Goal: Task Accomplishment & Management: Use online tool/utility

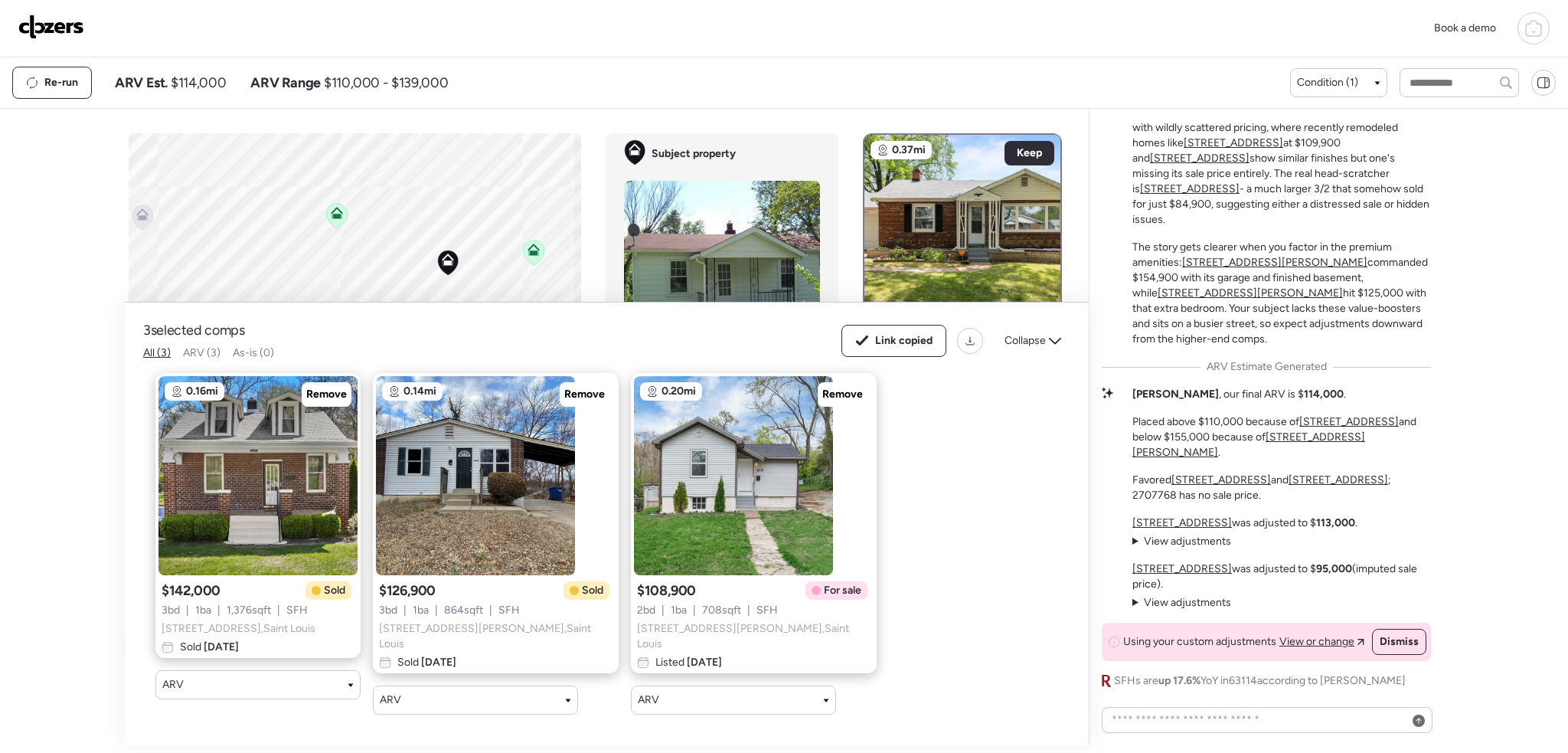
drag, startPoint x: 49, startPoint y: 30, endPoint x: 611, endPoint y: 83, distance: 564.5
click at [50, 30] on img at bounding box center [51, 26] width 66 height 25
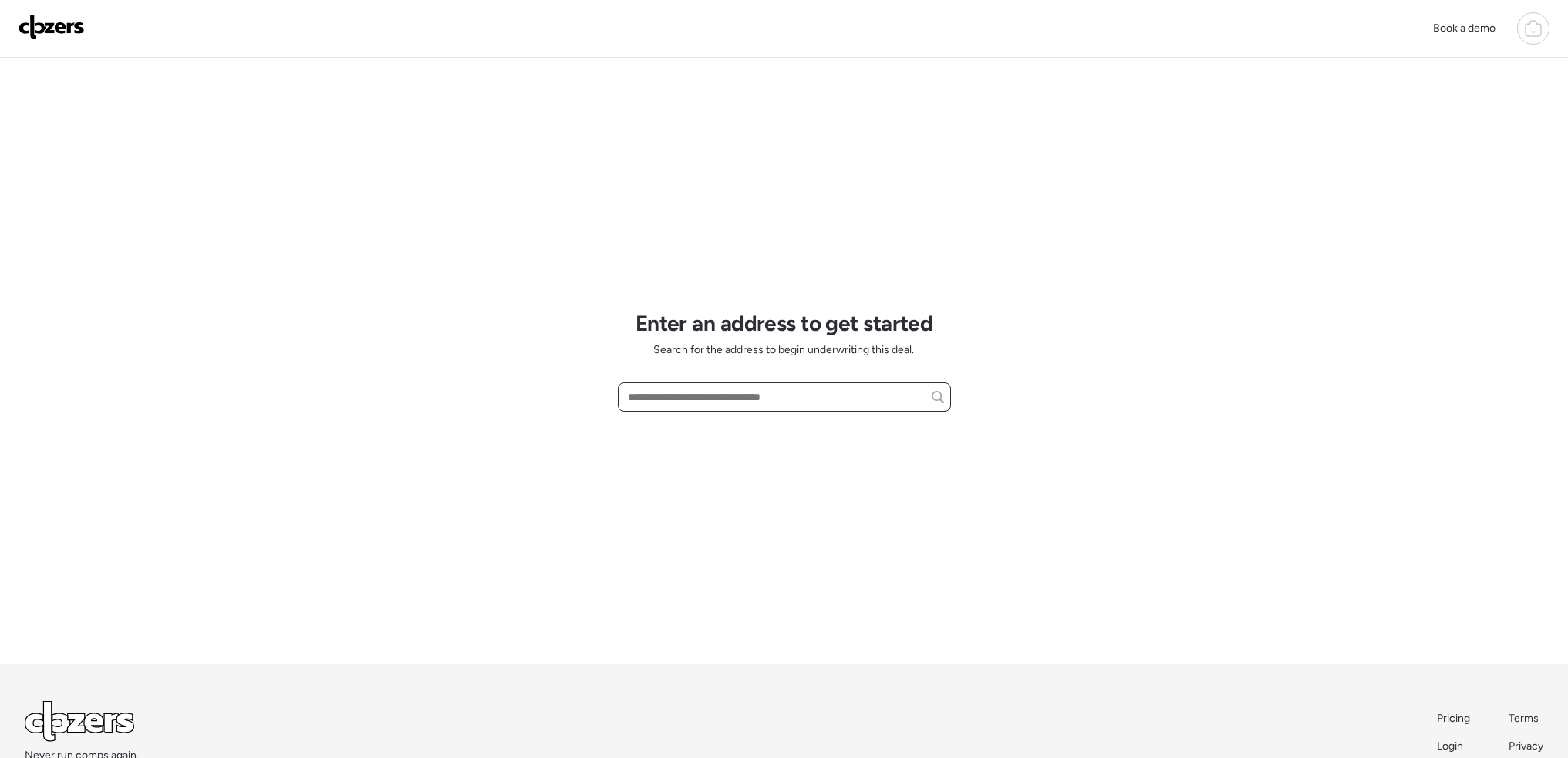
click at [819, 397] on input "text" at bounding box center [784, 397] width 320 height 22
paste input "**********"
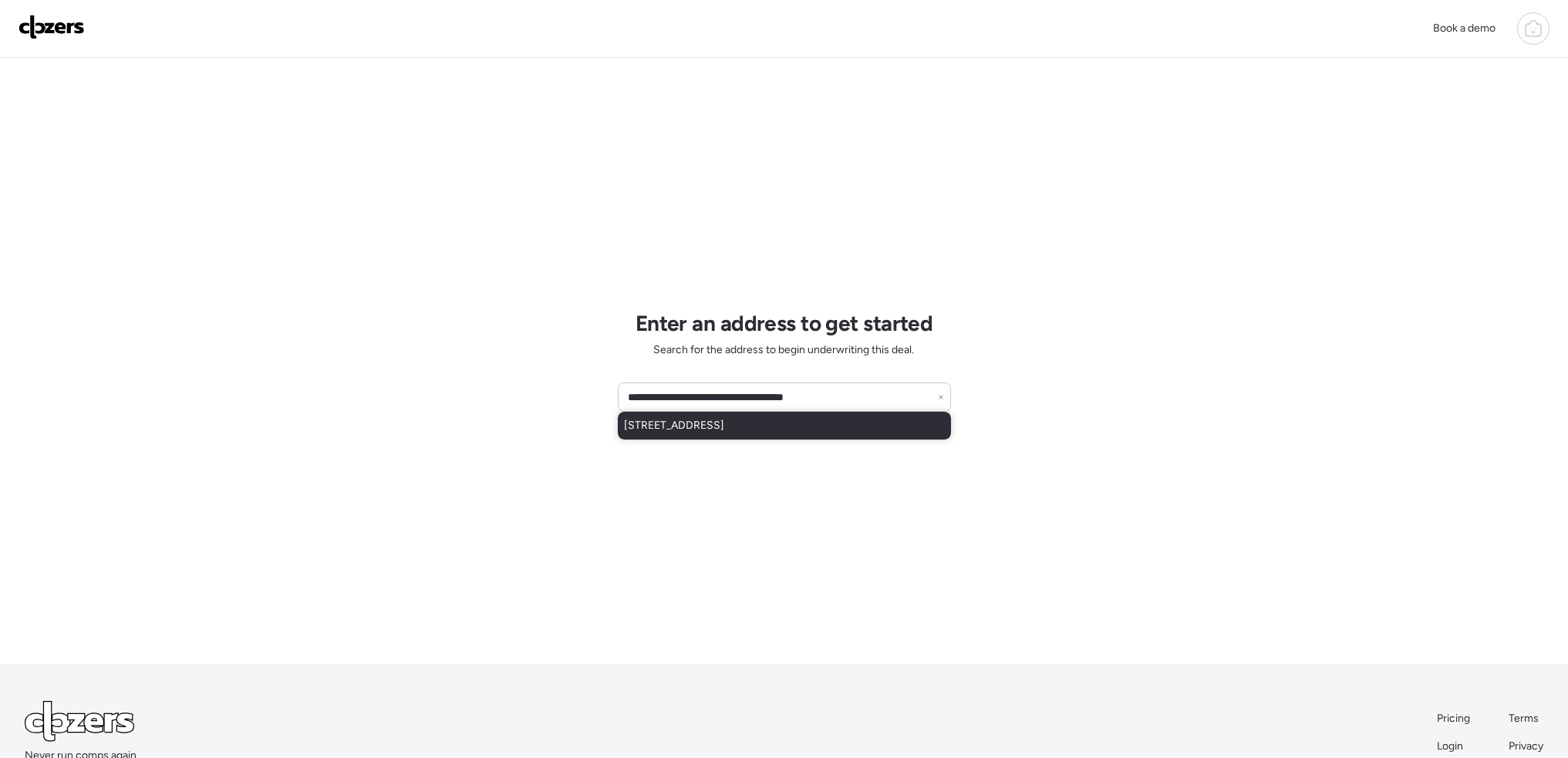
click at [702, 430] on span "[STREET_ADDRESS]" at bounding box center [674, 425] width 101 height 15
type input "**********"
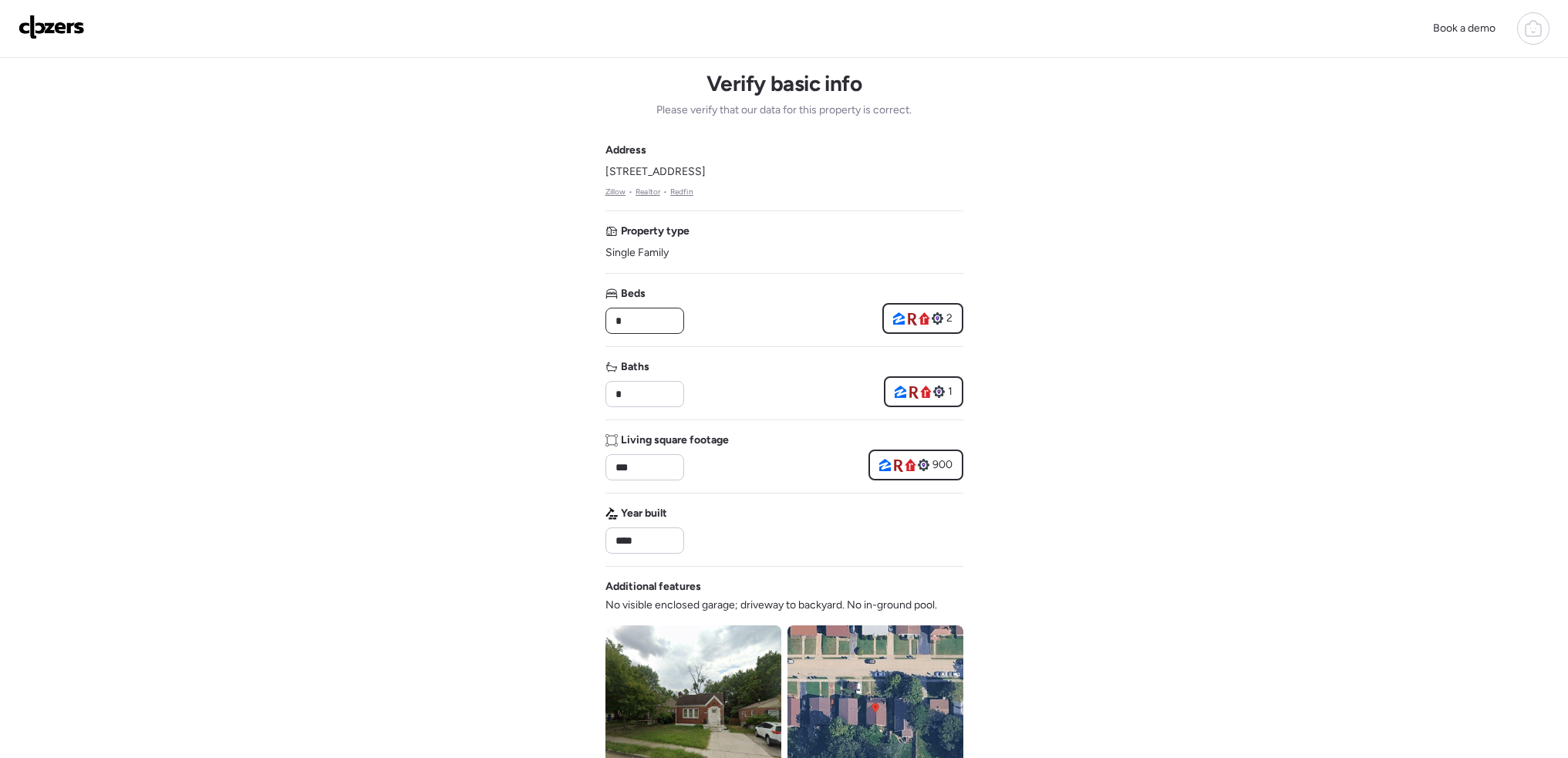
click at [654, 328] on input "*" at bounding box center [645, 320] width 64 height 22
type input "*"
click at [661, 396] on input "*" at bounding box center [645, 393] width 64 height 22
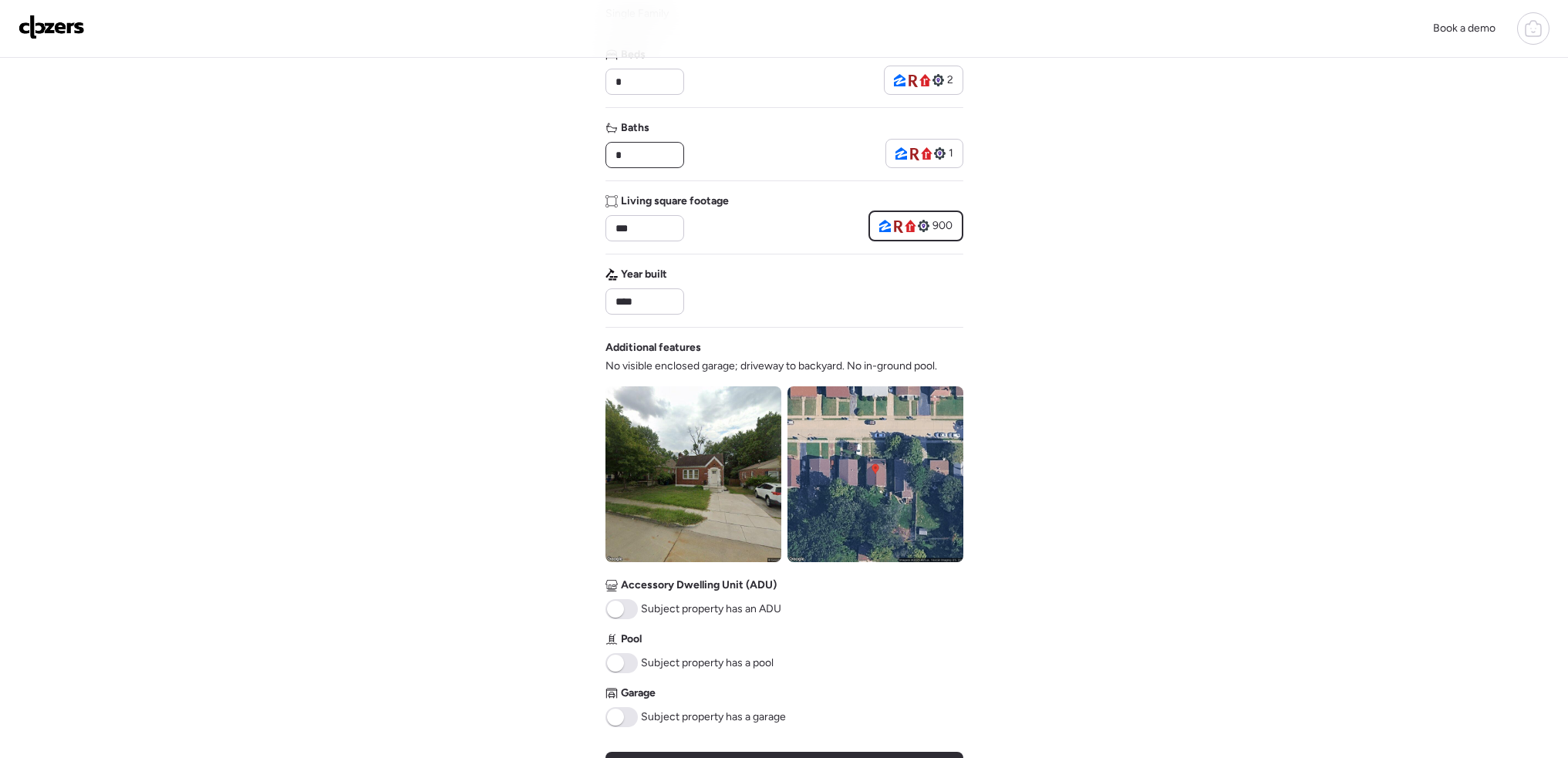
scroll to position [308, 0]
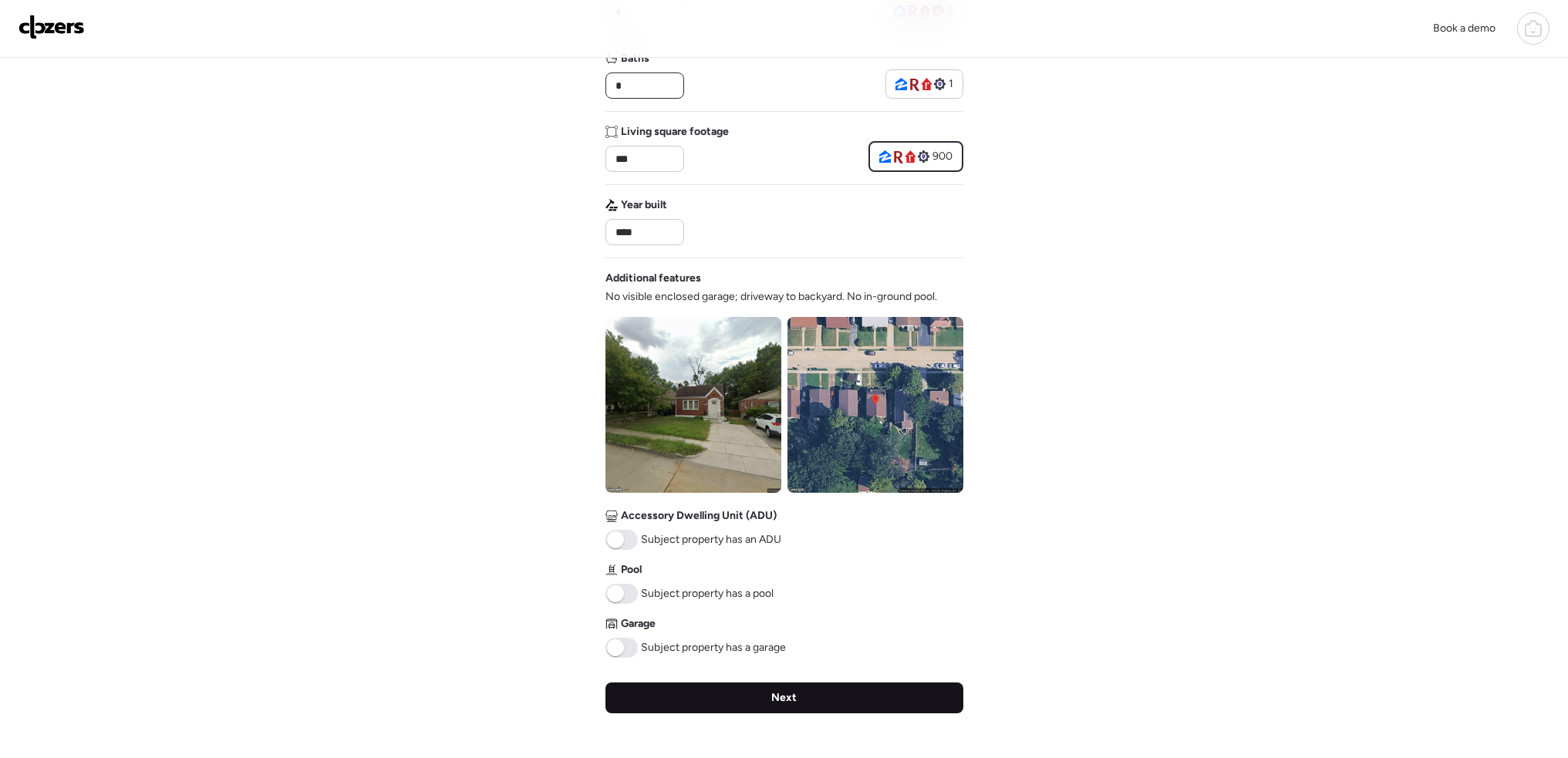
type input "*"
click at [801, 703] on div "Next" at bounding box center [784, 698] width 358 height 31
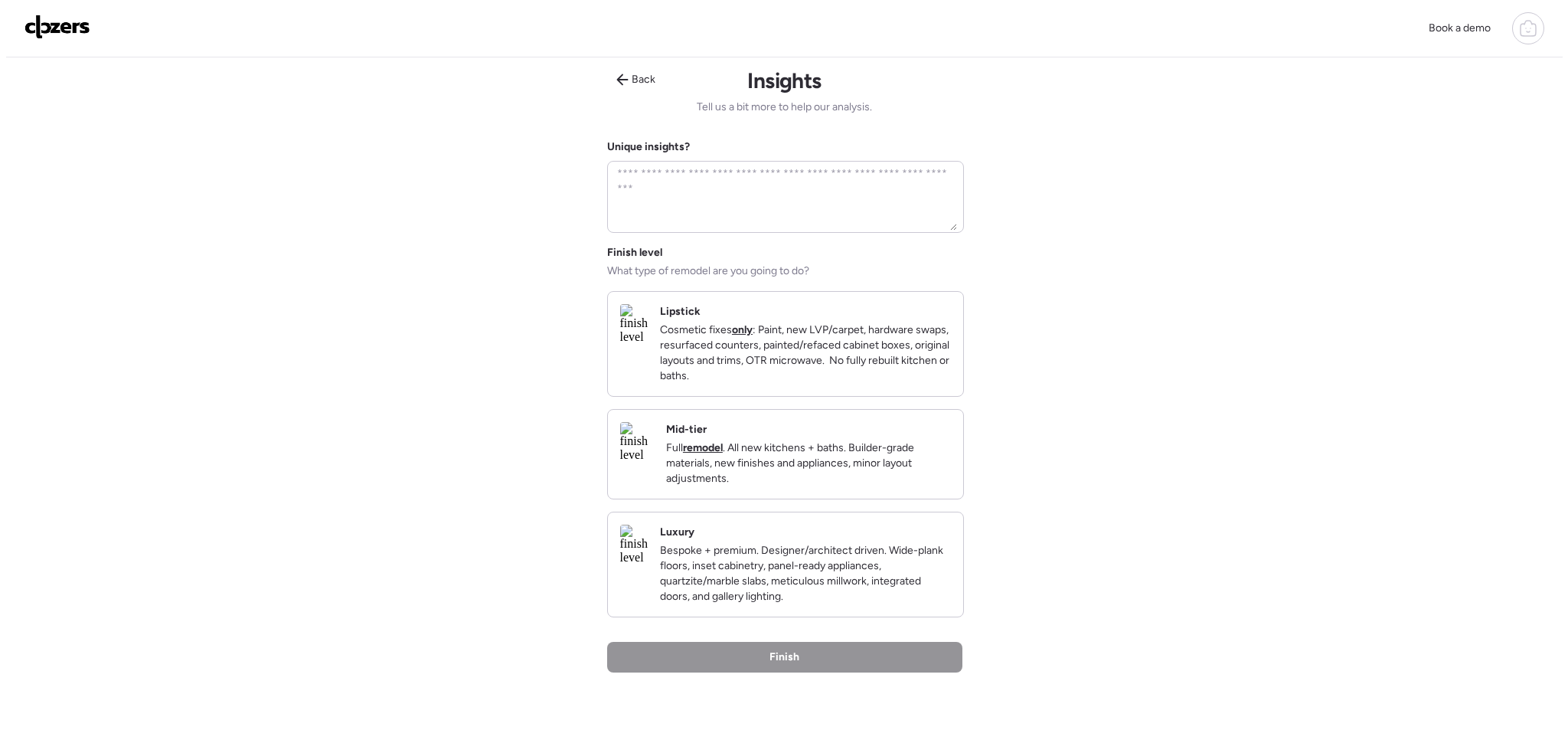
scroll to position [0, 0]
click at [784, 381] on p "Cosmetic fixes only : Paint, new LVP/carpet, hardware swaps, resurfaced counter…" at bounding box center [799, 355] width 291 height 62
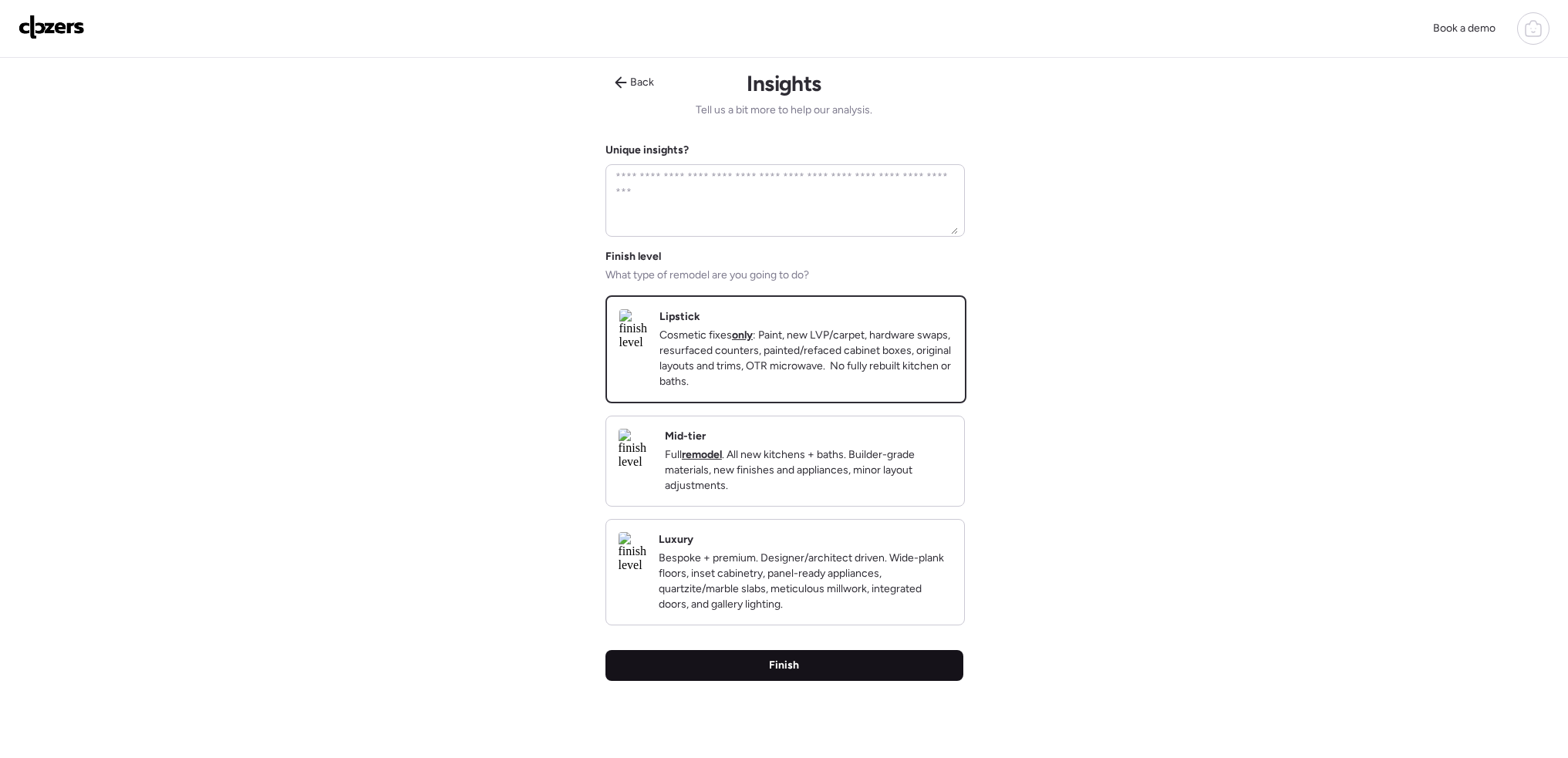
click at [859, 681] on div "Finish" at bounding box center [784, 665] width 358 height 31
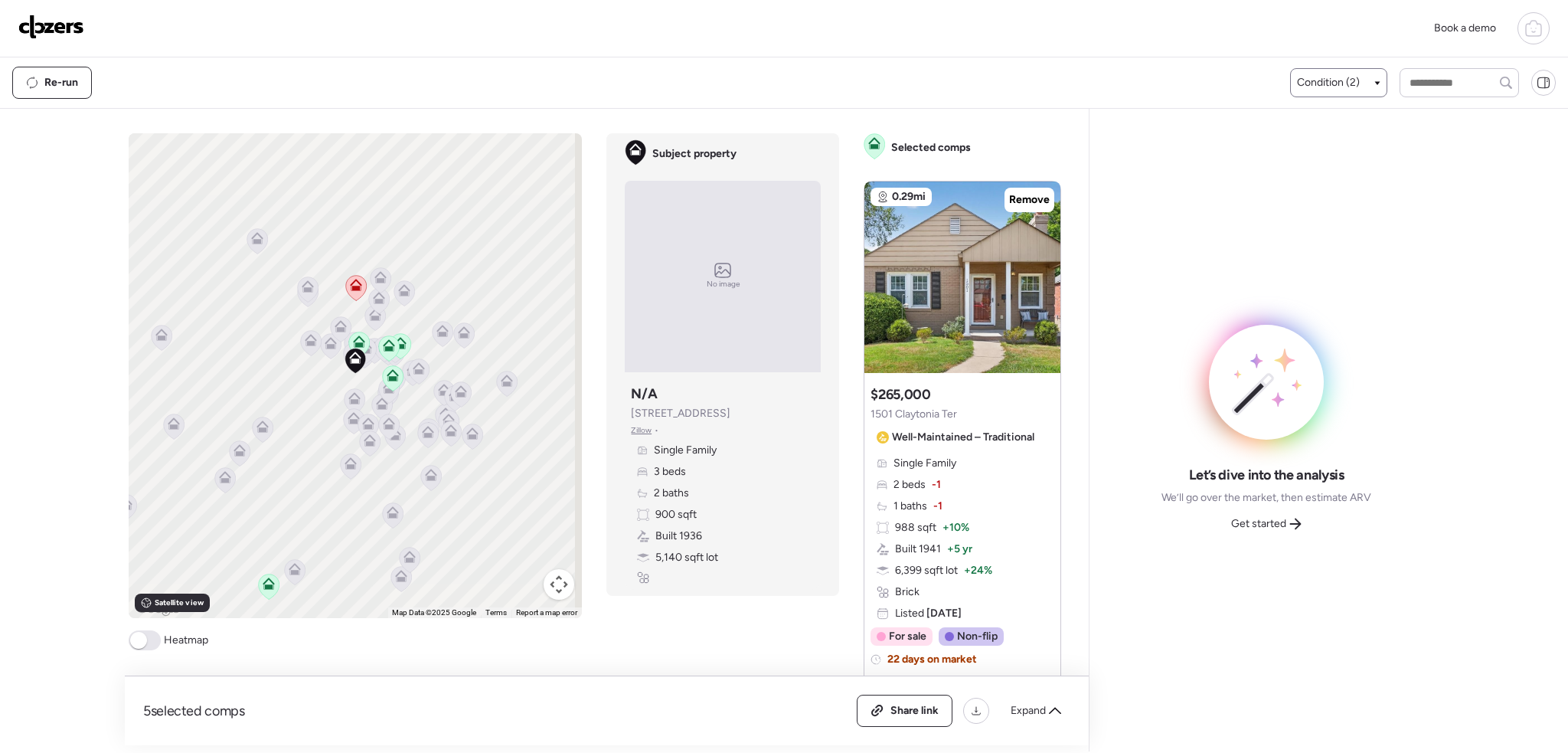
click at [1359, 75] on div "Condition (2)" at bounding box center [1339, 82] width 83 height 15
click at [1301, 173] on div at bounding box center [1304, 176] width 10 height 10
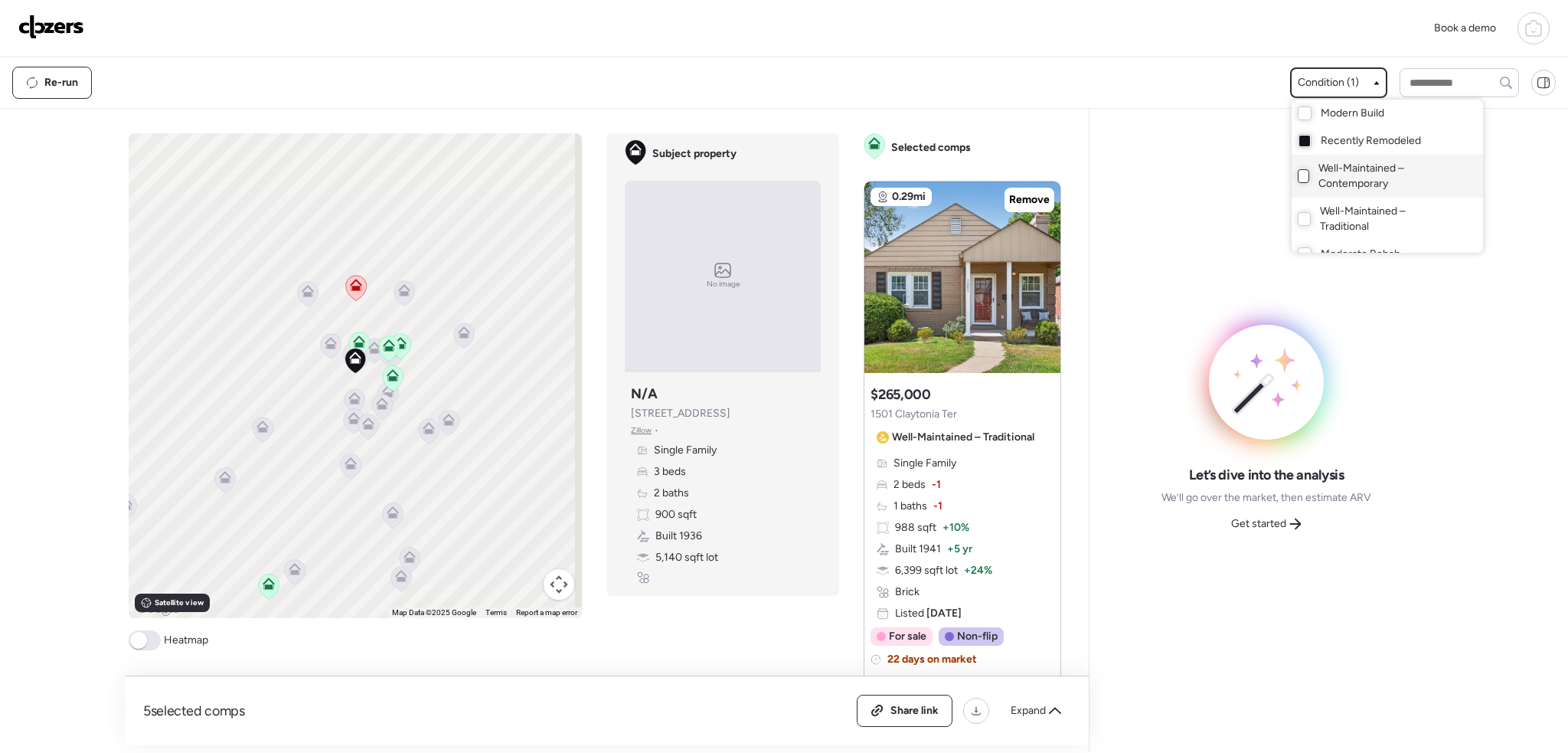
click at [138, 632] on div at bounding box center [784, 333] width 1568 height 753
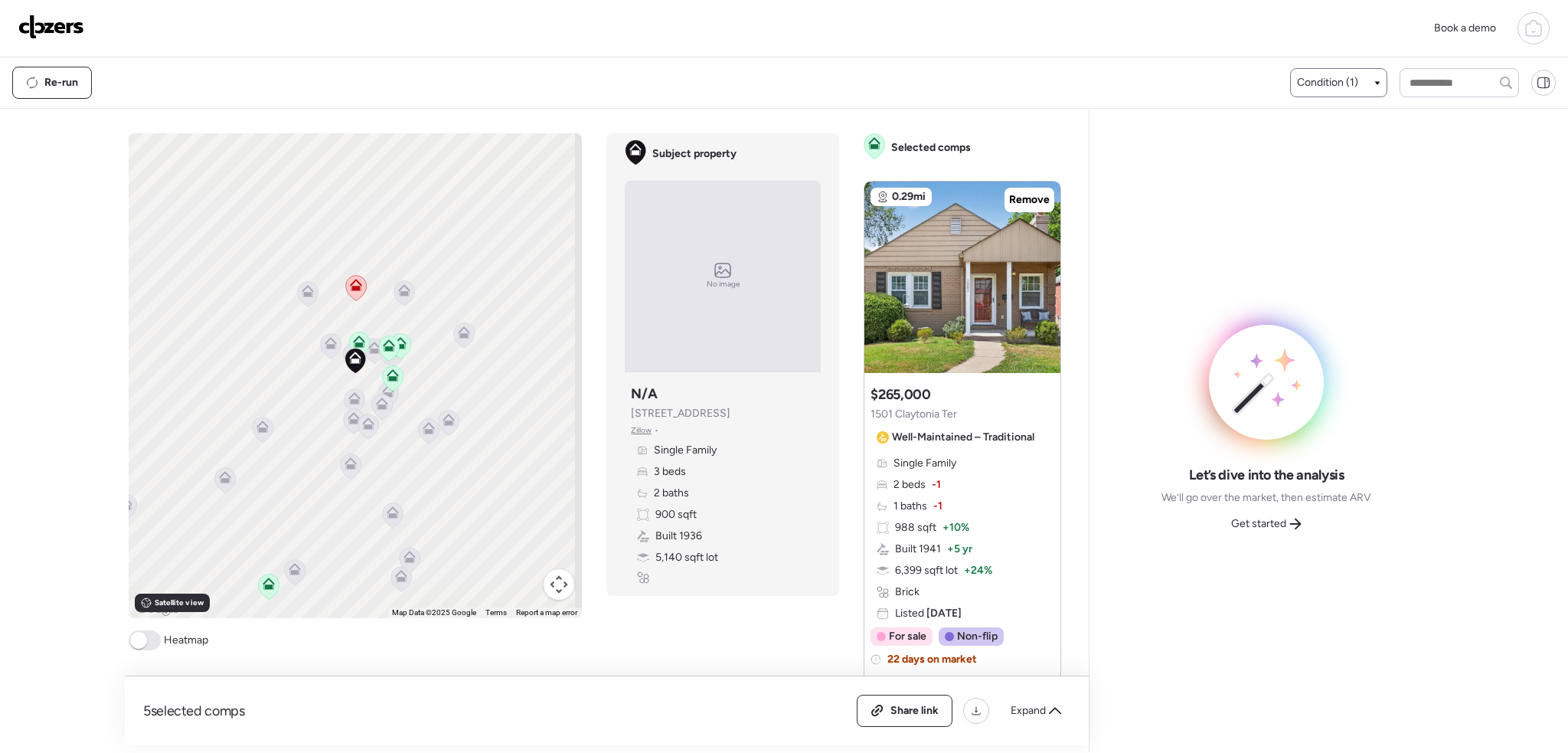
click at [139, 643] on span at bounding box center [138, 639] width 17 height 17
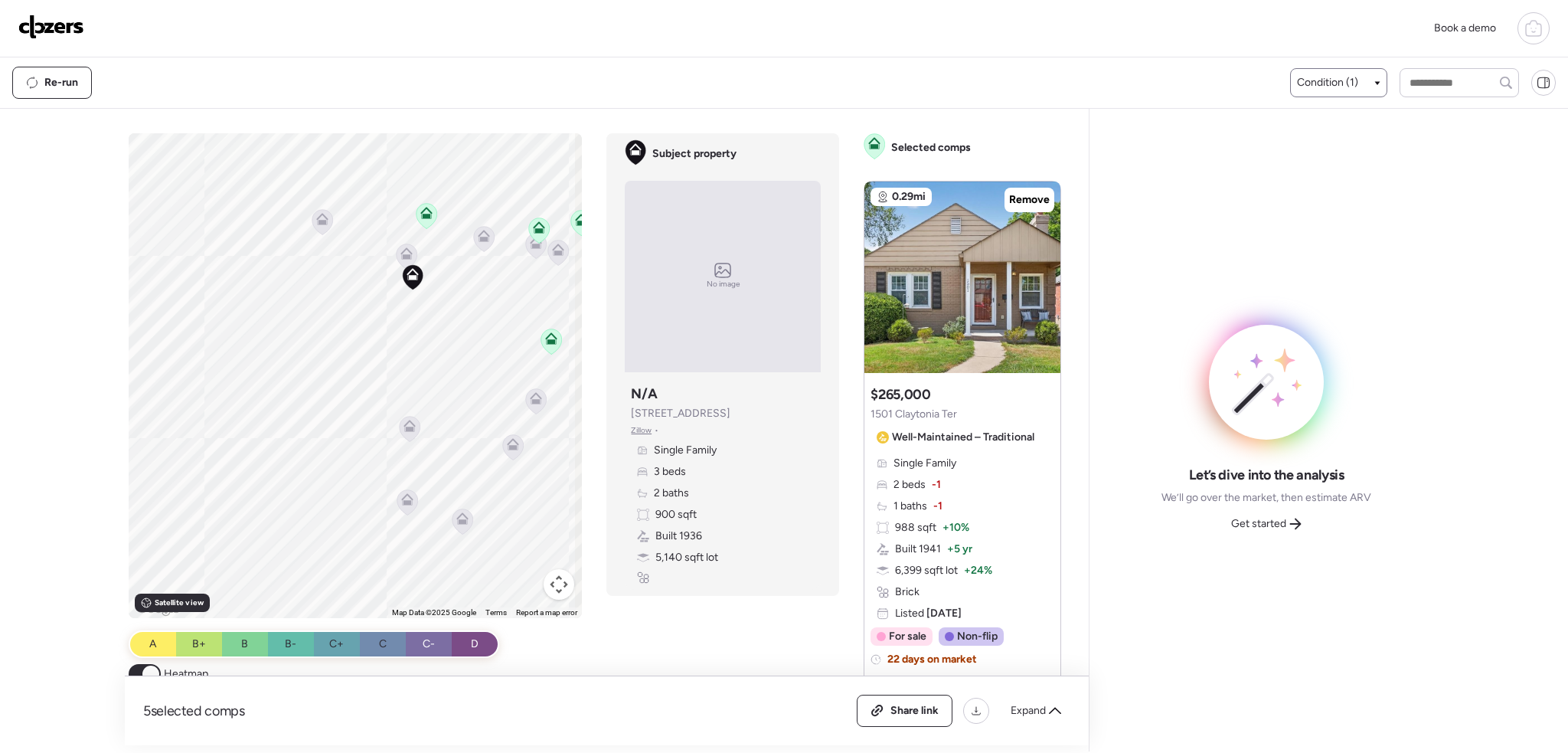
drag, startPoint x: 432, startPoint y: 341, endPoint x: 373, endPoint y: 413, distance: 93.1
click at [373, 413] on div "To activate drag with keyboard, press Alt + Enter. Once in keyboard drag state,…" at bounding box center [356, 376] width 454 height 484
drag, startPoint x: 410, startPoint y: 408, endPoint x: 368, endPoint y: 476, distance: 79.9
click at [369, 480] on div "To activate drag with keyboard, press Alt + Enter. Once in keyboard drag state,…" at bounding box center [356, 376] width 454 height 484
drag, startPoint x: 345, startPoint y: 219, endPoint x: 381, endPoint y: 333, distance: 119.5
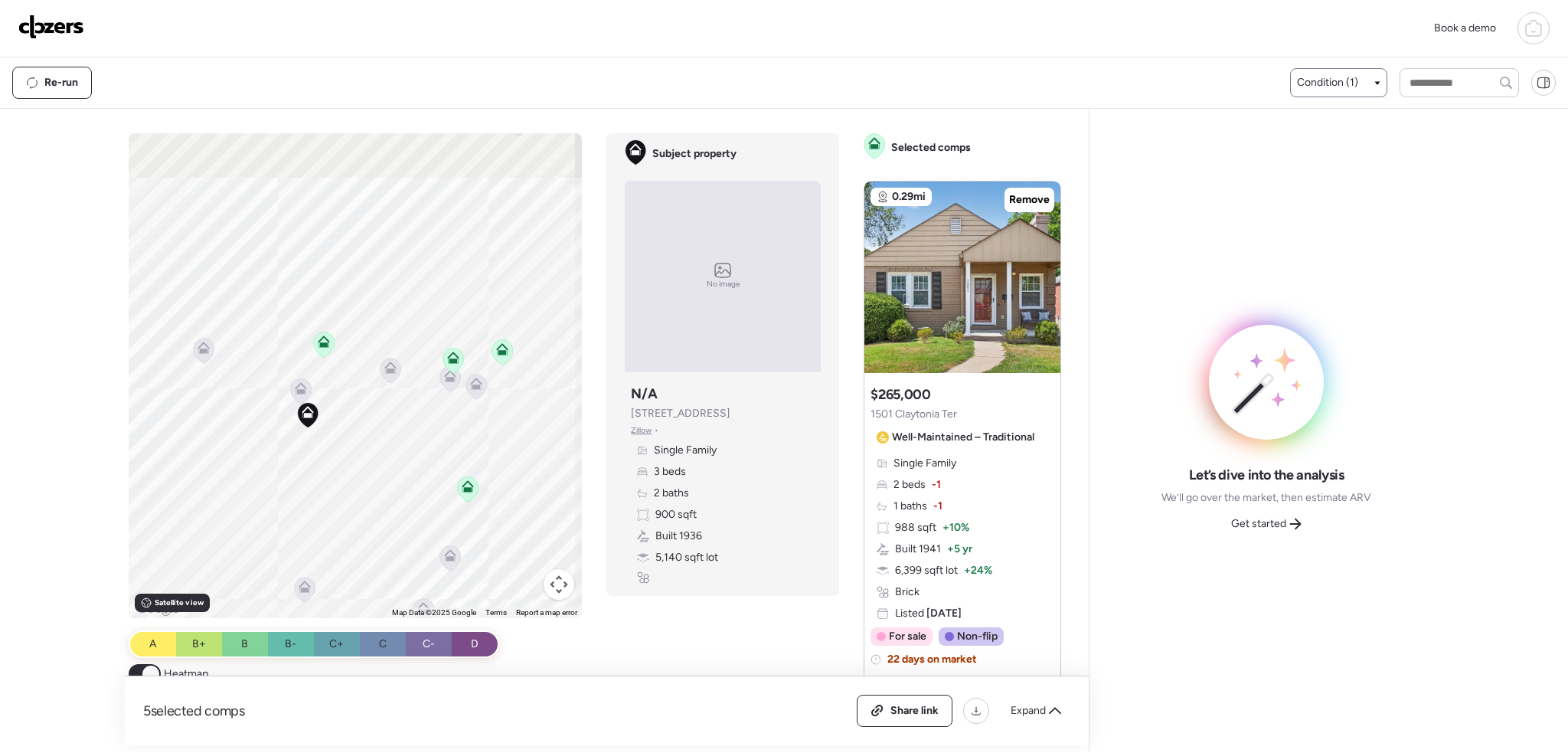
click at [381, 337] on div "To activate drag with keyboard, press Alt + Enter. Once in keyboard drag state,…" at bounding box center [356, 376] width 454 height 484
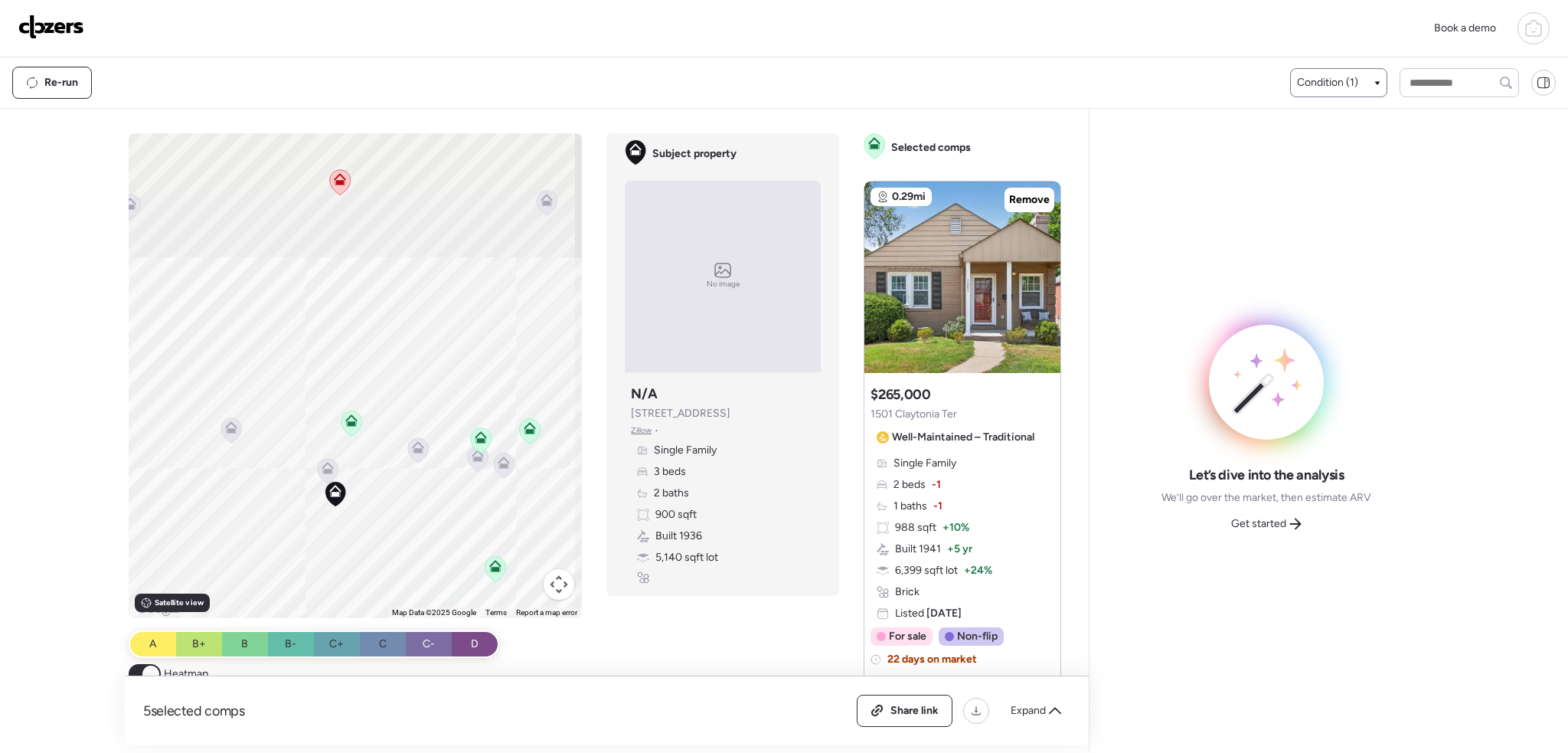
click at [336, 176] on icon at bounding box center [340, 179] width 12 height 12
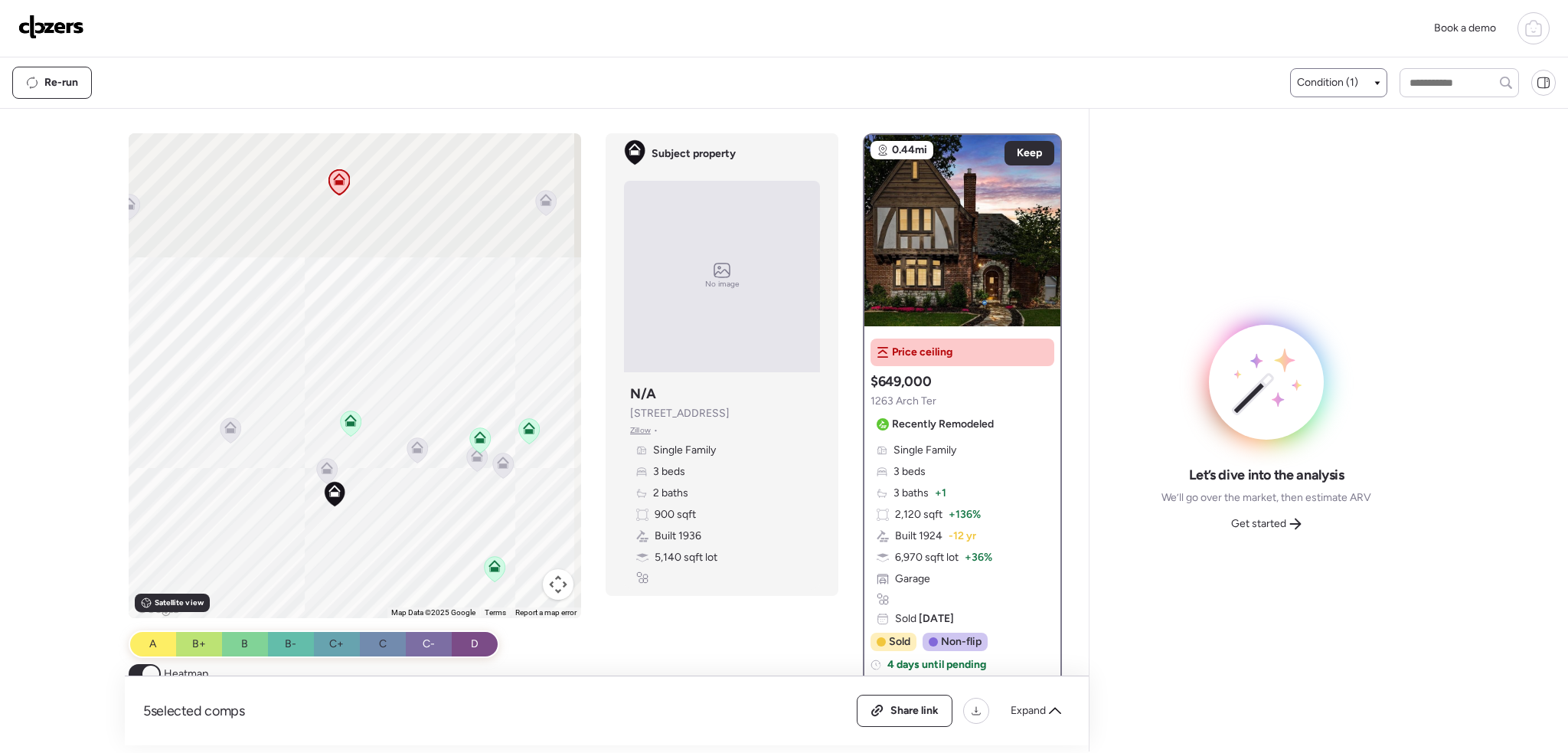
click at [349, 416] on icon at bounding box center [350, 420] width 12 height 12
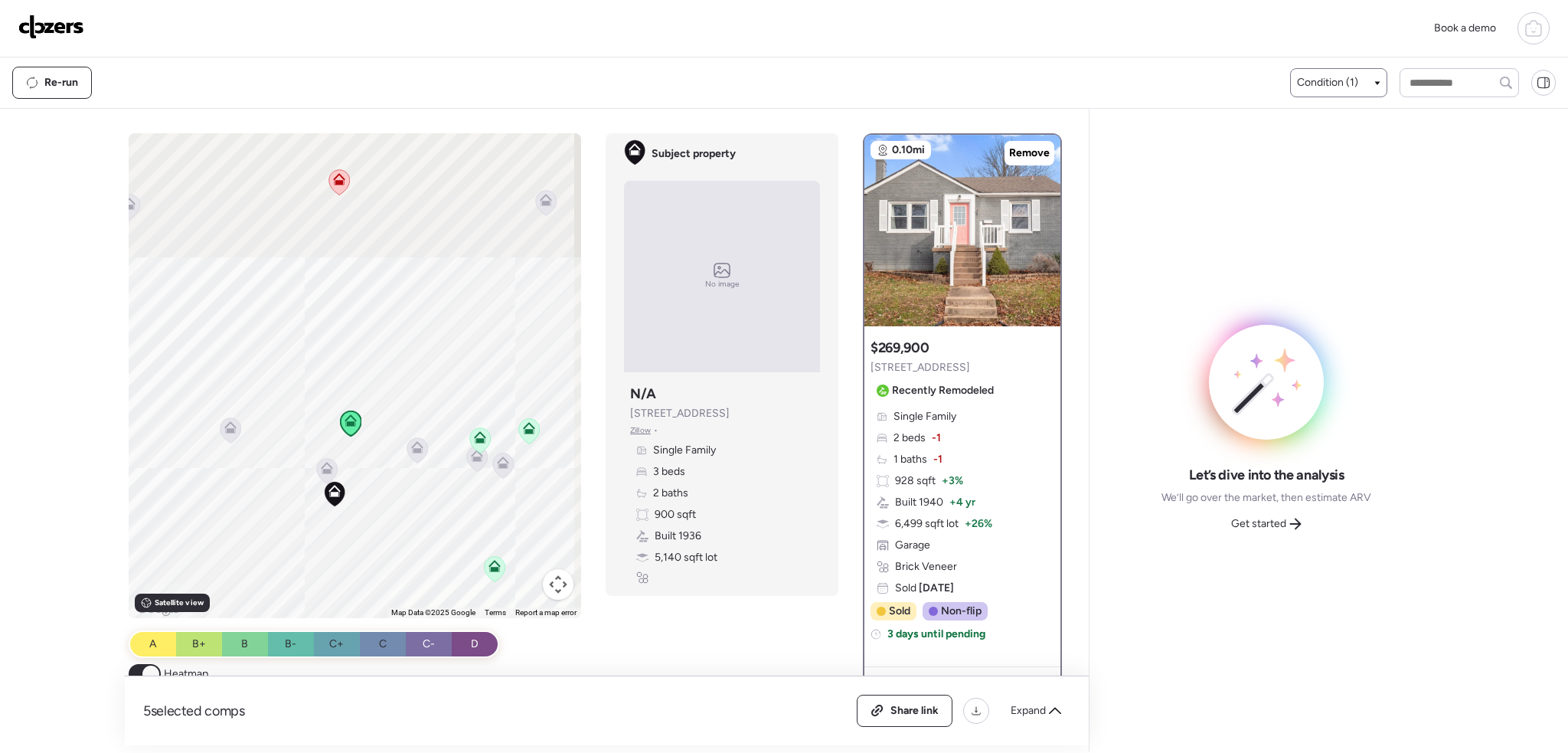
click at [326, 468] on icon at bounding box center [326, 468] width 12 height 12
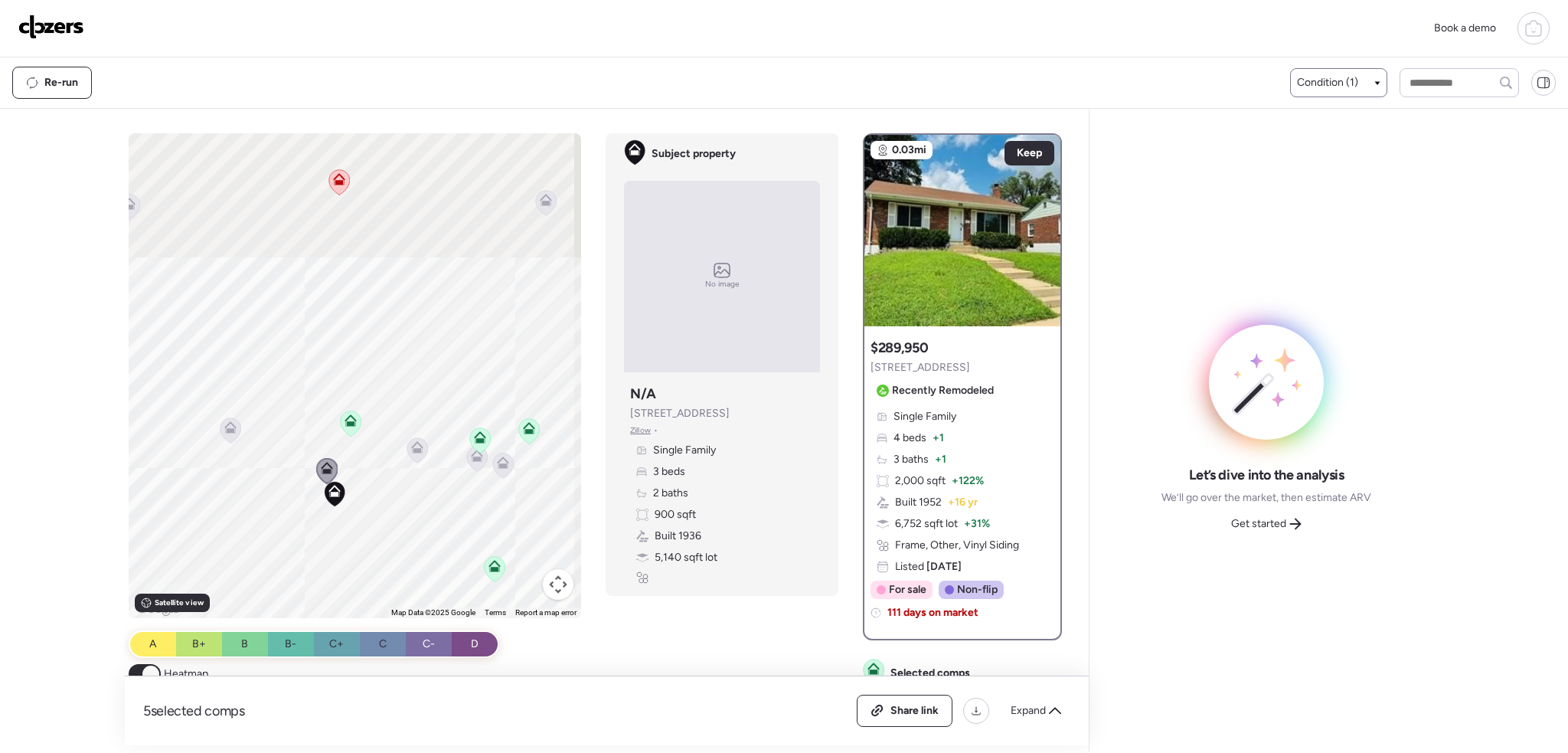
click at [525, 431] on icon at bounding box center [529, 432] width 10 height 5
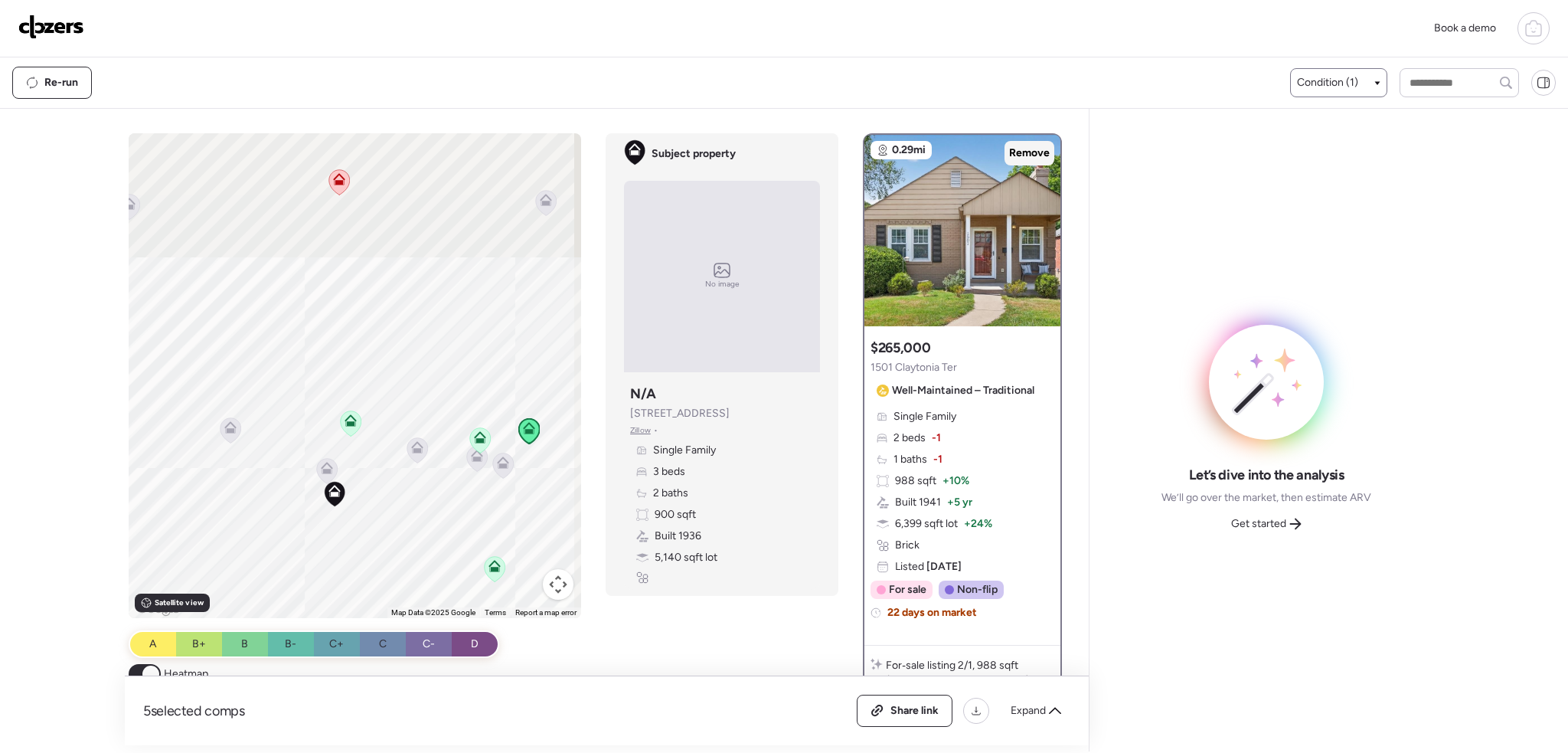
click at [1021, 150] on span "Remove" at bounding box center [1029, 153] width 41 height 15
click at [474, 436] on icon at bounding box center [480, 436] width 12 height 12
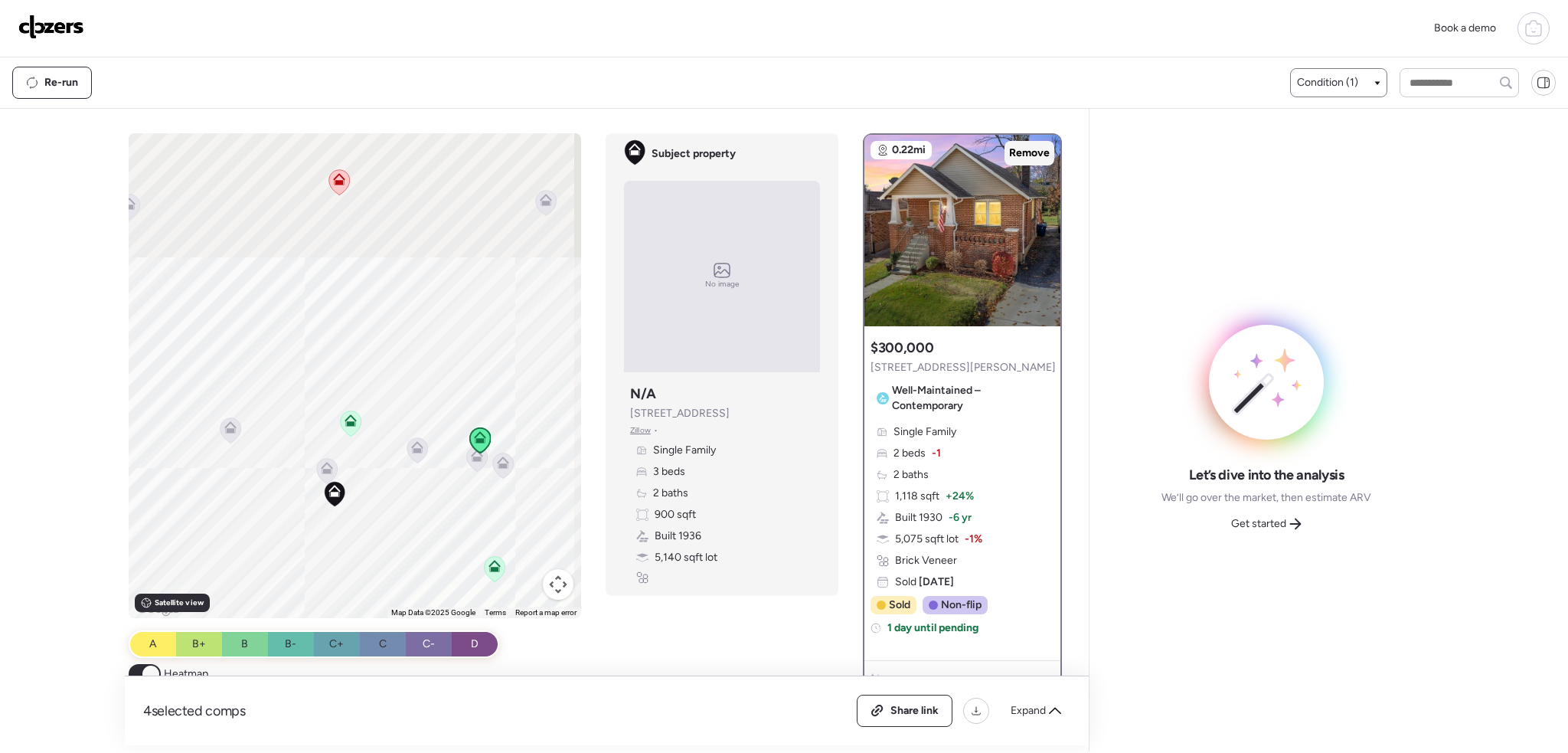
click at [1025, 156] on span "Remove" at bounding box center [1029, 153] width 41 height 15
click at [322, 468] on icon at bounding box center [326, 468] width 12 height 12
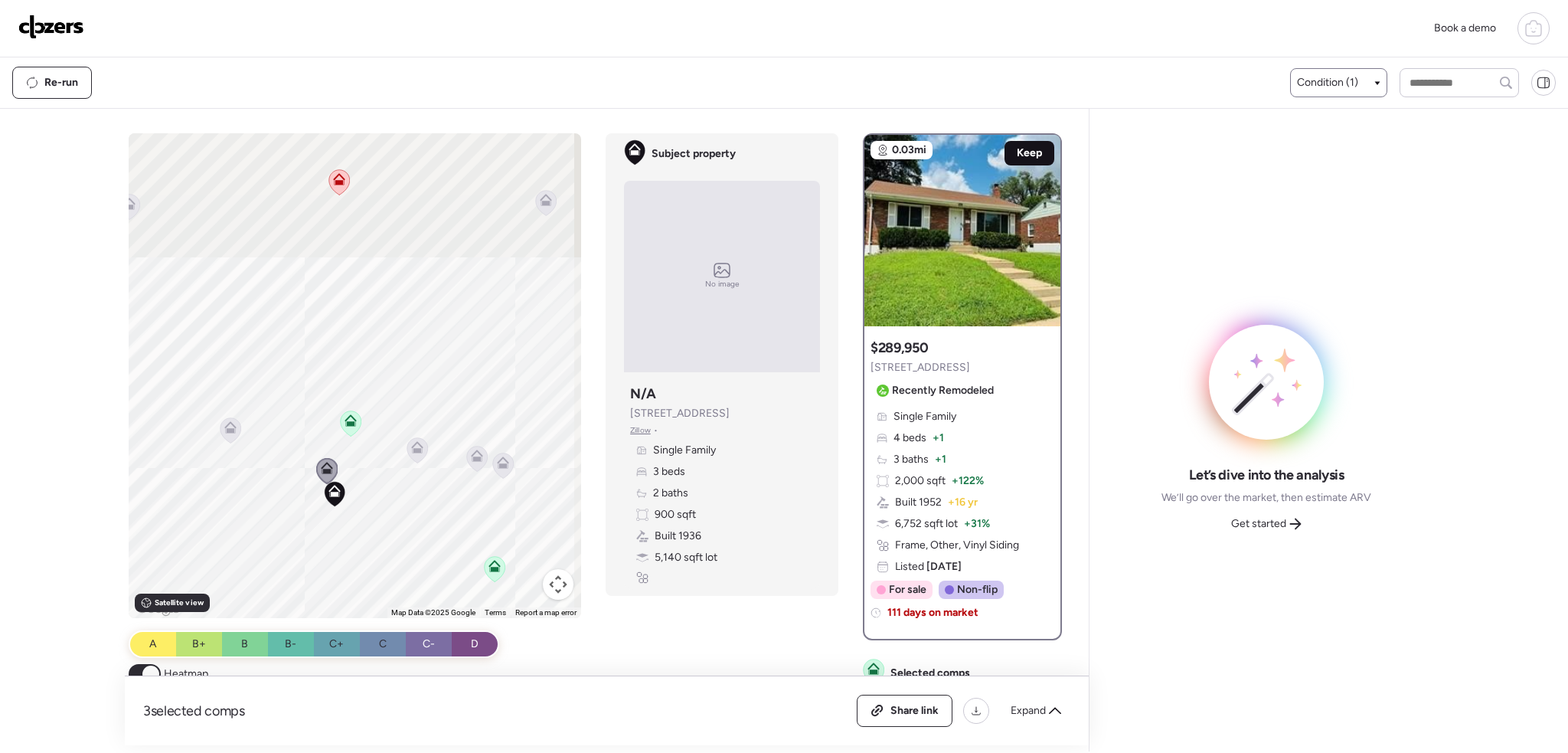
click at [1021, 154] on span "Keep" at bounding box center [1029, 153] width 26 height 15
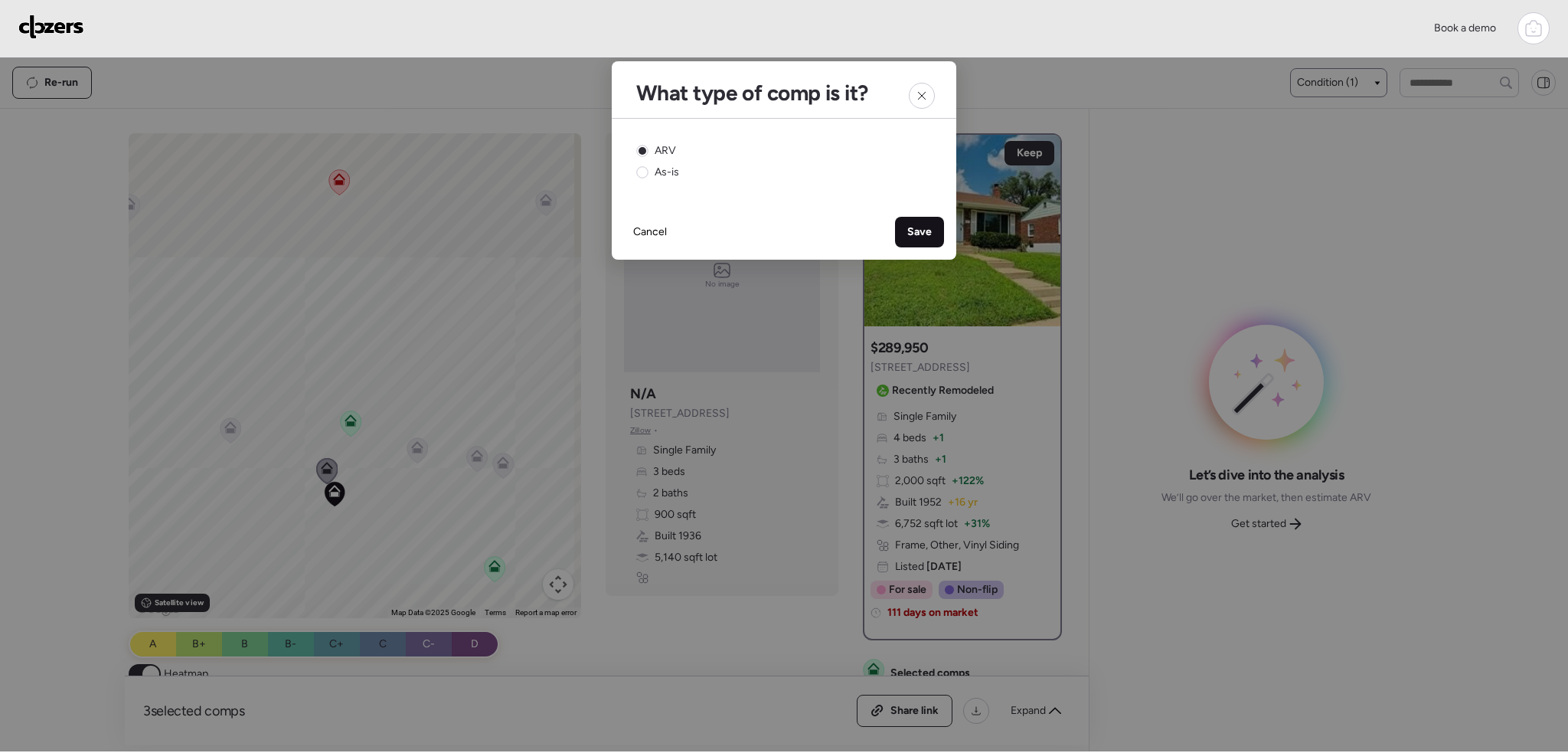
click at [932, 232] on div "Save" at bounding box center [919, 232] width 49 height 30
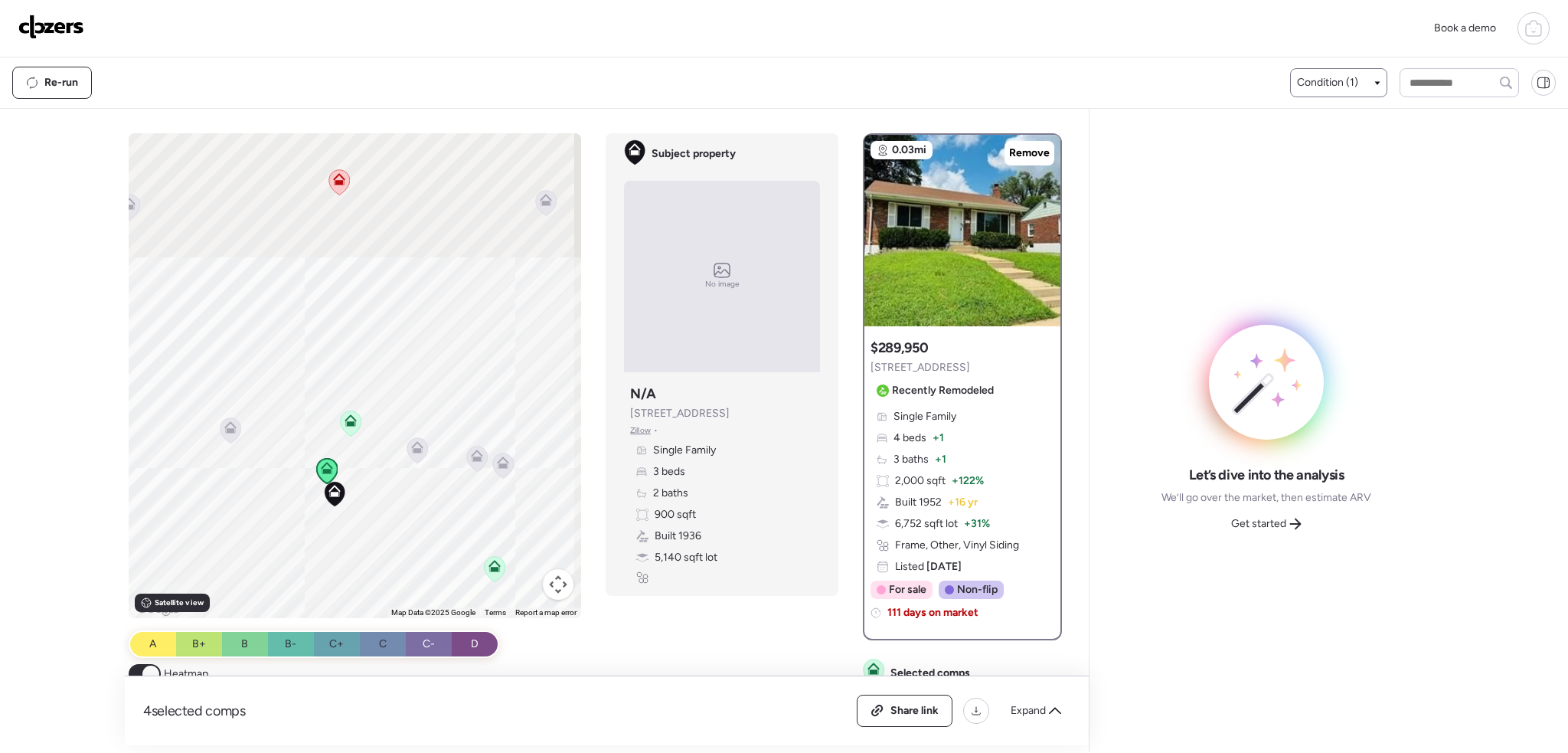
click at [349, 425] on icon at bounding box center [351, 424] width 10 height 5
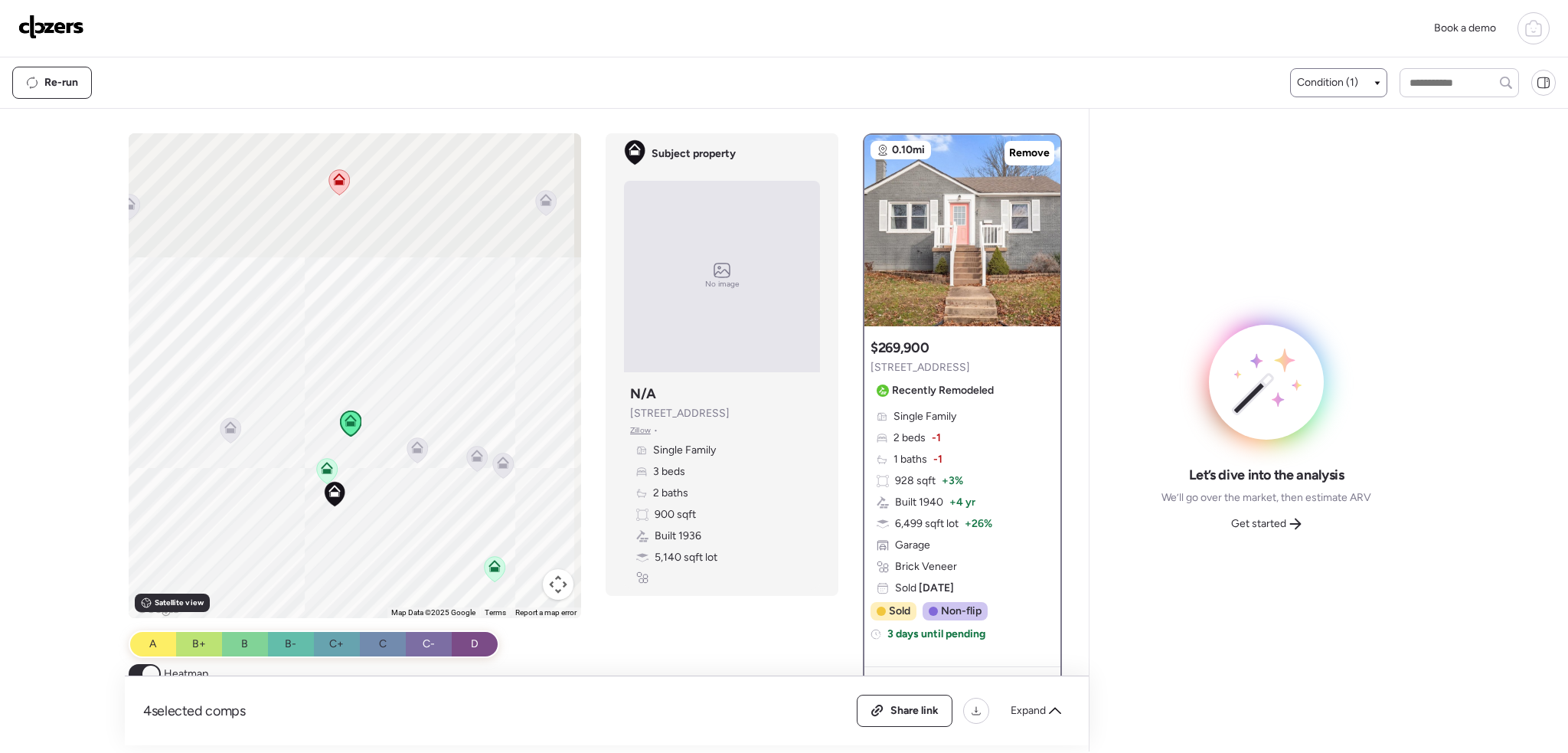
click at [412, 450] on icon at bounding box center [417, 450] width 10 height 5
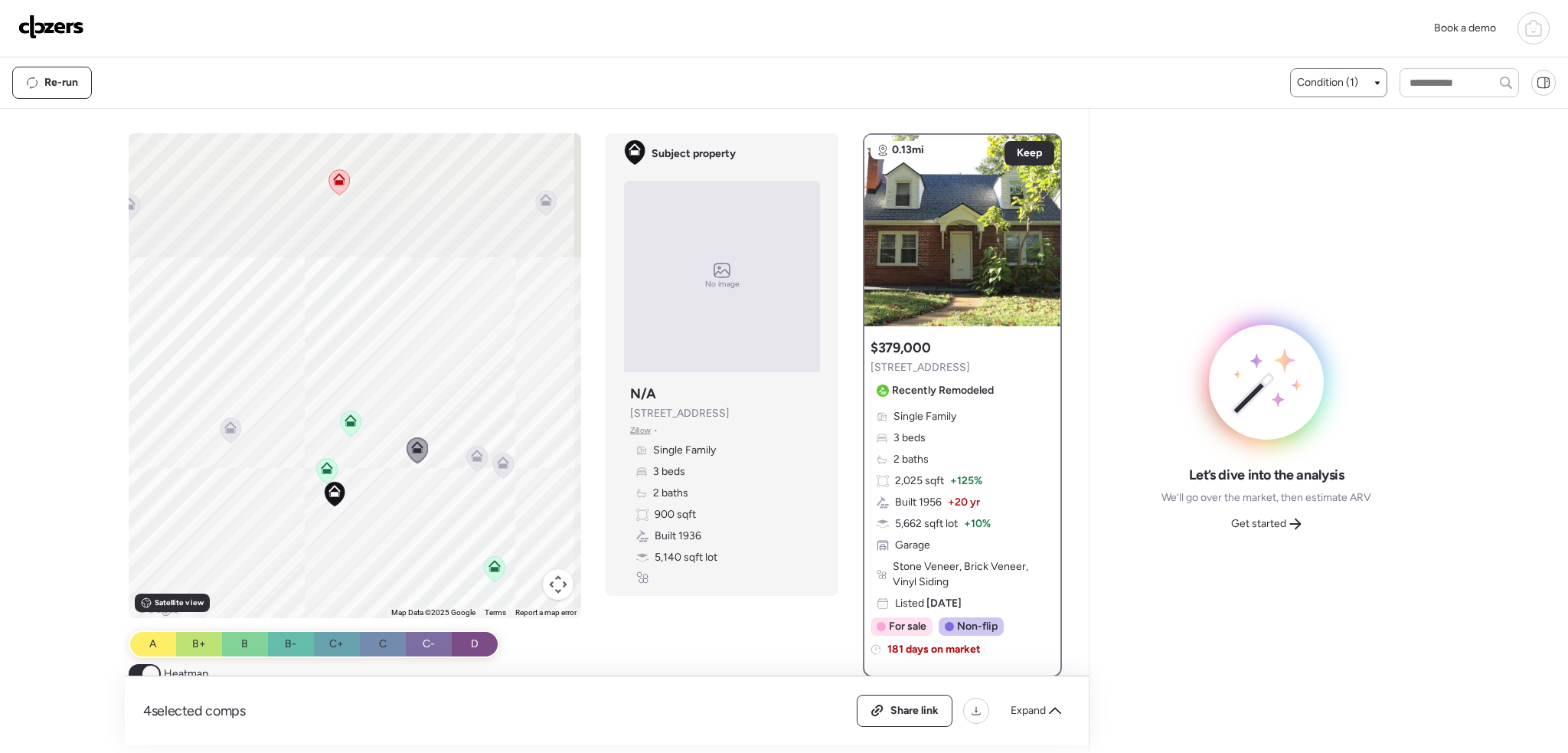
click at [226, 429] on icon at bounding box center [231, 431] width 10 height 5
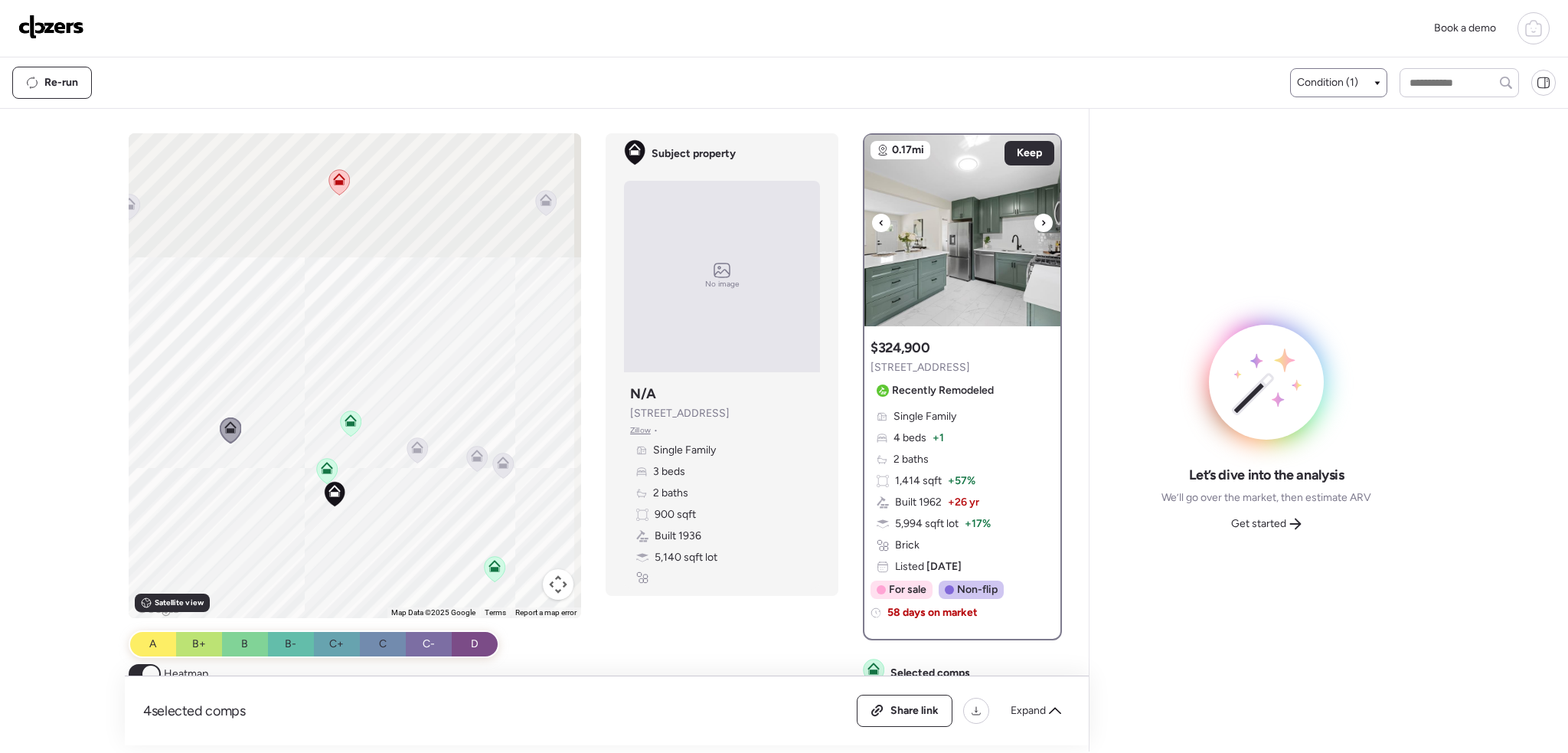
click at [1041, 226] on icon at bounding box center [1044, 222] width 6 height 18
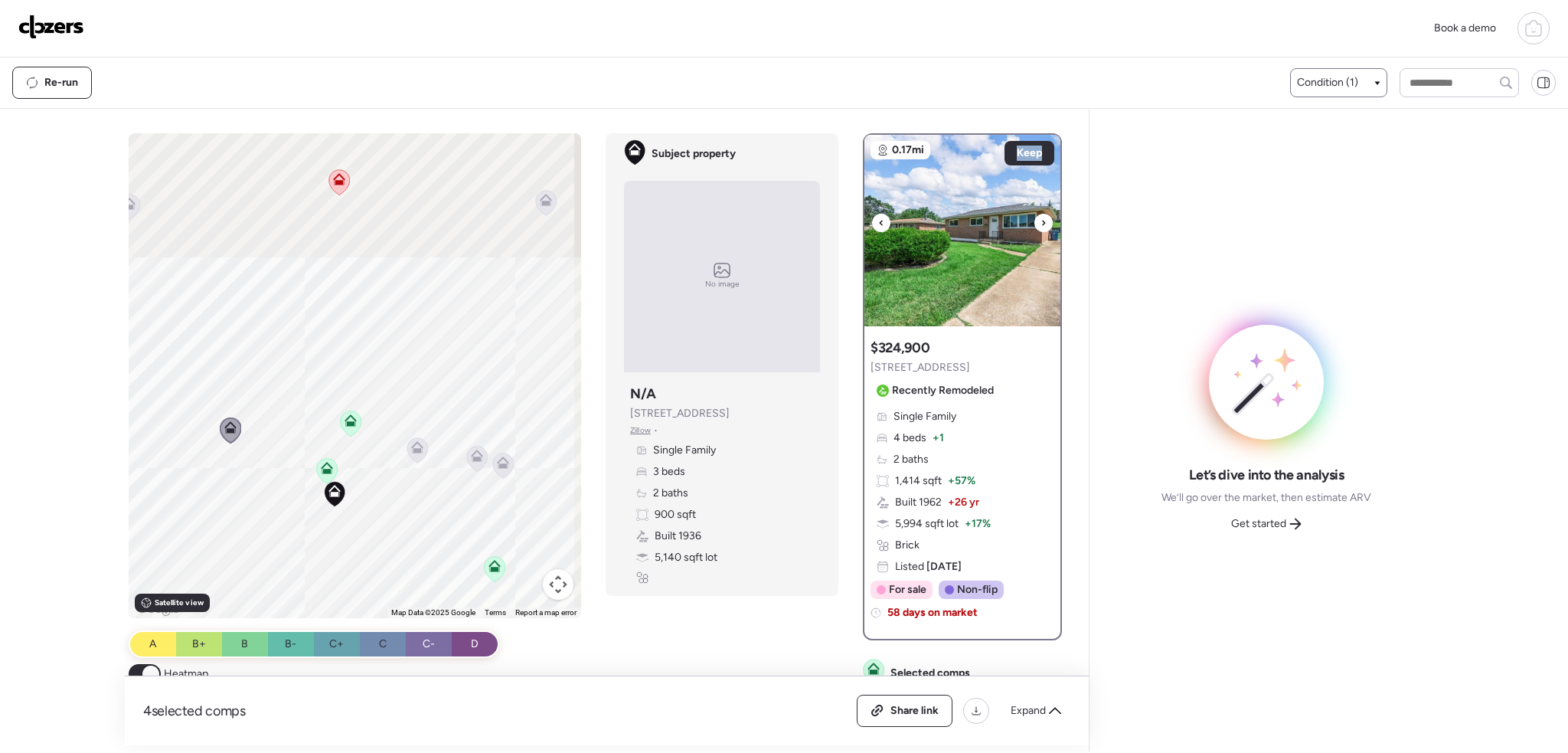
click at [1041, 226] on icon at bounding box center [1044, 222] width 6 height 18
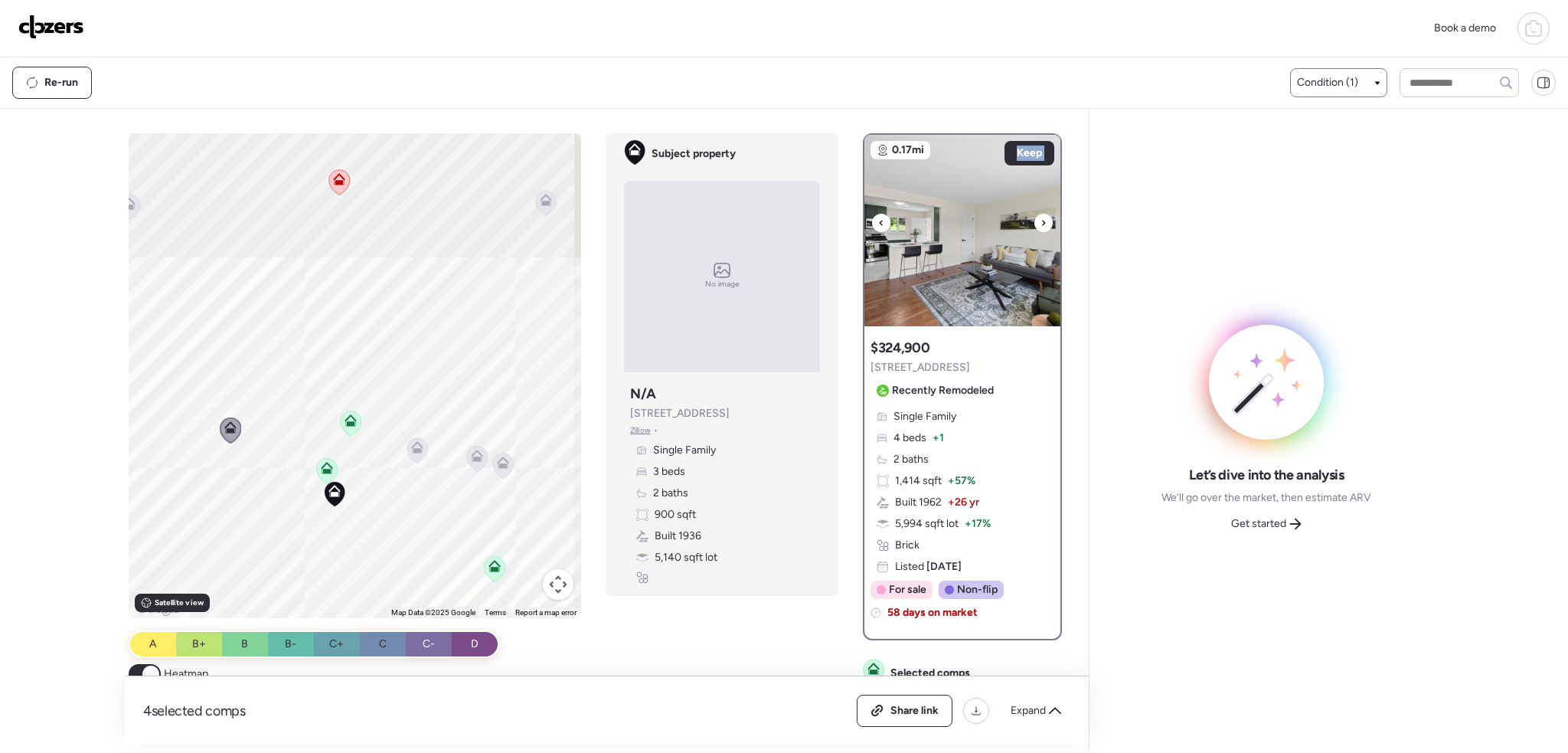
click at [1041, 226] on icon at bounding box center [1044, 222] width 6 height 18
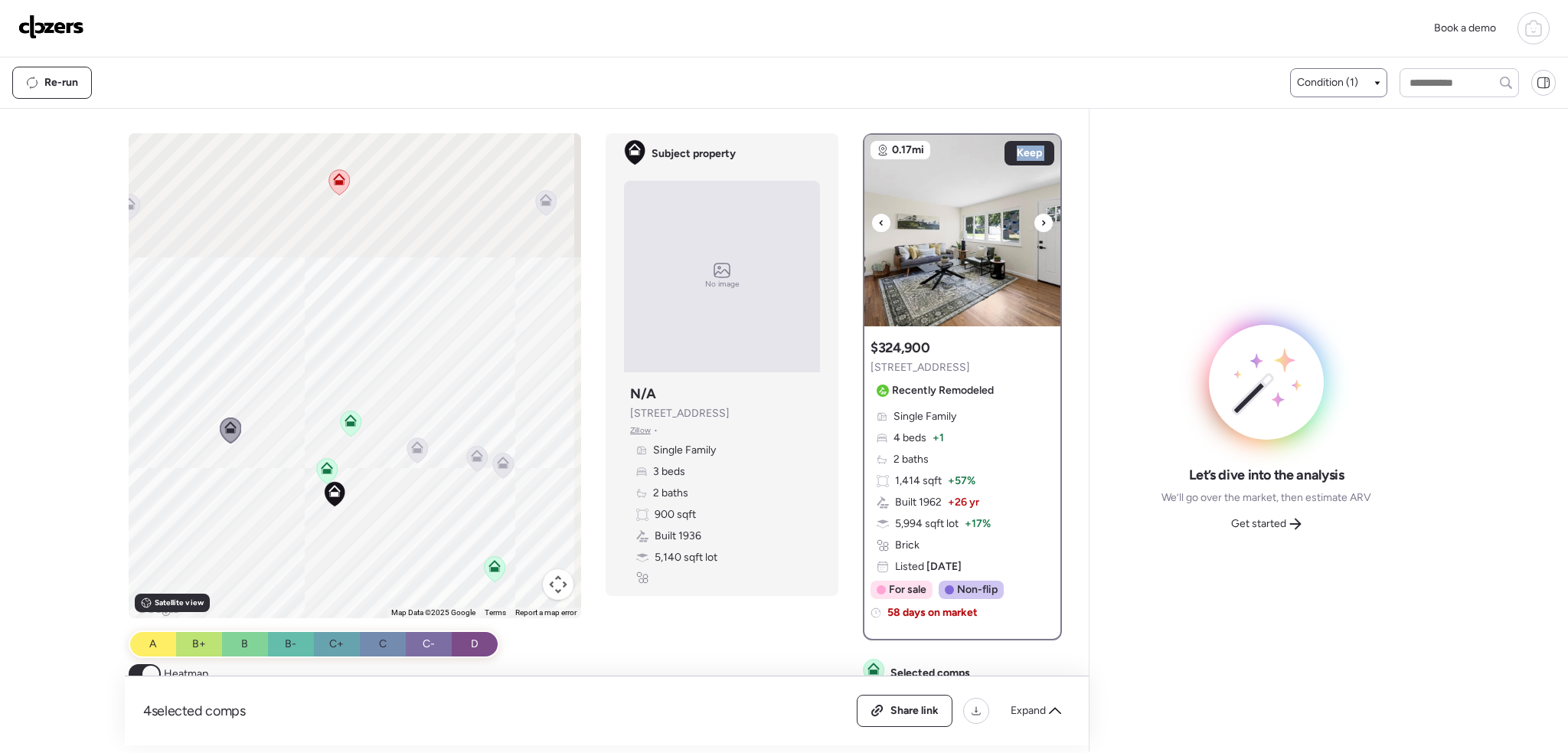
click at [1041, 226] on icon at bounding box center [1044, 222] width 6 height 18
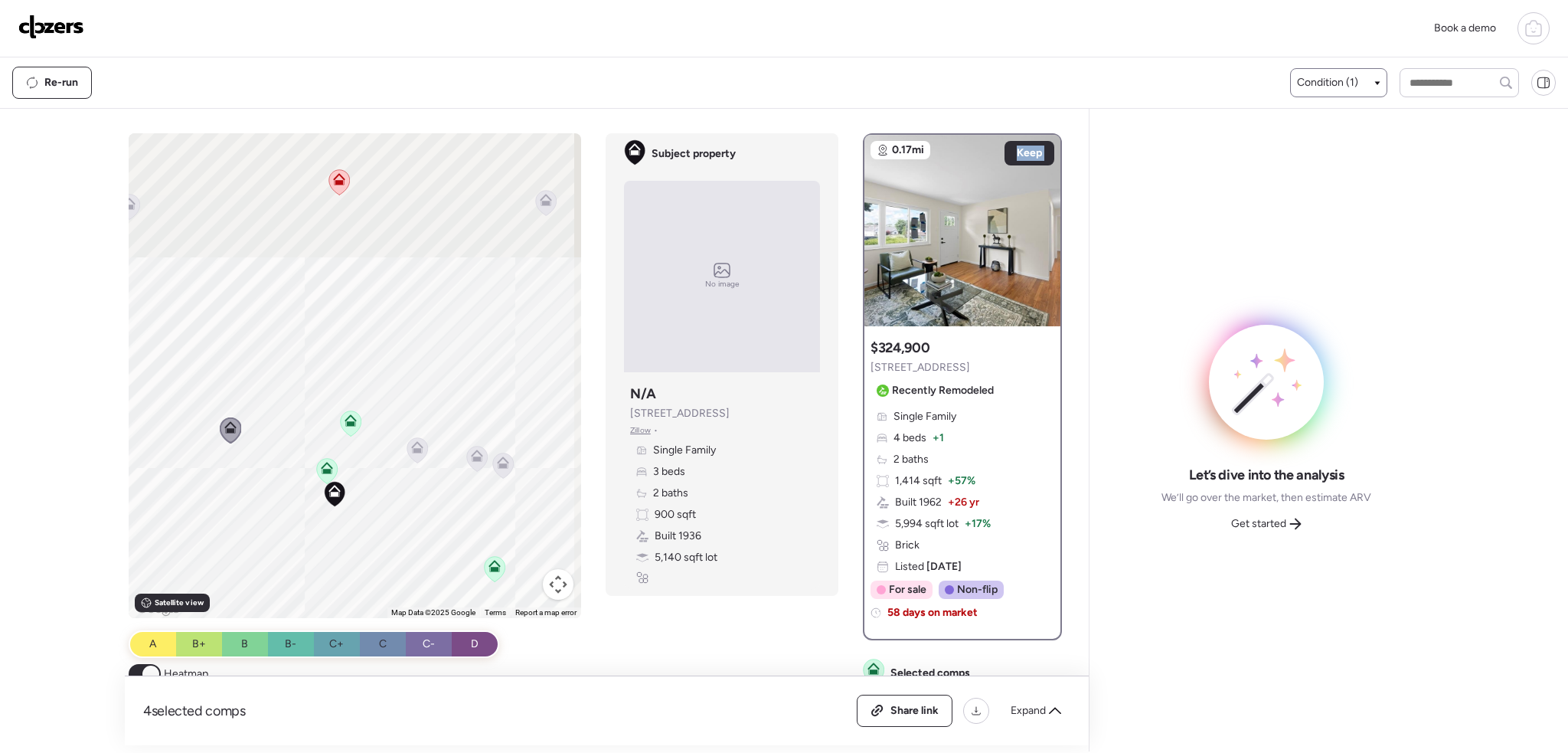
click at [412, 446] on icon at bounding box center [417, 447] width 12 height 12
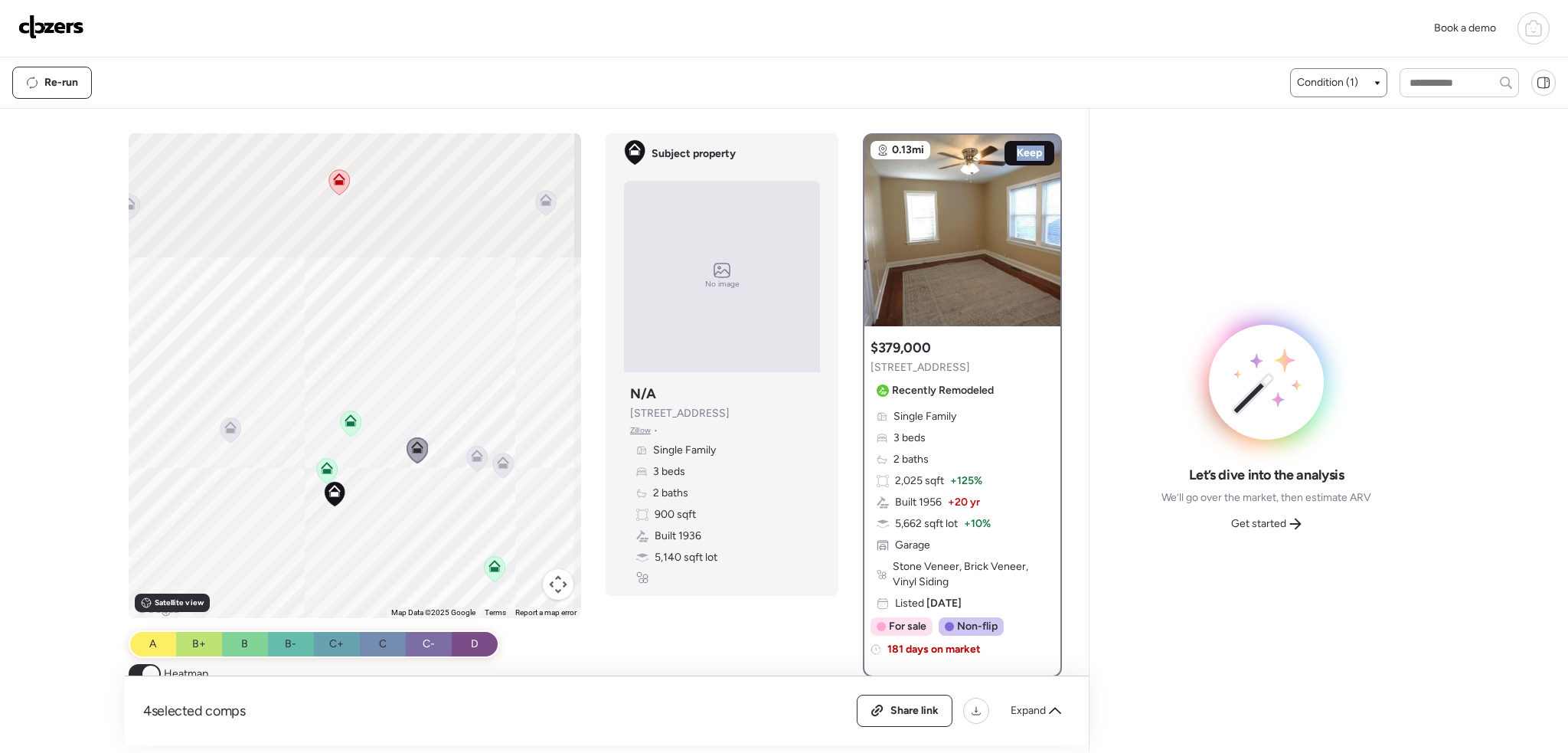
click at [1017, 153] on span "Keep" at bounding box center [1029, 153] width 26 height 15
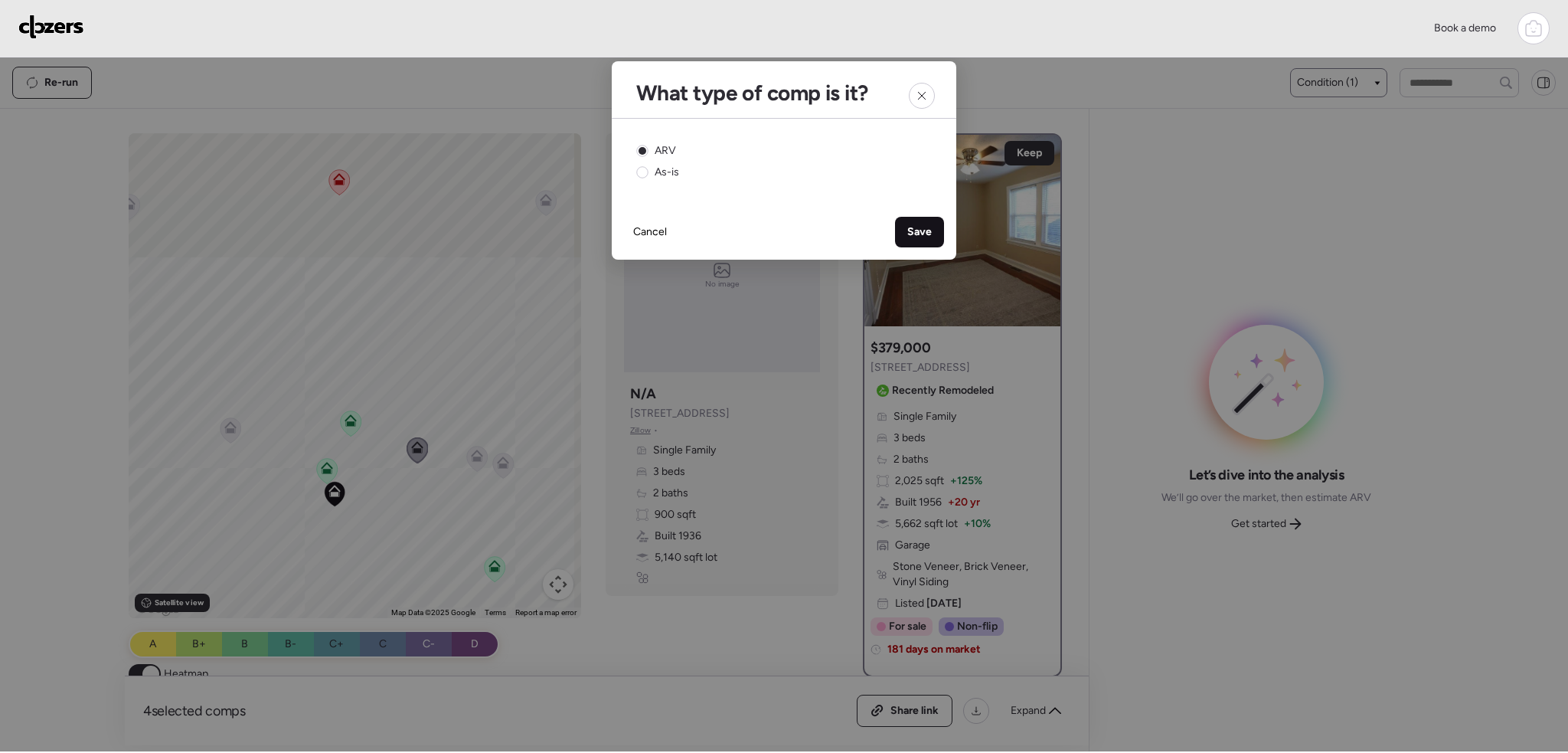
click at [927, 231] on span "Save" at bounding box center [919, 232] width 25 height 15
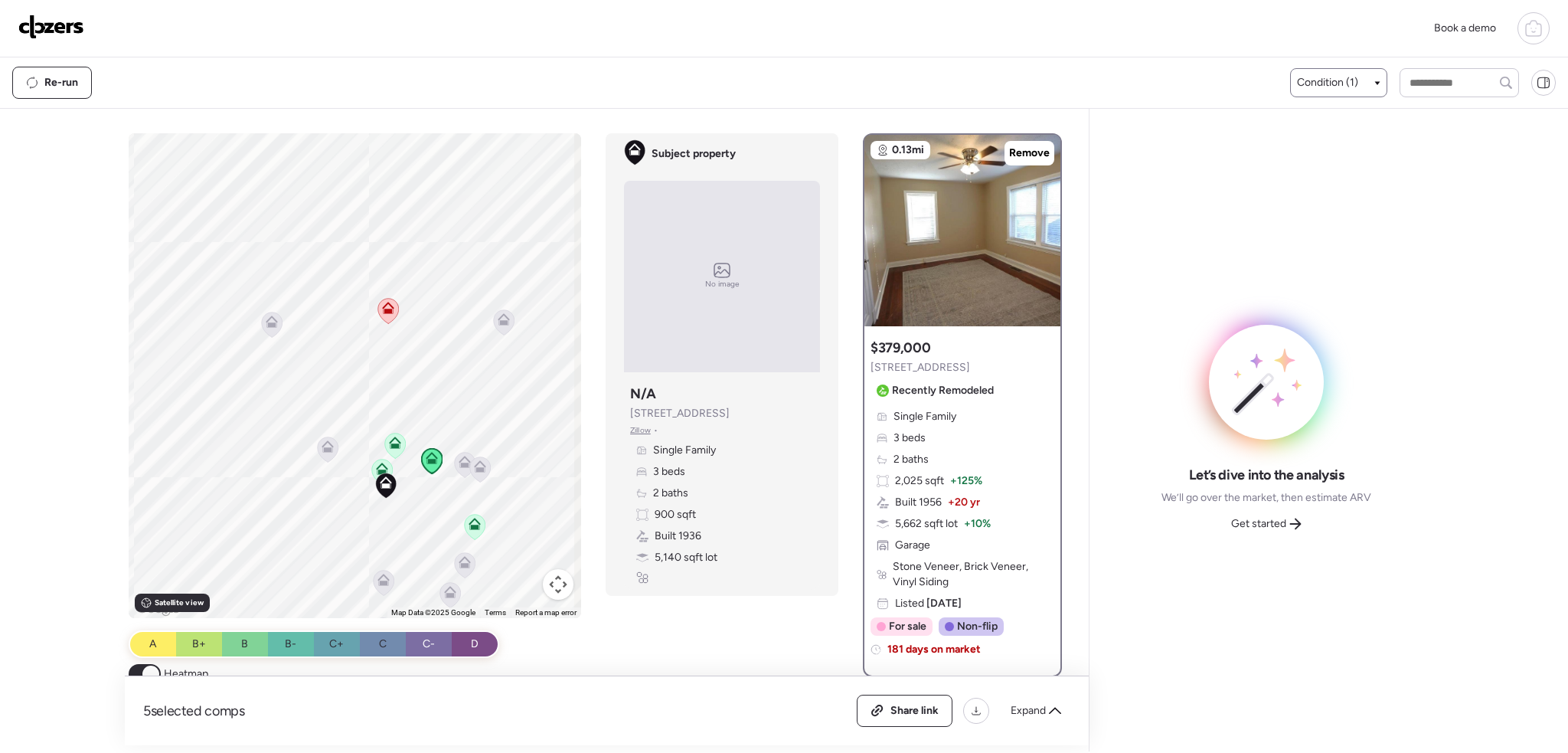
click at [468, 524] on icon at bounding box center [474, 524] width 12 height 12
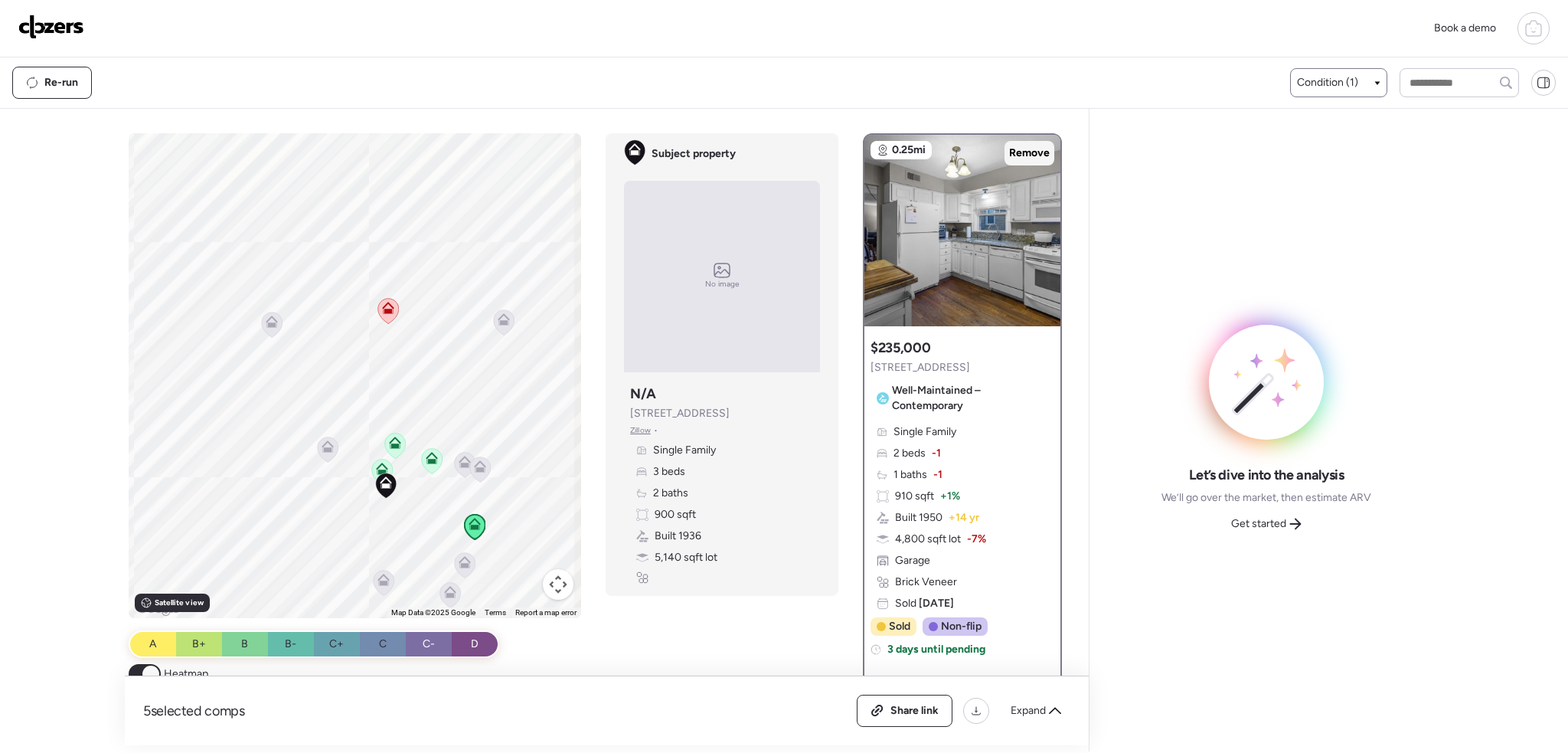
click at [1023, 150] on span "Remove" at bounding box center [1029, 153] width 41 height 15
click at [1035, 712] on span "Expand" at bounding box center [1029, 711] width 35 height 15
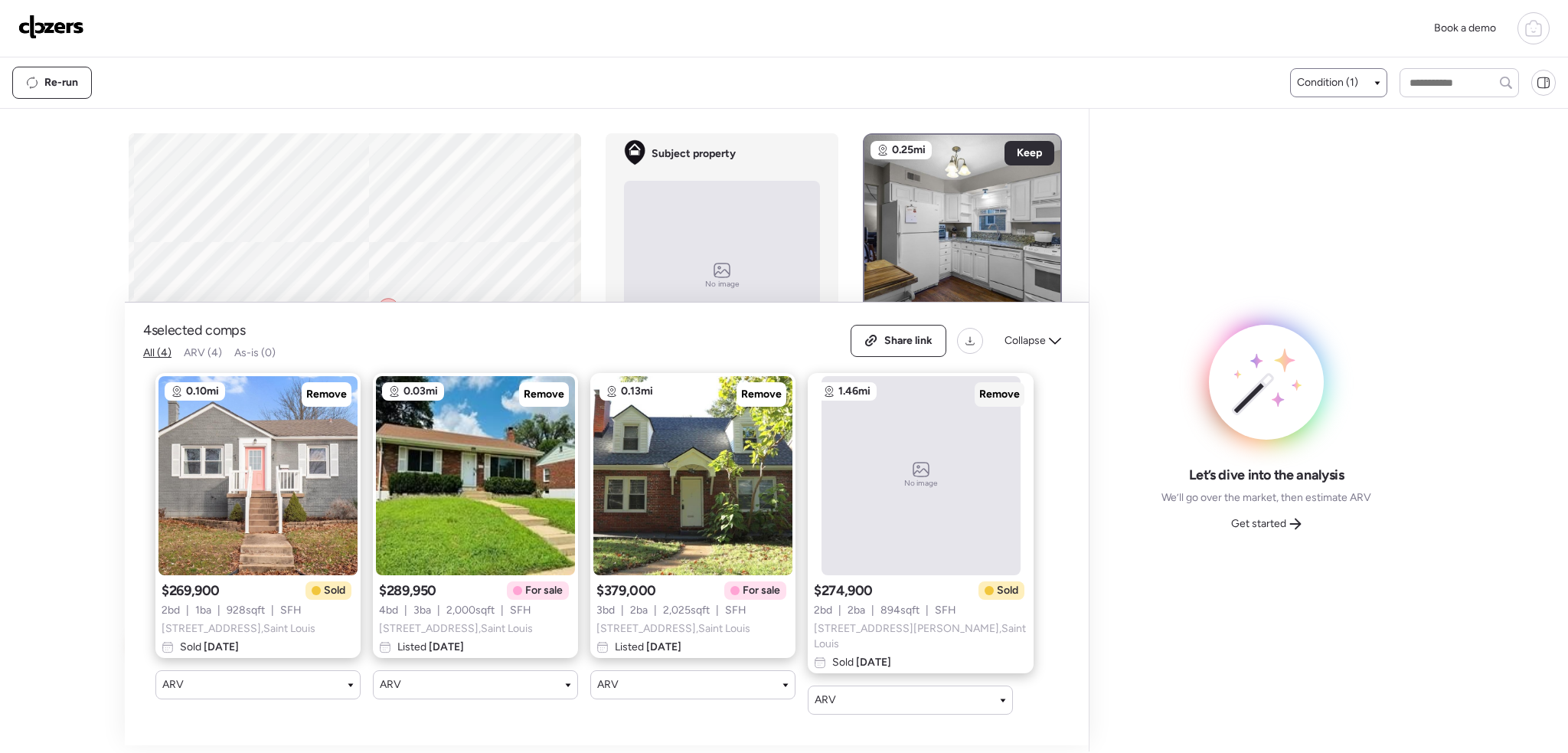
click at [979, 400] on span "Remove" at bounding box center [999, 394] width 41 height 15
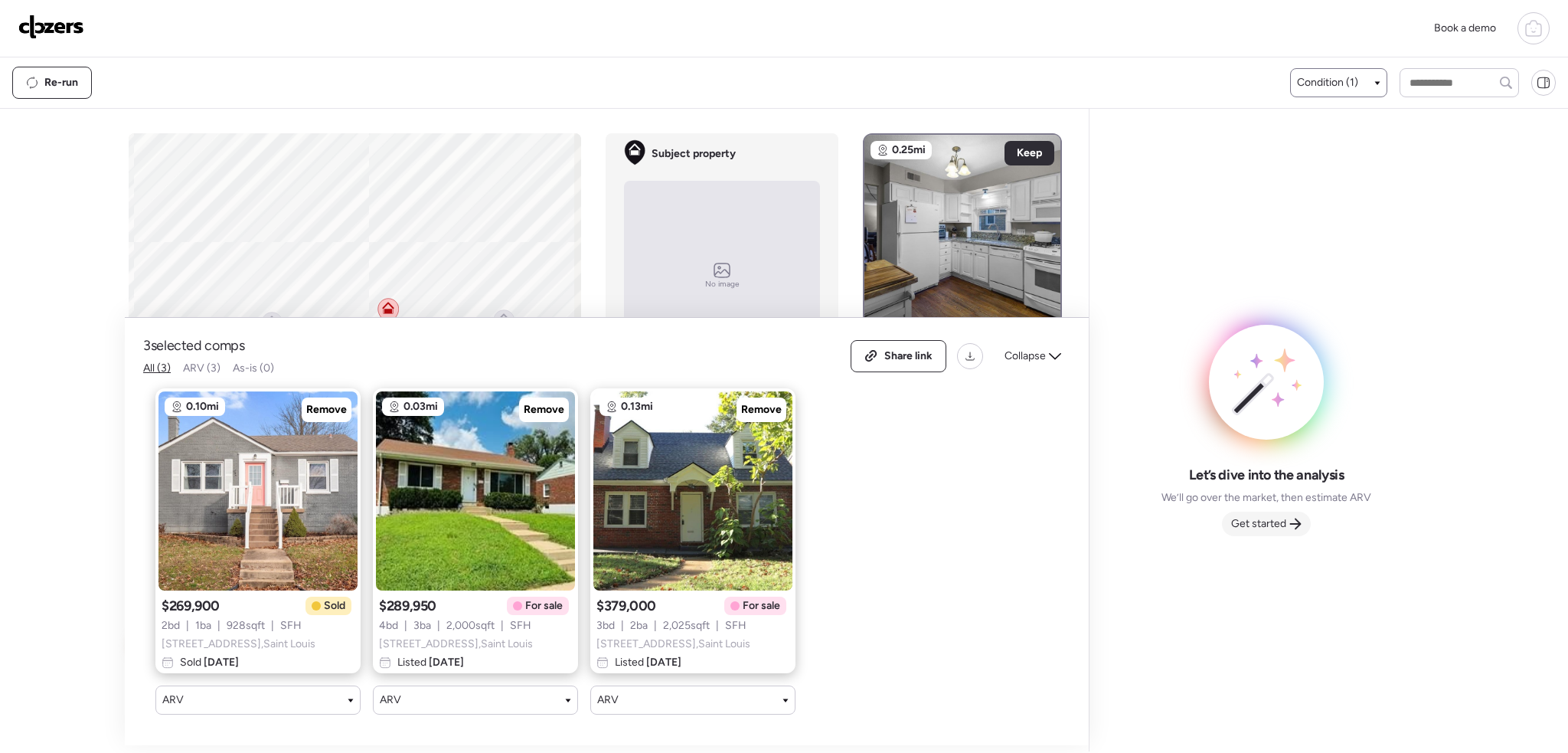
click at [1255, 521] on span "Get started" at bounding box center [1259, 524] width 55 height 15
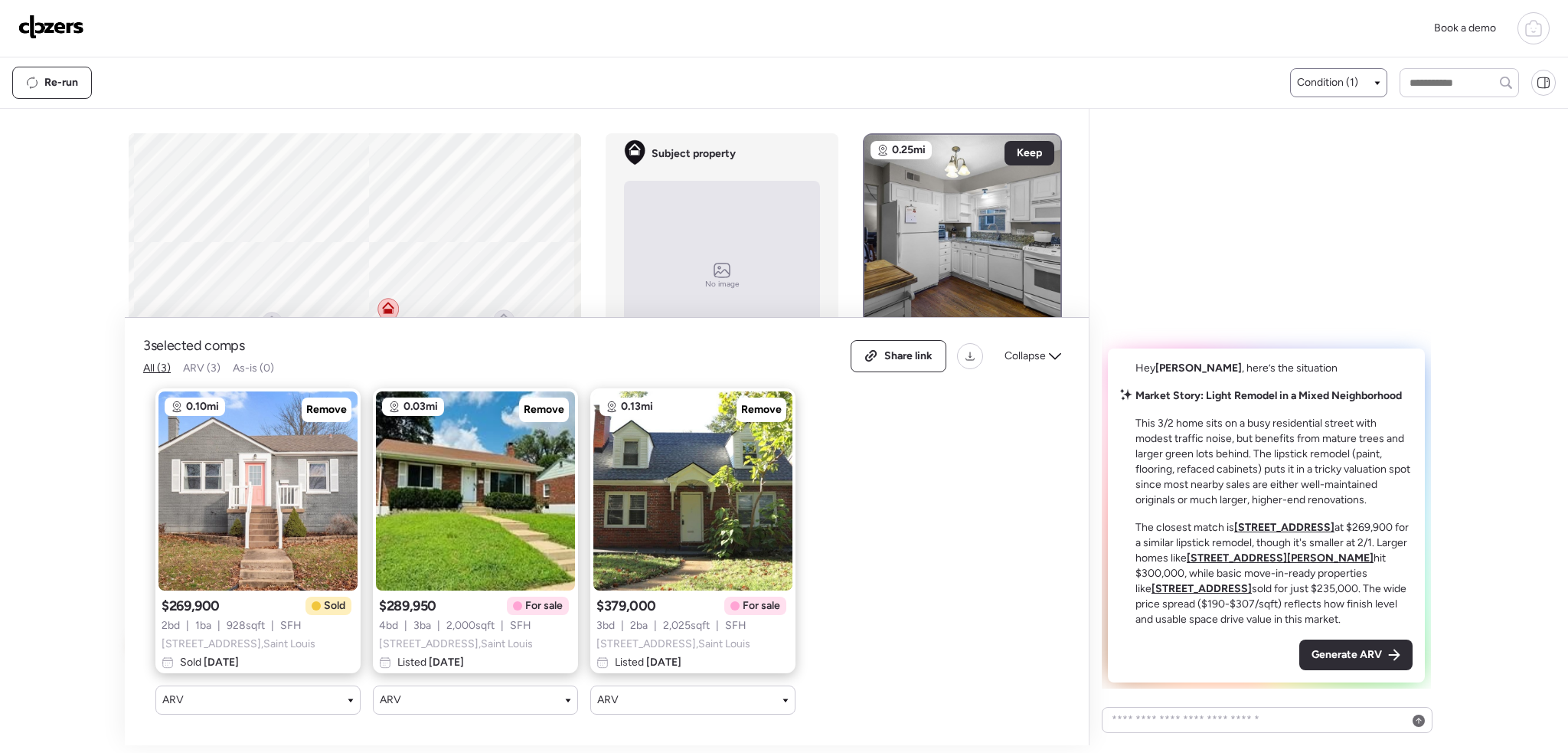
click at [1344, 662] on span "Generate ARV" at bounding box center [1347, 655] width 70 height 15
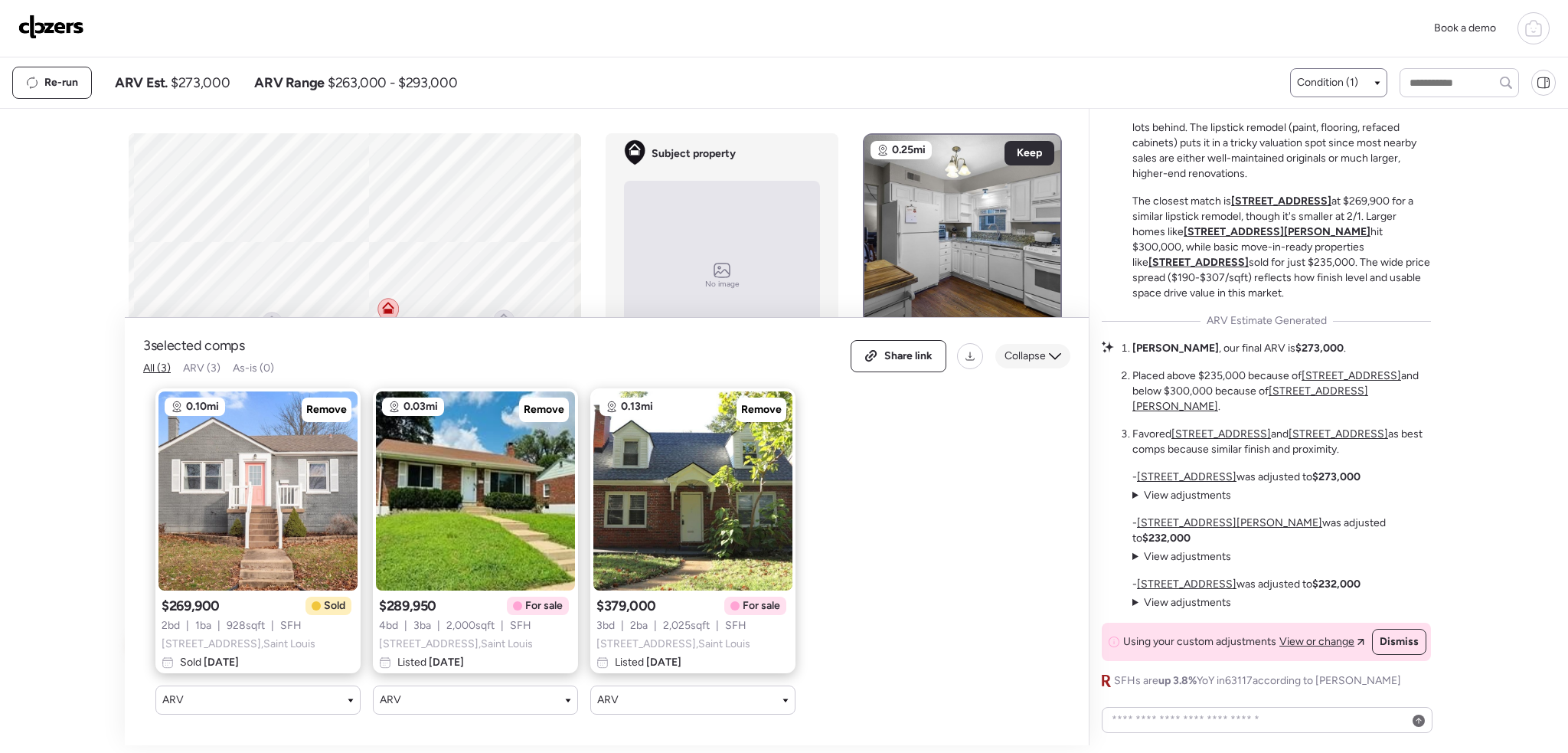
click at [1028, 349] on span "Collapse" at bounding box center [1025, 356] width 42 height 15
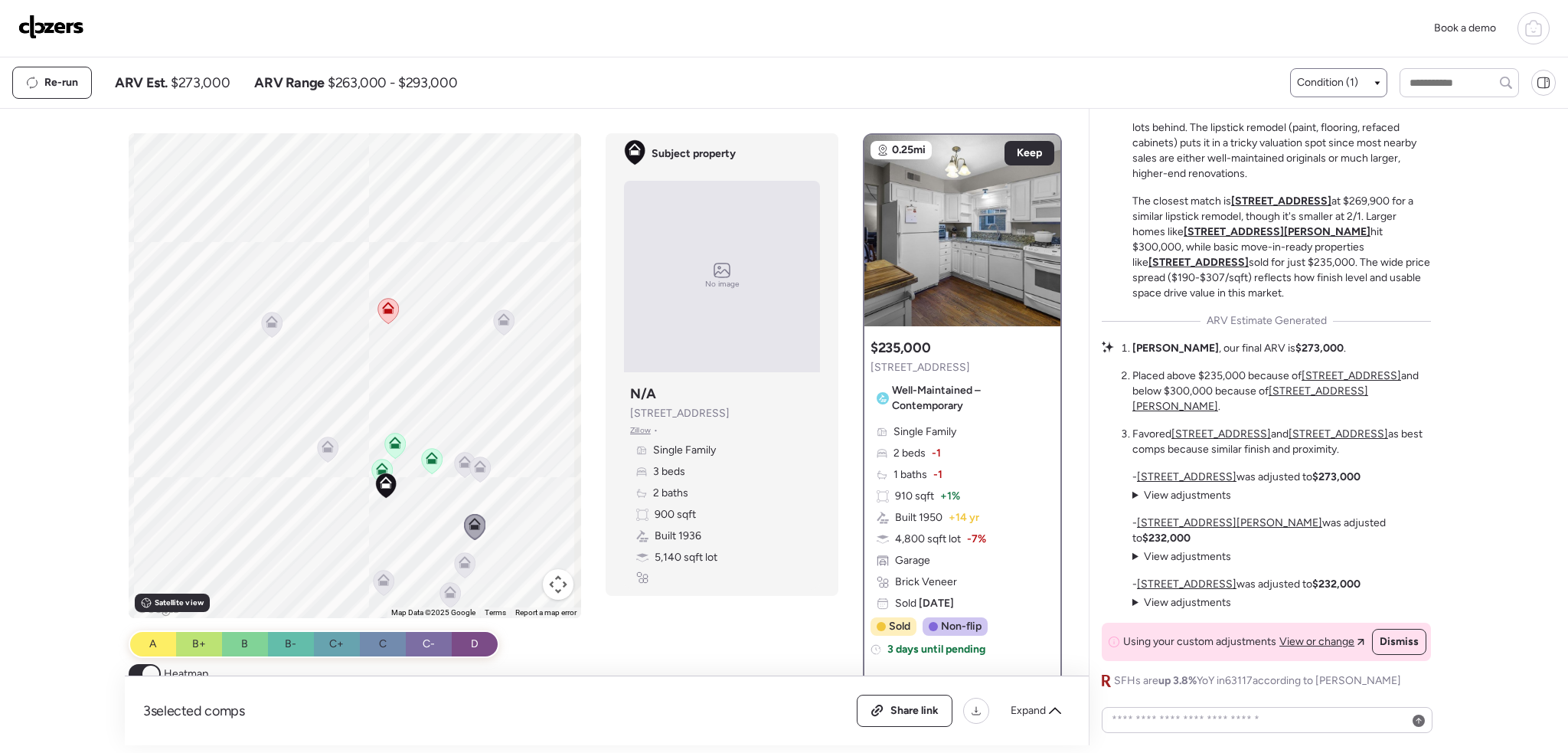
click at [463, 466] on icon at bounding box center [465, 465] width 10 height 5
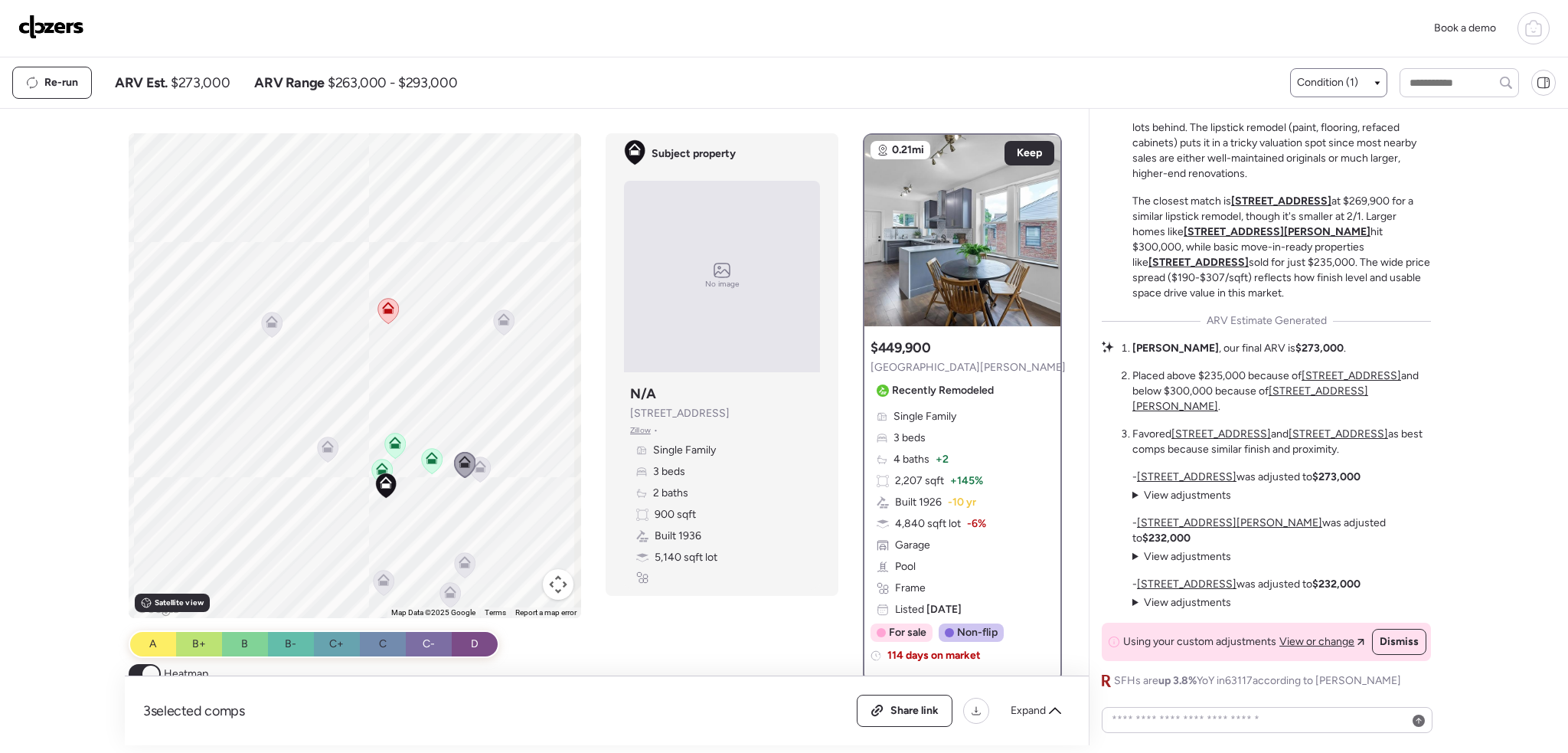
click at [477, 464] on icon at bounding box center [480, 466] width 12 height 12
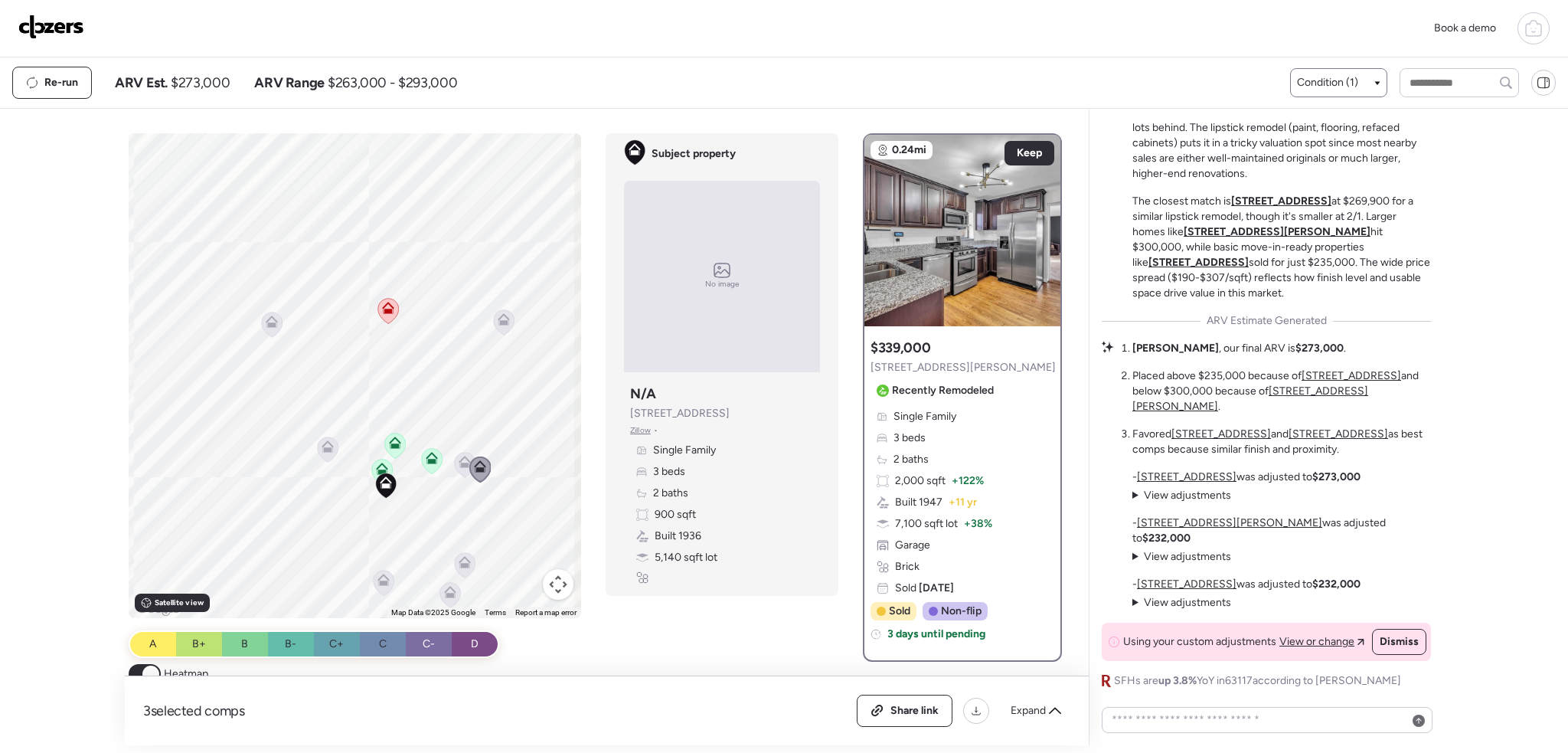
click at [426, 457] on icon at bounding box center [432, 457] width 12 height 12
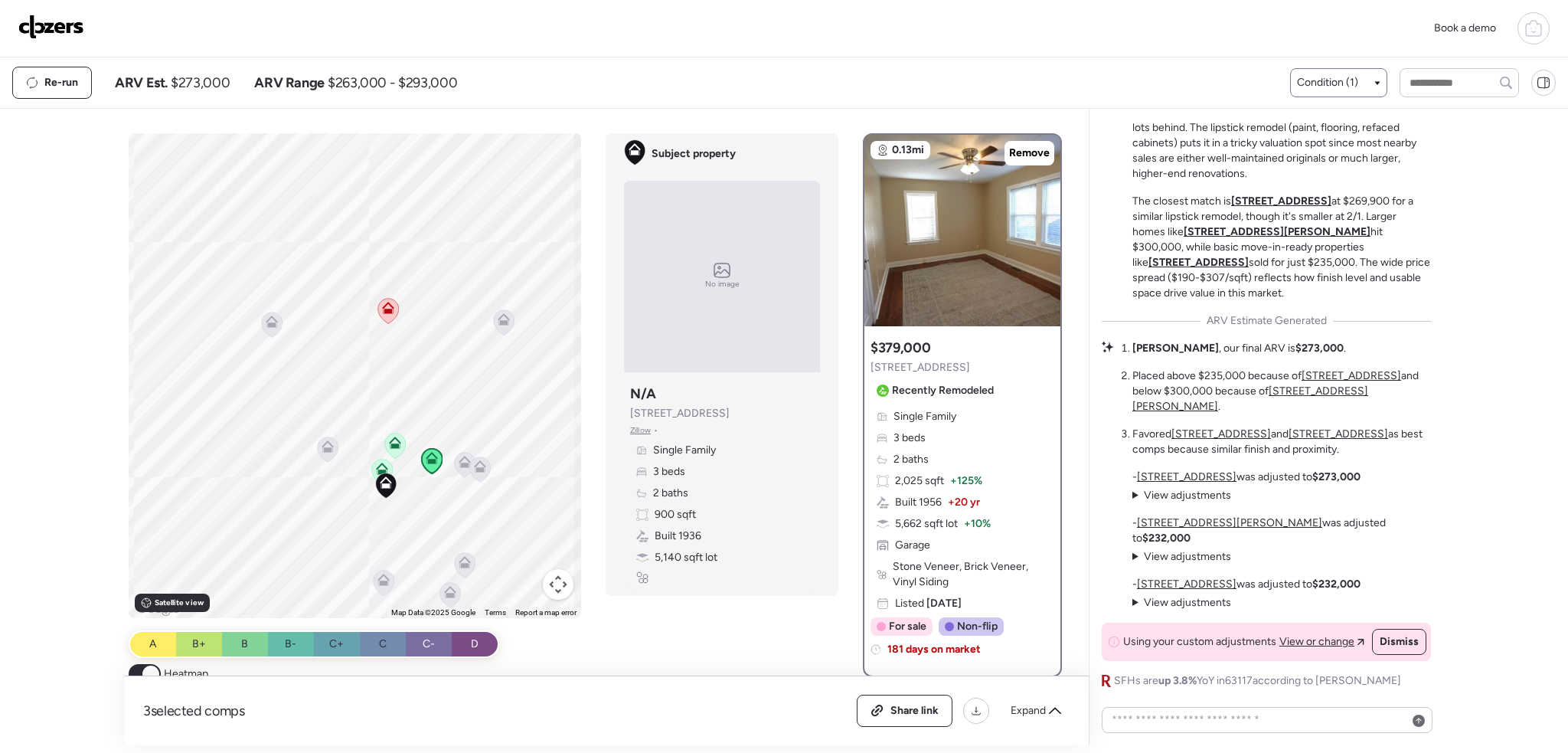
click at [392, 447] on icon at bounding box center [396, 446] width 10 height 5
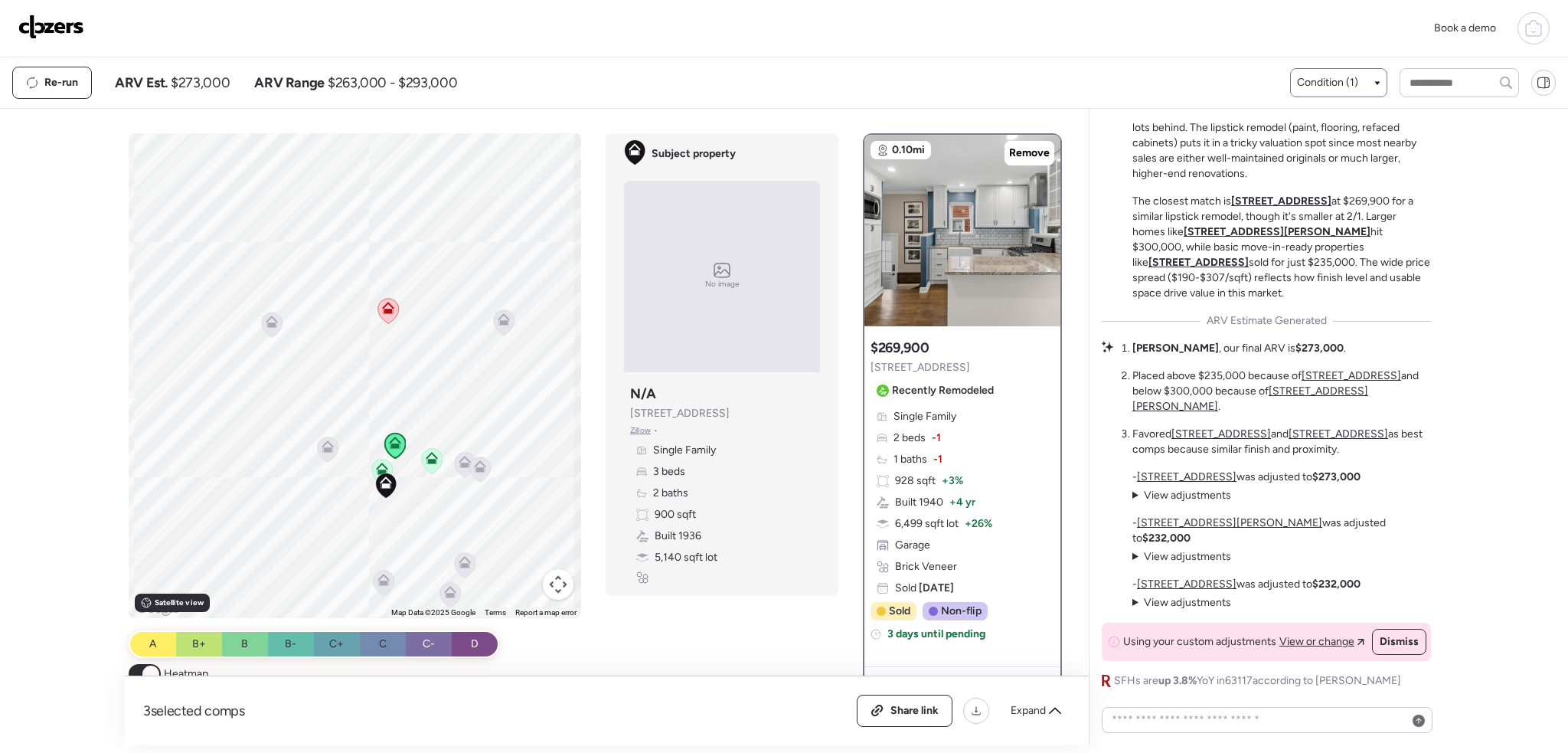
click at [379, 463] on icon at bounding box center [381, 468] width 12 height 12
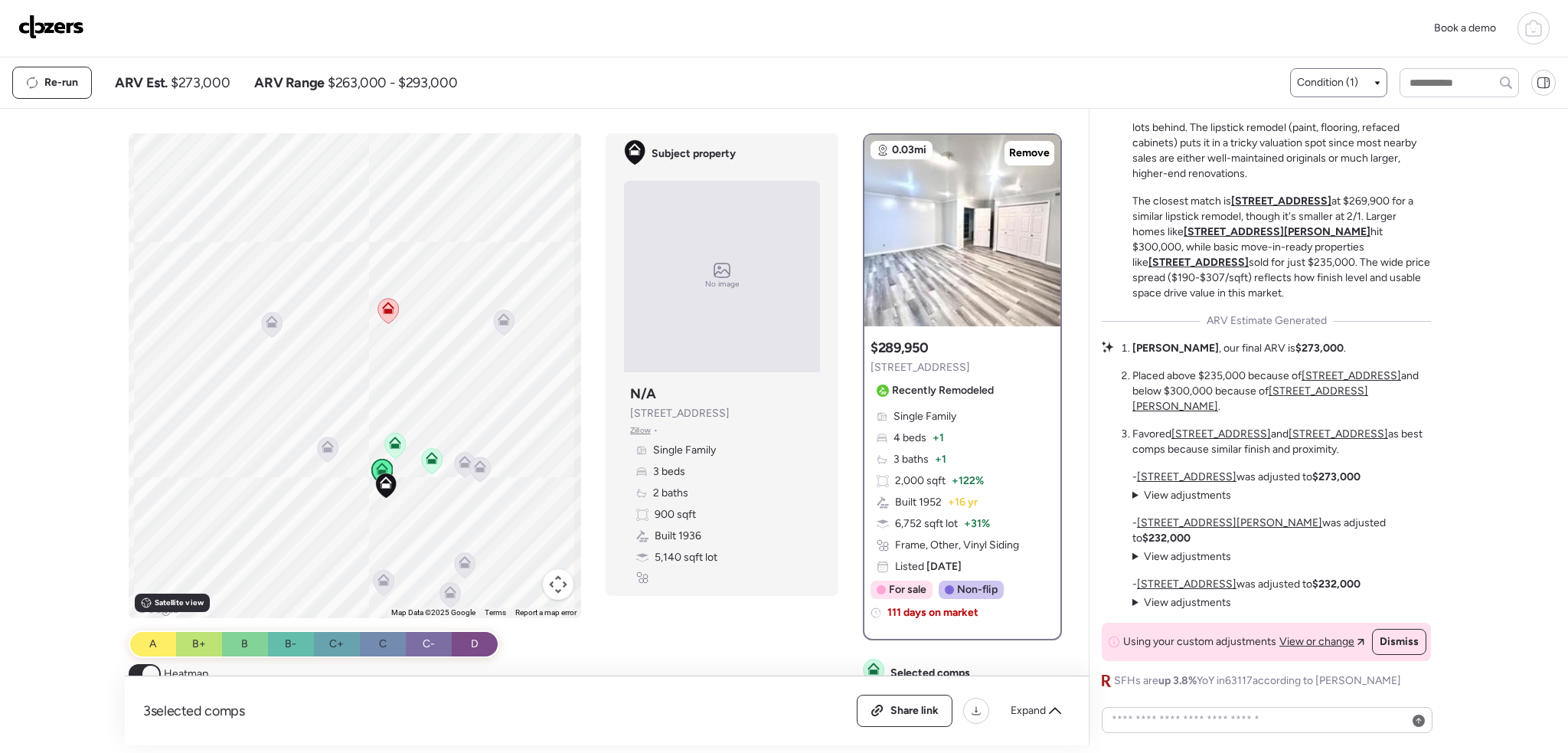
click at [376, 465] on icon at bounding box center [381, 468] width 12 height 12
click at [380, 411] on icon at bounding box center [381, 415] width 12 height 12
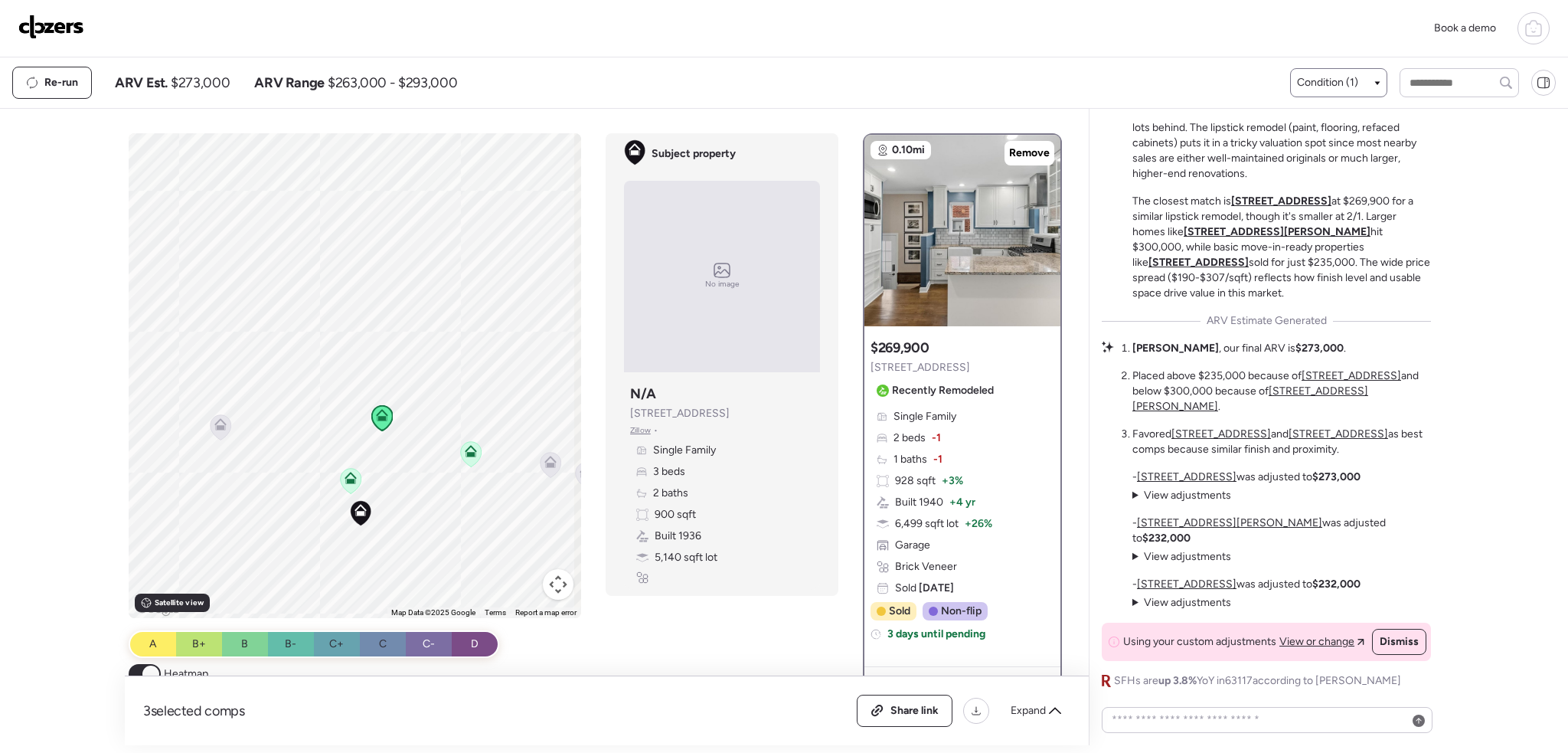
click at [345, 479] on icon at bounding box center [351, 475] width 11 height 7
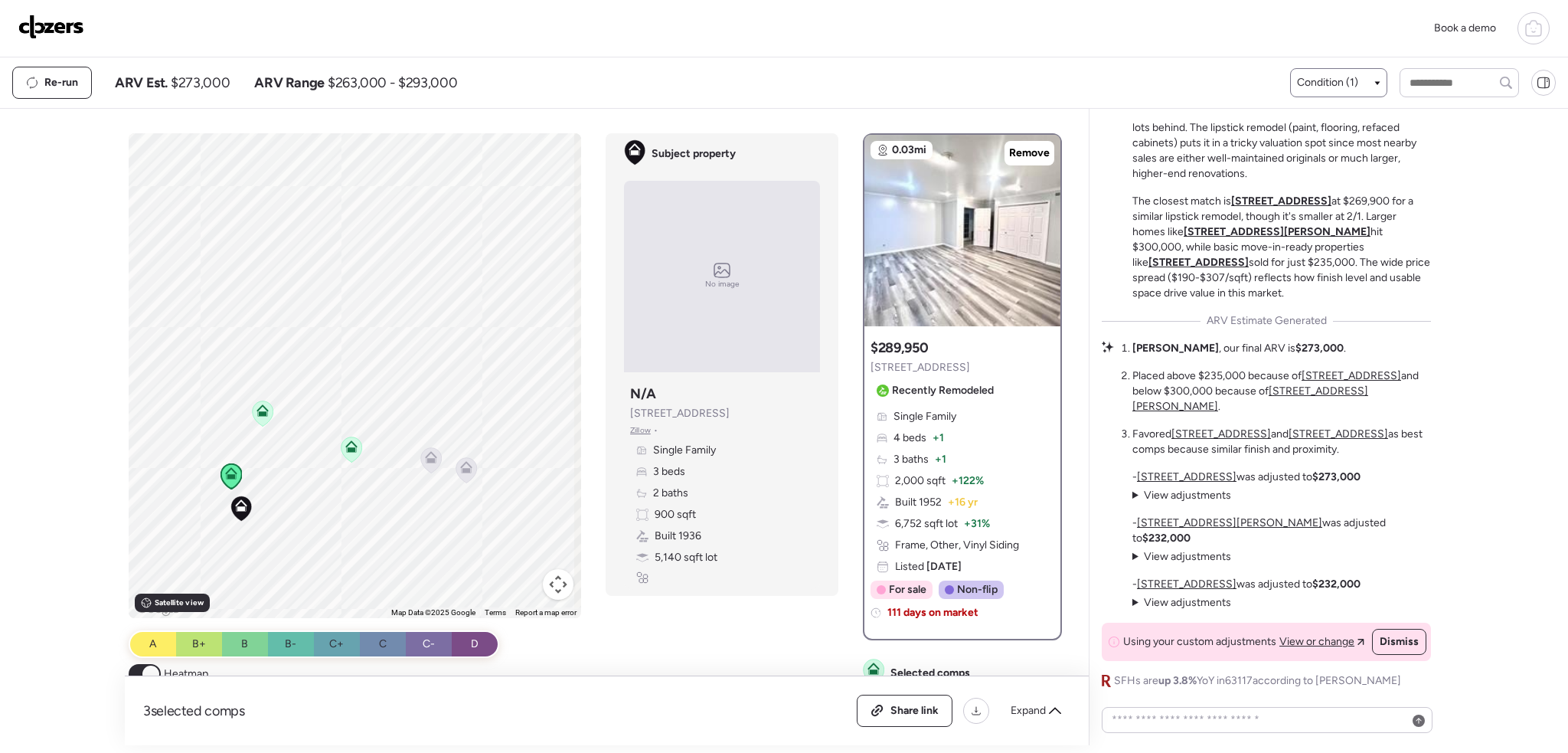
drag, startPoint x: 499, startPoint y: 508, endPoint x: 376, endPoint y: 504, distance: 123.1
click at [376, 504] on div "To activate drag with keyboard, press Alt + Enter. Once in keyboard drag state,…" at bounding box center [355, 376] width 453 height 484
drag, startPoint x: 519, startPoint y: 505, endPoint x: 453, endPoint y: 506, distance: 66.0
click at [453, 506] on div "To activate drag with keyboard, press Alt + Enter. Once in keyboard drag state,…" at bounding box center [355, 376] width 453 height 484
click at [424, 464] on icon at bounding box center [424, 460] width 21 height 26
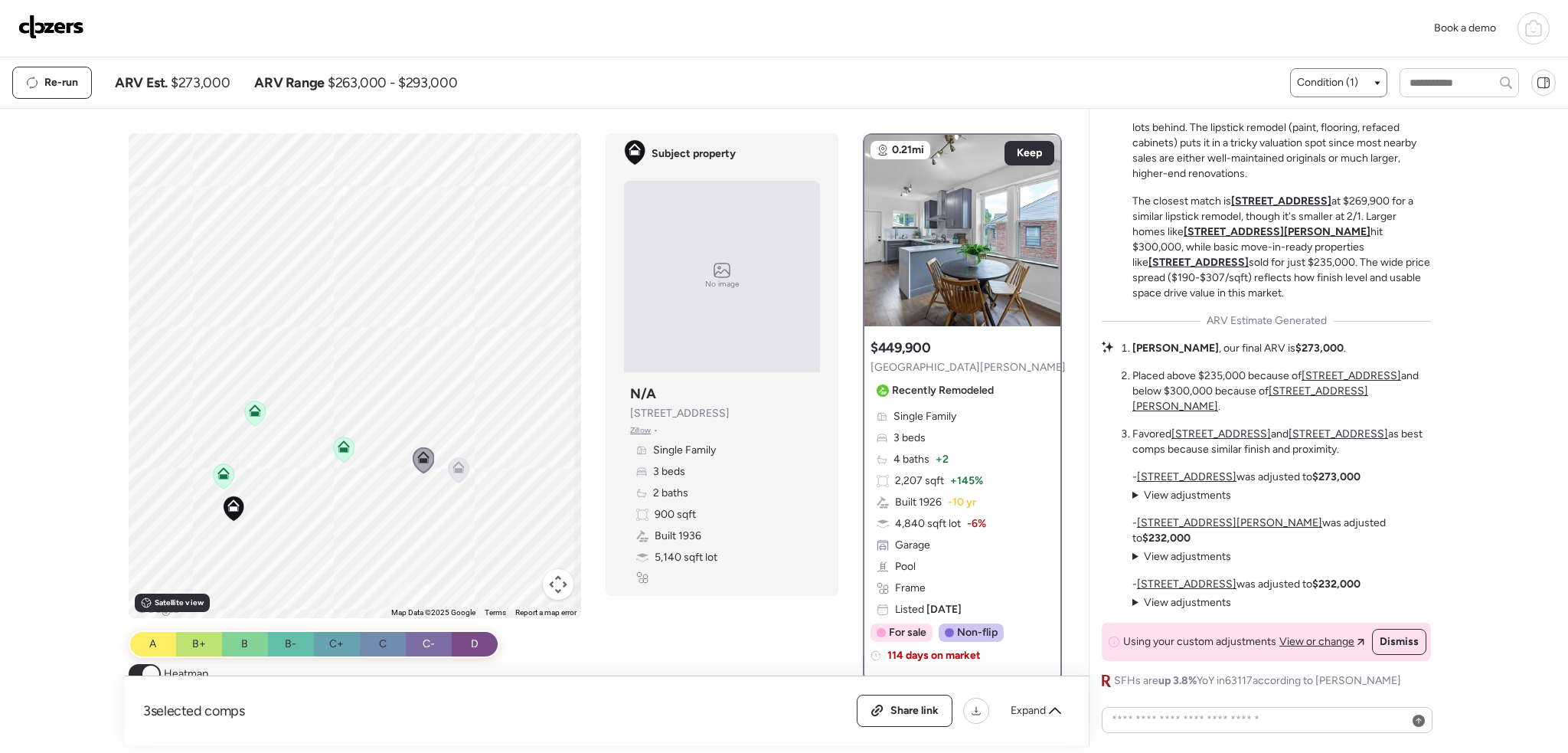
click at [468, 473] on div "To activate drag with keyboard, press Alt + Enter. Once in keyboard drag state,…" at bounding box center [355, 376] width 453 height 484
click at [457, 473] on icon at bounding box center [459, 470] width 21 height 26
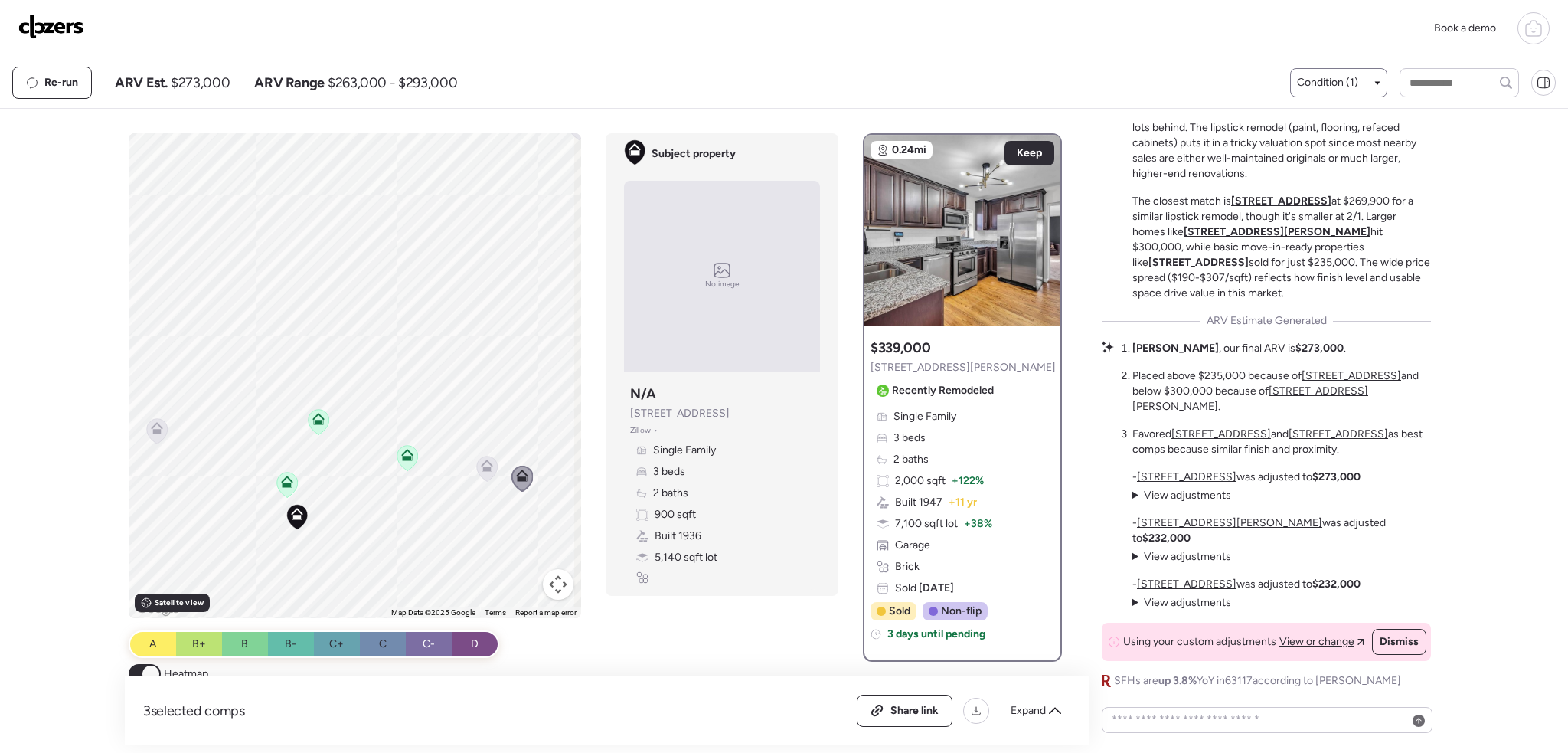
drag, startPoint x: 308, startPoint y: 503, endPoint x: 377, endPoint y: 512, distance: 69.6
click at [377, 512] on div "To activate drag with keyboard, press Alt + Enter. Once in keyboard drag state,…" at bounding box center [355, 376] width 453 height 484
drag, startPoint x: 388, startPoint y: 518, endPoint x: 471, endPoint y: 513, distance: 83.2
click at [471, 513] on div "To activate drag with keyboard, press Alt + Enter. Once in keyboard drag state,…" at bounding box center [355, 376] width 453 height 484
click at [331, 481] on icon at bounding box center [336, 478] width 11 height 7
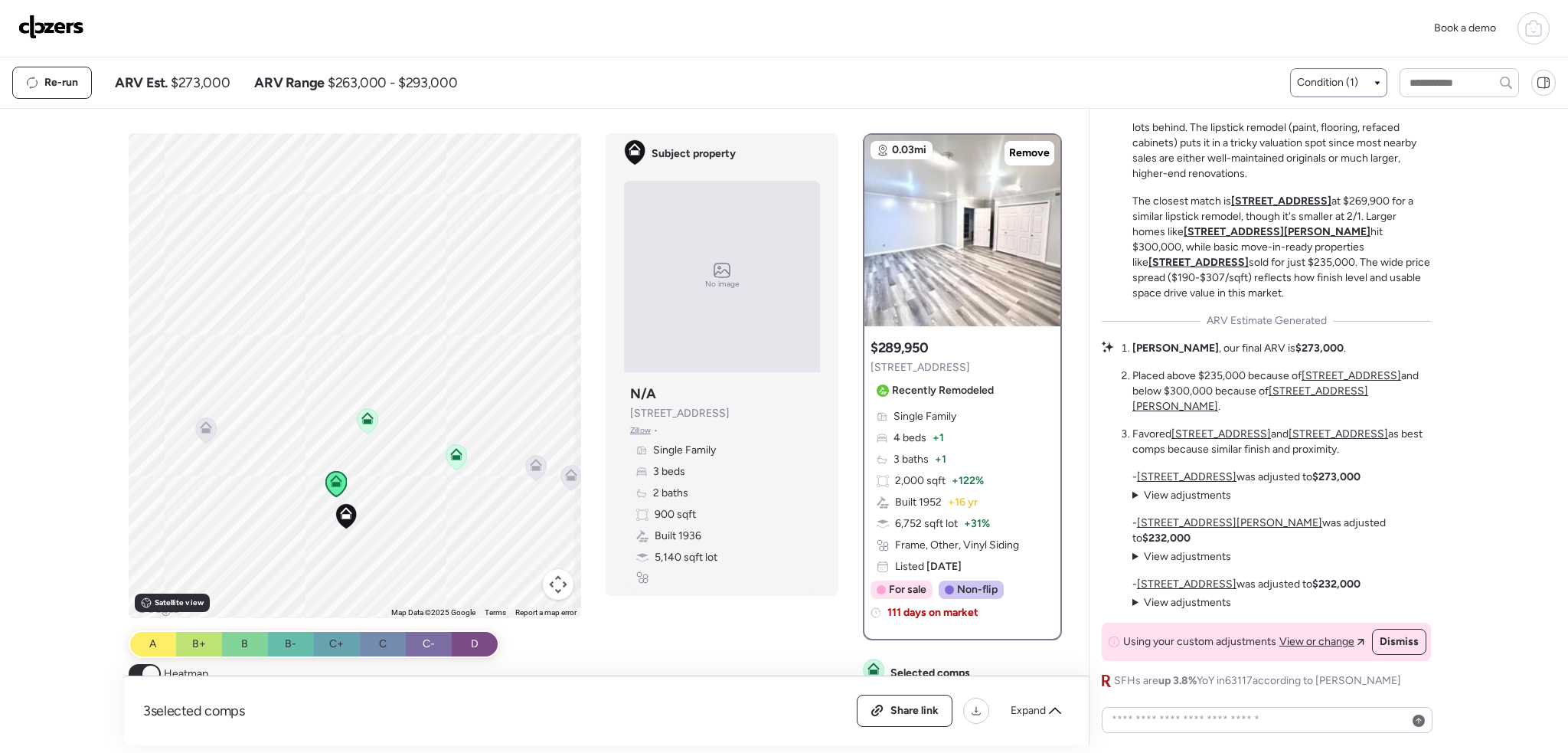
click at [538, 471] on icon at bounding box center [536, 468] width 21 height 26
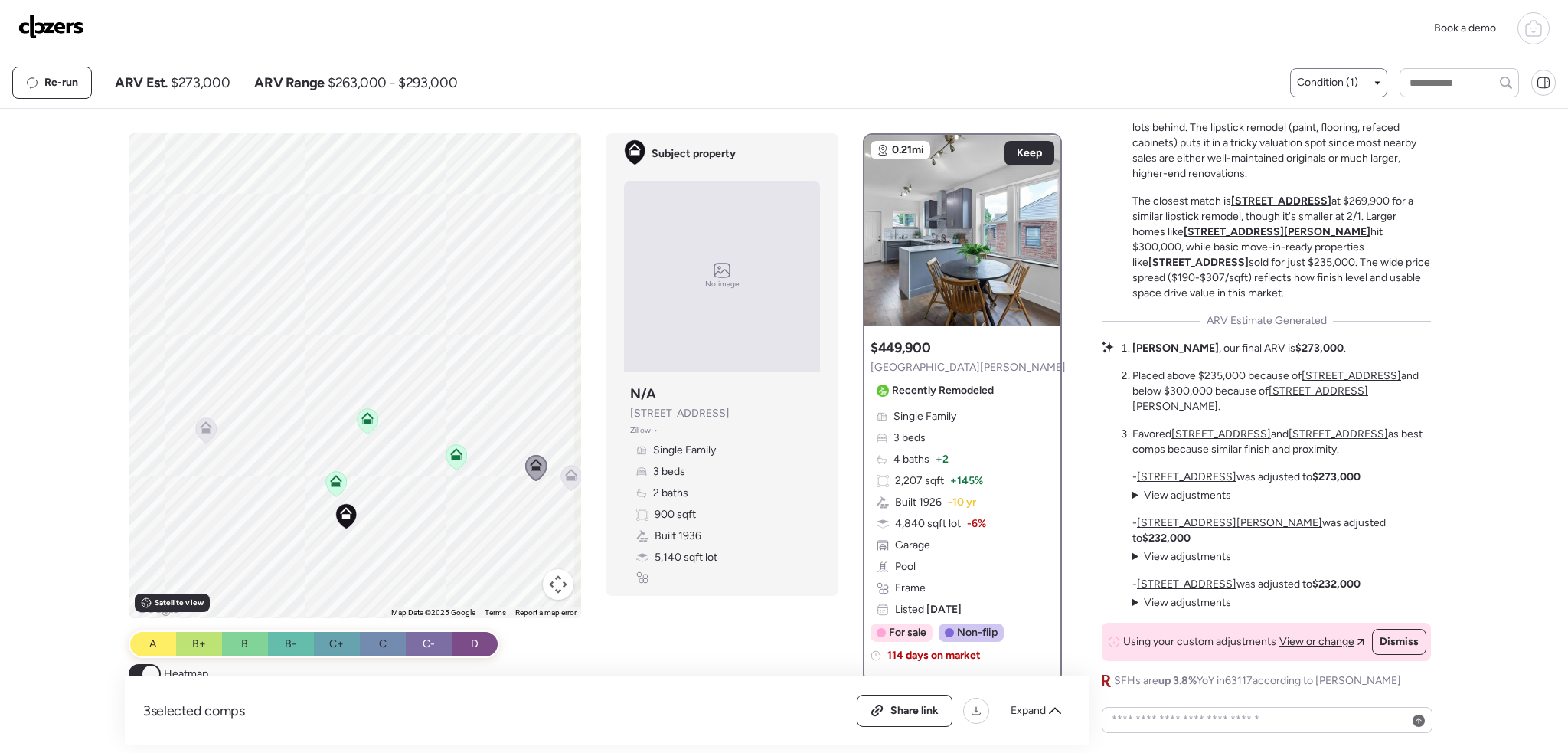
click at [453, 456] on icon at bounding box center [456, 457] width 10 height 5
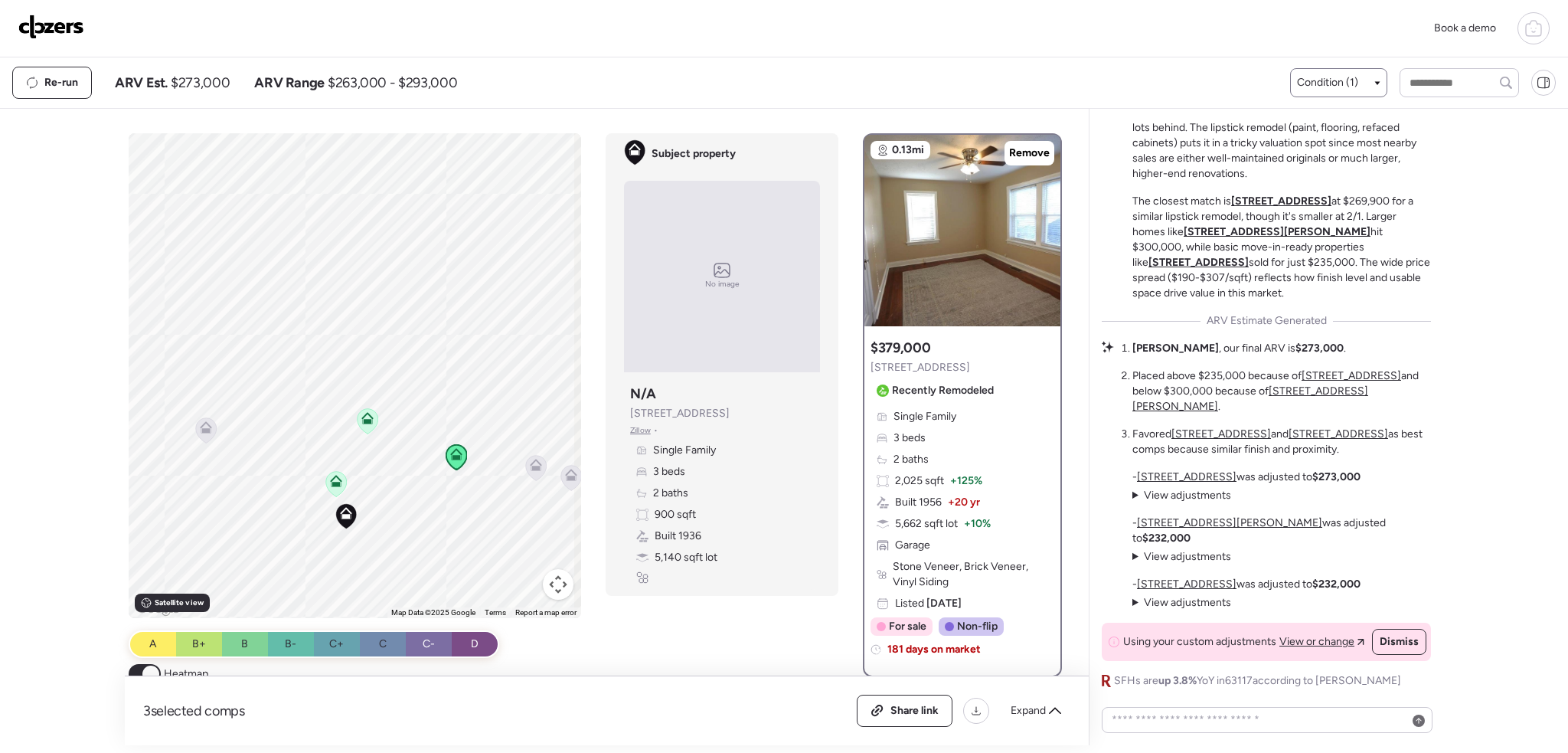
click at [535, 467] on icon at bounding box center [536, 468] width 10 height 5
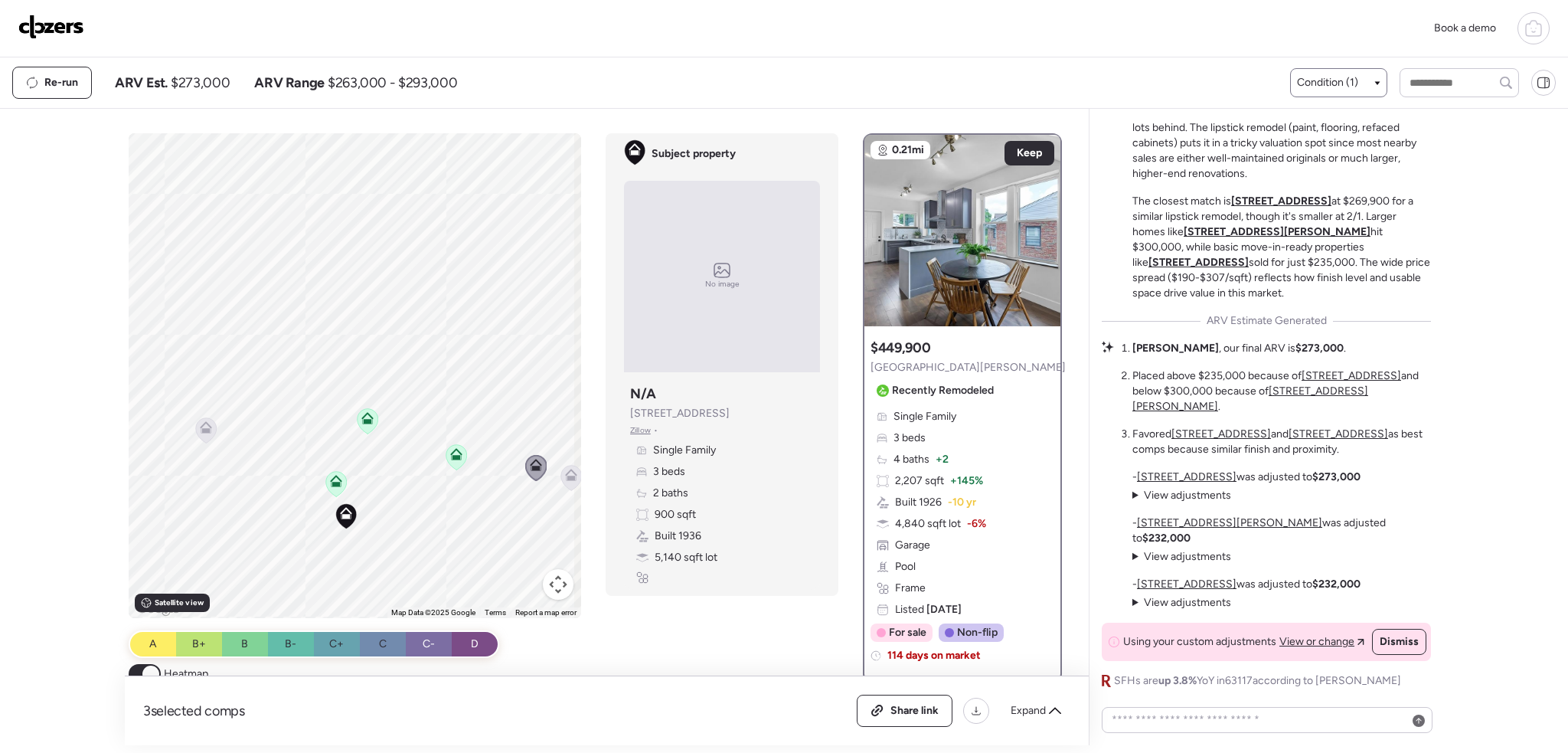
click at [567, 480] on icon at bounding box center [571, 478] width 10 height 5
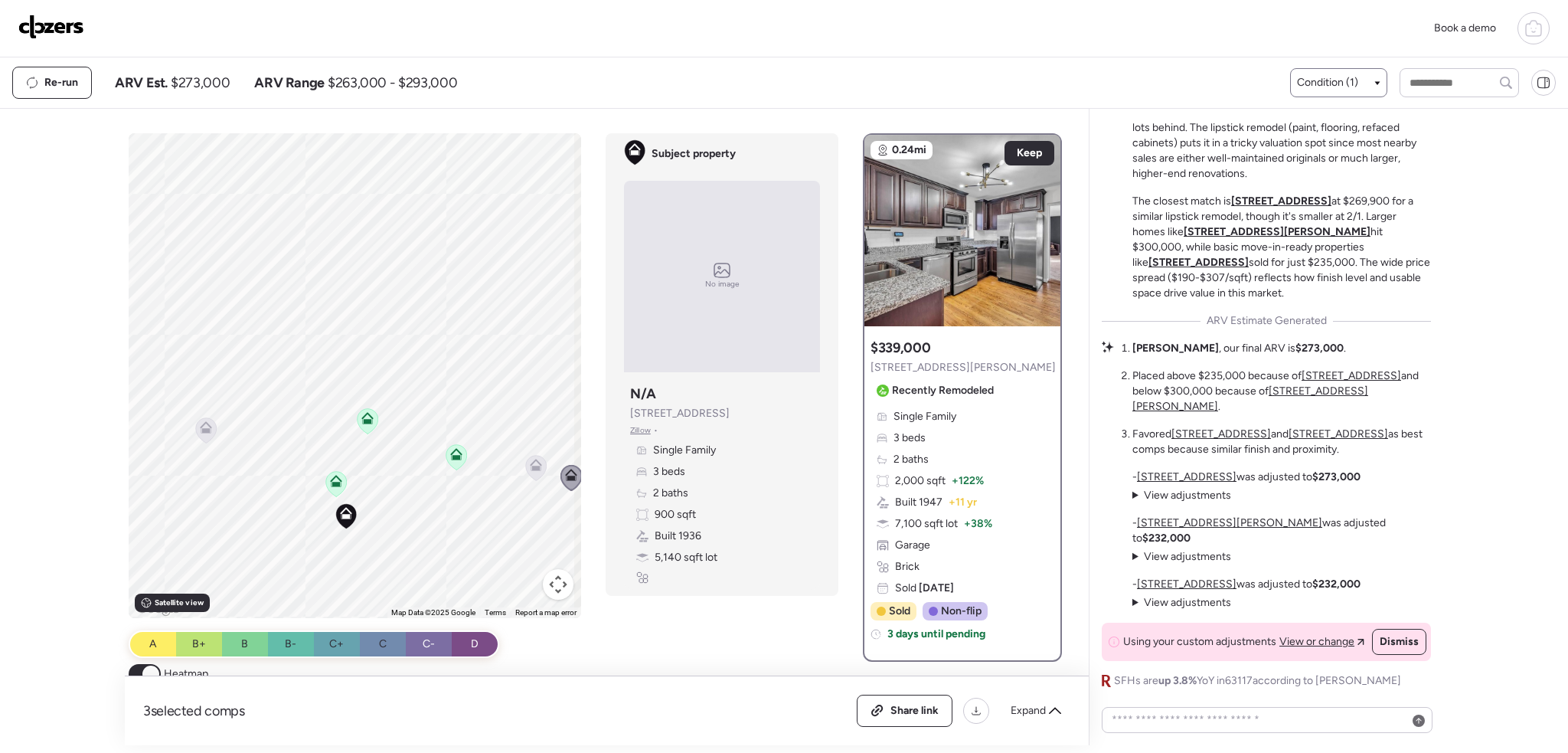
click at [452, 452] on icon at bounding box center [456, 453] width 12 height 12
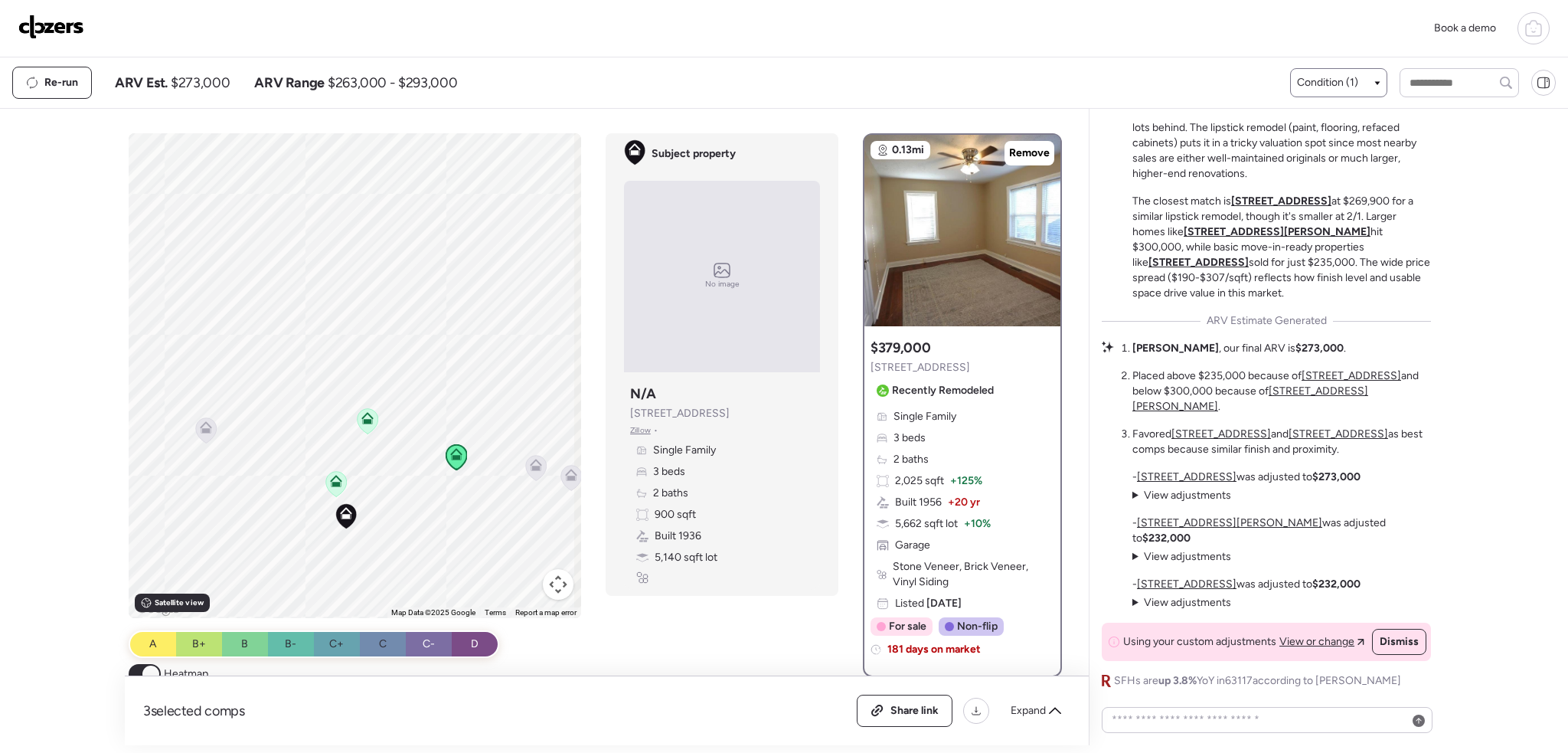
click at [363, 420] on icon at bounding box center [368, 421] width 10 height 5
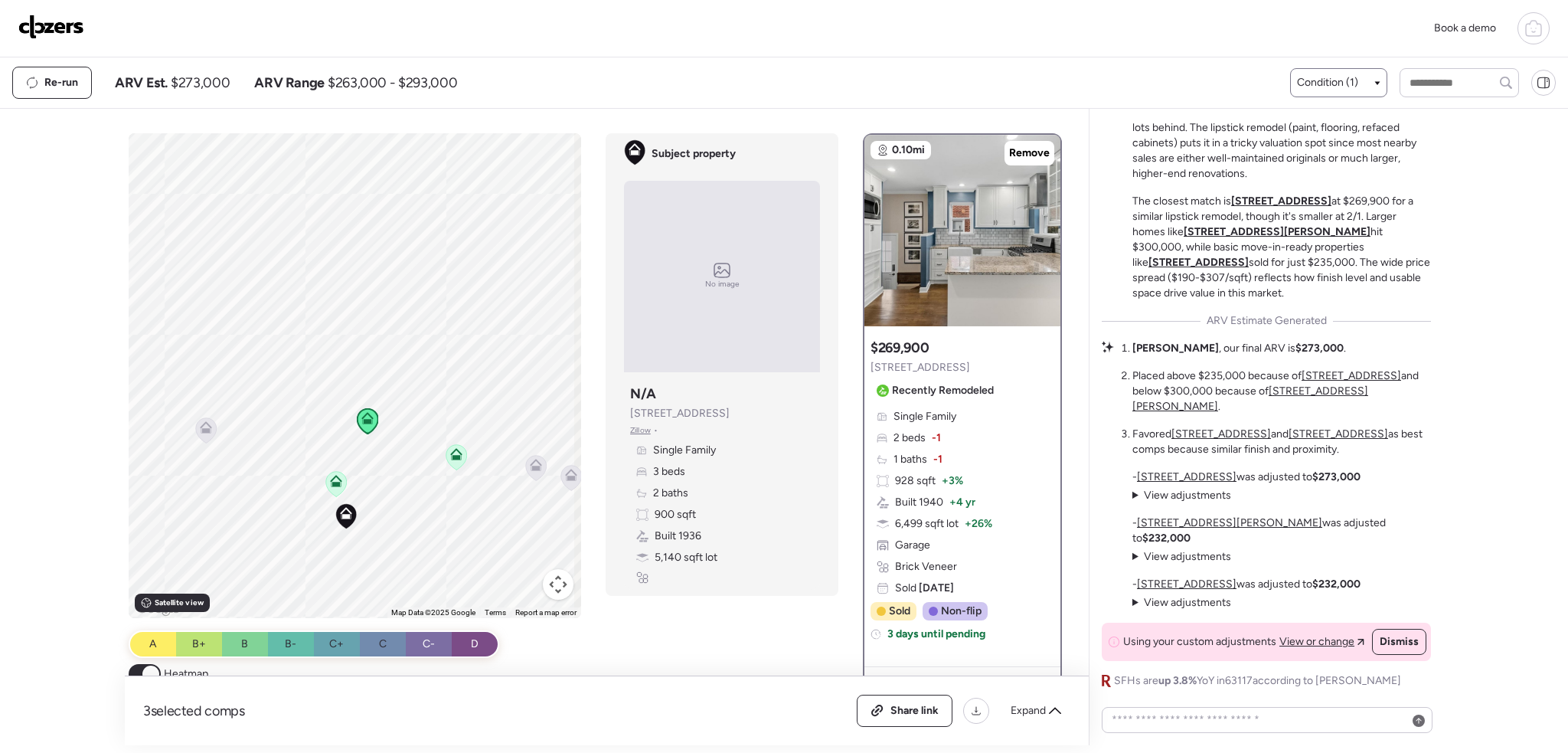
click at [330, 482] on icon at bounding box center [336, 480] width 12 height 12
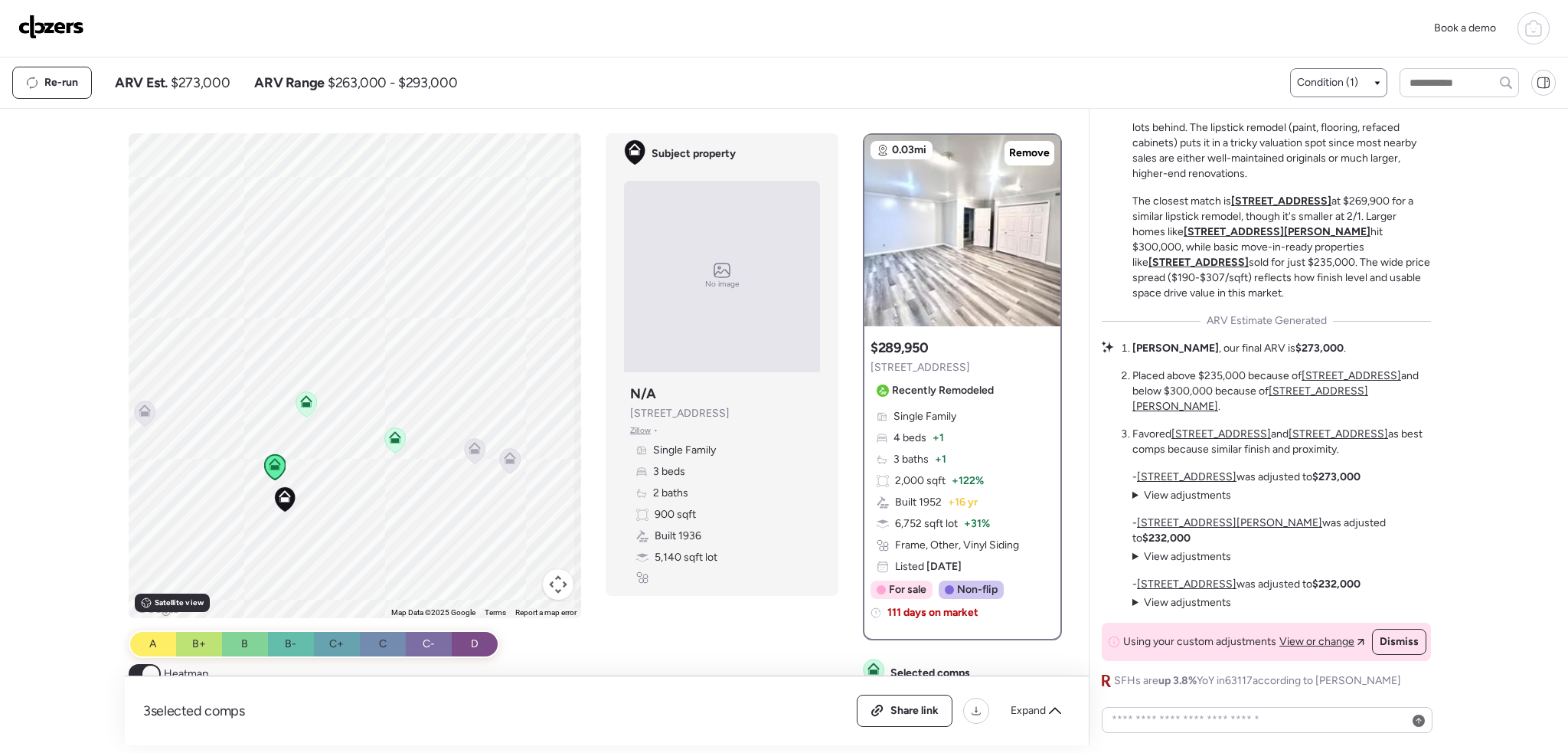
drag, startPoint x: 507, startPoint y: 532, endPoint x: 464, endPoint y: 512, distance: 47.4
click at [462, 515] on div "To activate drag with keyboard, press Alt + Enter. Once in keyboard drag state,…" at bounding box center [355, 376] width 453 height 484
click at [515, 457] on icon at bounding box center [510, 459] width 21 height 26
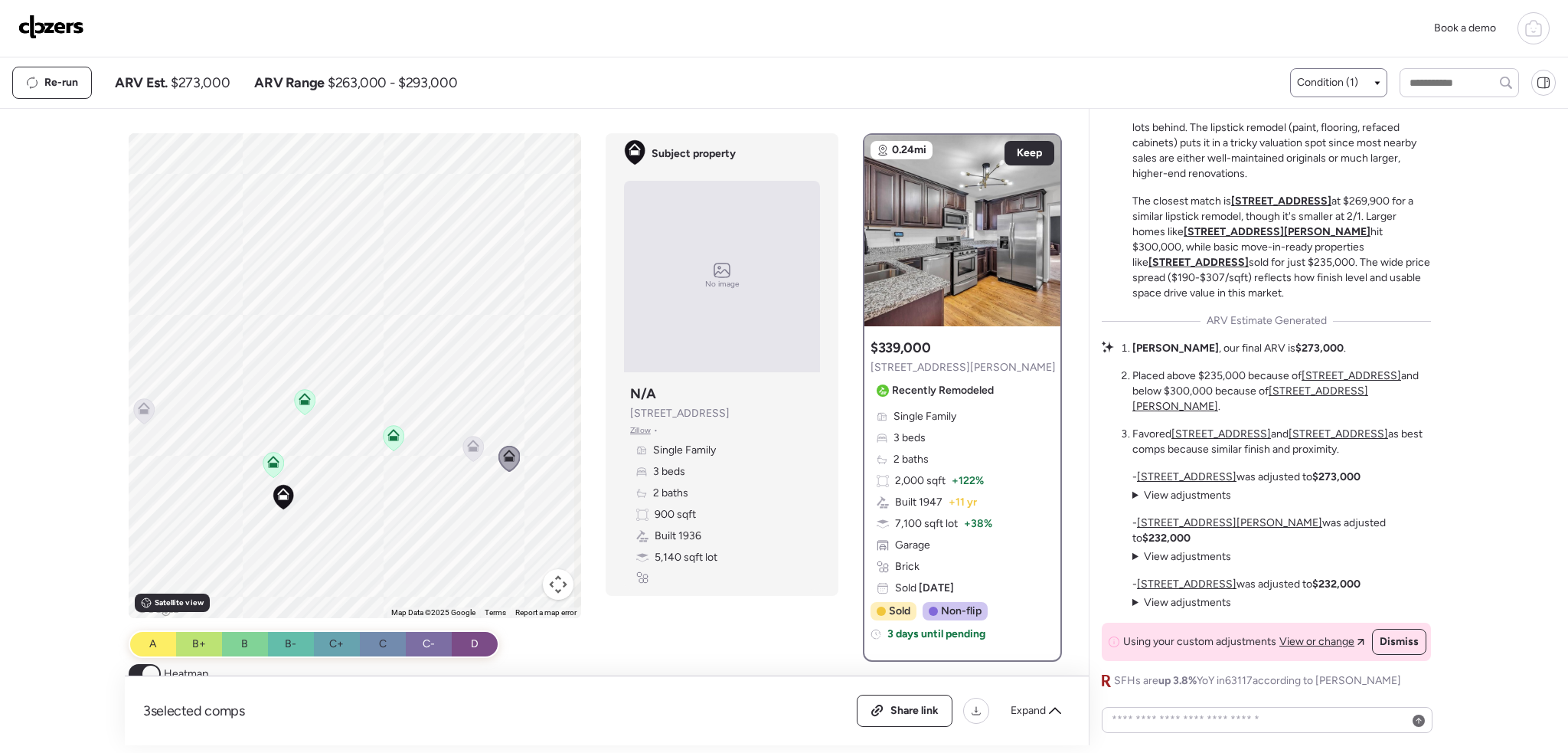
click at [477, 452] on icon at bounding box center [474, 448] width 21 height 26
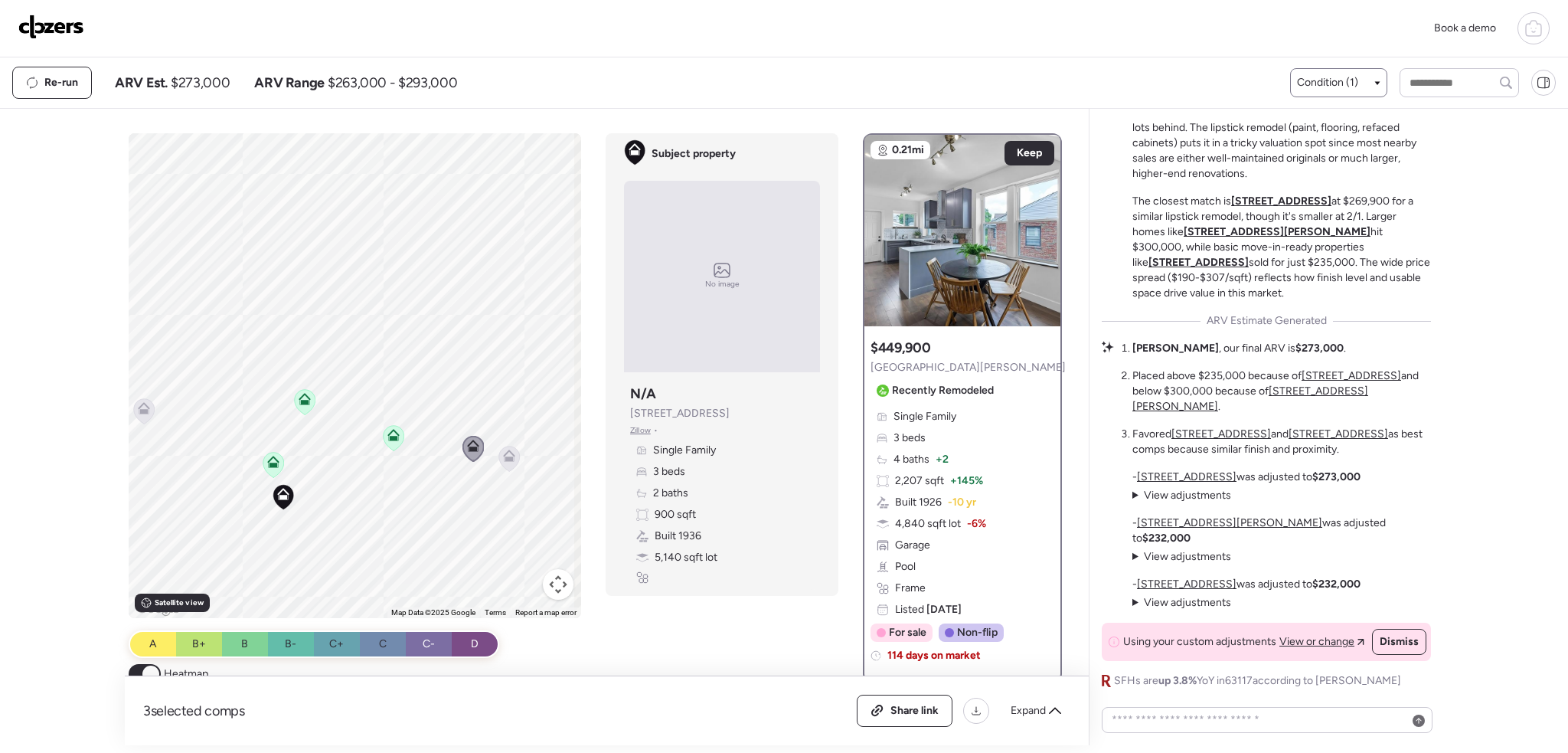
click at [504, 458] on icon at bounding box center [509, 459] width 10 height 5
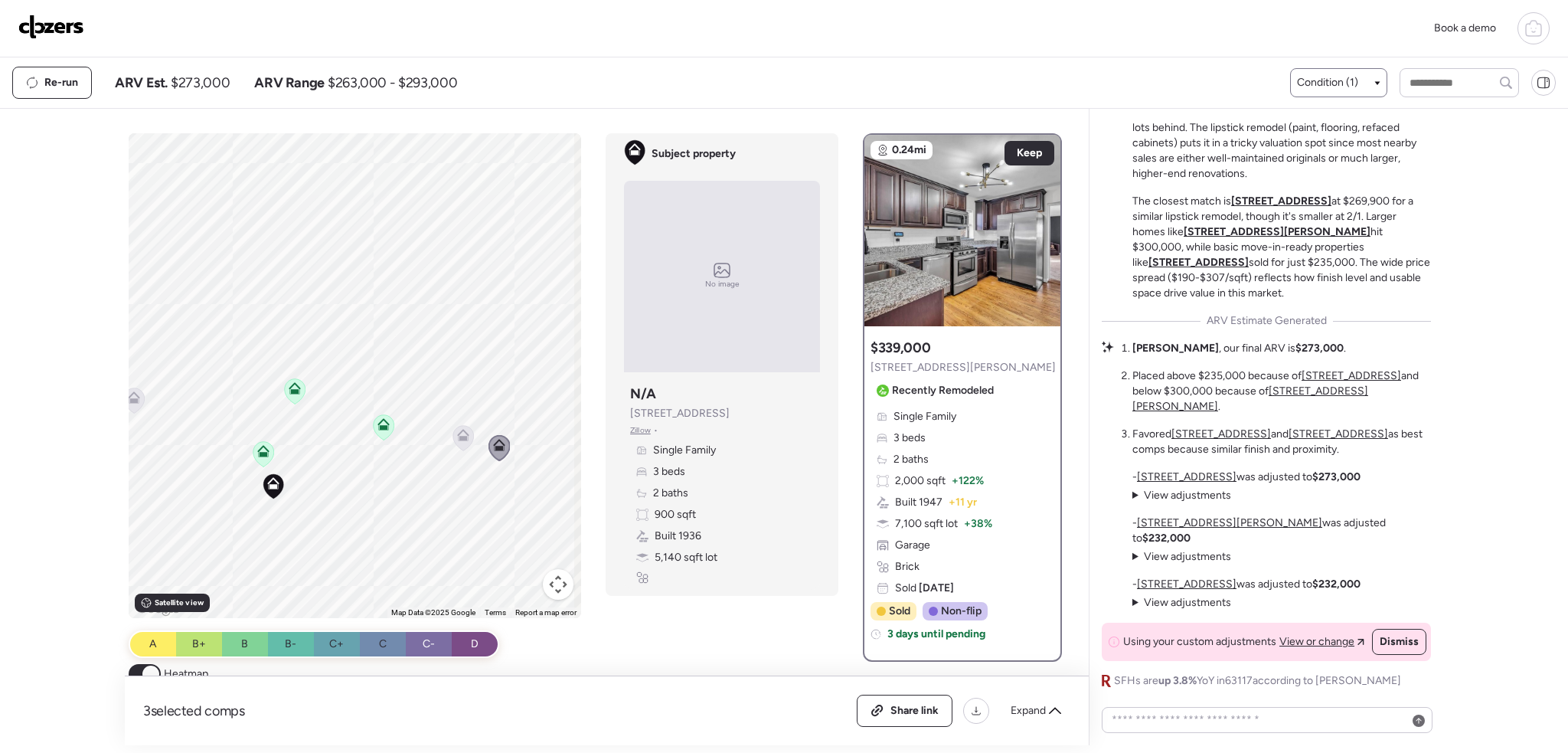
drag, startPoint x: 531, startPoint y: 504, endPoint x: 521, endPoint y: 493, distance: 14.9
click at [521, 493] on div "To activate drag with keyboard, press Alt + Enter. Once in keyboard drag state,…" at bounding box center [355, 376] width 453 height 484
click at [466, 440] on icon at bounding box center [471, 438] width 10 height 5
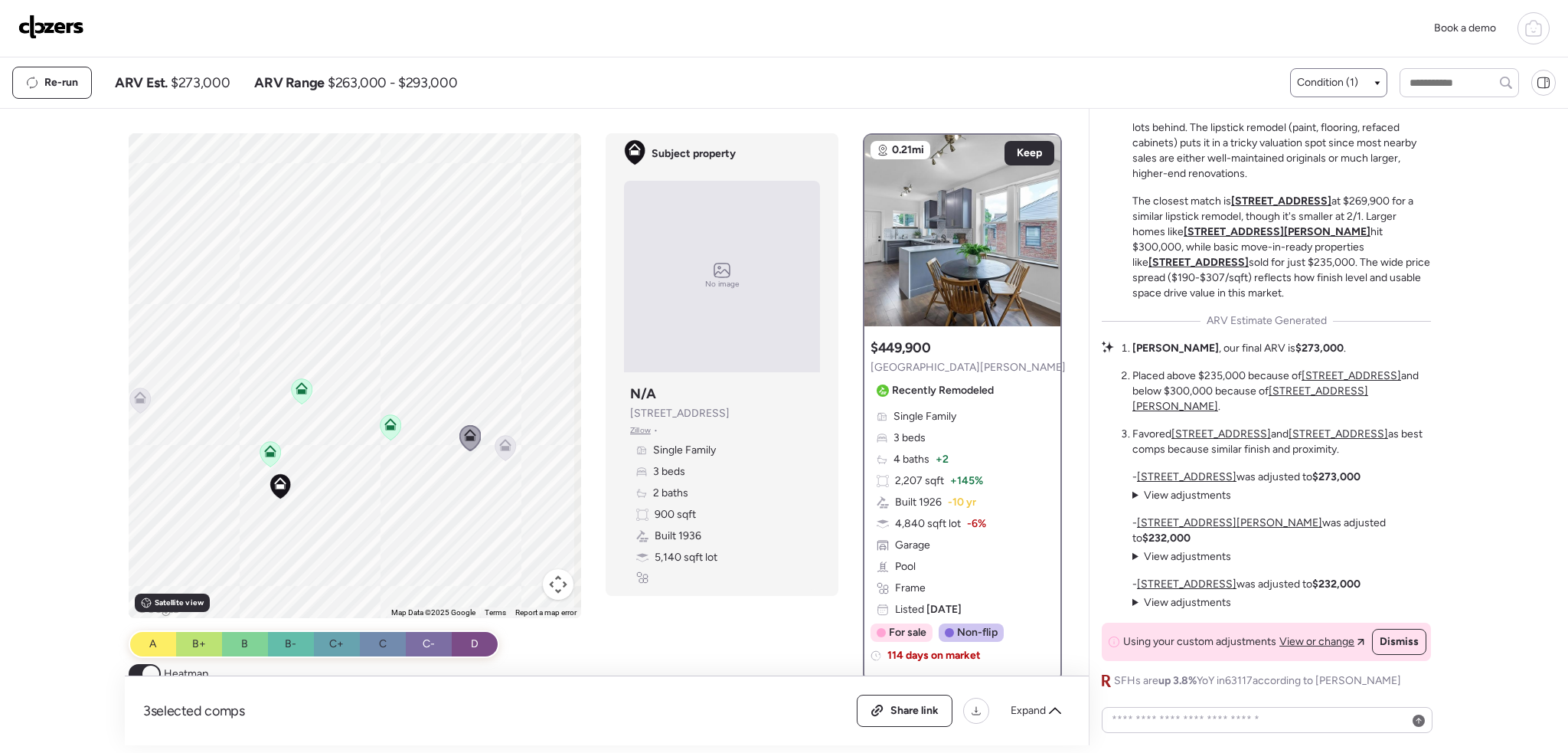
drag, startPoint x: 412, startPoint y: 477, endPoint x: 455, endPoint y: 464, distance: 44.9
click at [458, 473] on div "To activate drag with keyboard, press Alt + Enter. Once in keyboard drag state,…" at bounding box center [355, 376] width 453 height 484
click at [436, 425] on icon at bounding box center [447, 420] width 21 height 26
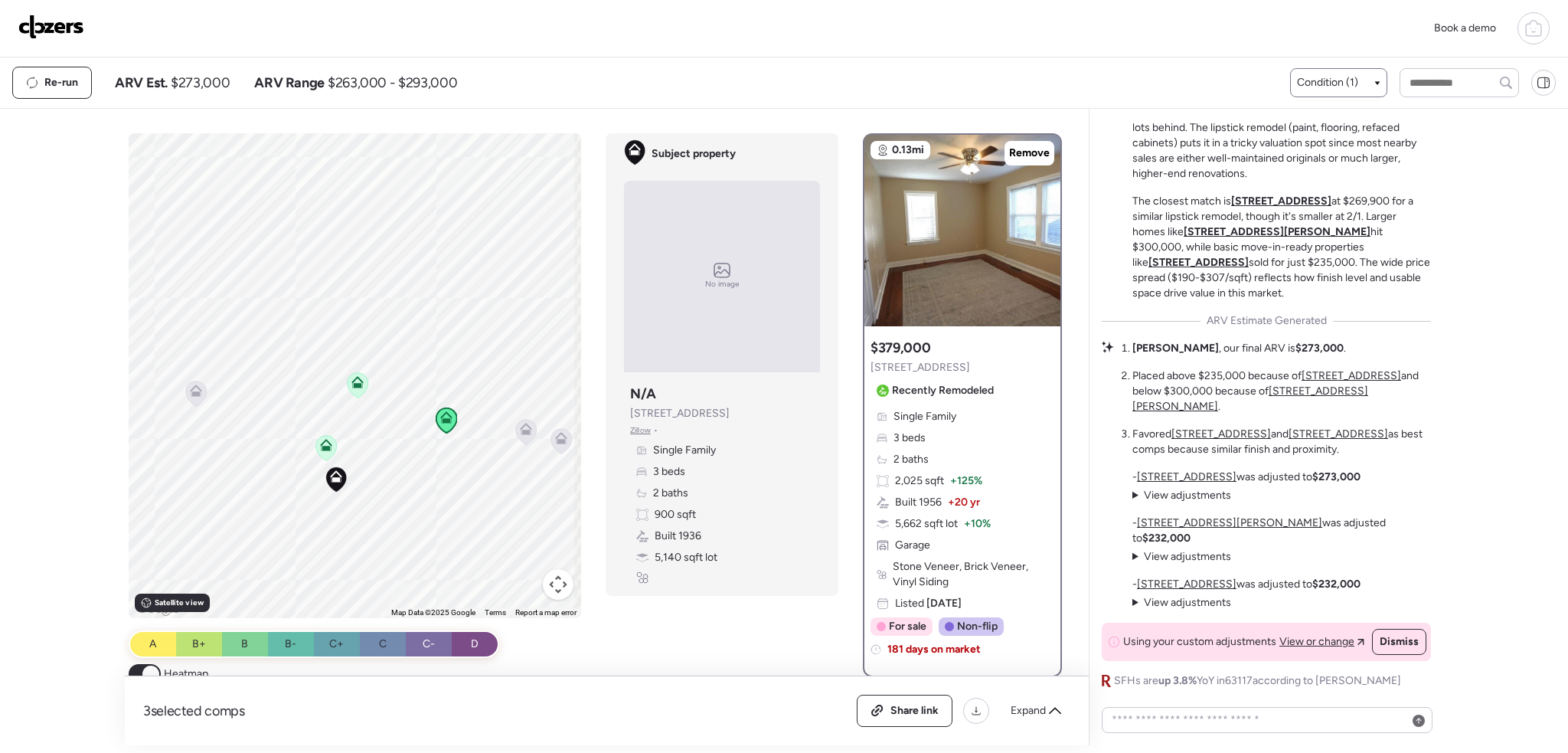
click at [352, 381] on icon at bounding box center [357, 381] width 12 height 12
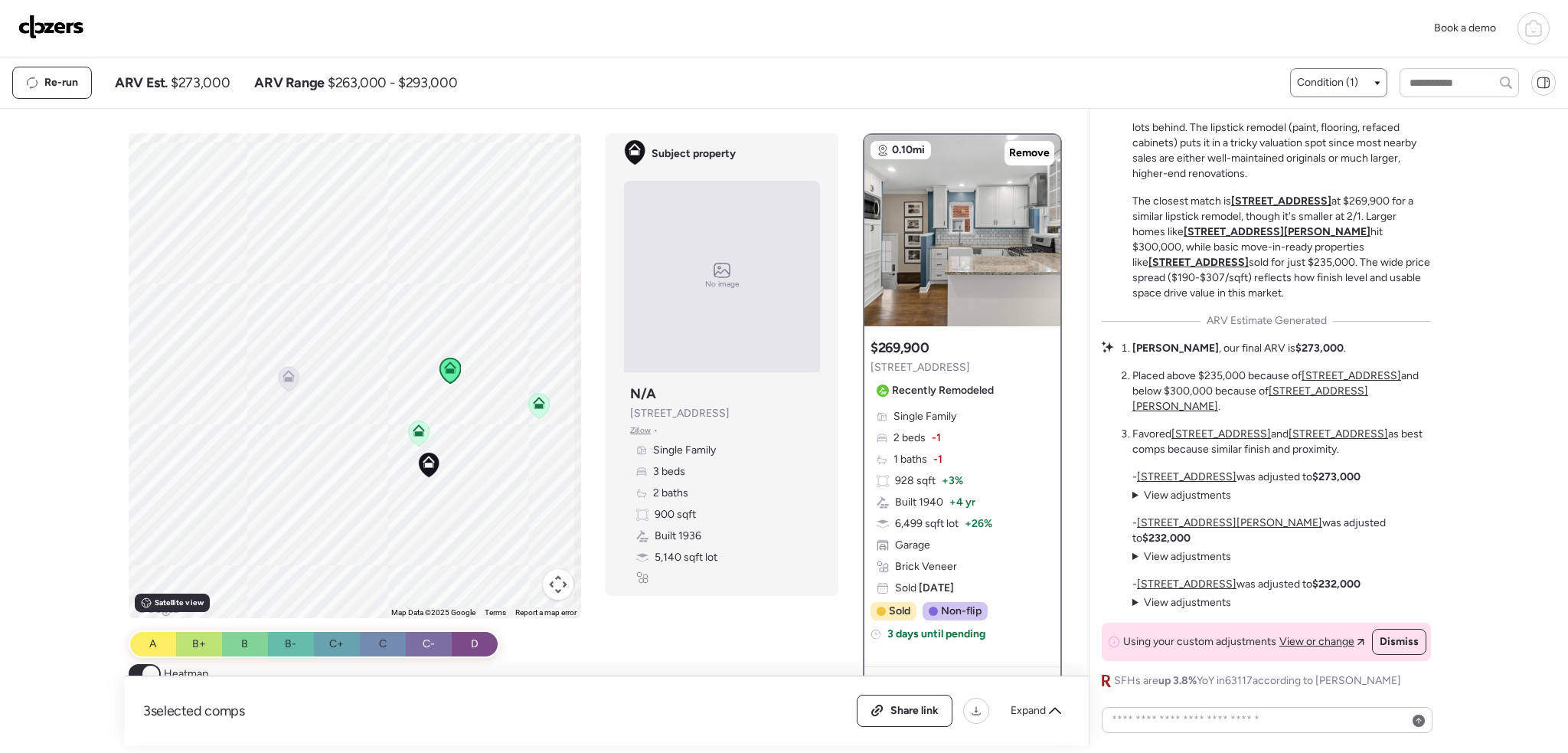
drag, startPoint x: 347, startPoint y: 445, endPoint x: 442, endPoint y: 430, distance: 96.2
click at [442, 430] on div "To activate drag with keyboard, press Alt + Enter. Once in keyboard drag state,…" at bounding box center [355, 376] width 453 height 484
click at [283, 375] on icon at bounding box center [289, 376] width 12 height 12
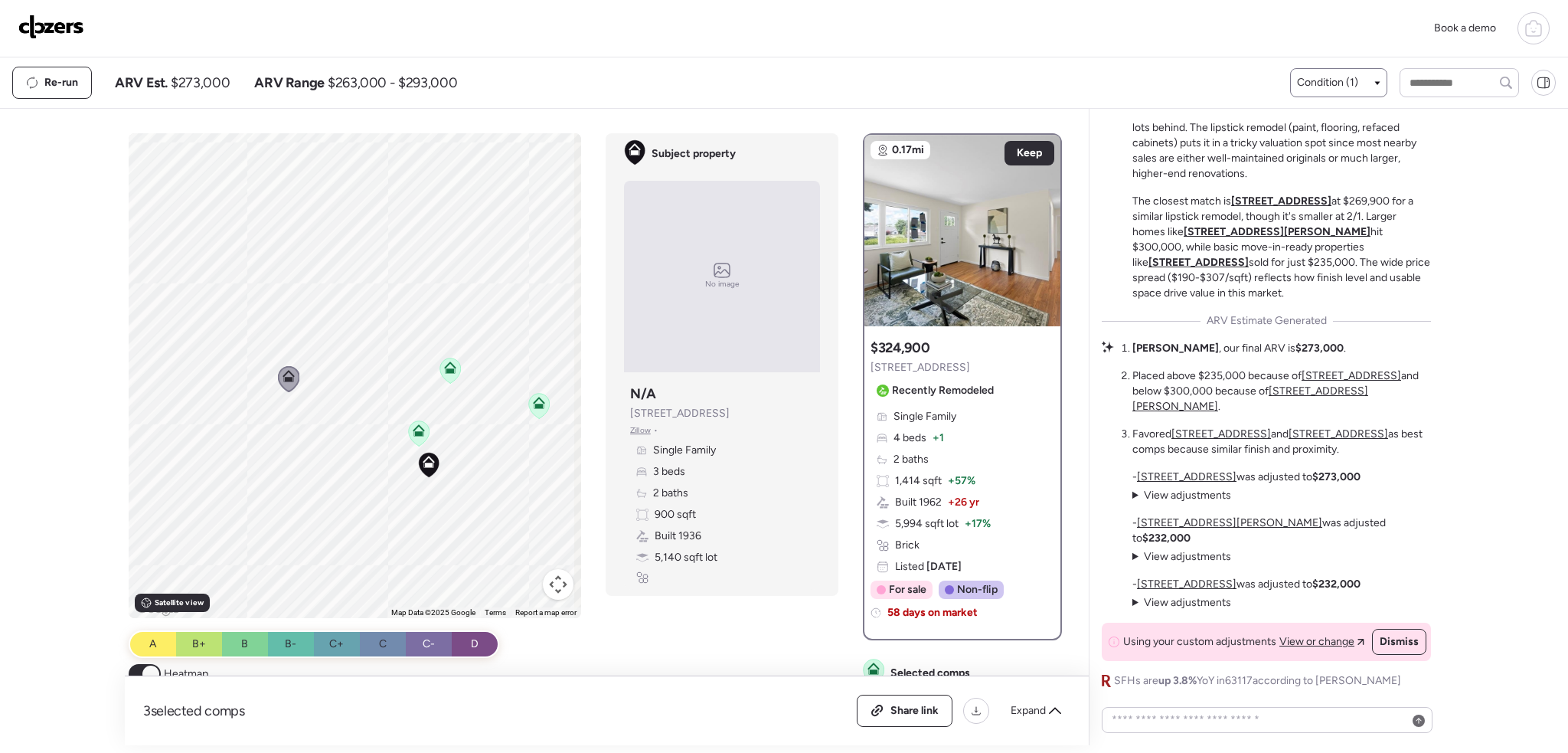
click at [444, 371] on icon at bounding box center [450, 367] width 12 height 12
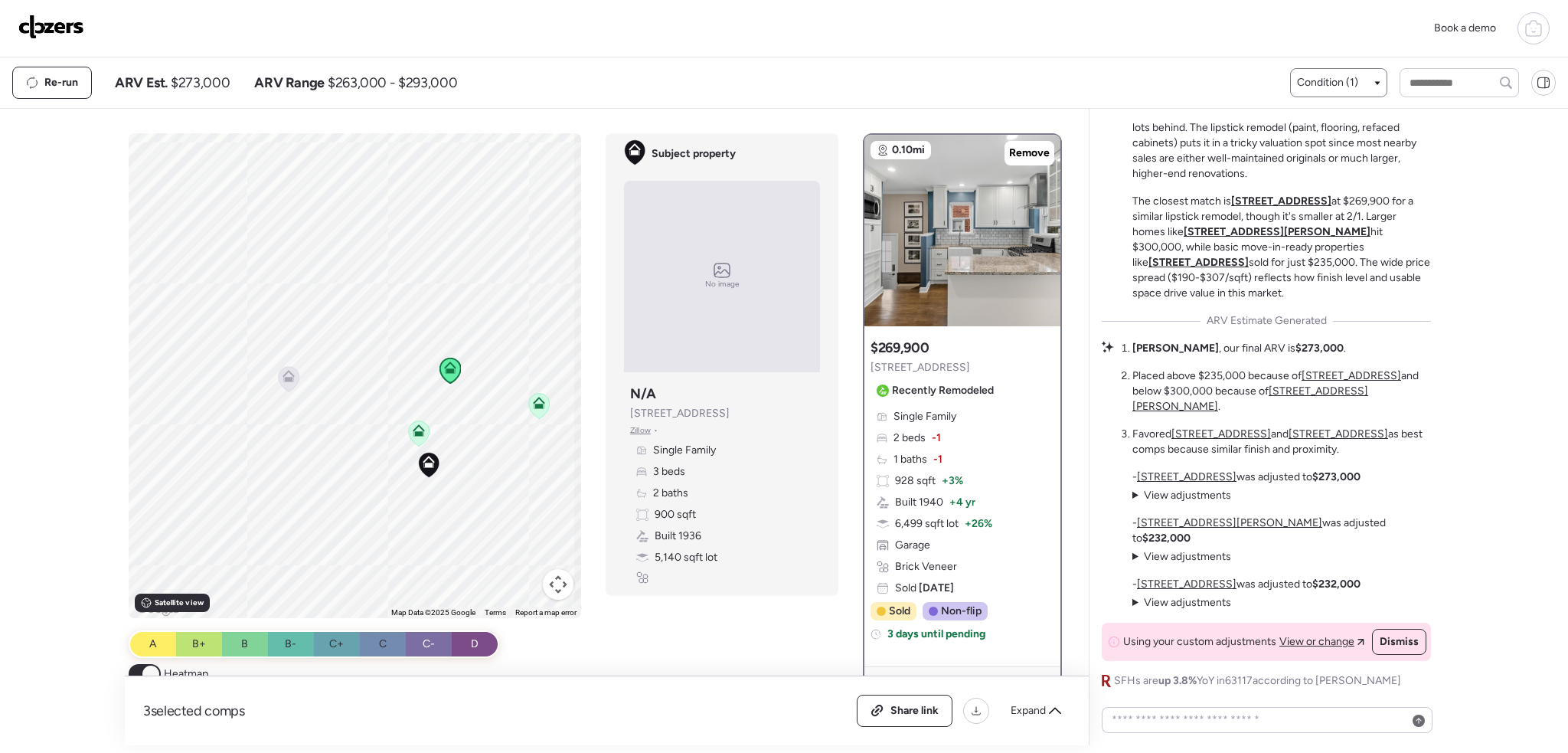
click at [412, 436] on icon at bounding box center [420, 433] width 21 height 26
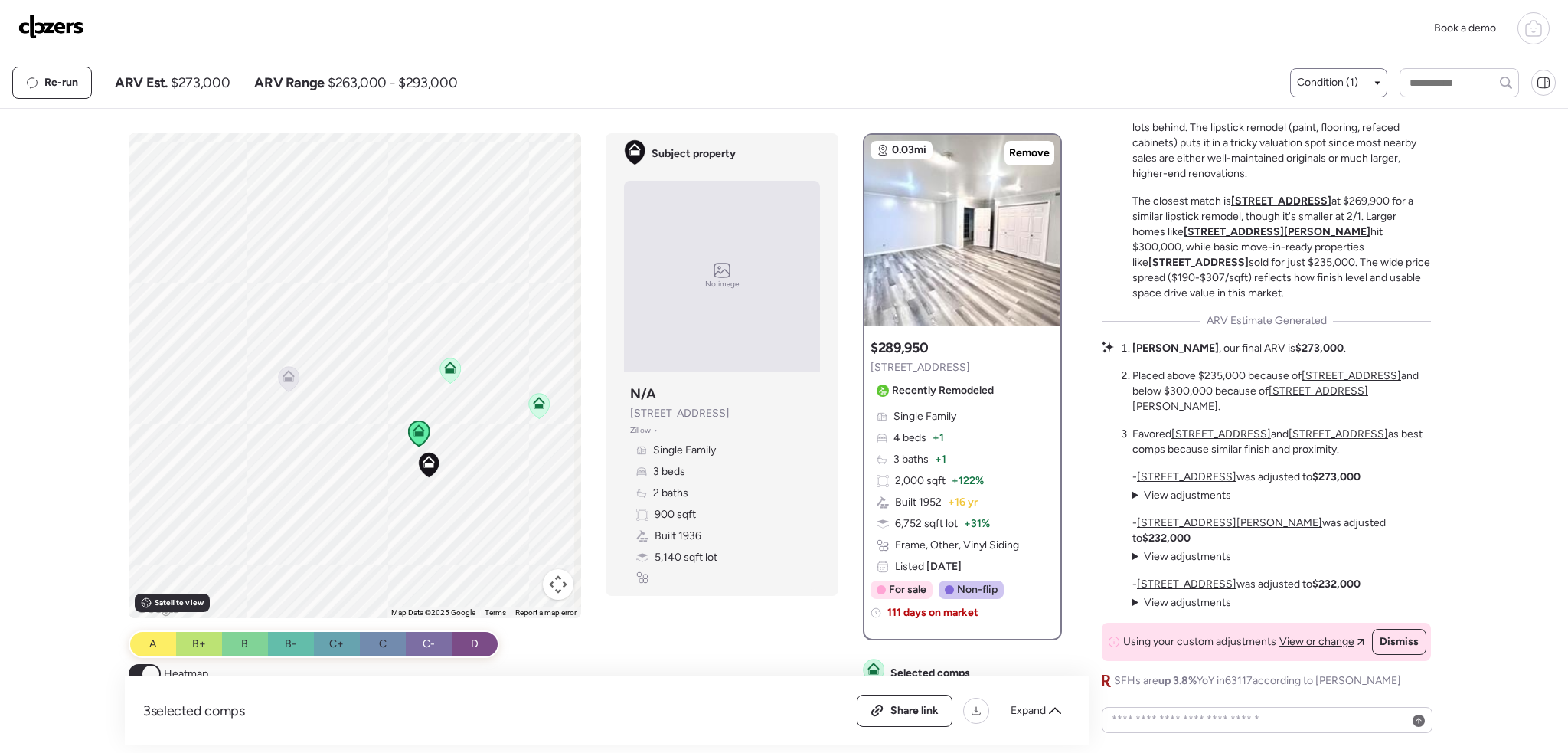
click at [539, 403] on icon at bounding box center [539, 400] width 11 height 7
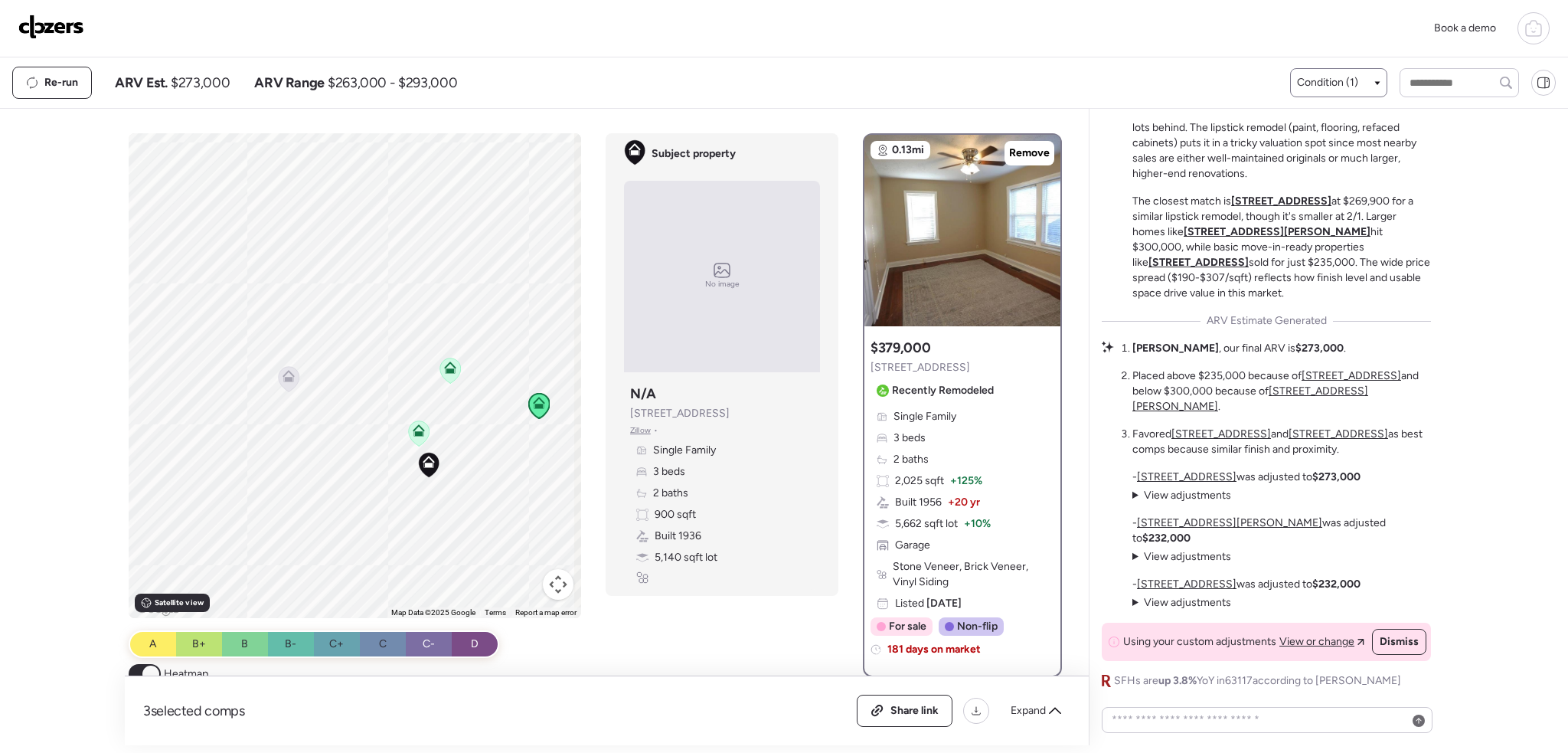
click at [456, 369] on icon at bounding box center [451, 370] width 21 height 26
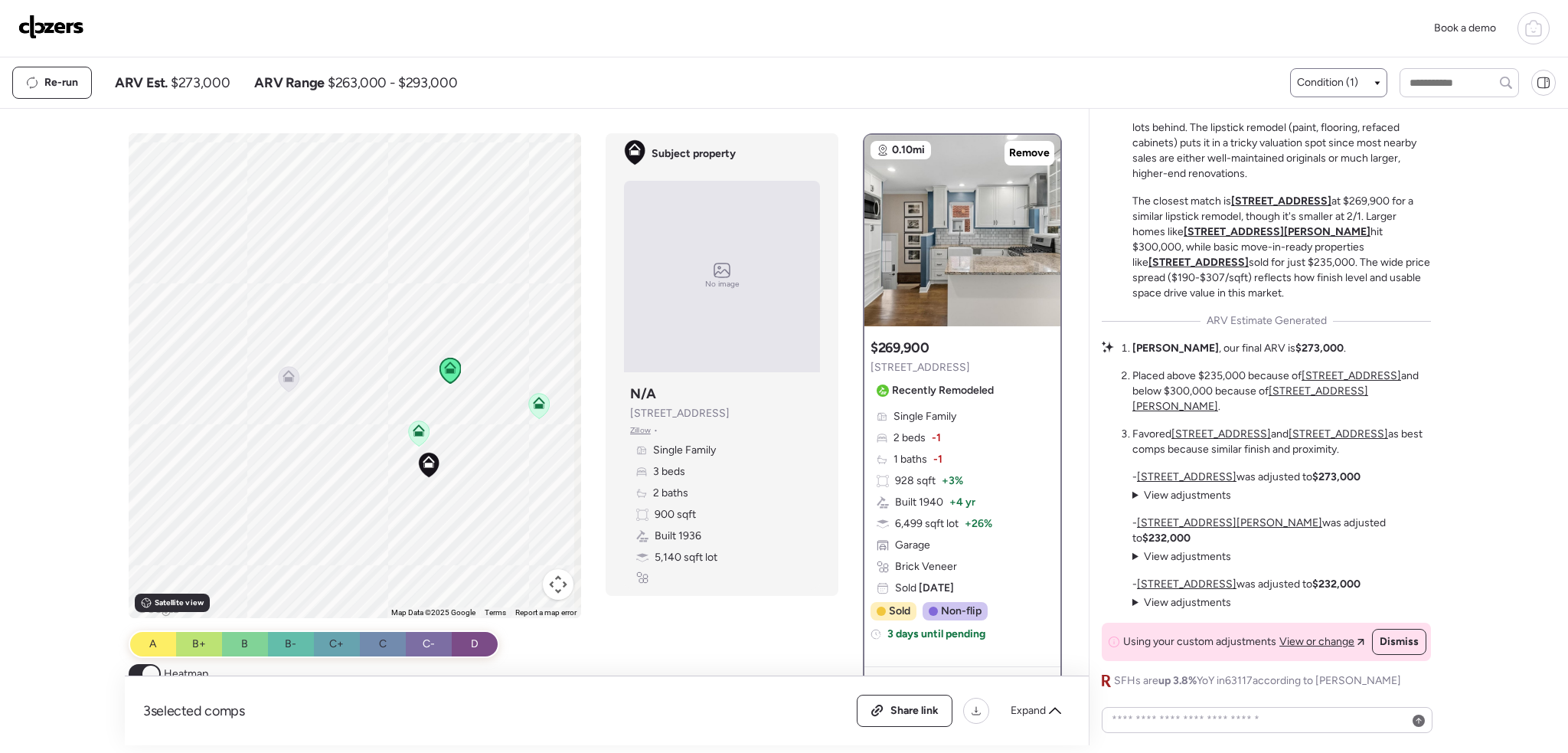
click at [409, 428] on icon at bounding box center [420, 433] width 21 height 26
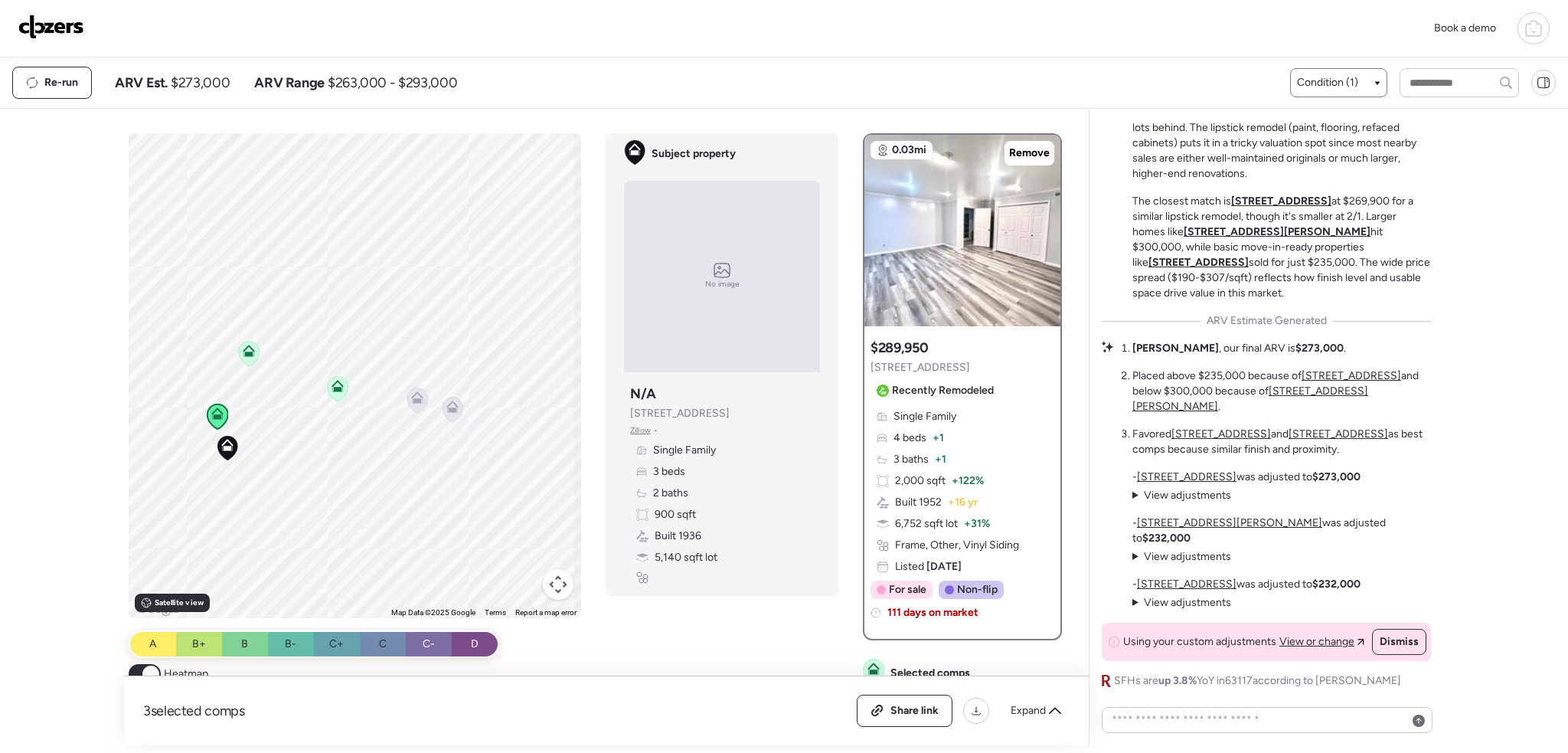
drag, startPoint x: 412, startPoint y: 527, endPoint x: 269, endPoint y: 520, distance: 143.2
click at [269, 520] on div "To activate drag with keyboard, press Alt + Enter. Once in keyboard drag state,…" at bounding box center [355, 376] width 453 height 484
click at [338, 391] on icon at bounding box center [338, 389] width 10 height 5
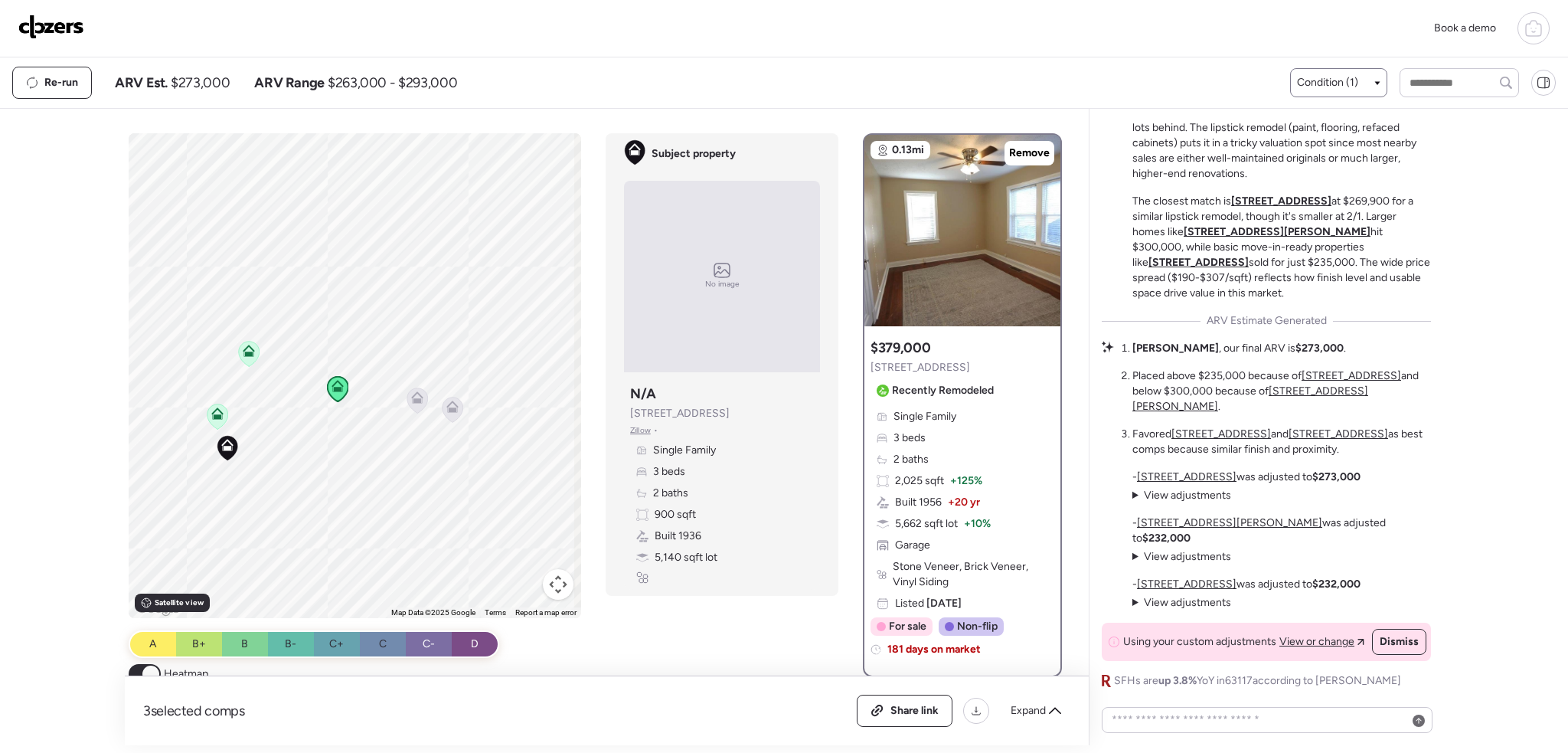
click at [216, 416] on icon at bounding box center [217, 416] width 10 height 5
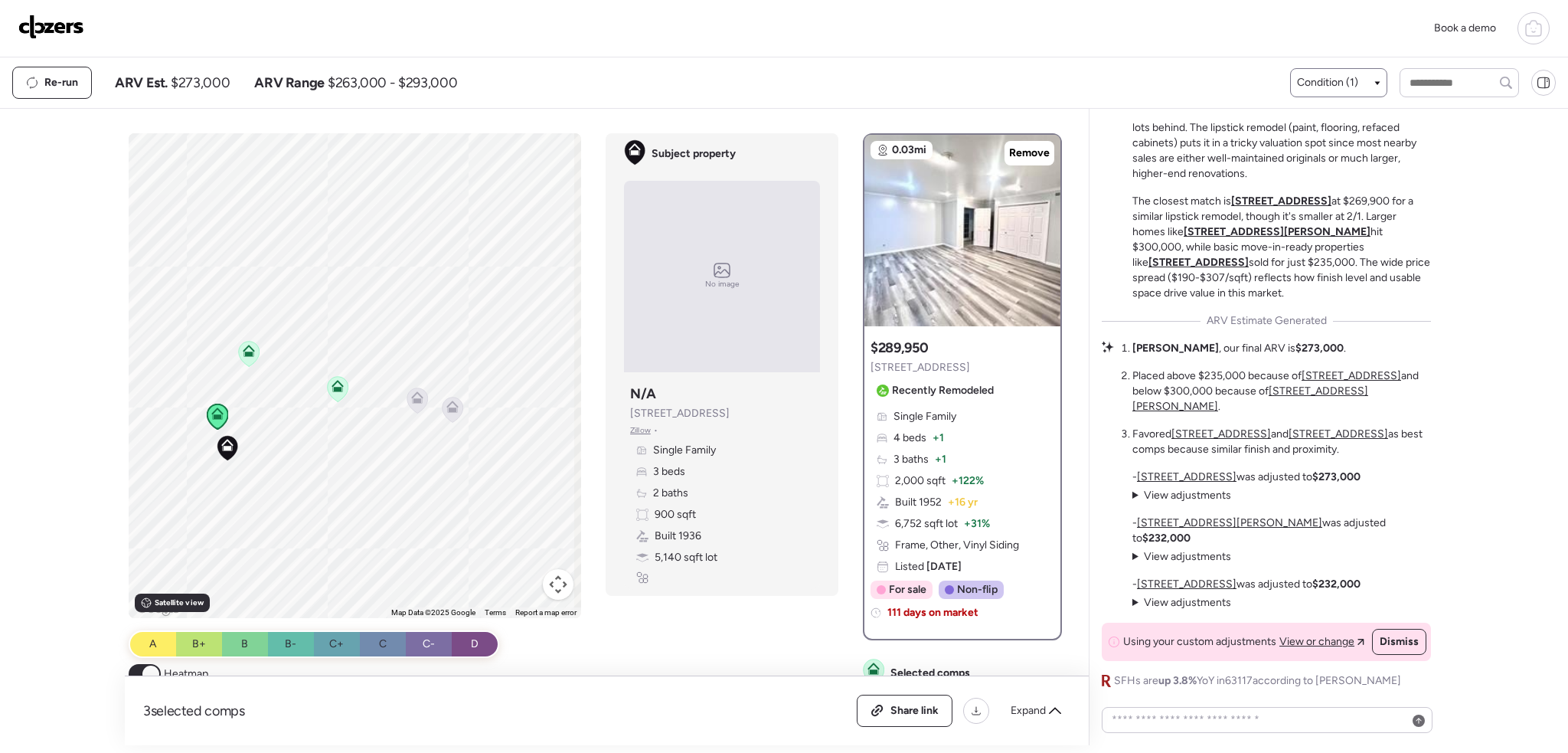
click at [245, 349] on icon at bounding box center [249, 350] width 12 height 12
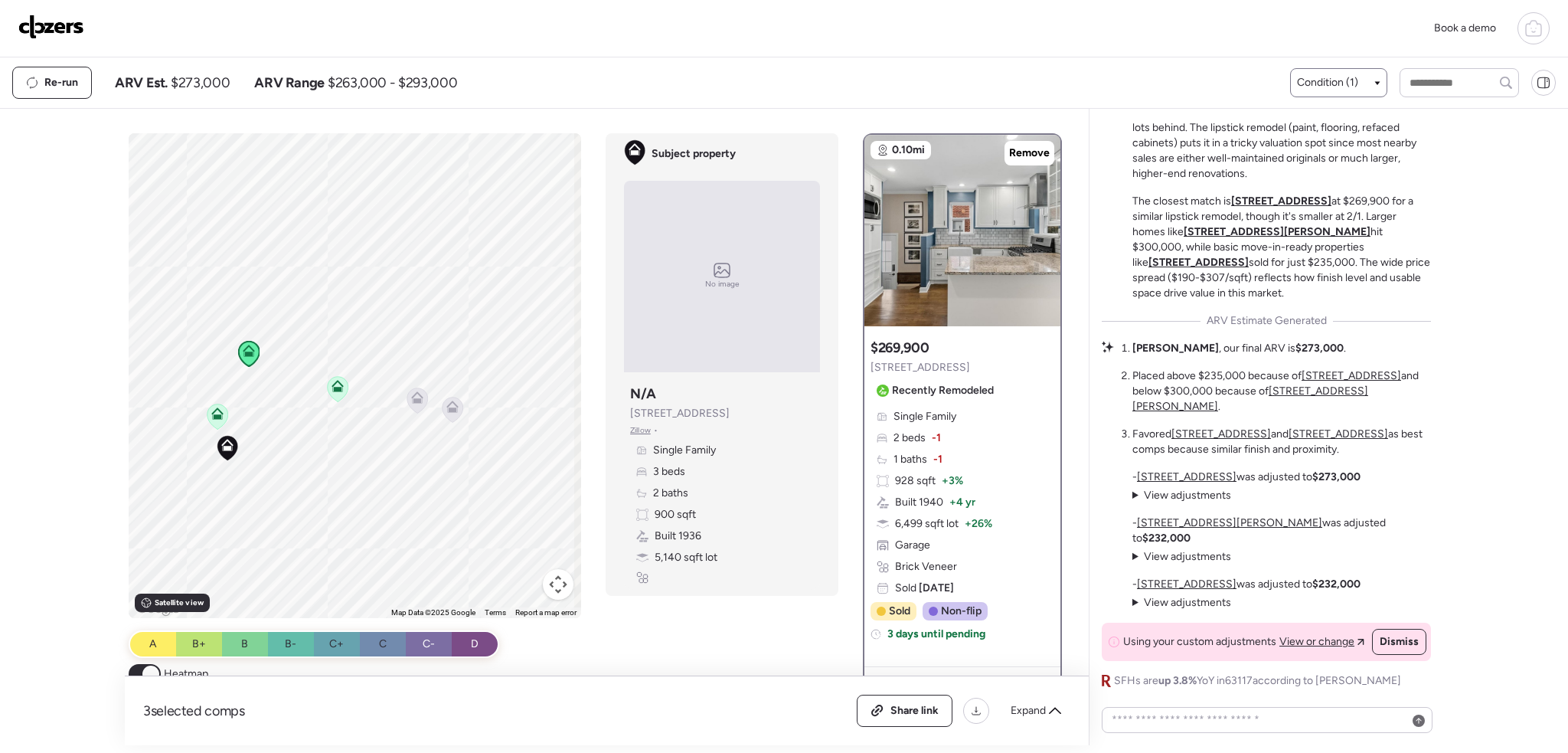
click at [213, 412] on icon at bounding box center [217, 413] width 12 height 12
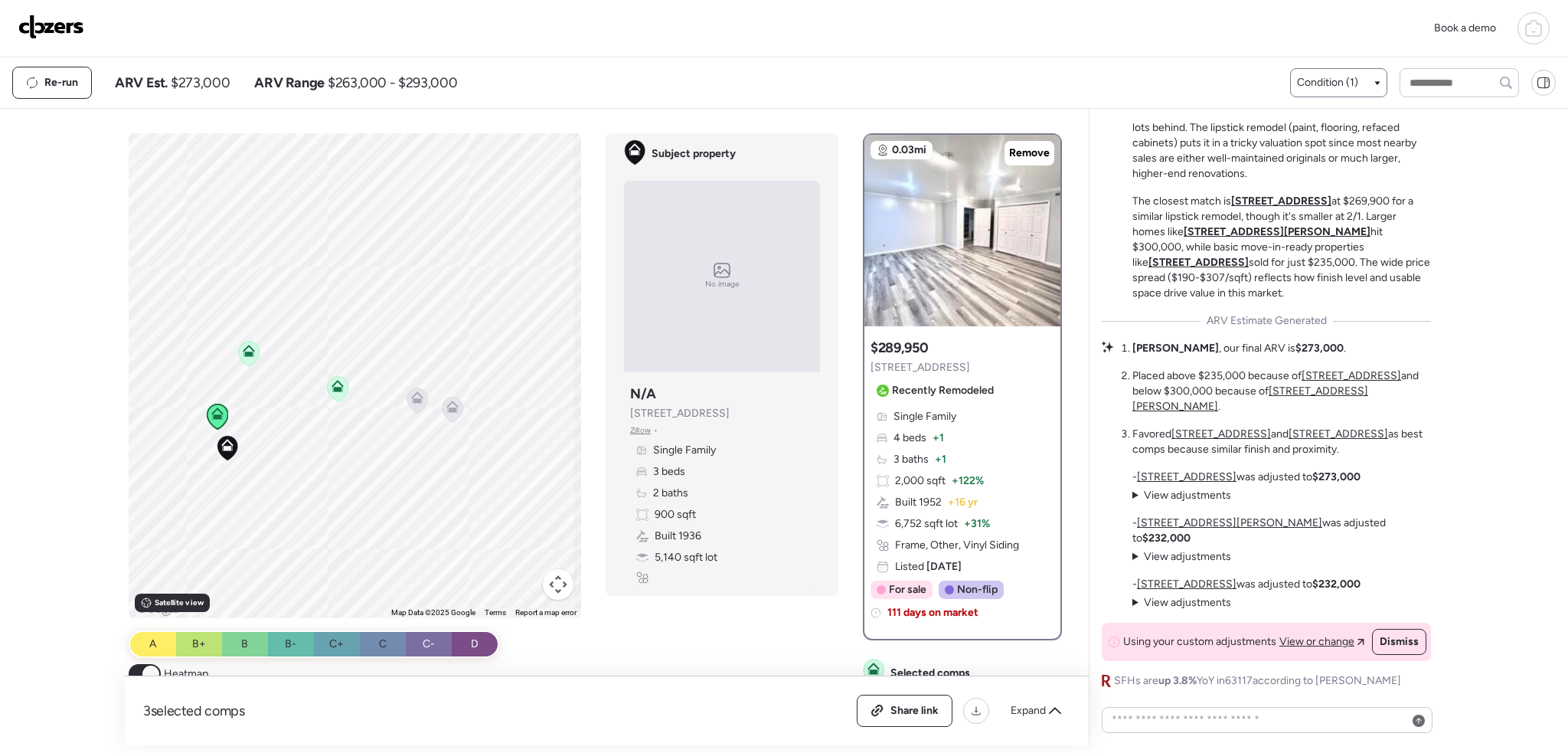
click at [248, 353] on icon at bounding box center [249, 354] width 10 height 5
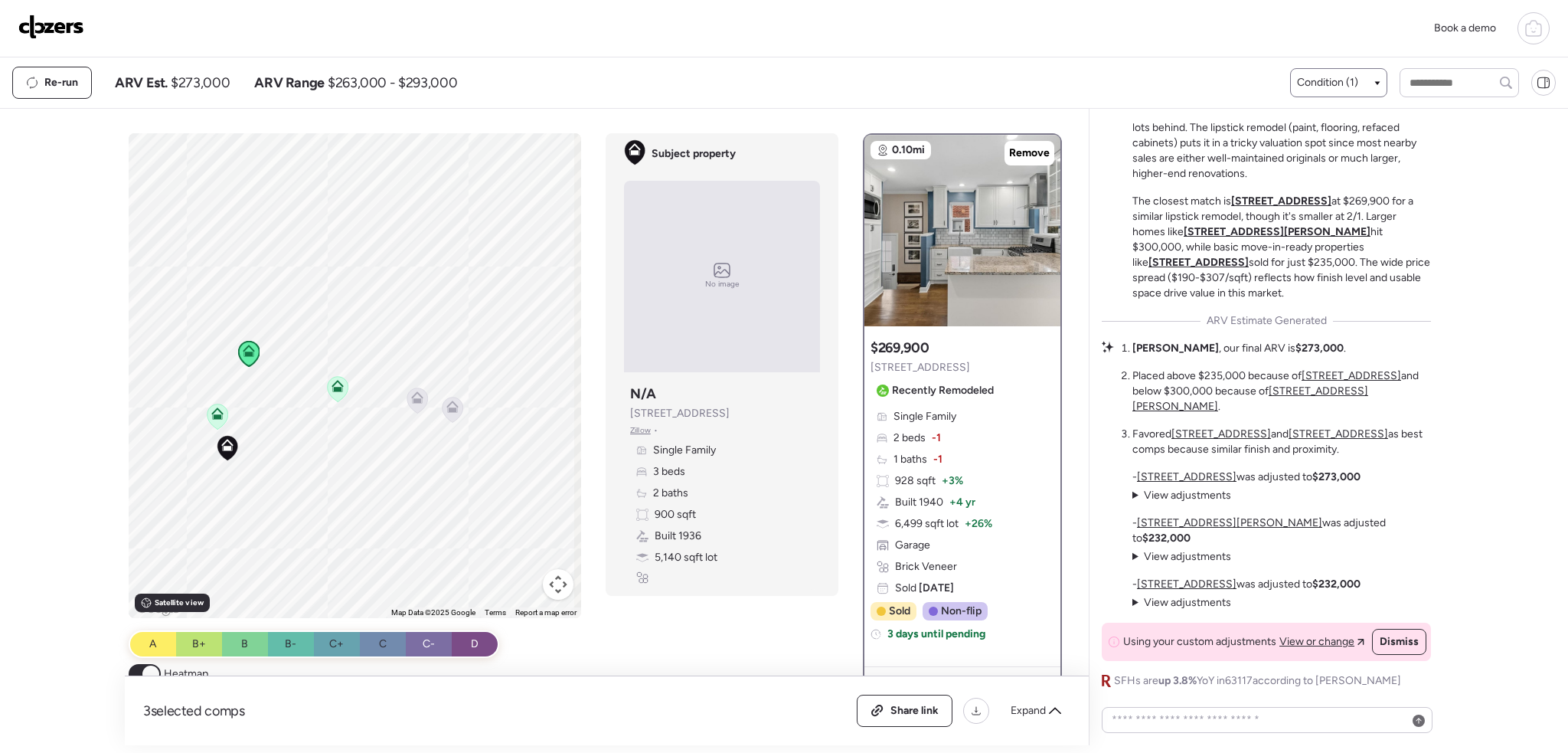
click at [413, 400] on icon at bounding box center [417, 400] width 10 height 5
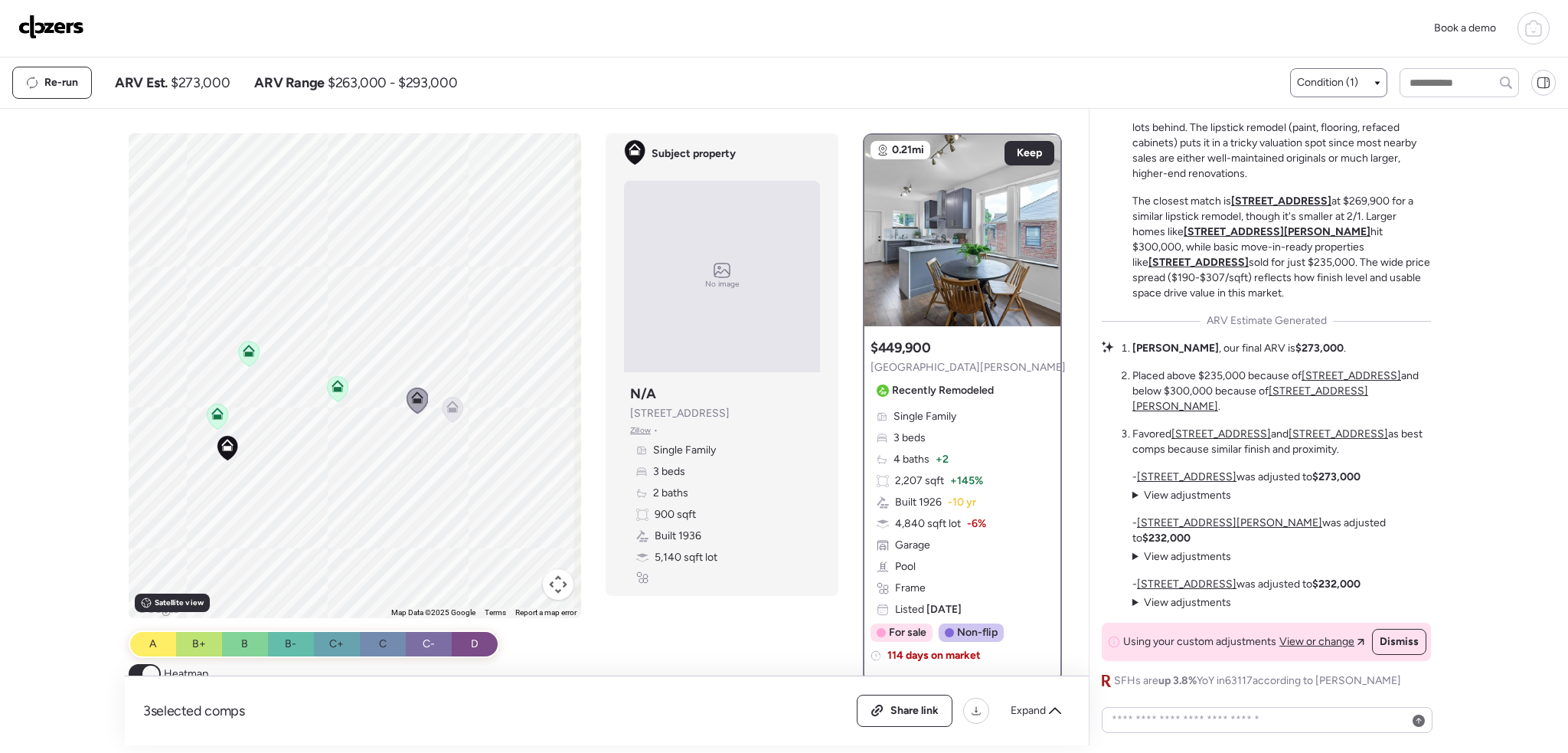
click at [448, 412] on icon at bounding box center [453, 409] width 21 height 26
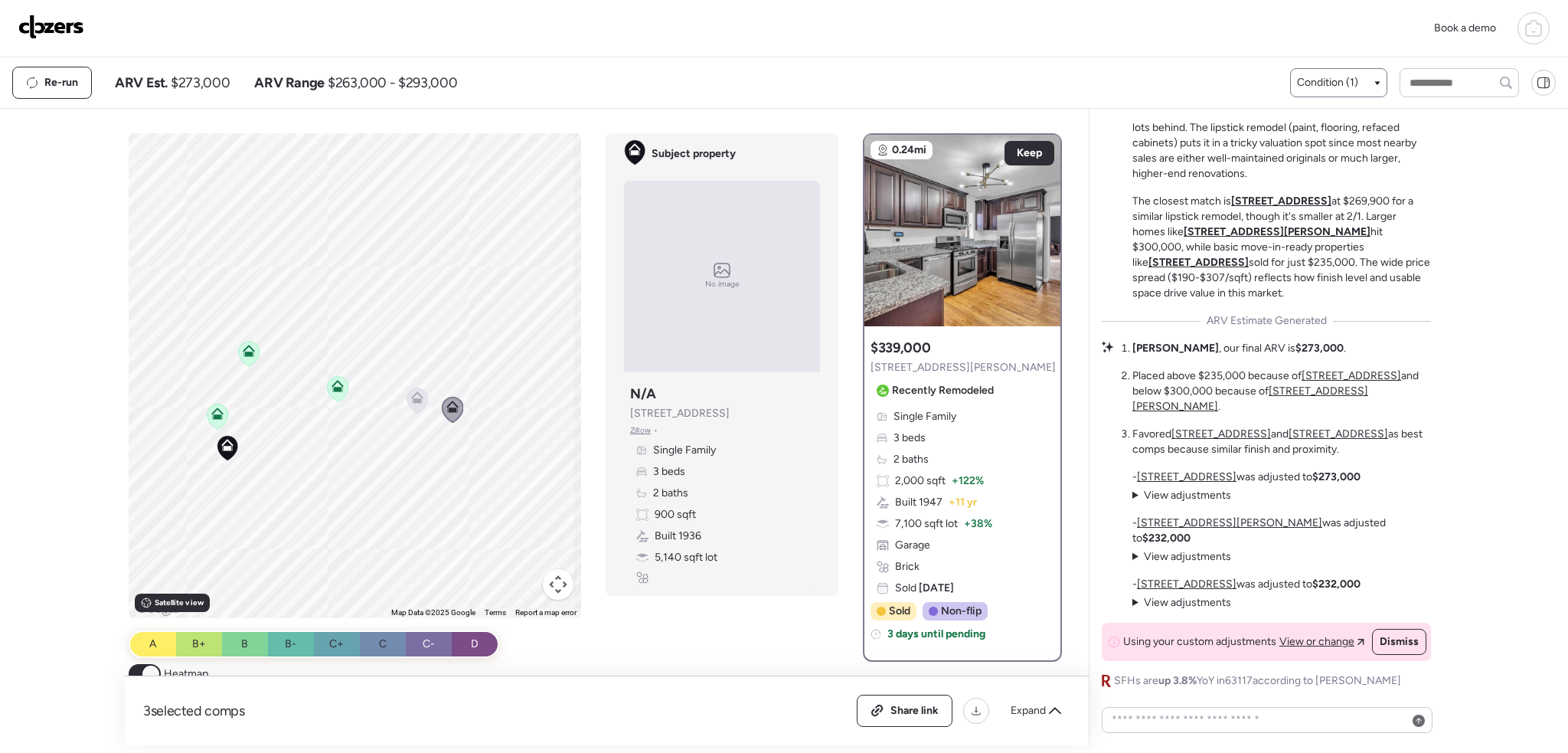
click at [412, 404] on icon at bounding box center [418, 400] width 21 height 26
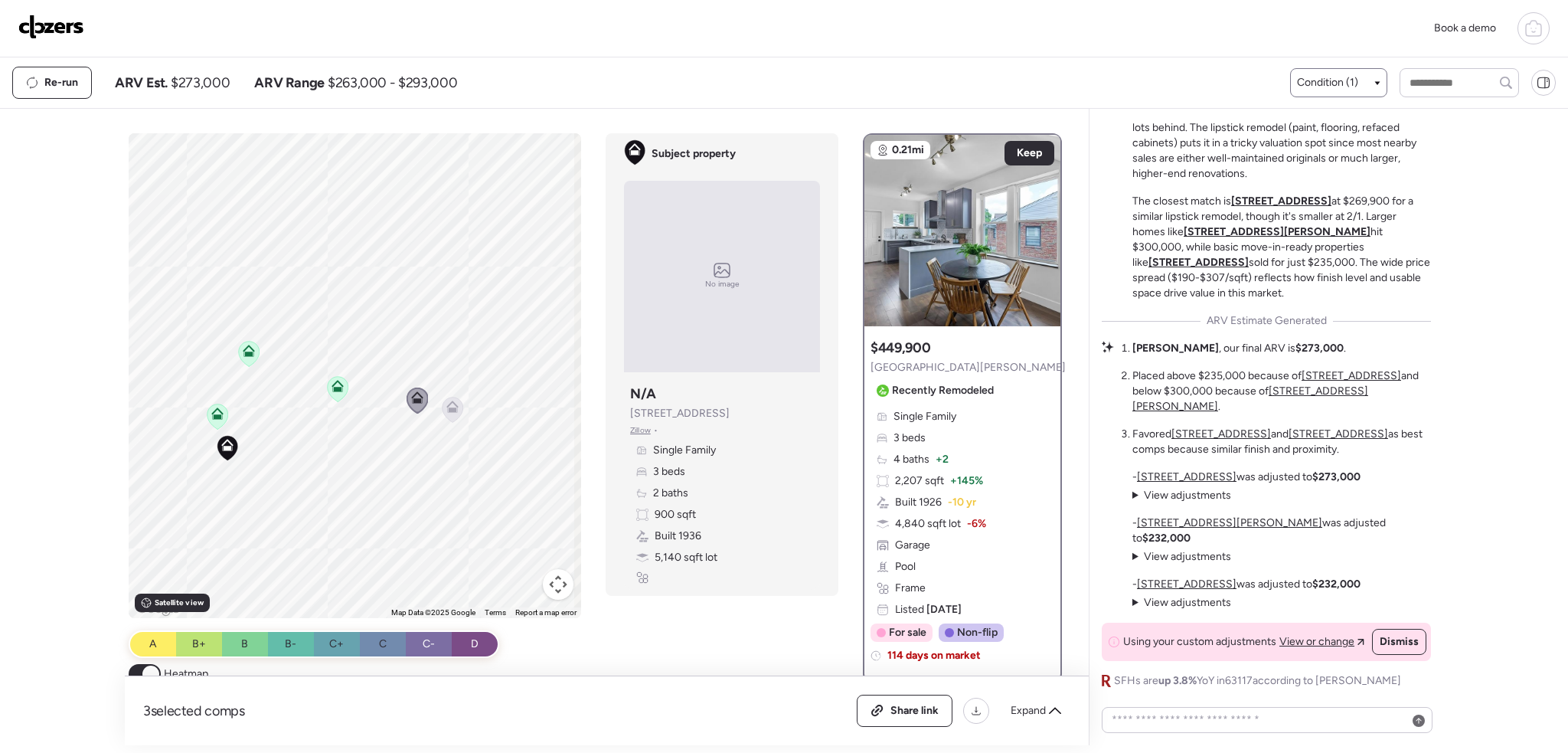
click at [448, 411] on icon at bounding box center [452, 410] width 10 height 5
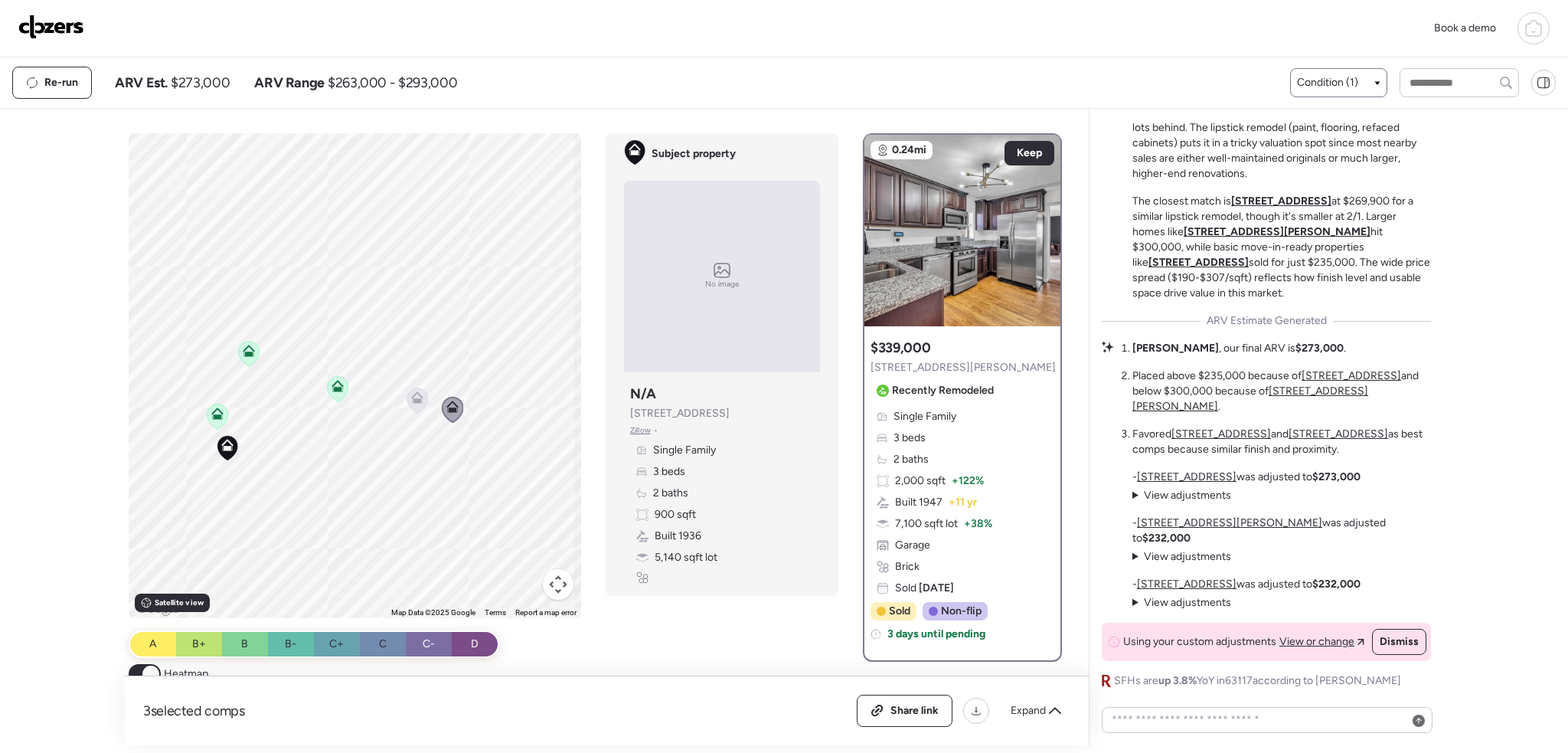
click at [413, 393] on icon at bounding box center [417, 397] width 12 height 12
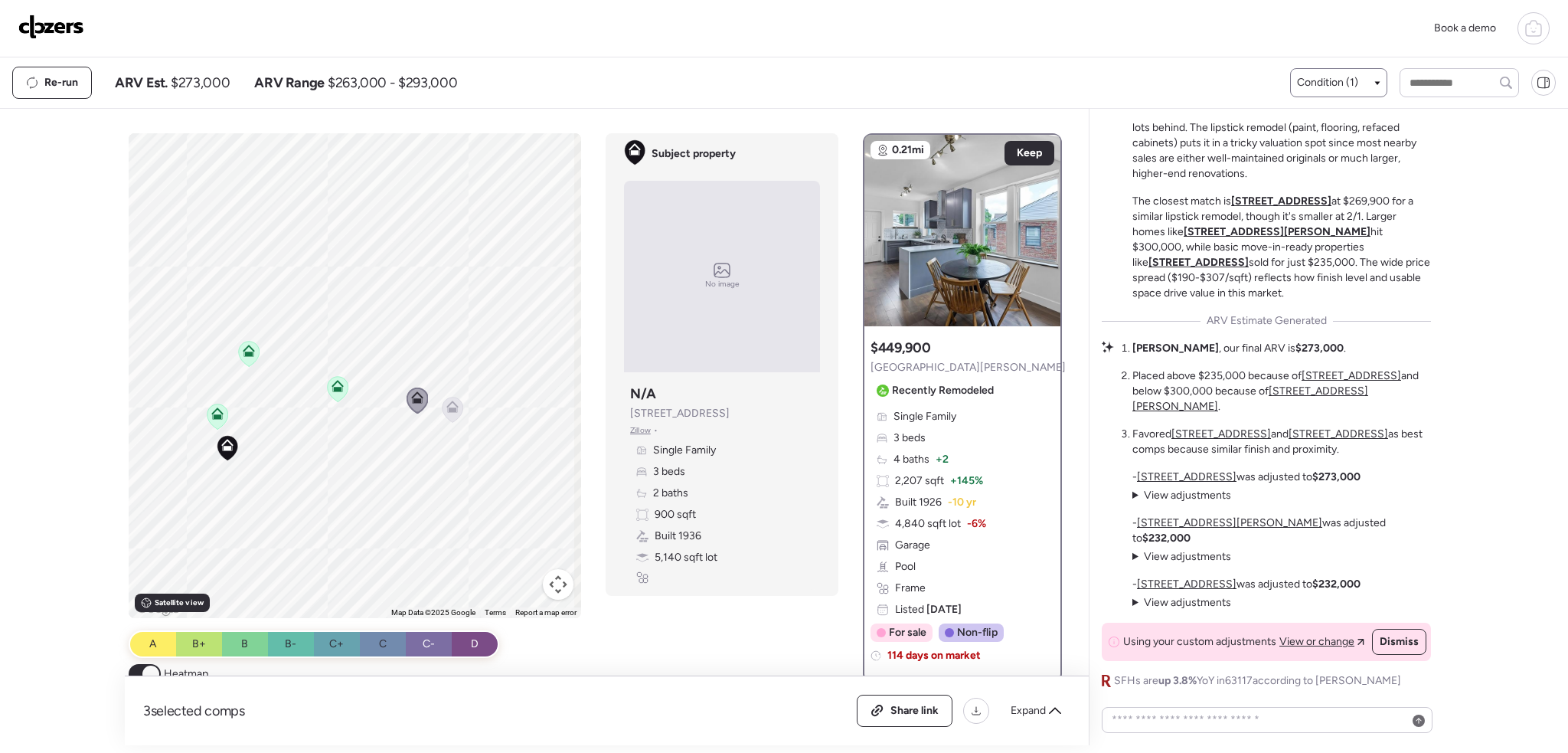
click at [333, 390] on icon at bounding box center [338, 389] width 10 height 5
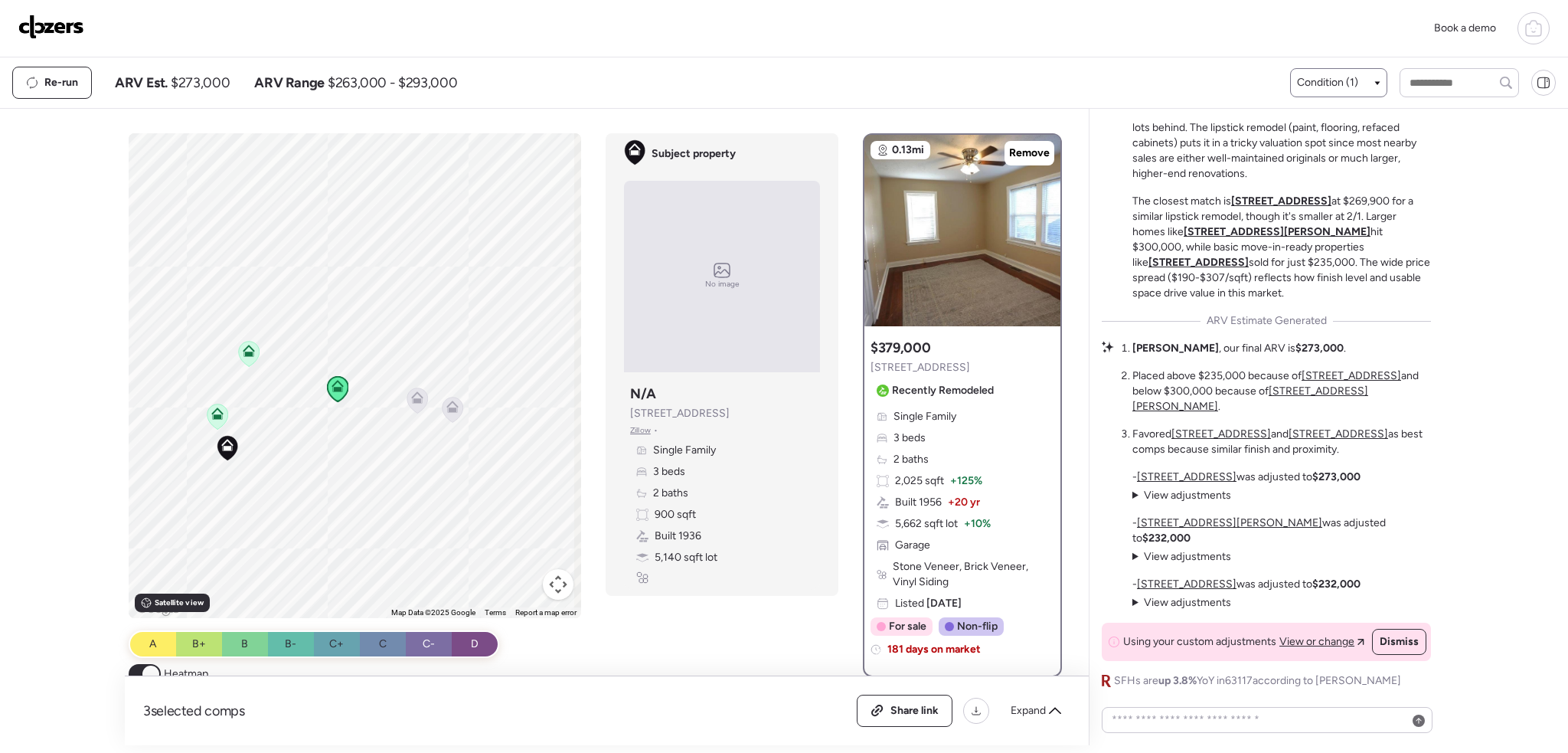
click at [247, 352] on icon at bounding box center [249, 350] width 12 height 12
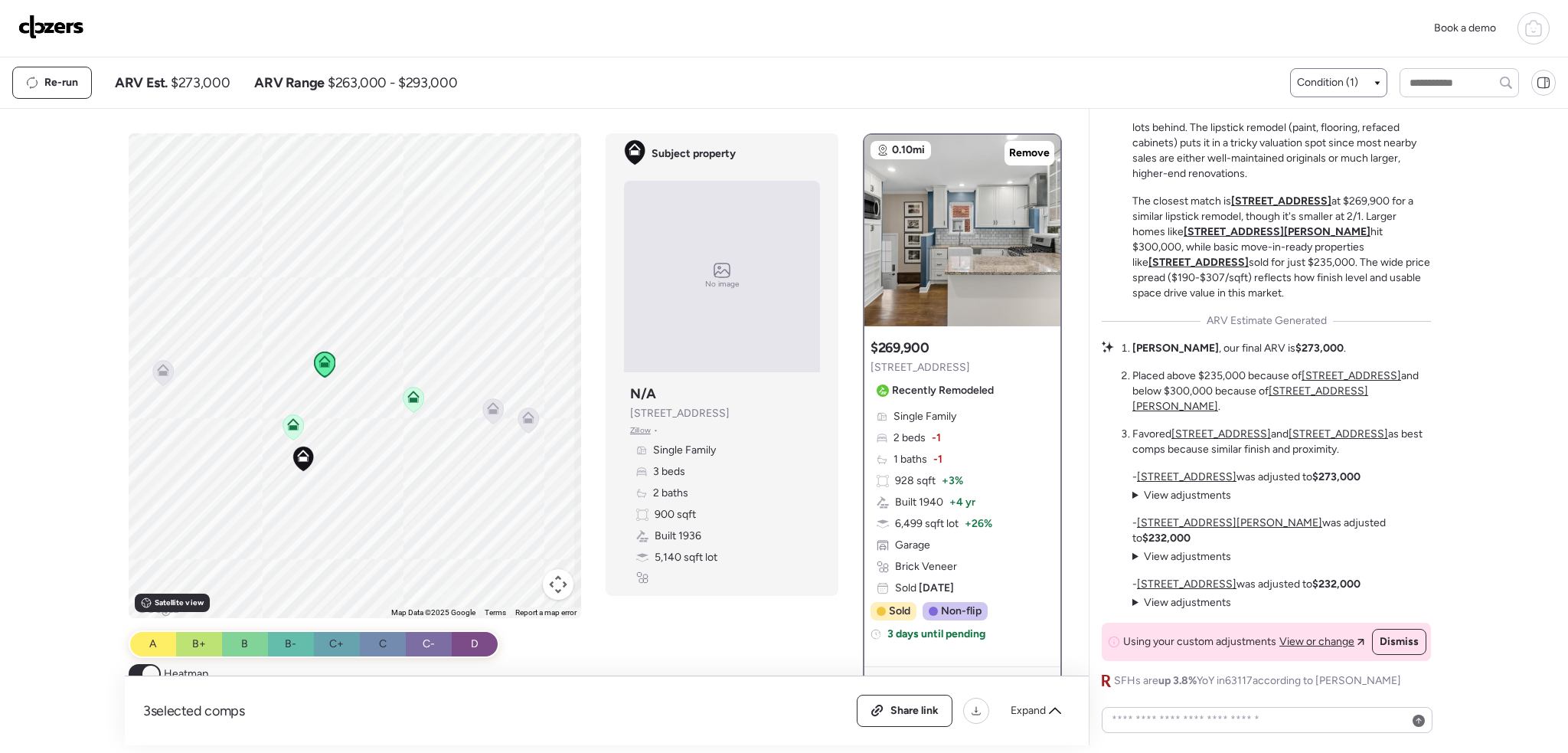
drag, startPoint x: 242, startPoint y: 373, endPoint x: 327, endPoint y: 384, distance: 85.7
click at [327, 384] on div "To activate drag with keyboard, press Alt + Enter. Once in keyboard drag state,…" at bounding box center [355, 376] width 453 height 484
click at [159, 370] on icon at bounding box center [165, 367] width 11 height 7
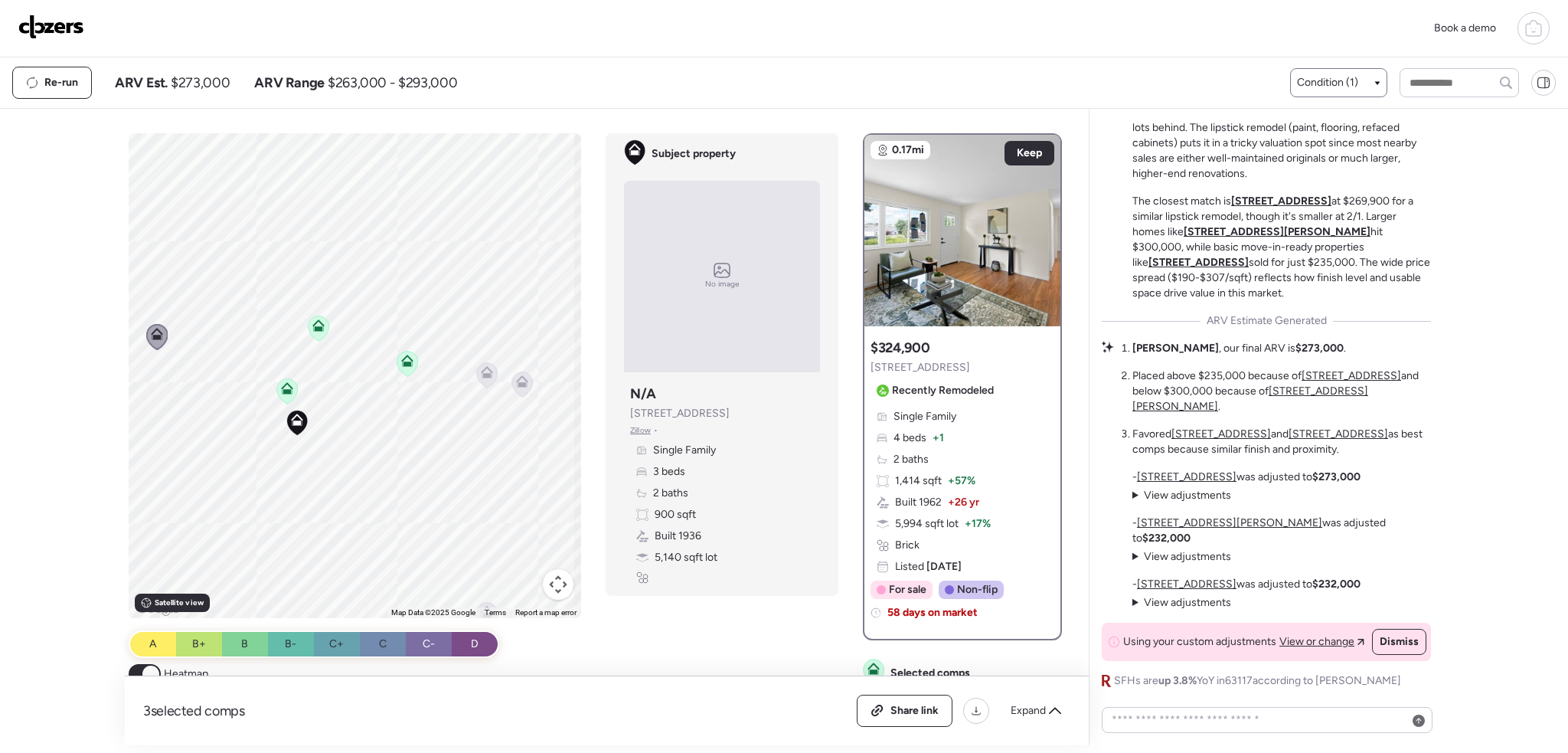
drag, startPoint x: 368, startPoint y: 469, endPoint x: 360, endPoint y: 431, distance: 38.8
click at [360, 431] on div "To activate drag with keyboard, press Alt + Enter. Once in keyboard drag state,…" at bounding box center [355, 376] width 453 height 484
click at [241, 363] on icon at bounding box center [244, 364] width 10 height 5
click at [28, 33] on img at bounding box center [51, 26] width 66 height 25
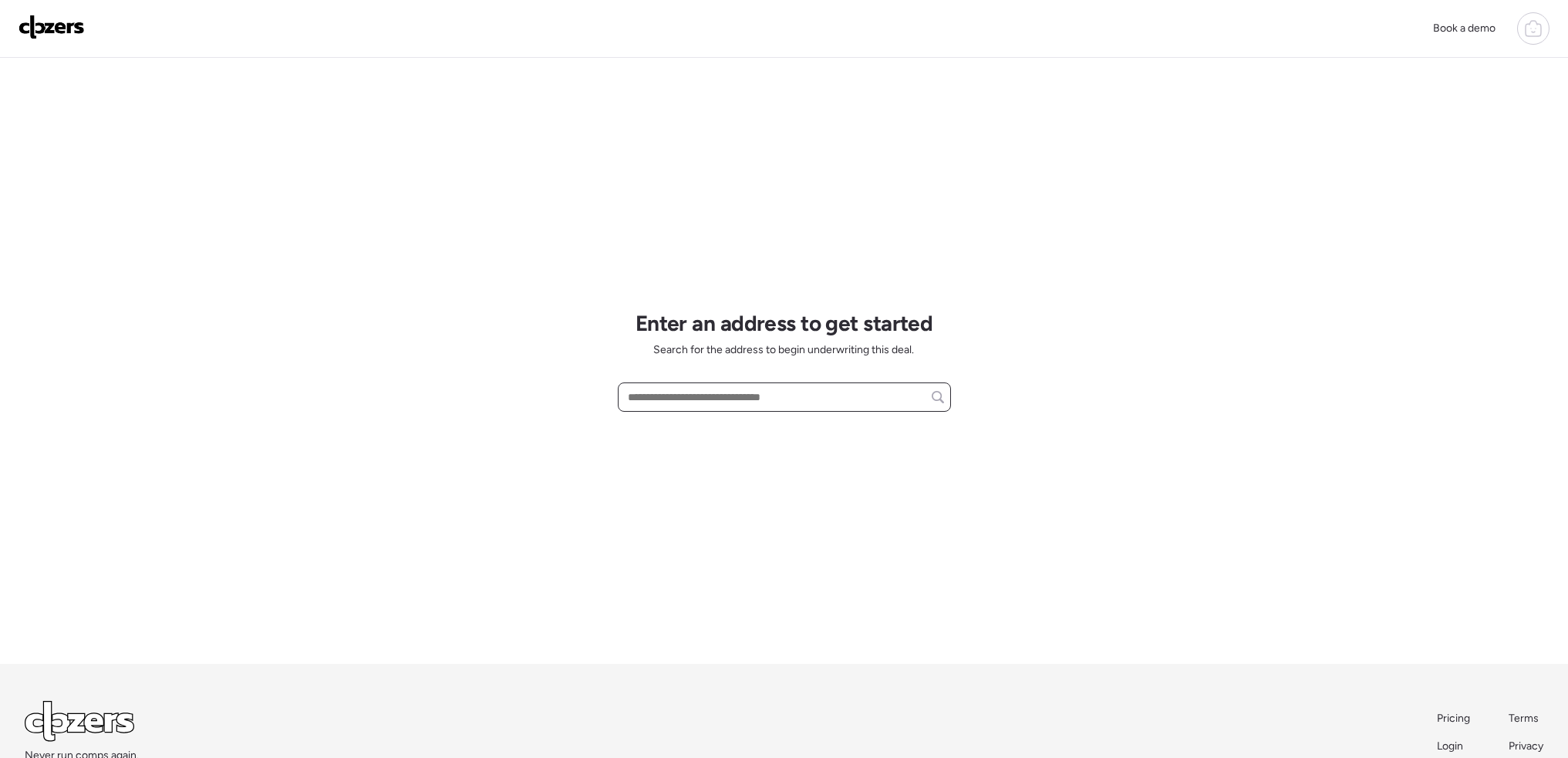
click at [658, 404] on input "text" at bounding box center [784, 397] width 320 height 22
click at [684, 417] on div "208 Coppinger Dr, Saint Louis, MO, 63135" at bounding box center [784, 426] width 333 height 27
type input "**********"
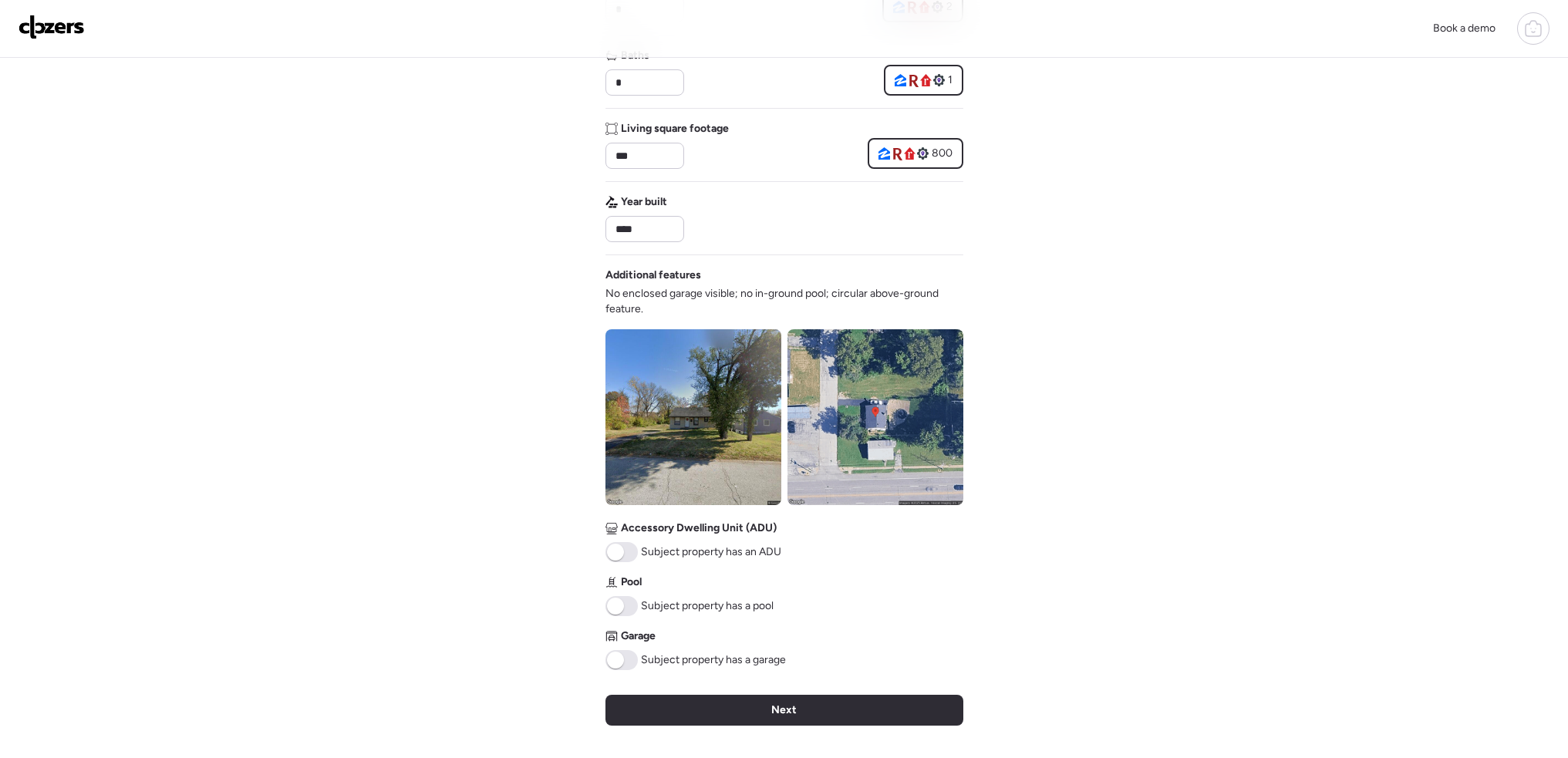
scroll to position [77, 0]
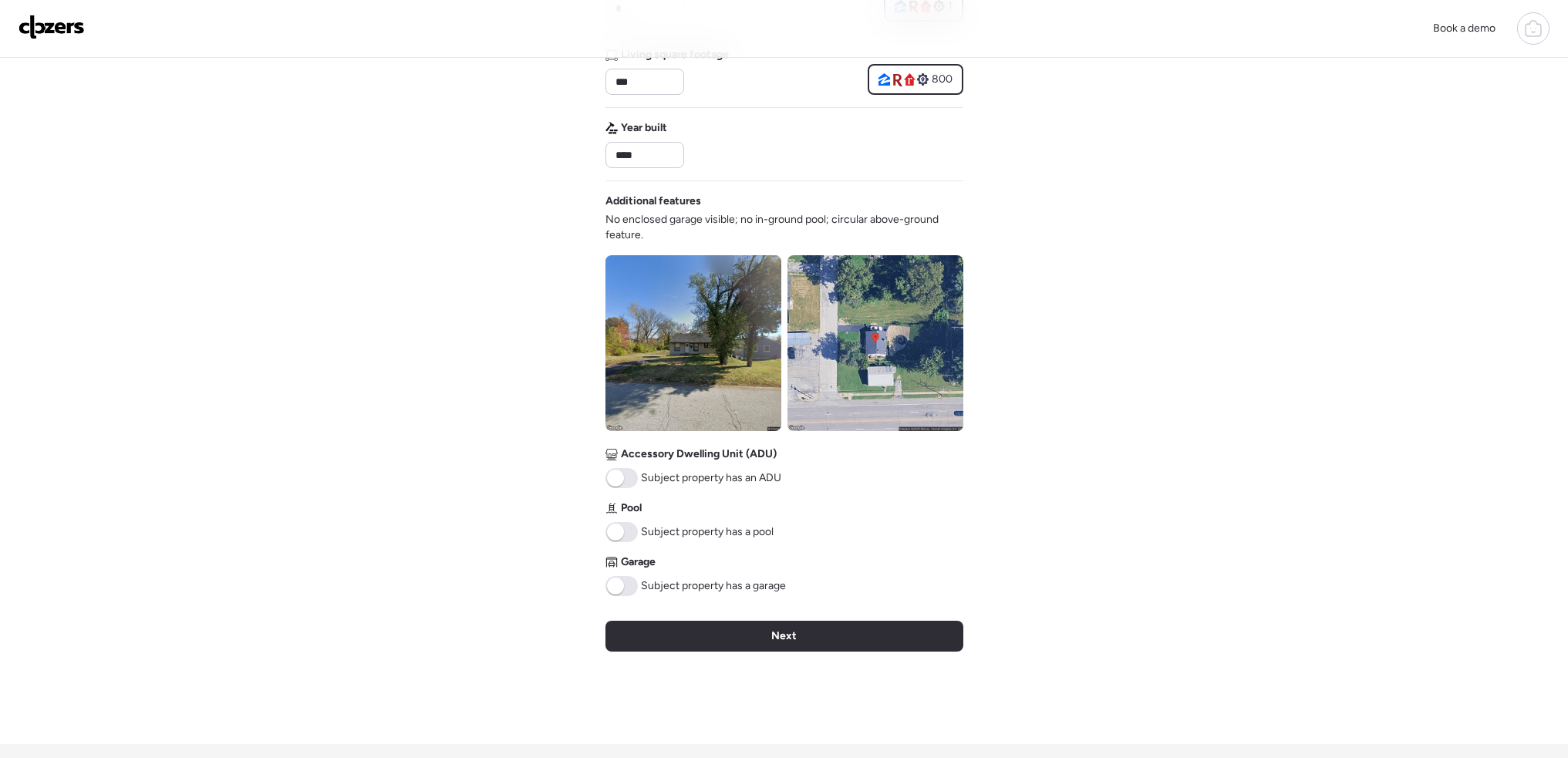
click at [875, 627] on div "Next" at bounding box center [784, 636] width 358 height 31
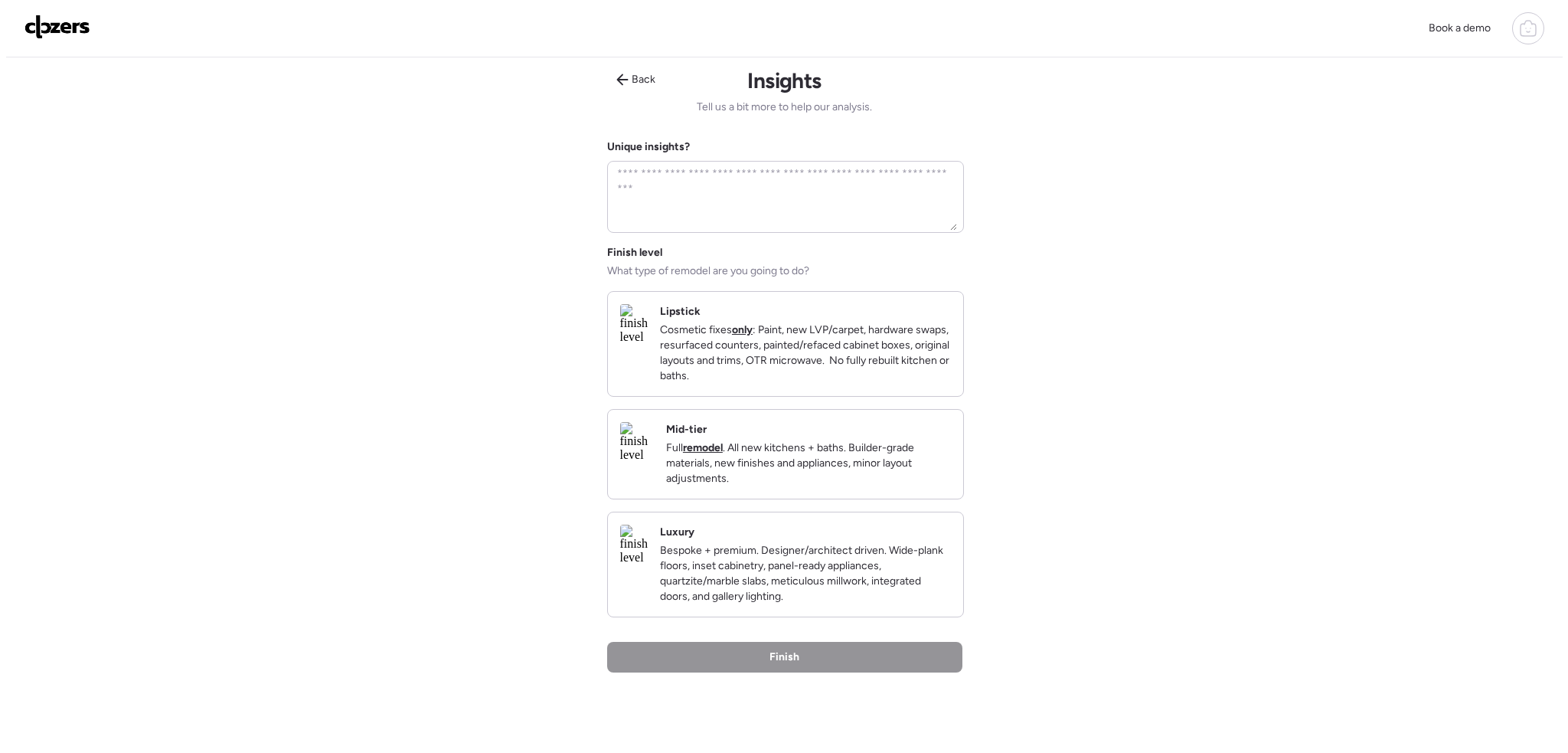
scroll to position [0, 0]
click at [809, 362] on p "Cosmetic fixes only : Paint, new LVP/carpet, hardware swaps, resurfaced counter…" at bounding box center [799, 355] width 291 height 62
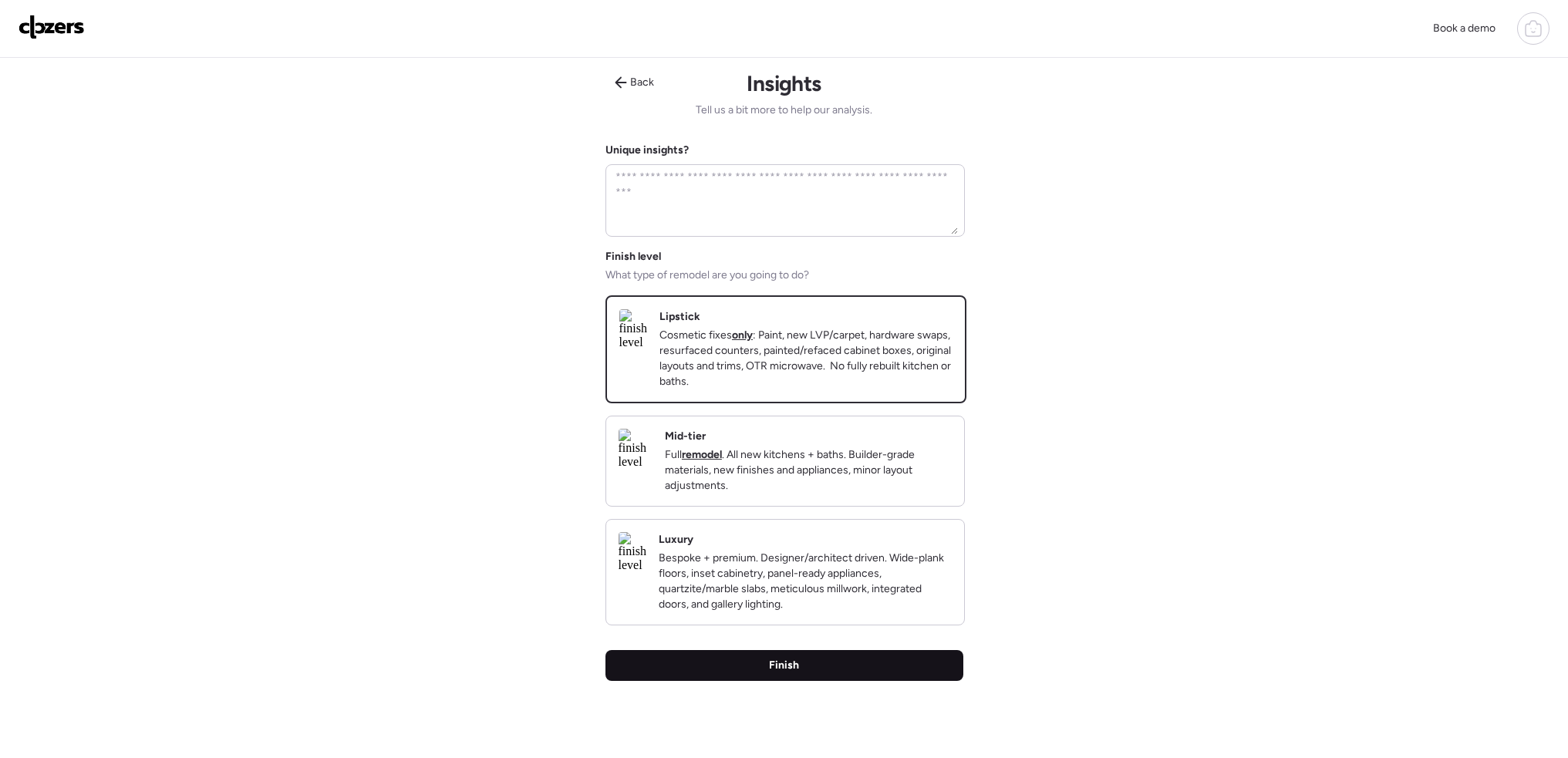
click at [827, 681] on div "Finish" at bounding box center [784, 665] width 358 height 31
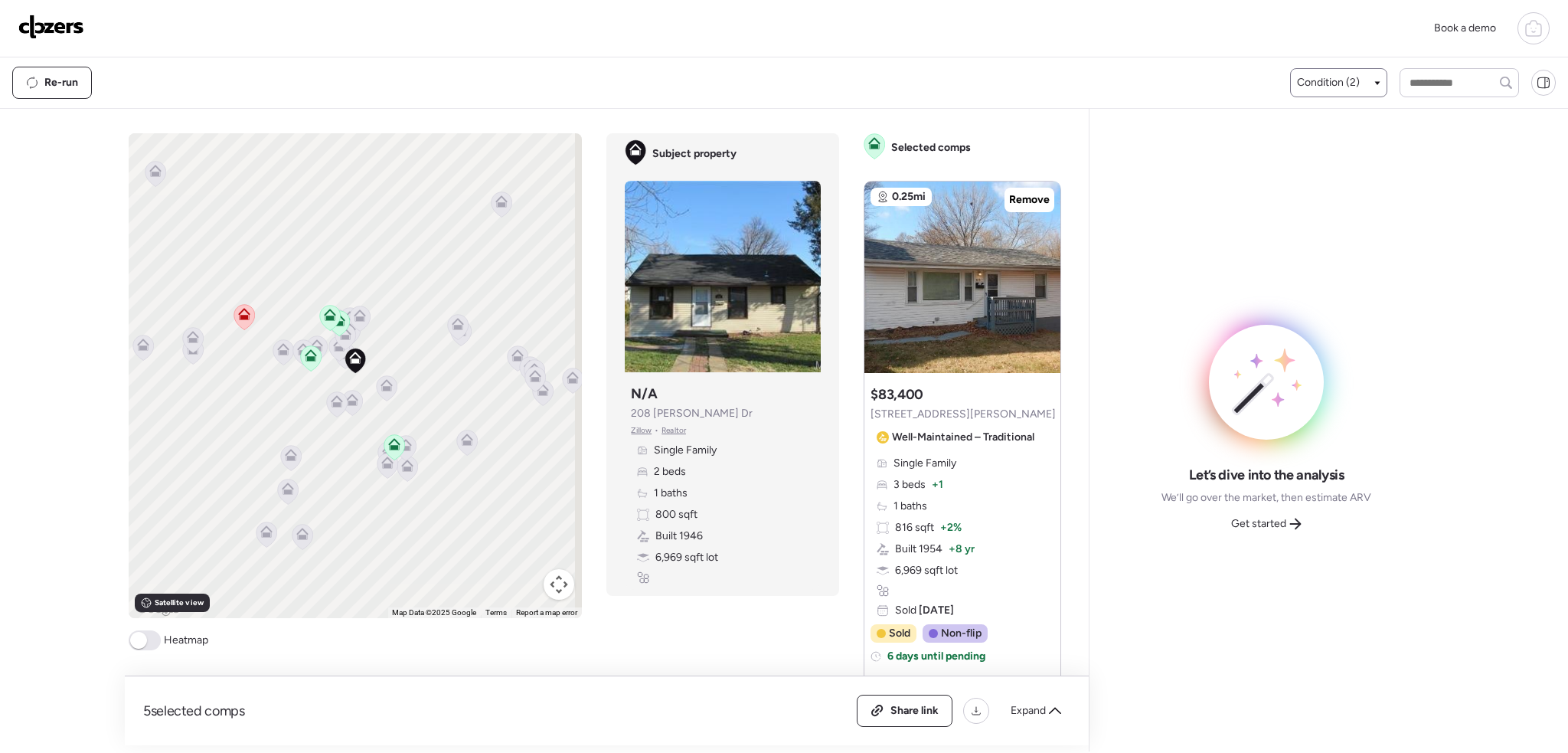
click at [1330, 84] on span "Condition (2)" at bounding box center [1328, 82] width 63 height 15
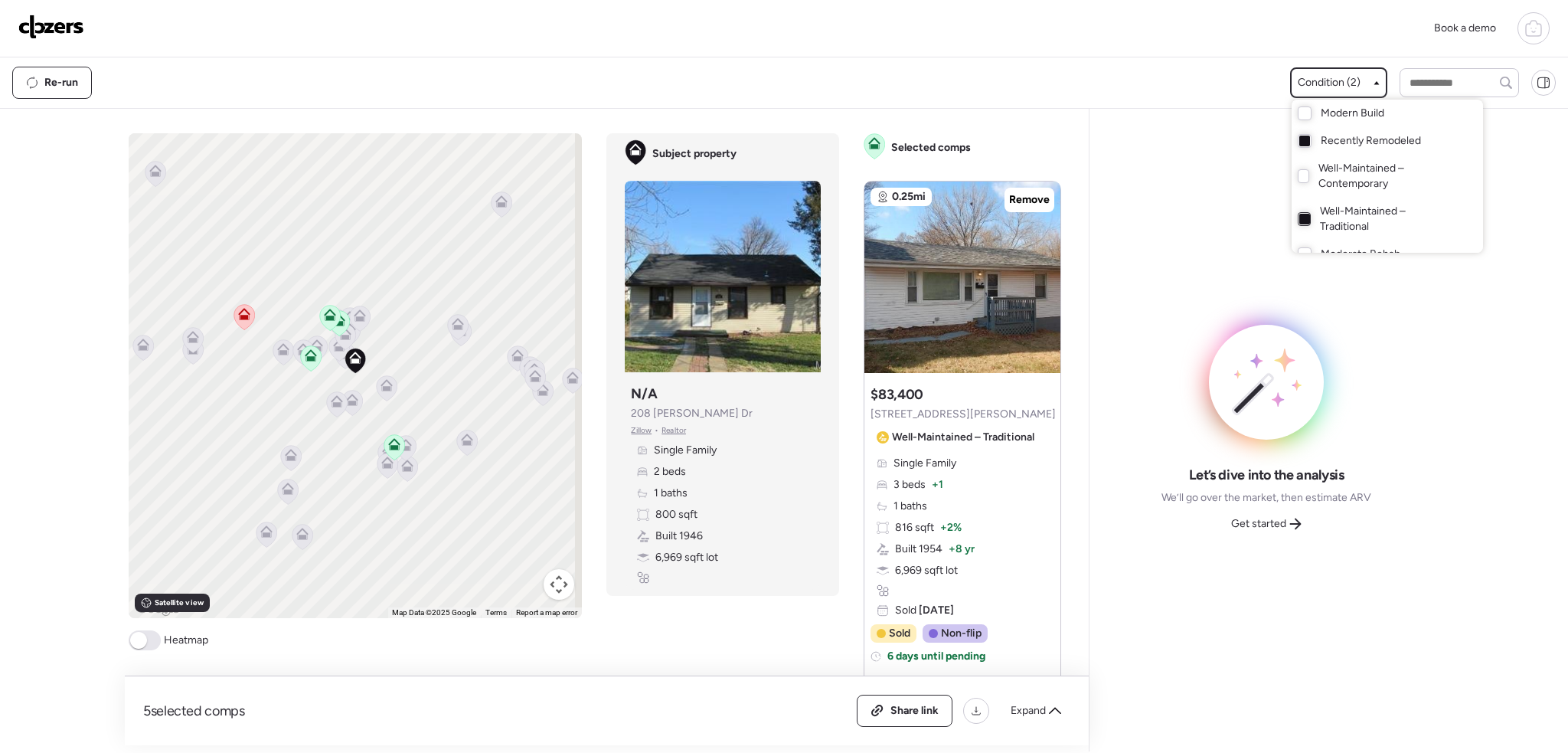
click at [1301, 212] on div at bounding box center [1304, 218] width 13 height 14
click at [149, 637] on div at bounding box center [784, 333] width 1568 height 753
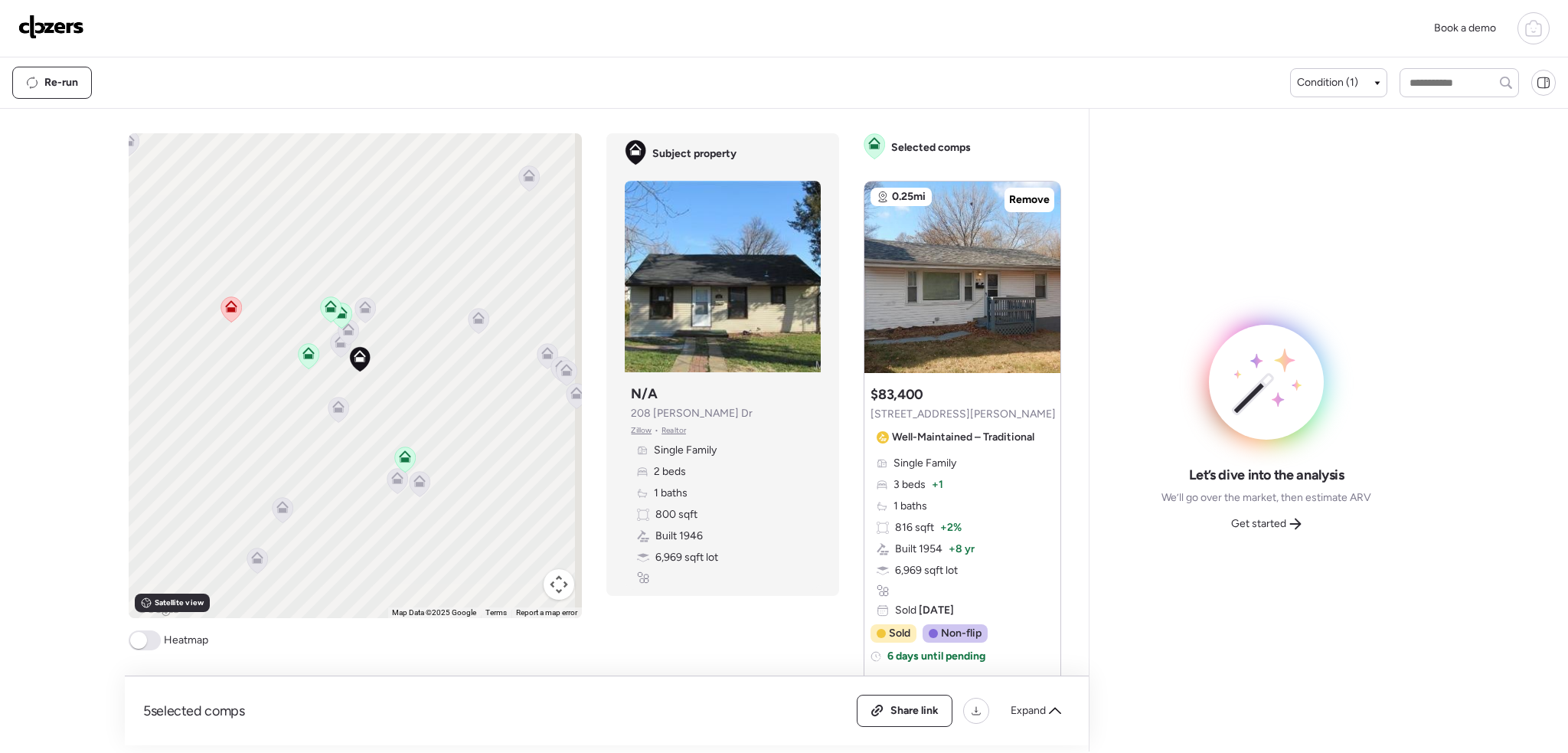
click at [133, 639] on span at bounding box center [138, 639] width 17 height 17
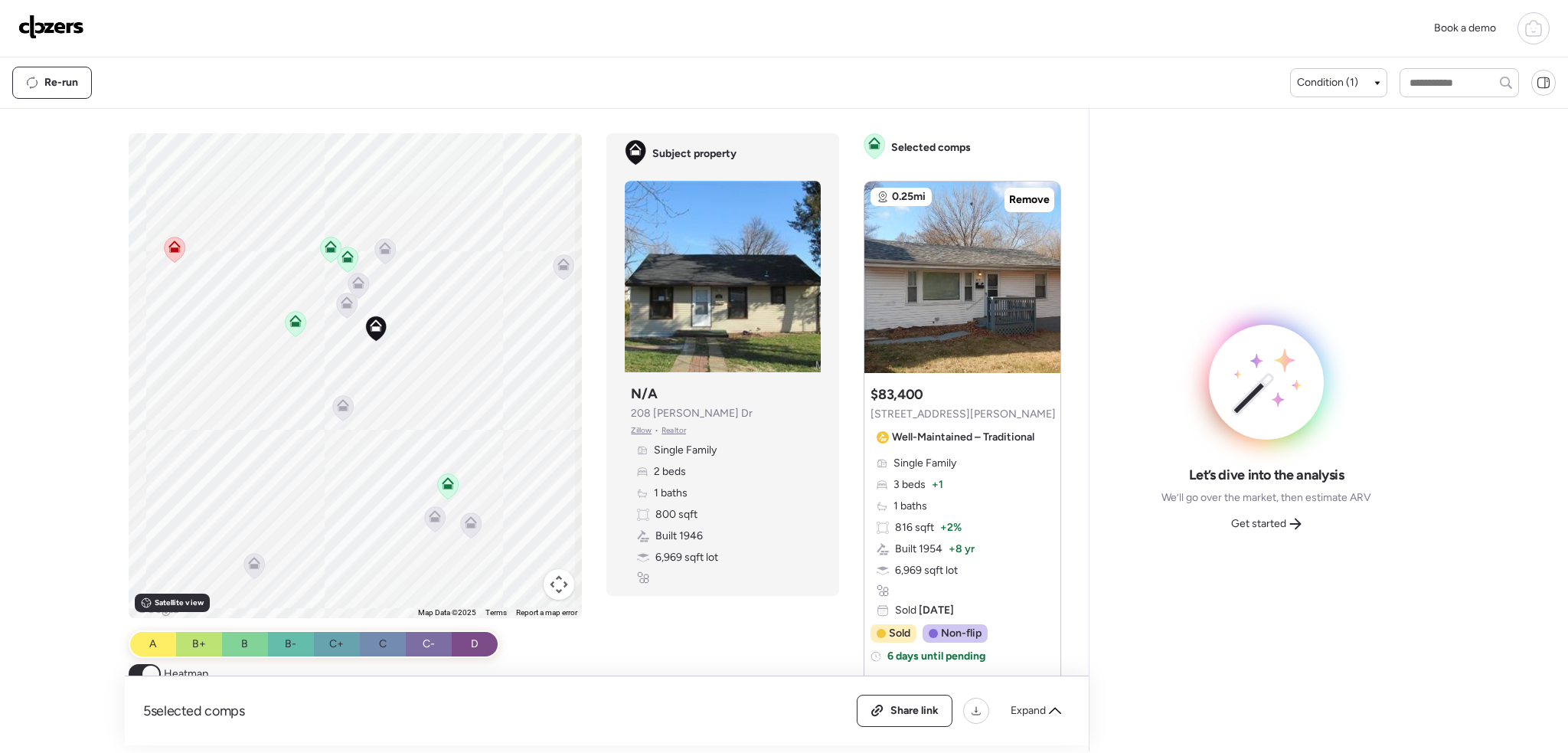
click at [448, 484] on icon at bounding box center [448, 480] width 11 height 7
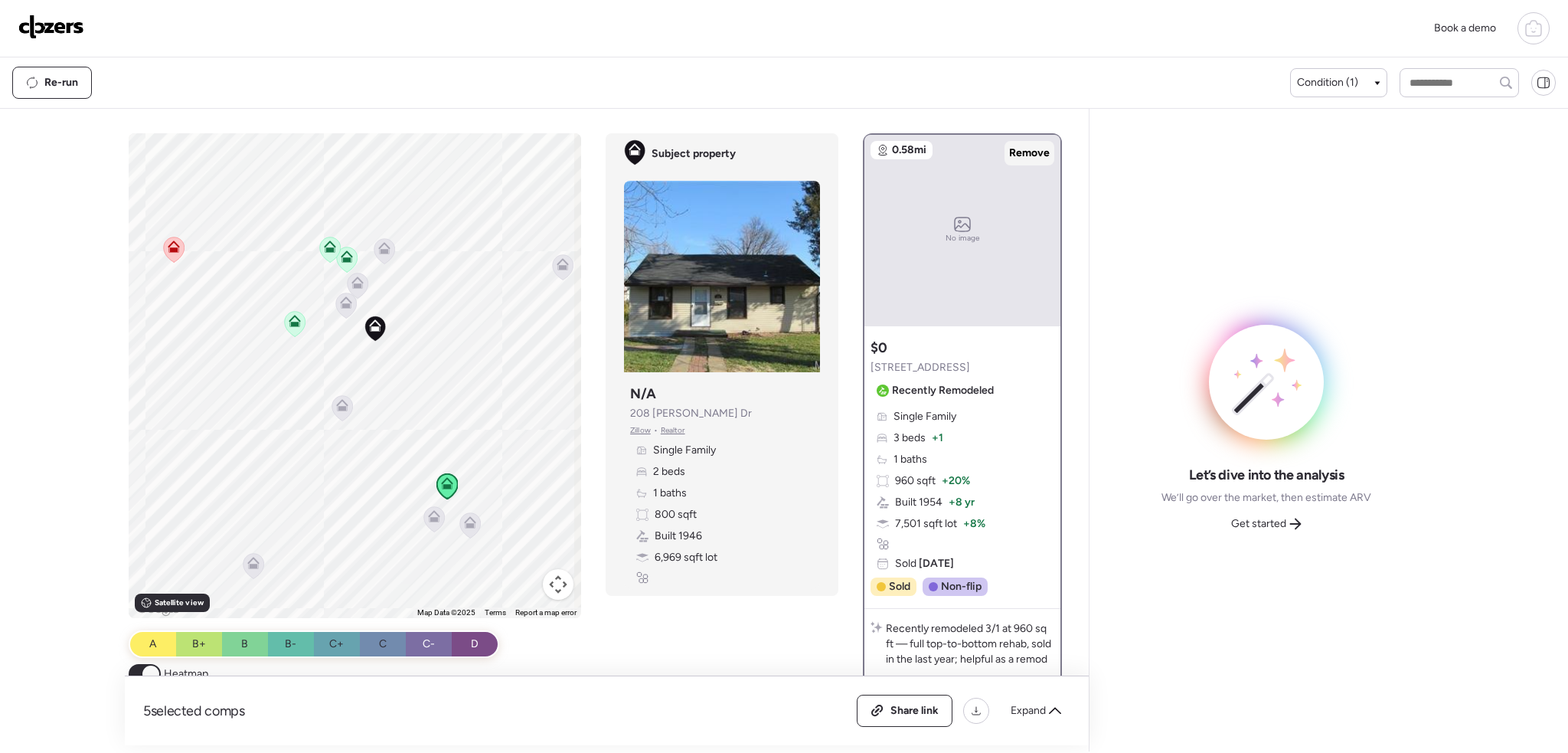
click at [1018, 141] on div "Remove" at bounding box center [1029, 153] width 50 height 25
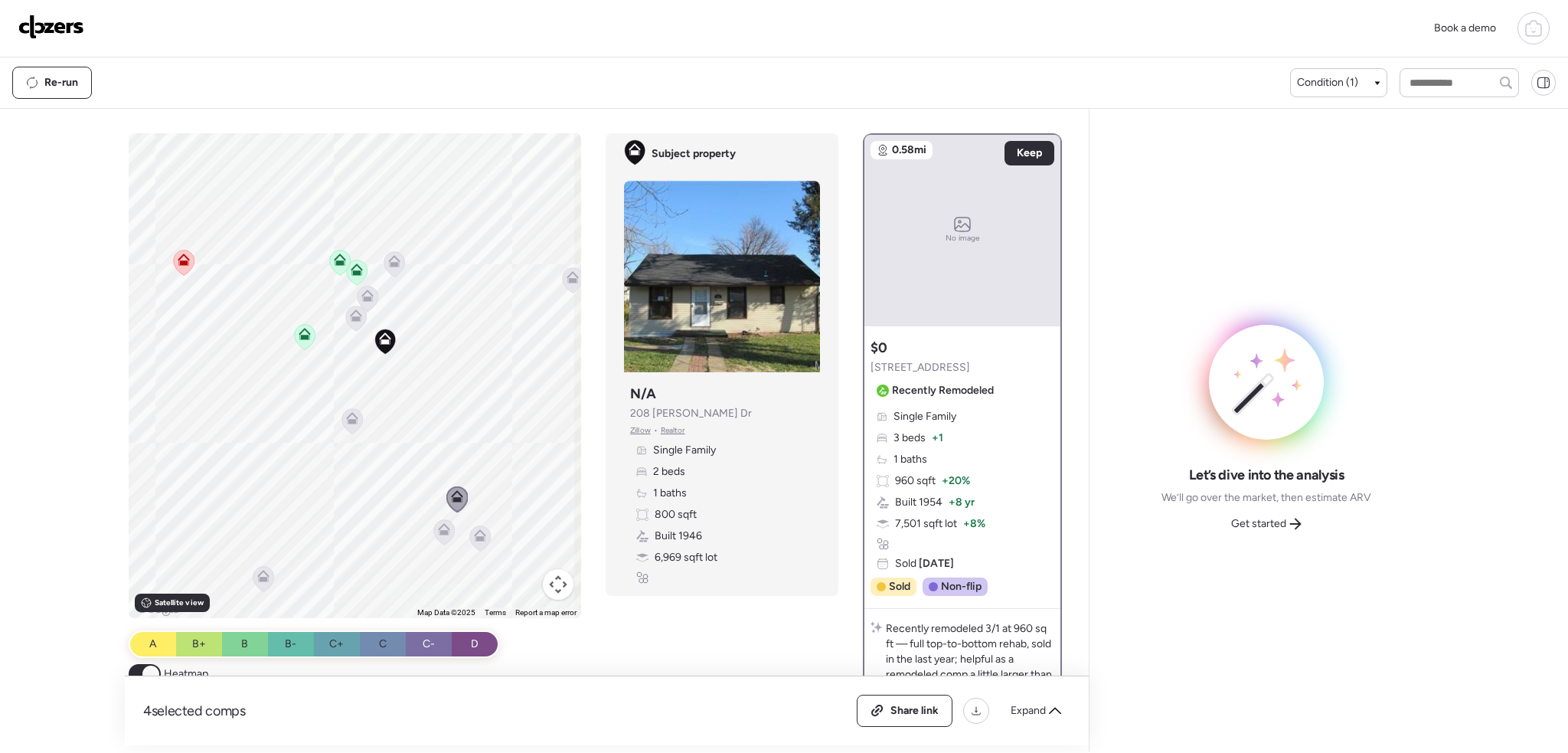
drag, startPoint x: 362, startPoint y: 400, endPoint x: 404, endPoint y: 468, distance: 79.9
click at [404, 468] on div "To activate drag with keyboard, press Alt + Enter. Once in keyboard drag state,…" at bounding box center [355, 376] width 453 height 484
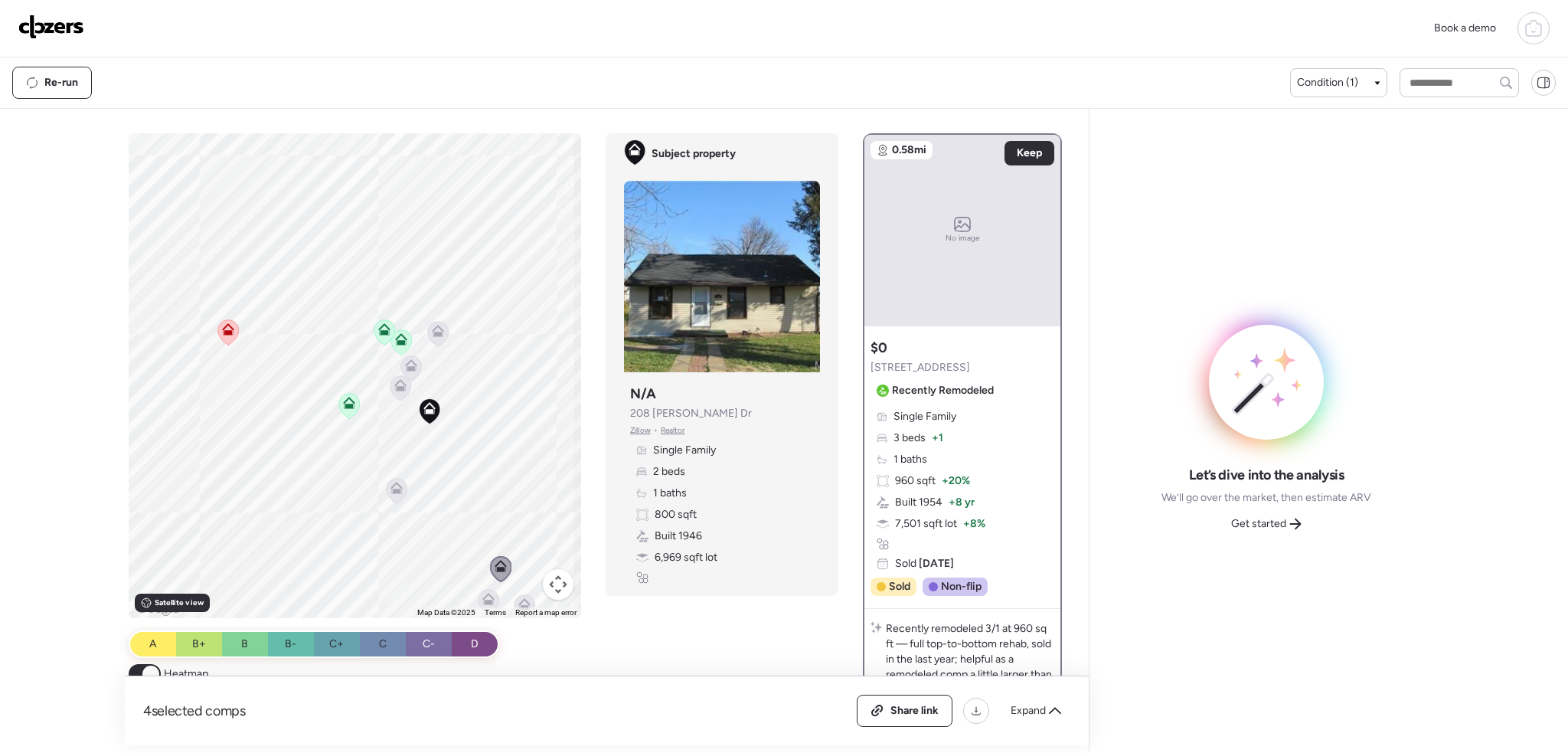
click at [217, 325] on icon at bounding box center [228, 333] width 22 height 26
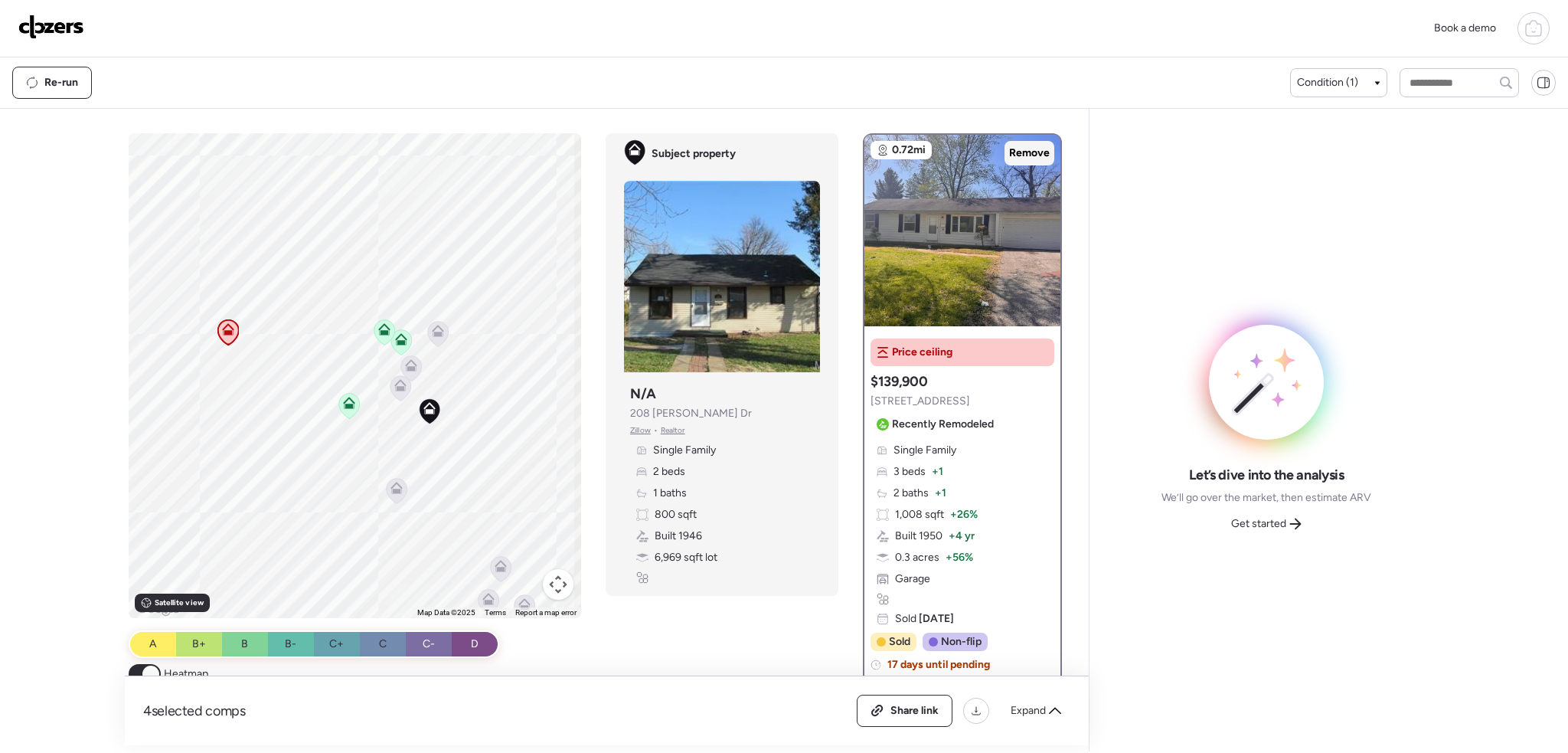
click at [1011, 149] on span "Remove" at bounding box center [1029, 153] width 41 height 15
click at [343, 402] on icon at bounding box center [348, 402] width 12 height 12
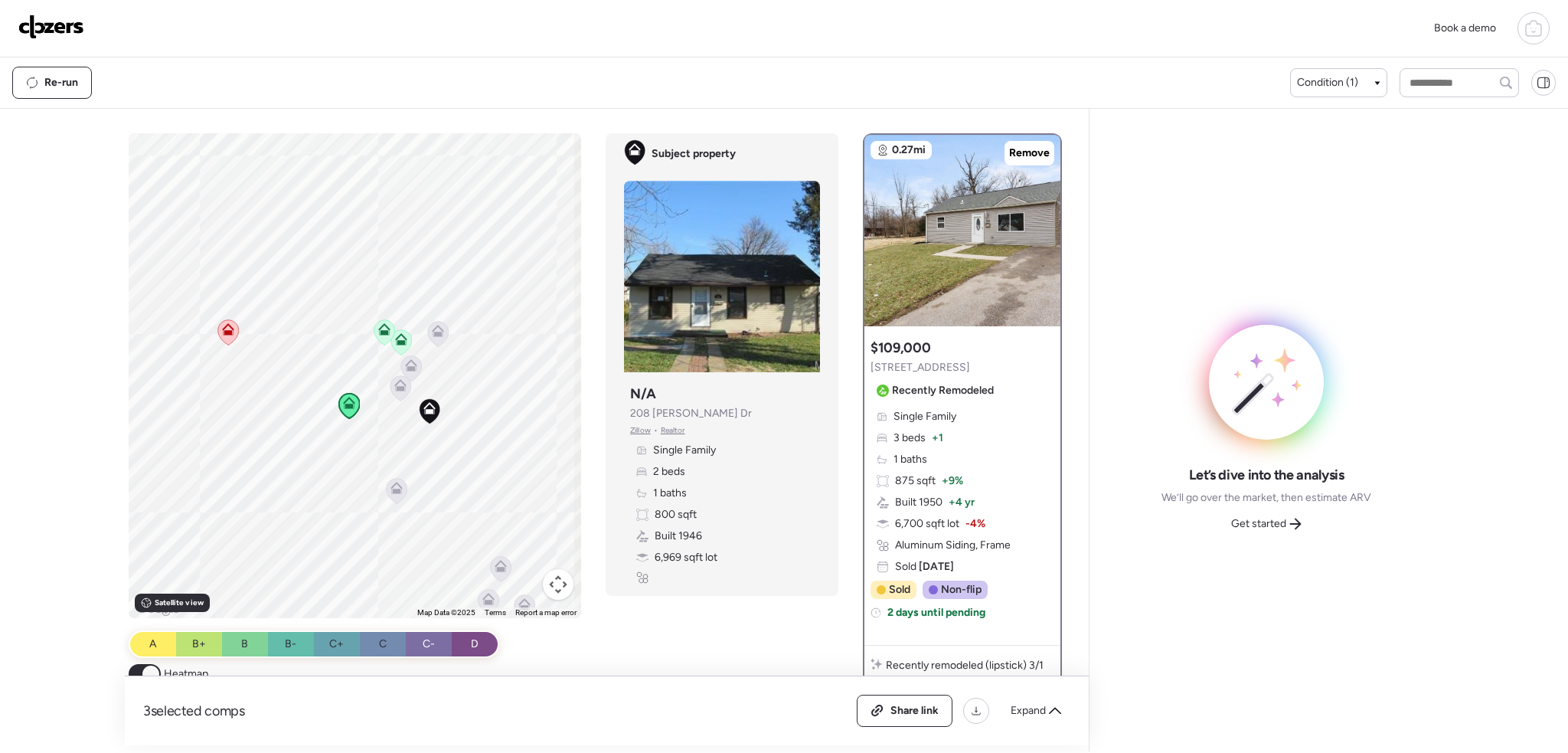
click at [392, 392] on icon at bounding box center [401, 388] width 21 height 26
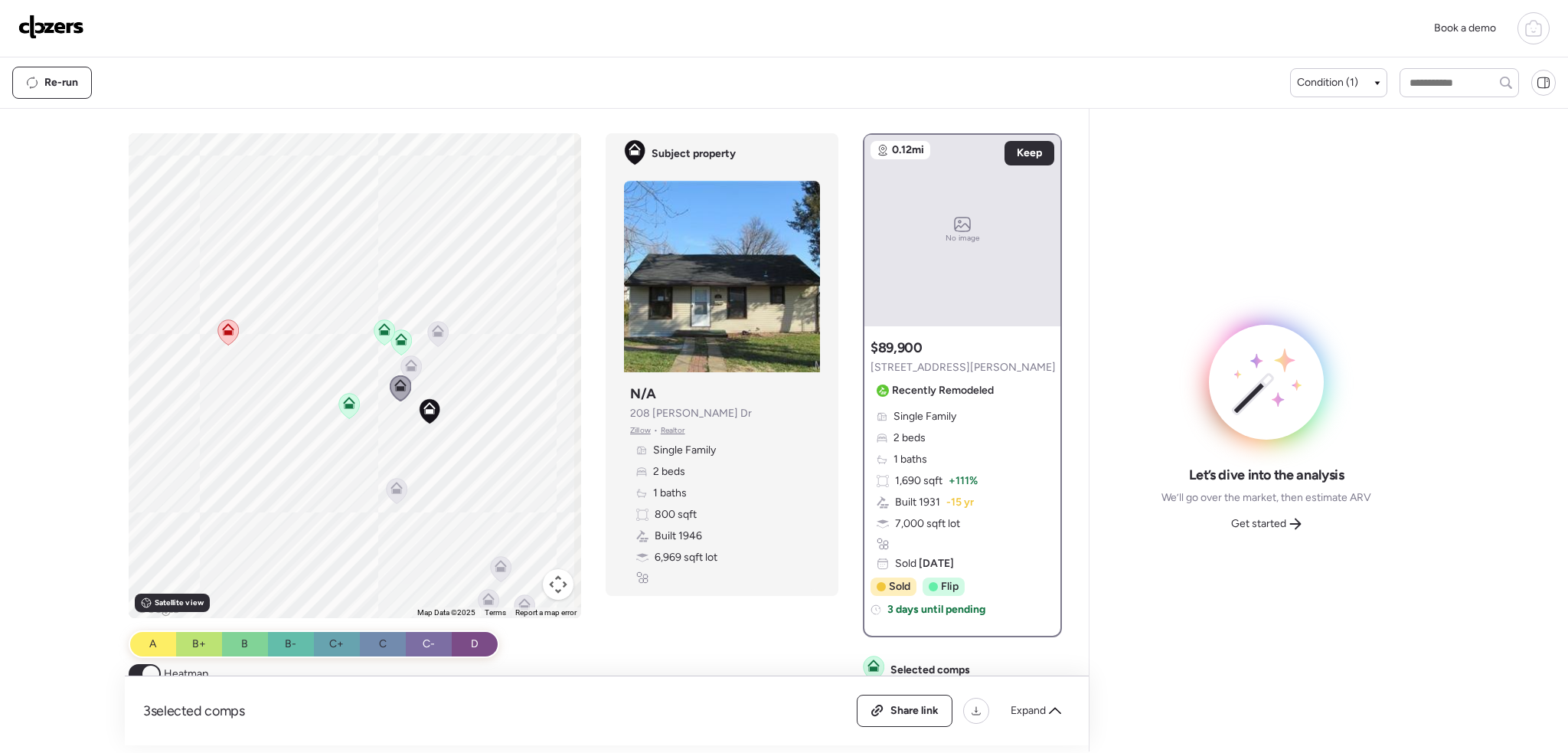
click at [411, 364] on icon at bounding box center [412, 362] width 11 height 7
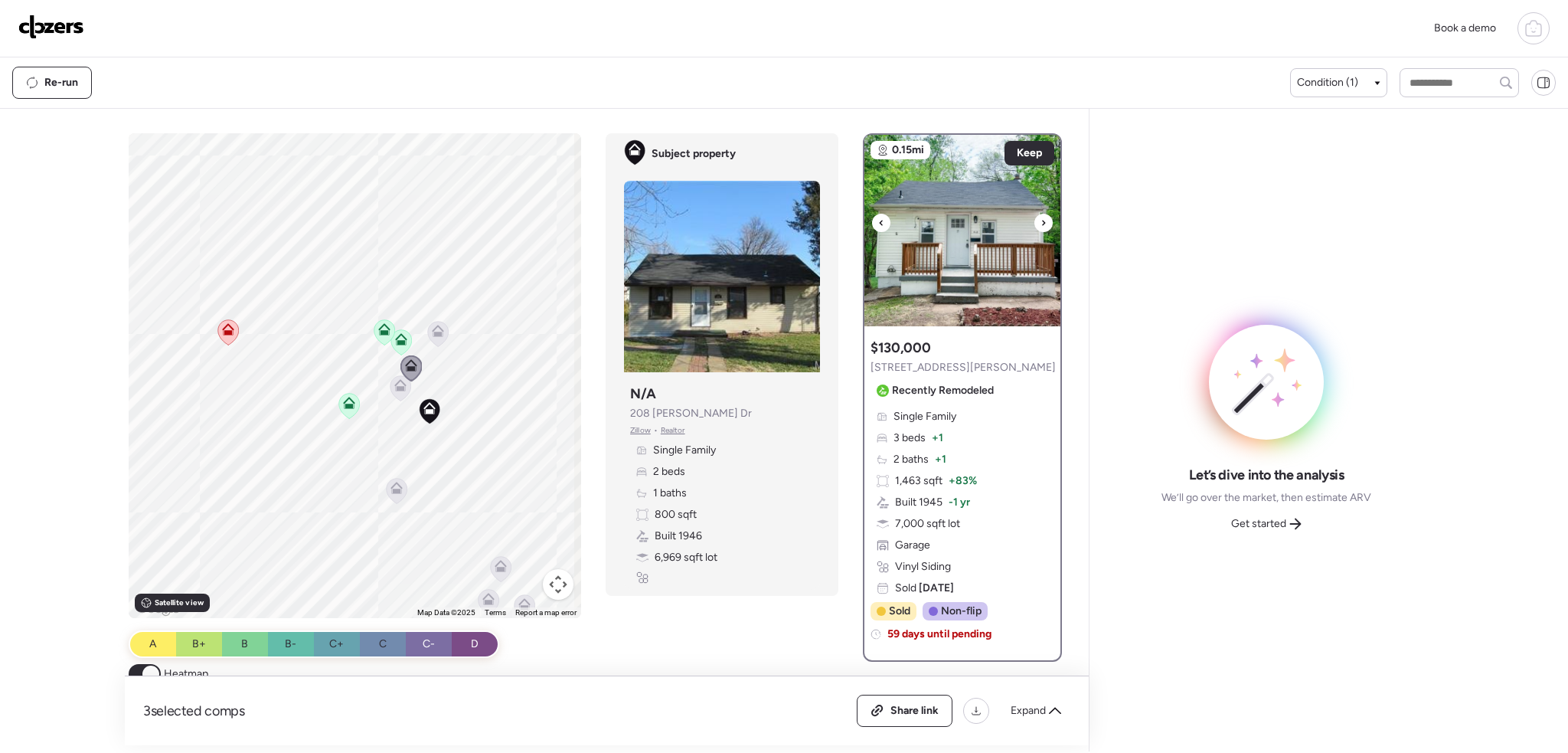
click at [1041, 219] on div at bounding box center [1043, 222] width 18 height 18
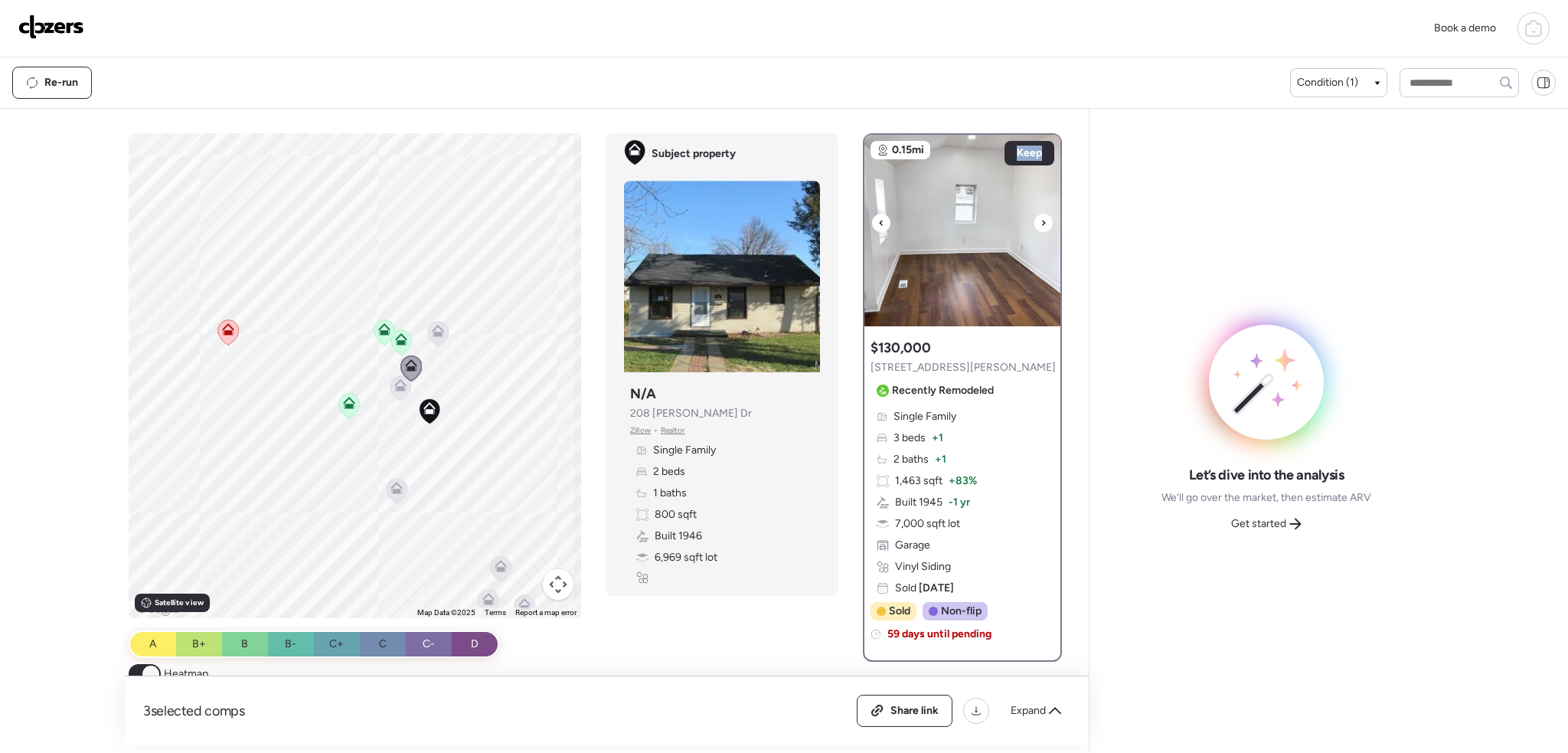
click at [1041, 219] on div at bounding box center [1043, 222] width 18 height 18
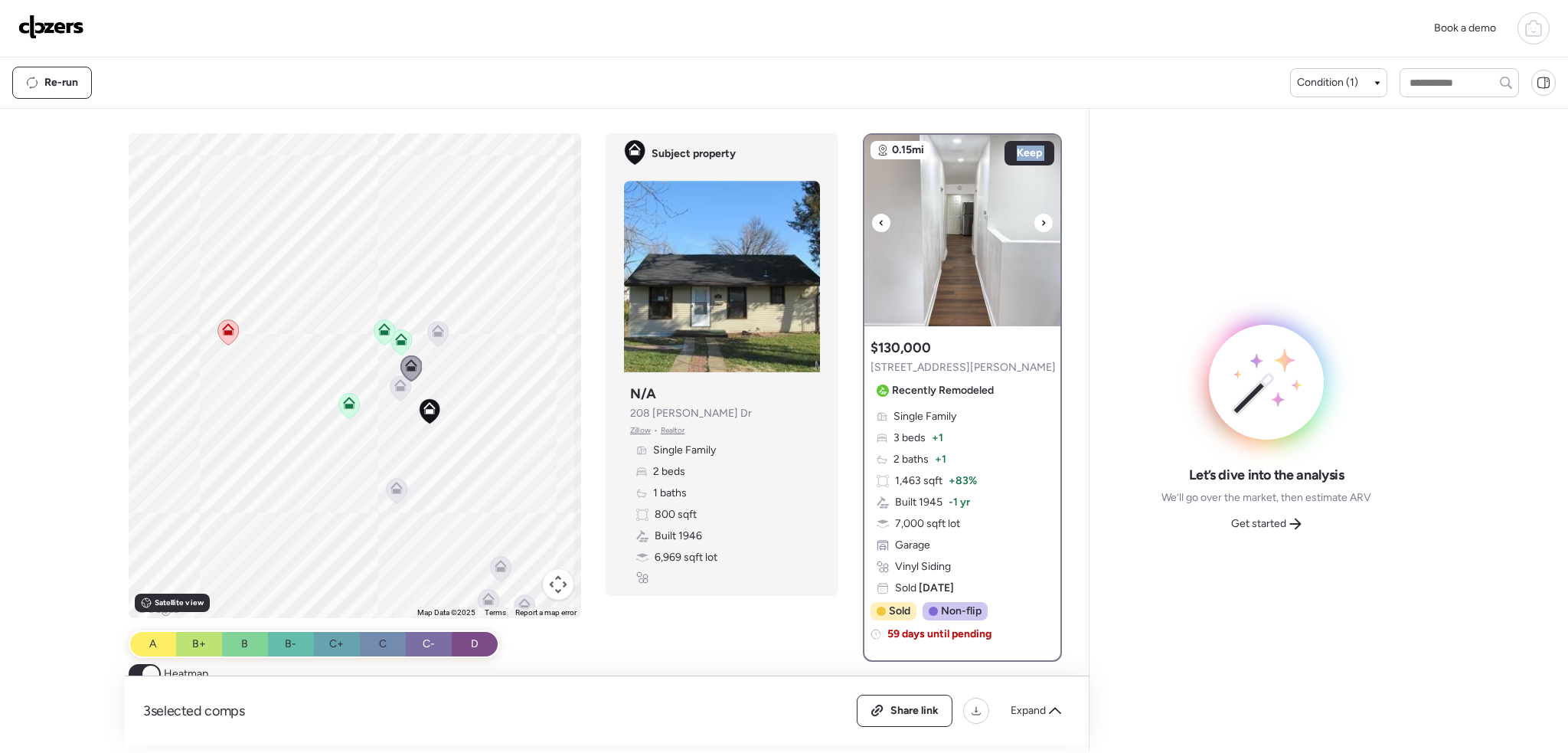
click at [1041, 219] on div at bounding box center [1043, 222] width 18 height 18
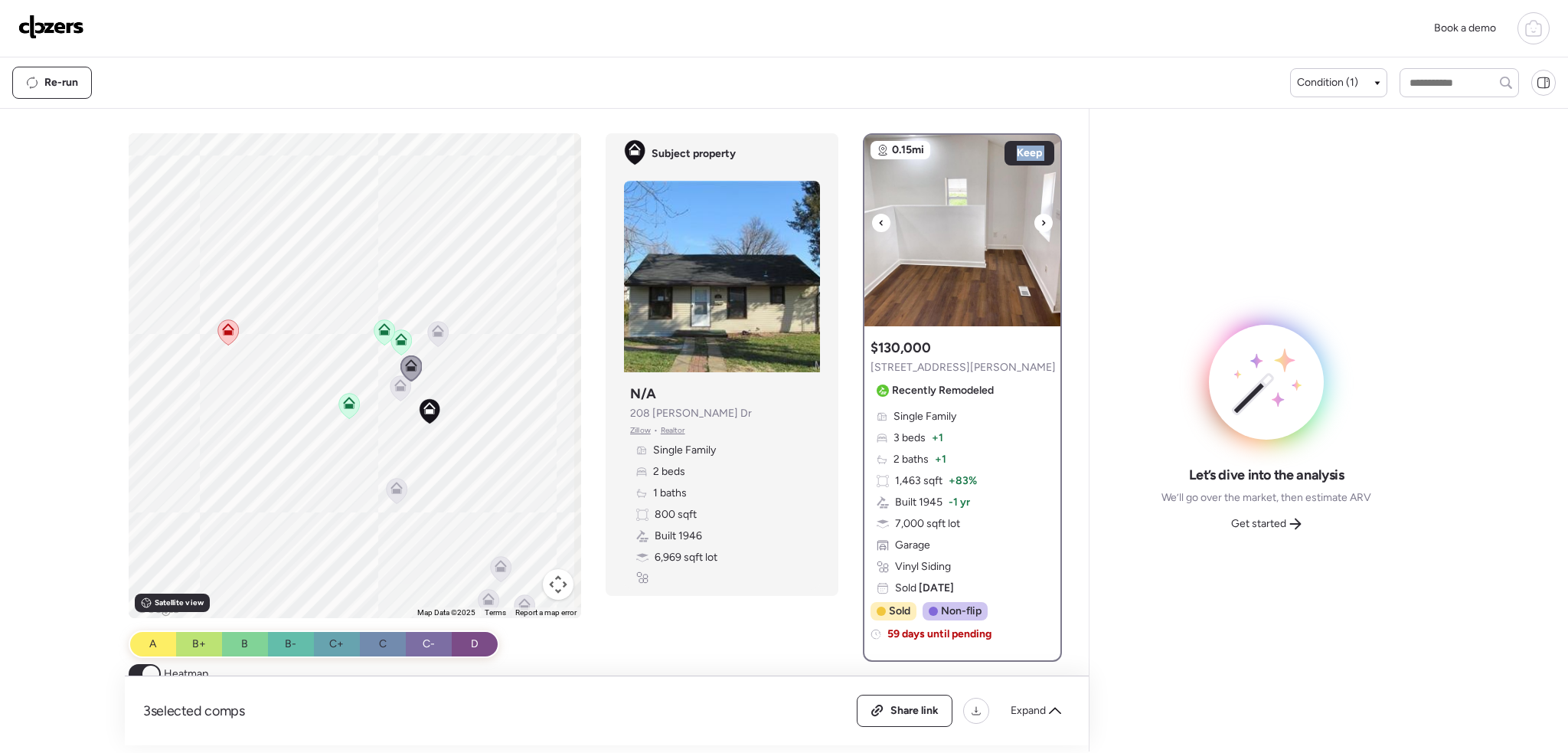
click at [1041, 219] on div at bounding box center [1043, 222] width 18 height 18
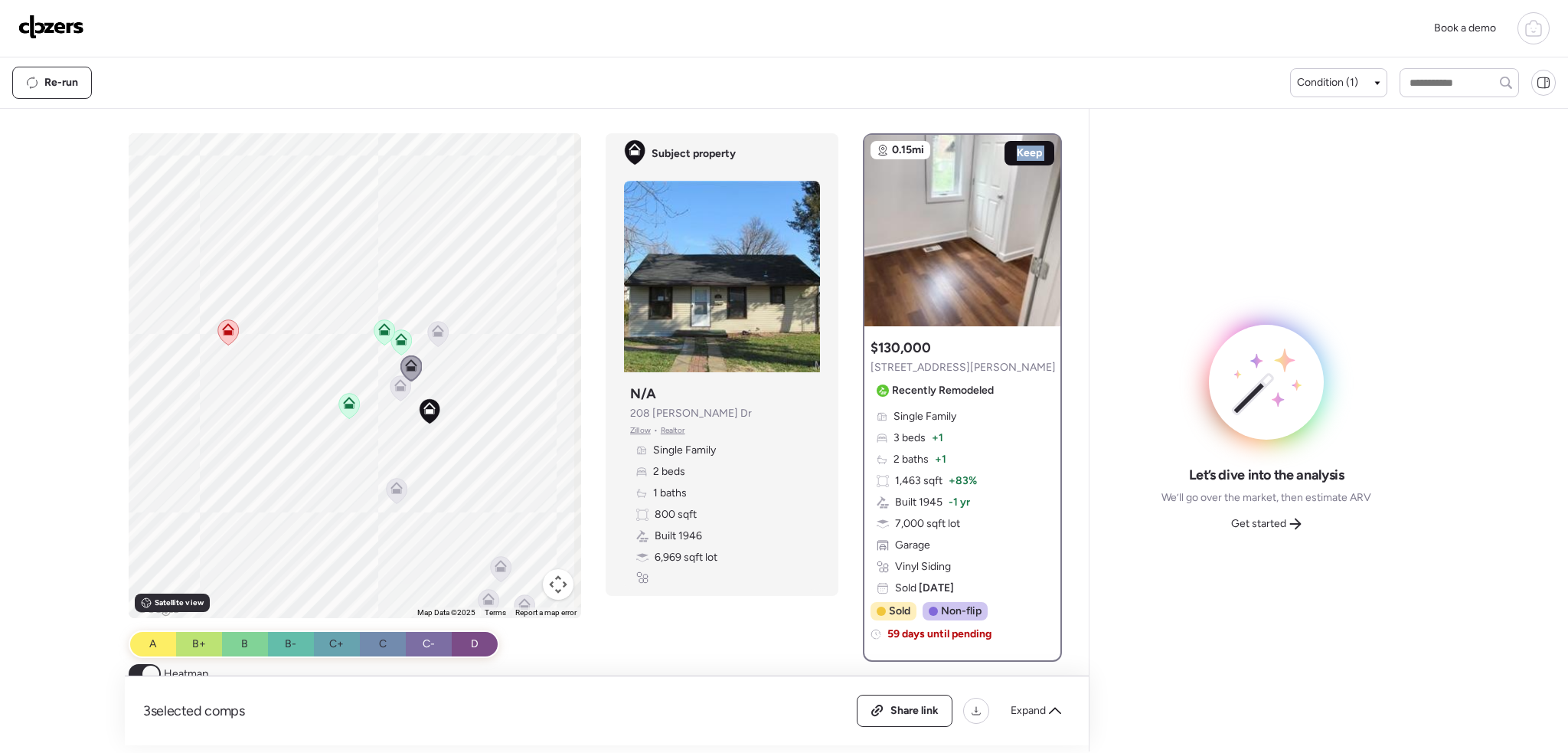
click at [1024, 155] on span "Keep" at bounding box center [1029, 153] width 26 height 15
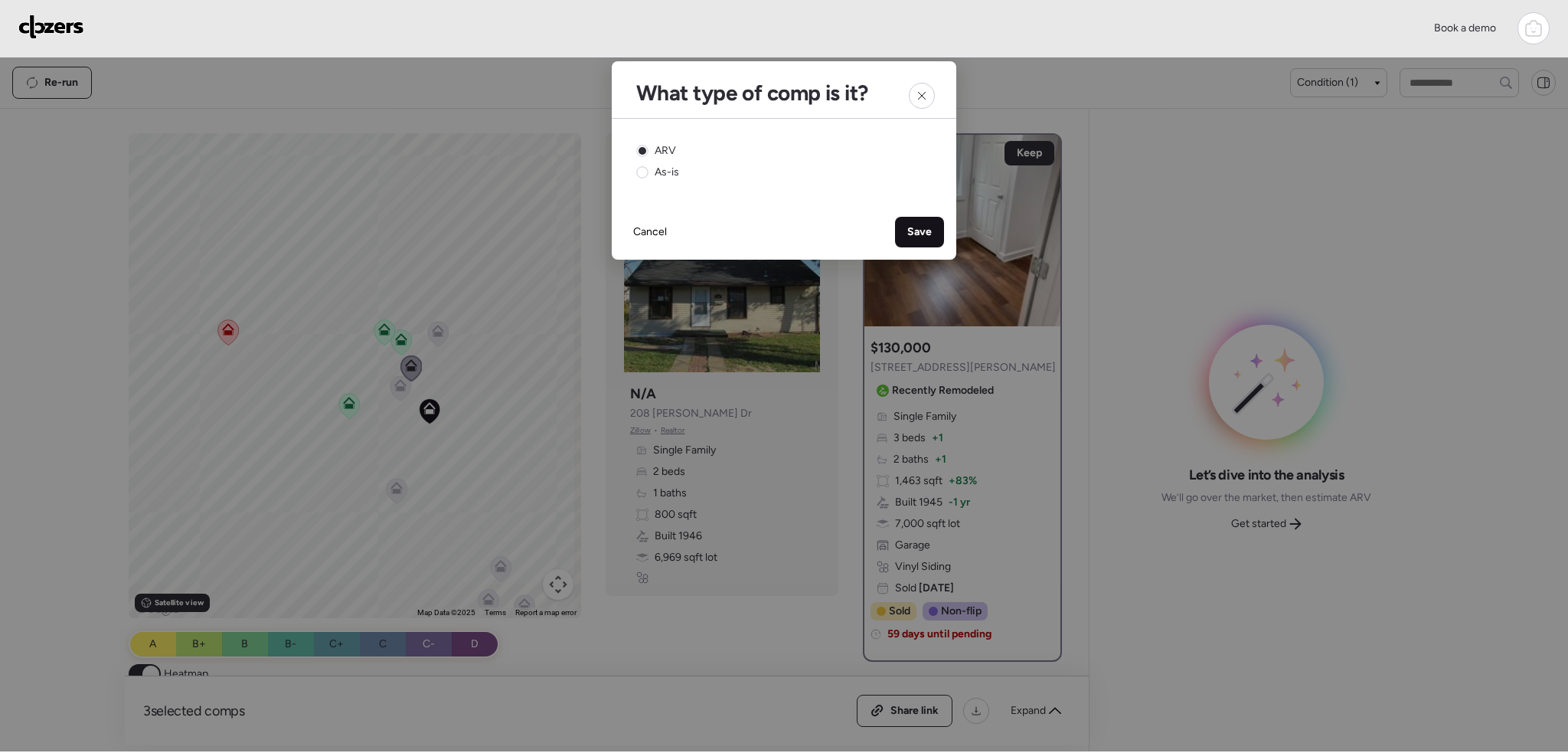
click at [923, 236] on span "Save" at bounding box center [919, 232] width 25 height 15
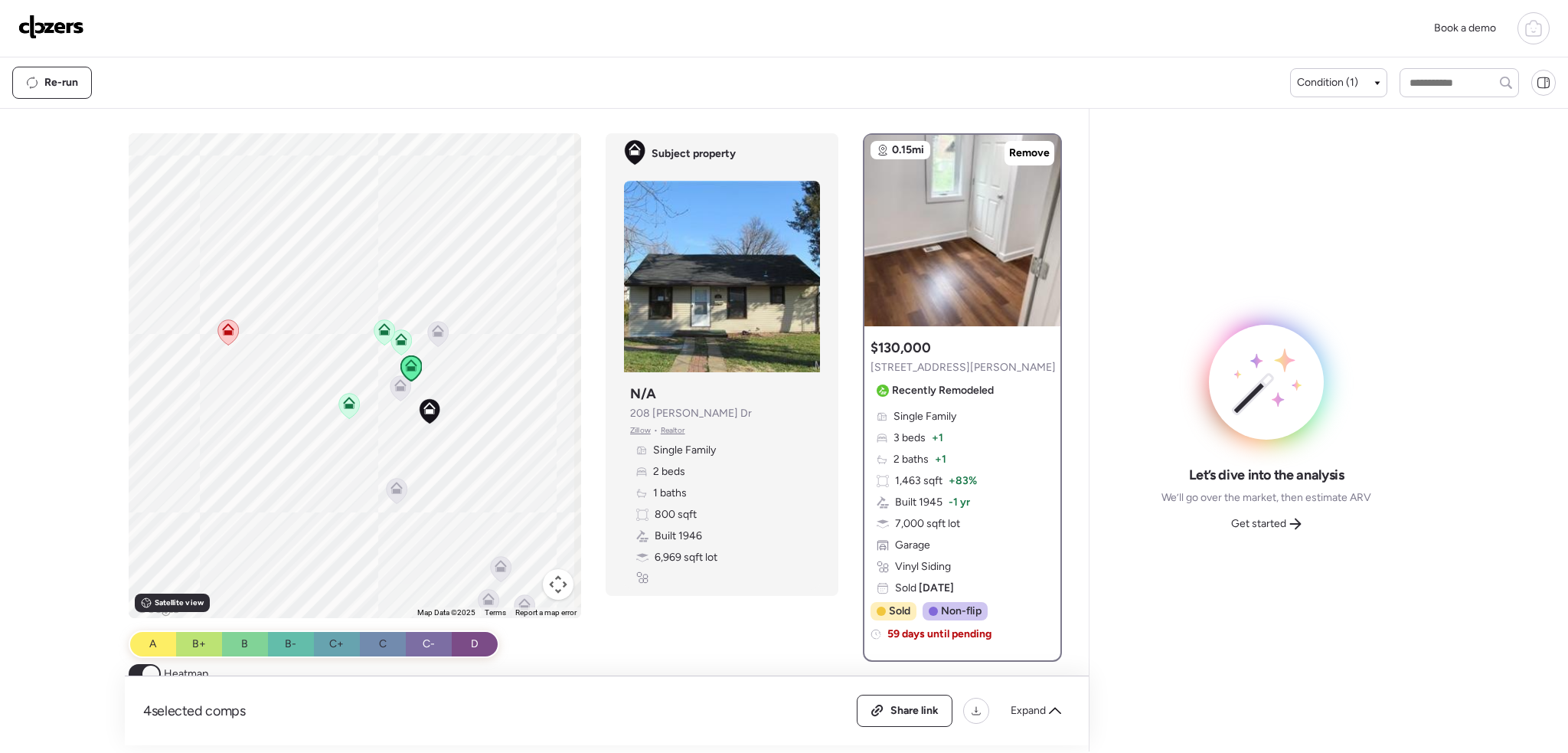
click at [401, 341] on icon at bounding box center [401, 342] width 10 height 5
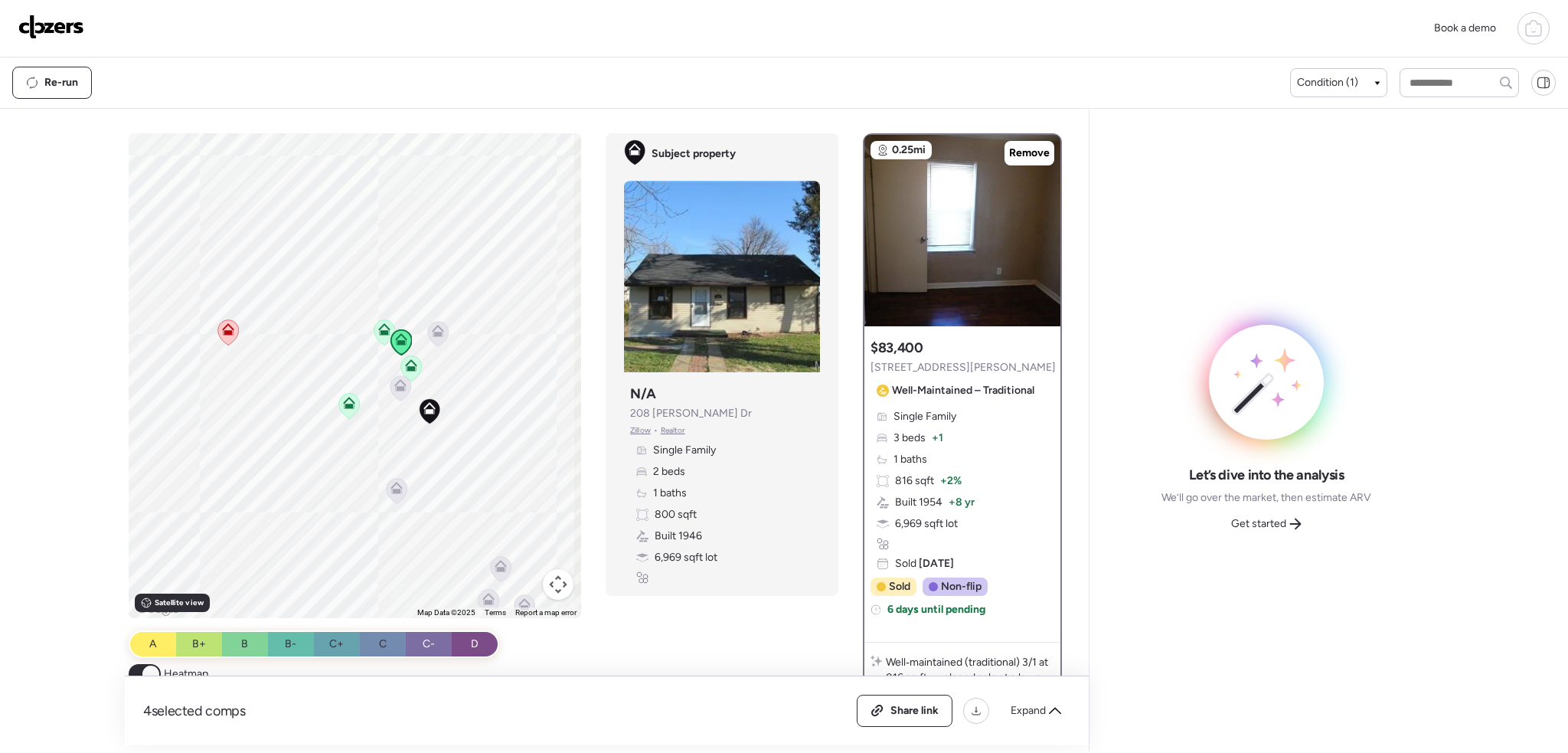
click at [375, 331] on icon at bounding box center [385, 333] width 21 height 26
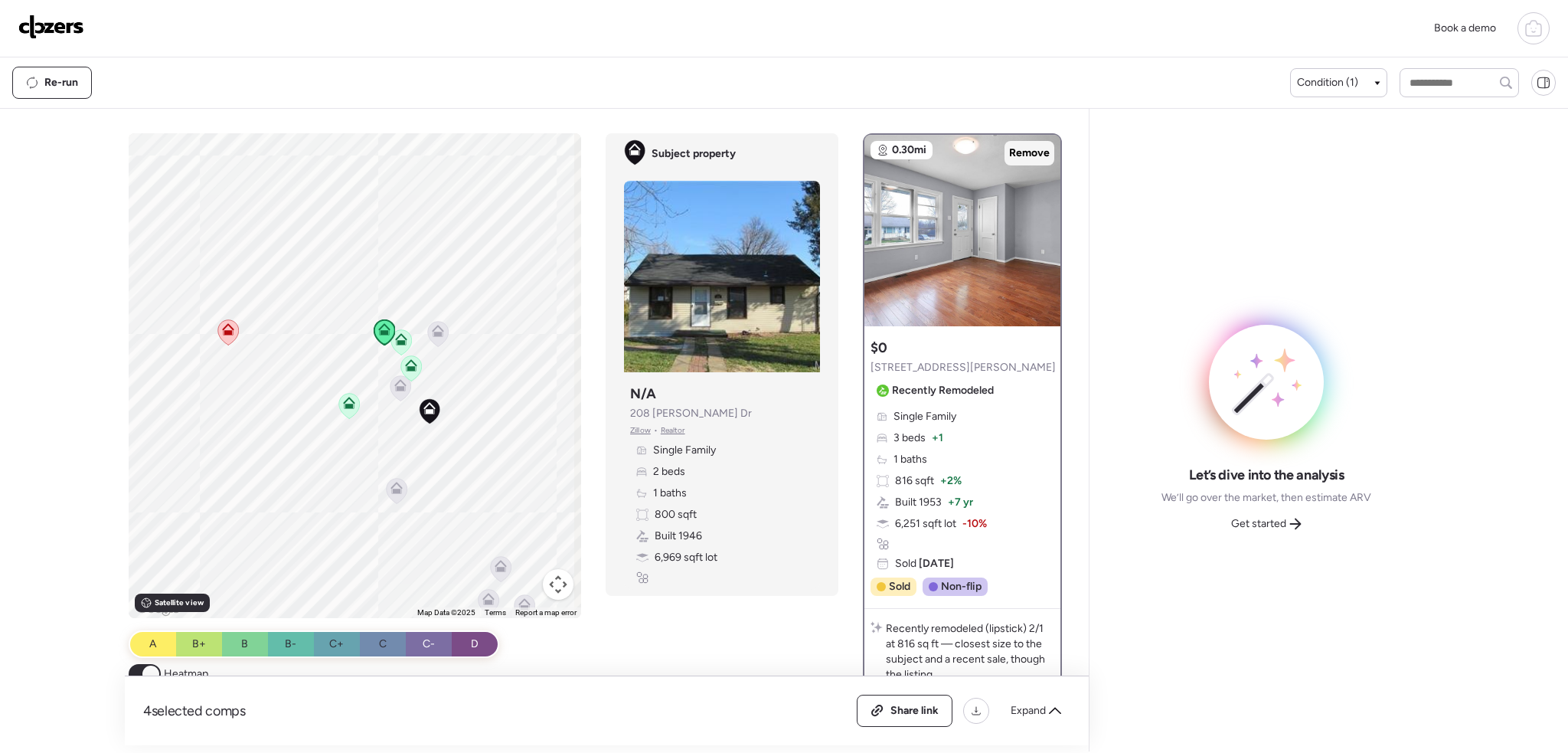
click at [1026, 154] on span "Remove" at bounding box center [1029, 153] width 41 height 15
click at [396, 338] on icon at bounding box center [400, 339] width 12 height 12
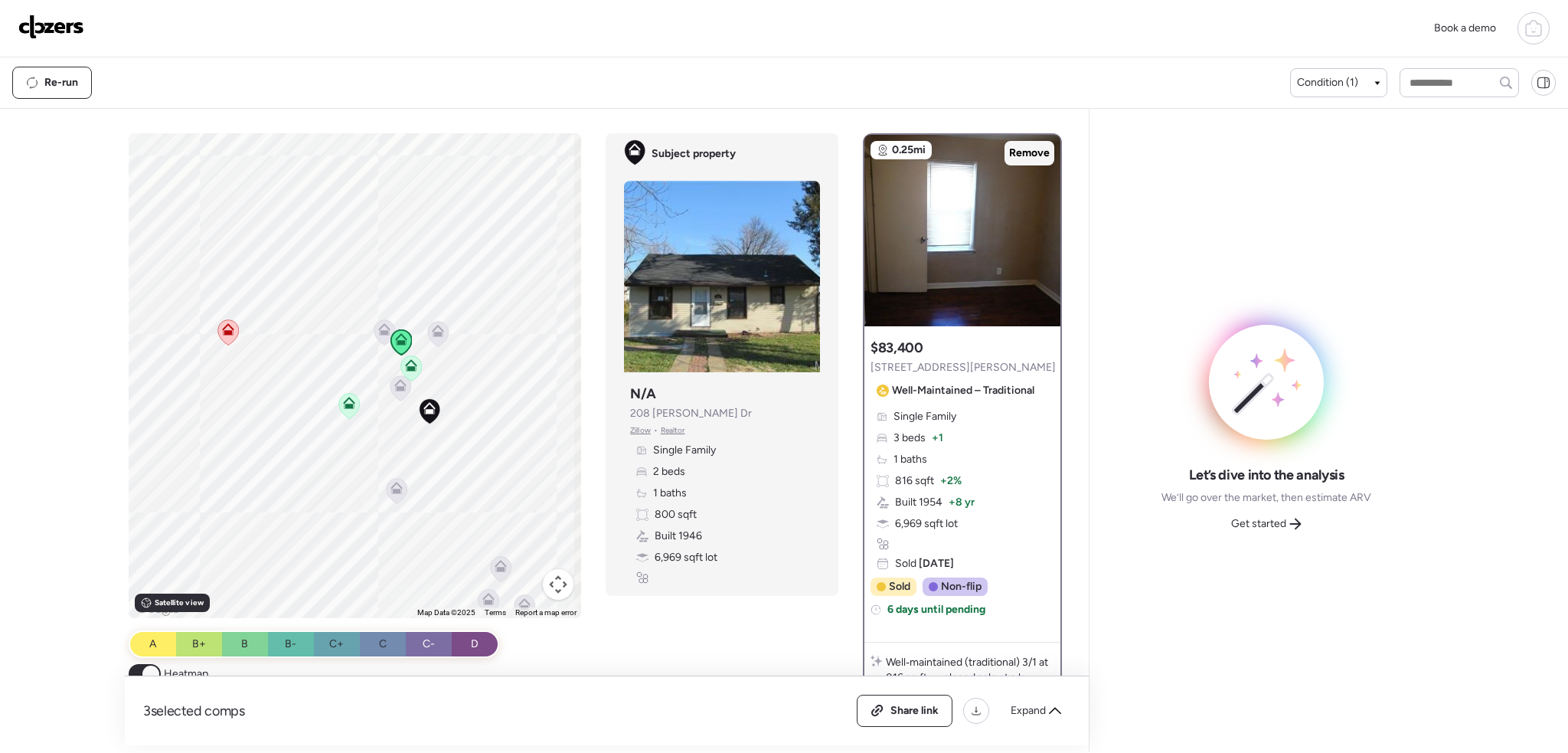
click at [1038, 156] on span "Remove" at bounding box center [1029, 153] width 41 height 15
click at [438, 336] on icon at bounding box center [438, 334] width 10 height 5
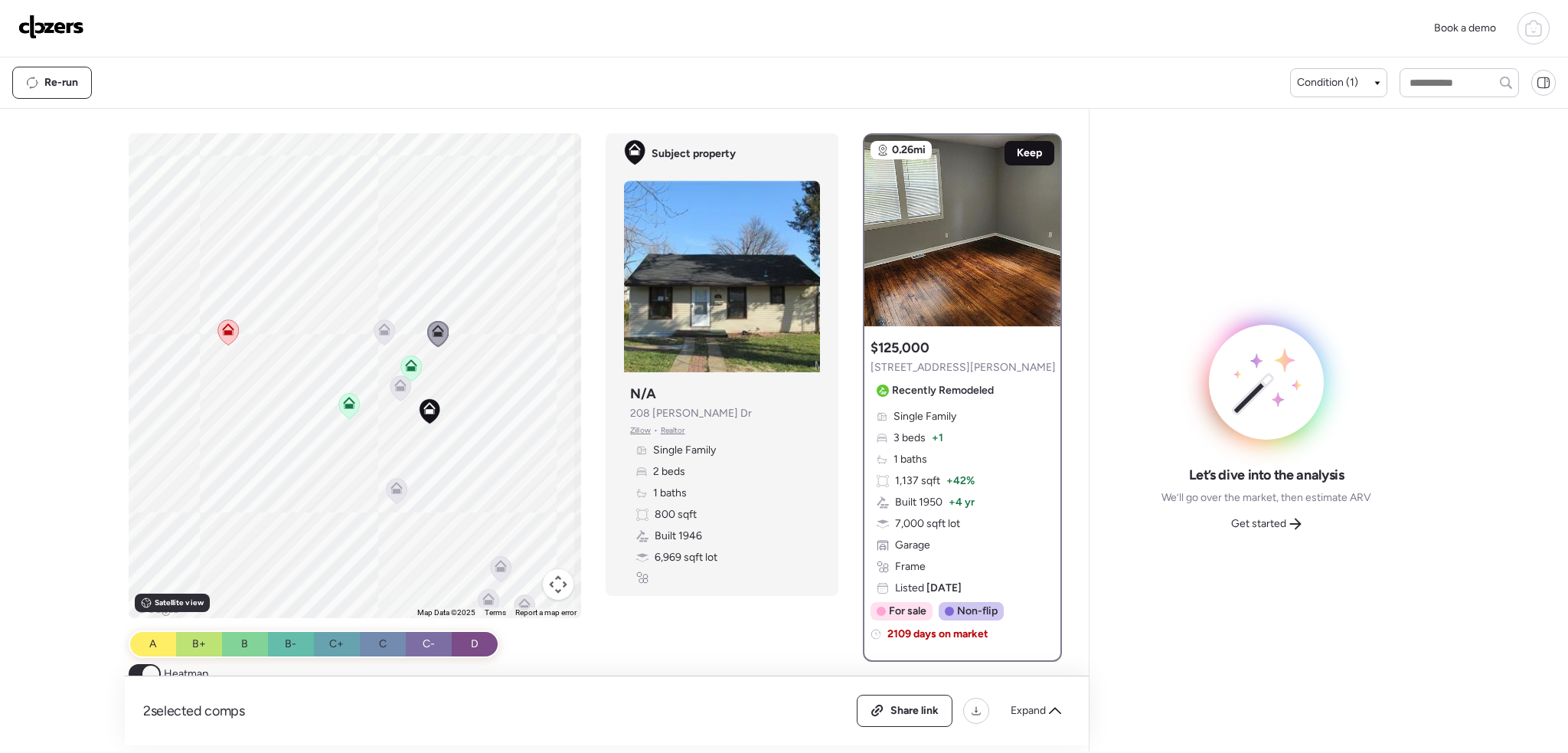
click at [1017, 157] on span "Keep" at bounding box center [1029, 153] width 26 height 15
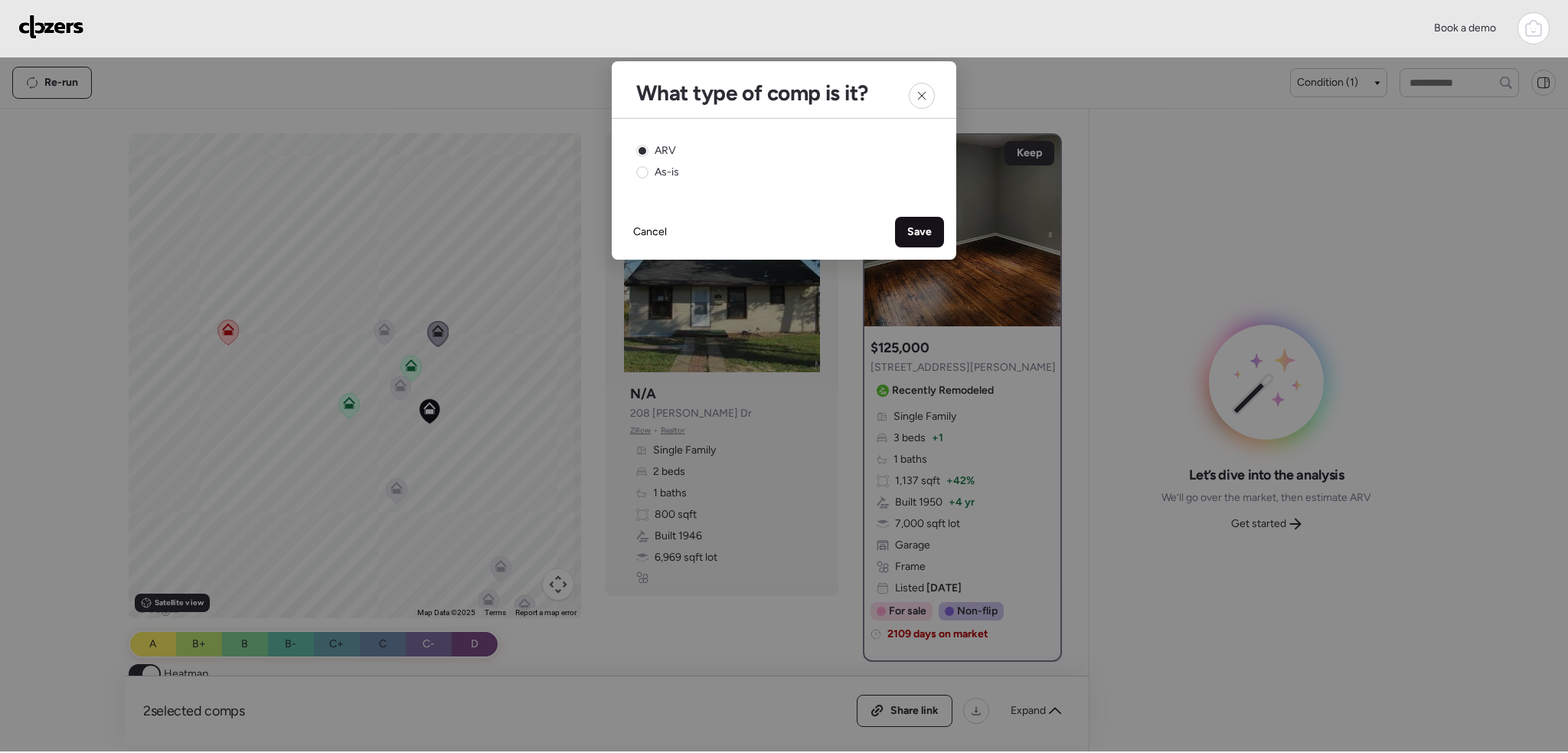
click at [923, 229] on span "Save" at bounding box center [919, 232] width 25 height 15
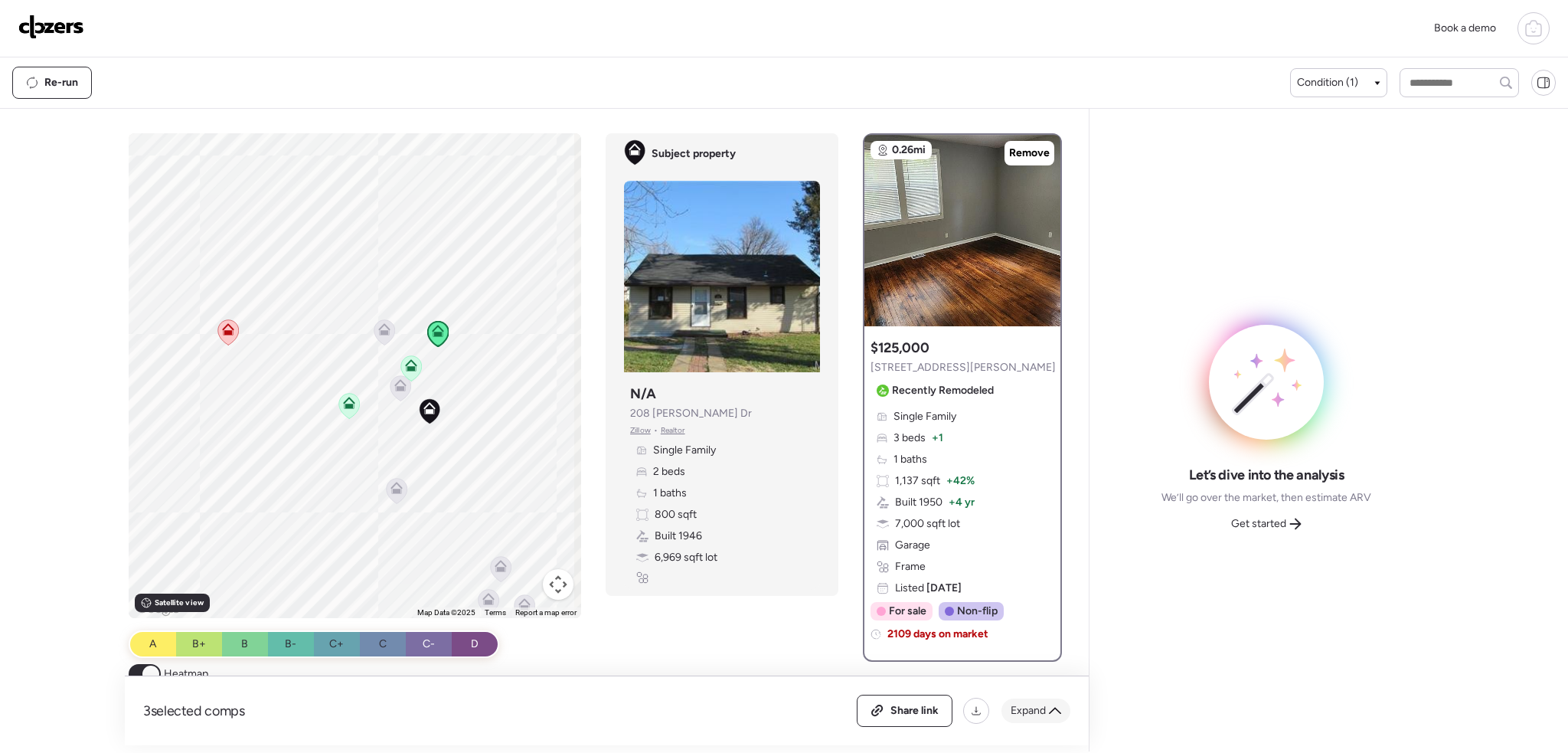
click at [1036, 714] on span "Expand" at bounding box center [1029, 711] width 35 height 15
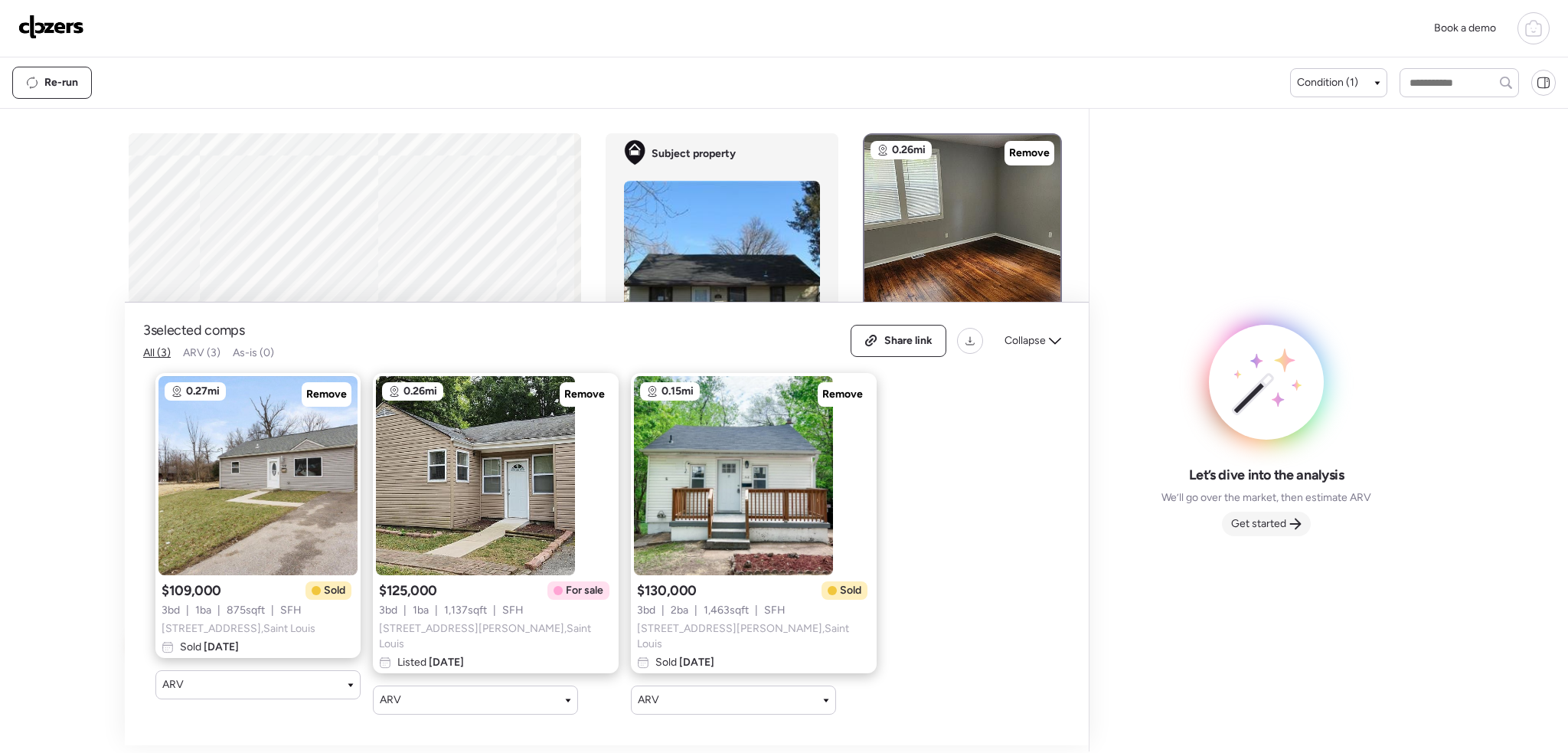
click at [1279, 528] on span "Get started" at bounding box center [1259, 524] width 55 height 15
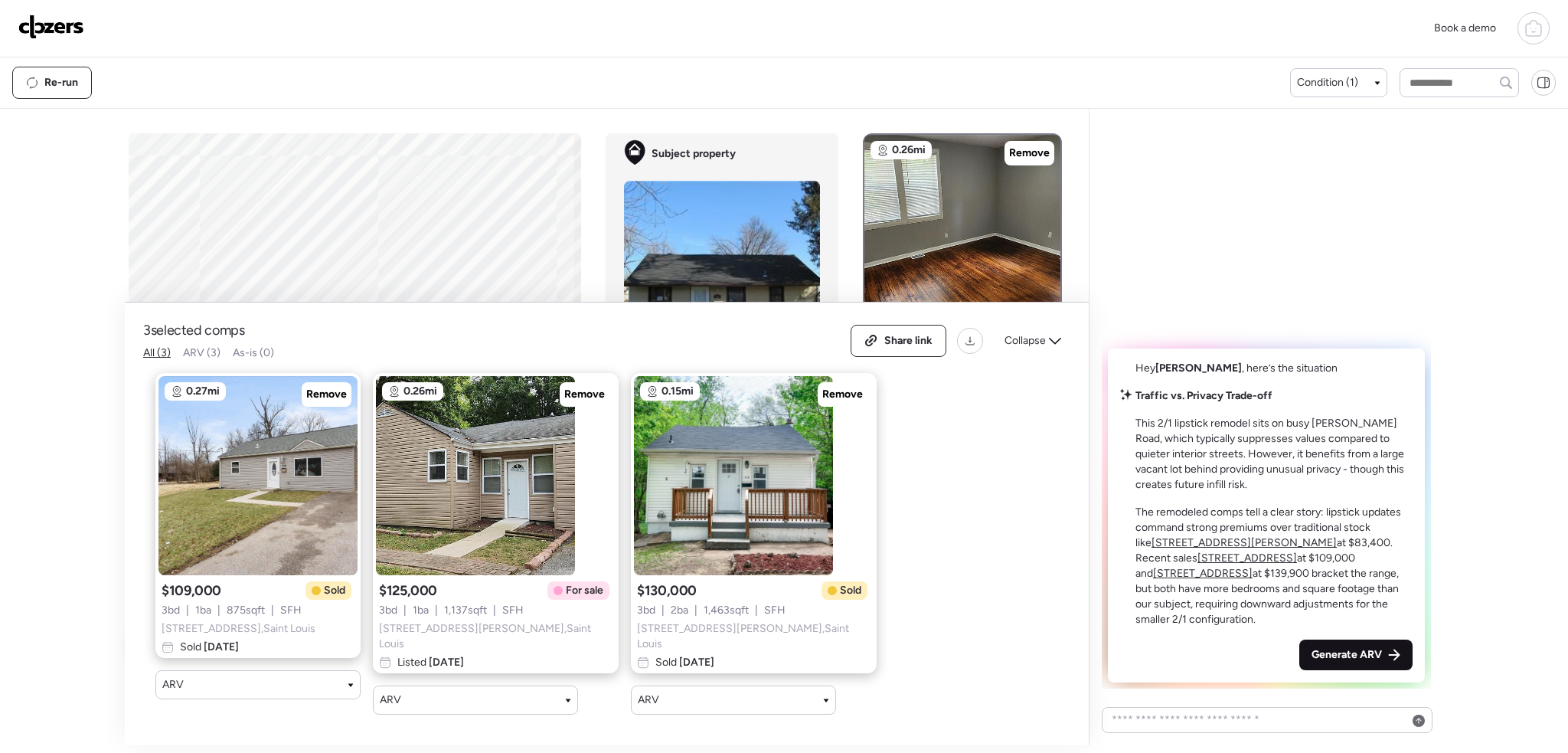
click at [1326, 644] on div "Generate ARV" at bounding box center [1356, 655] width 113 height 30
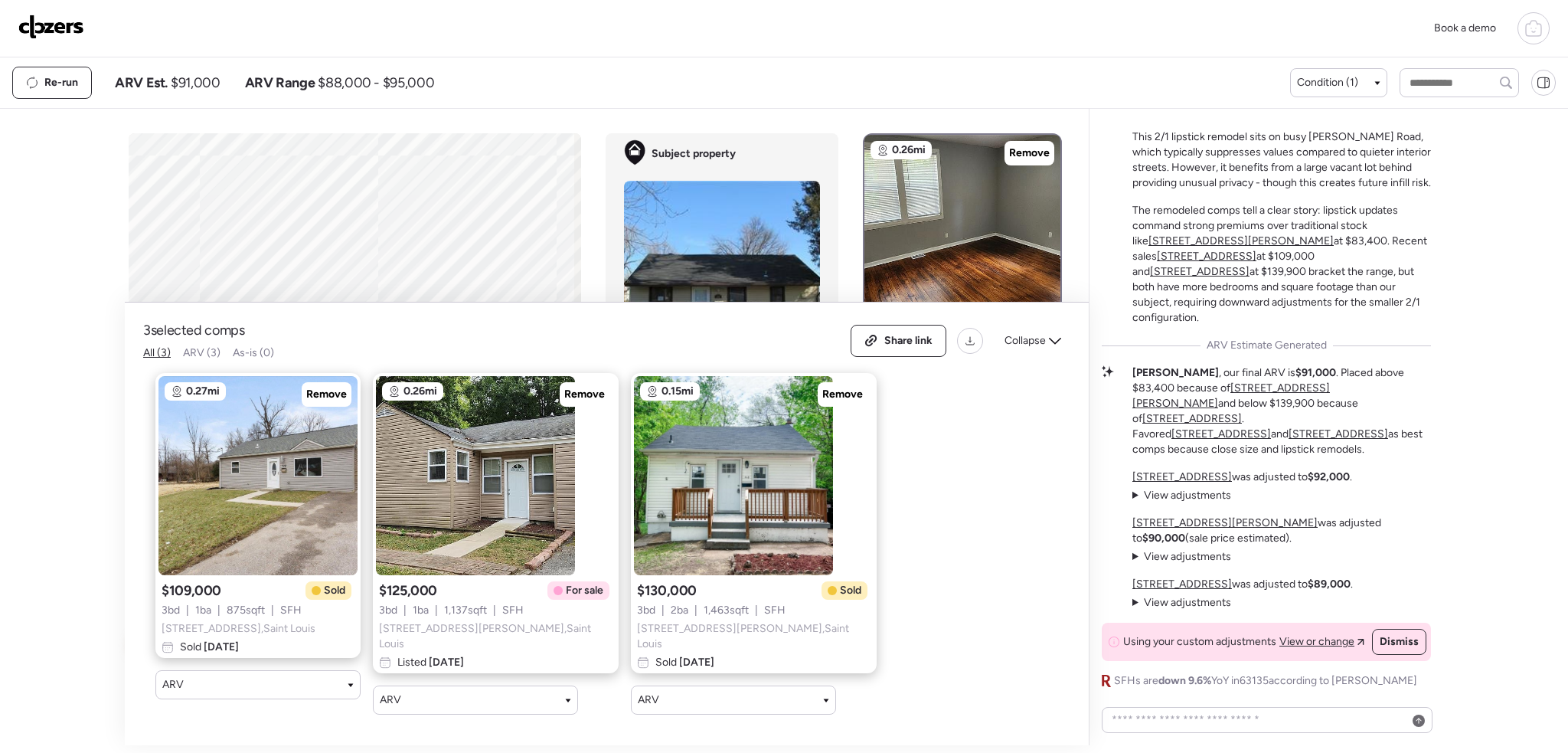
click at [1136, 489] on summary "View adjustments Hide adjustments" at bounding box center [1182, 495] width 99 height 15
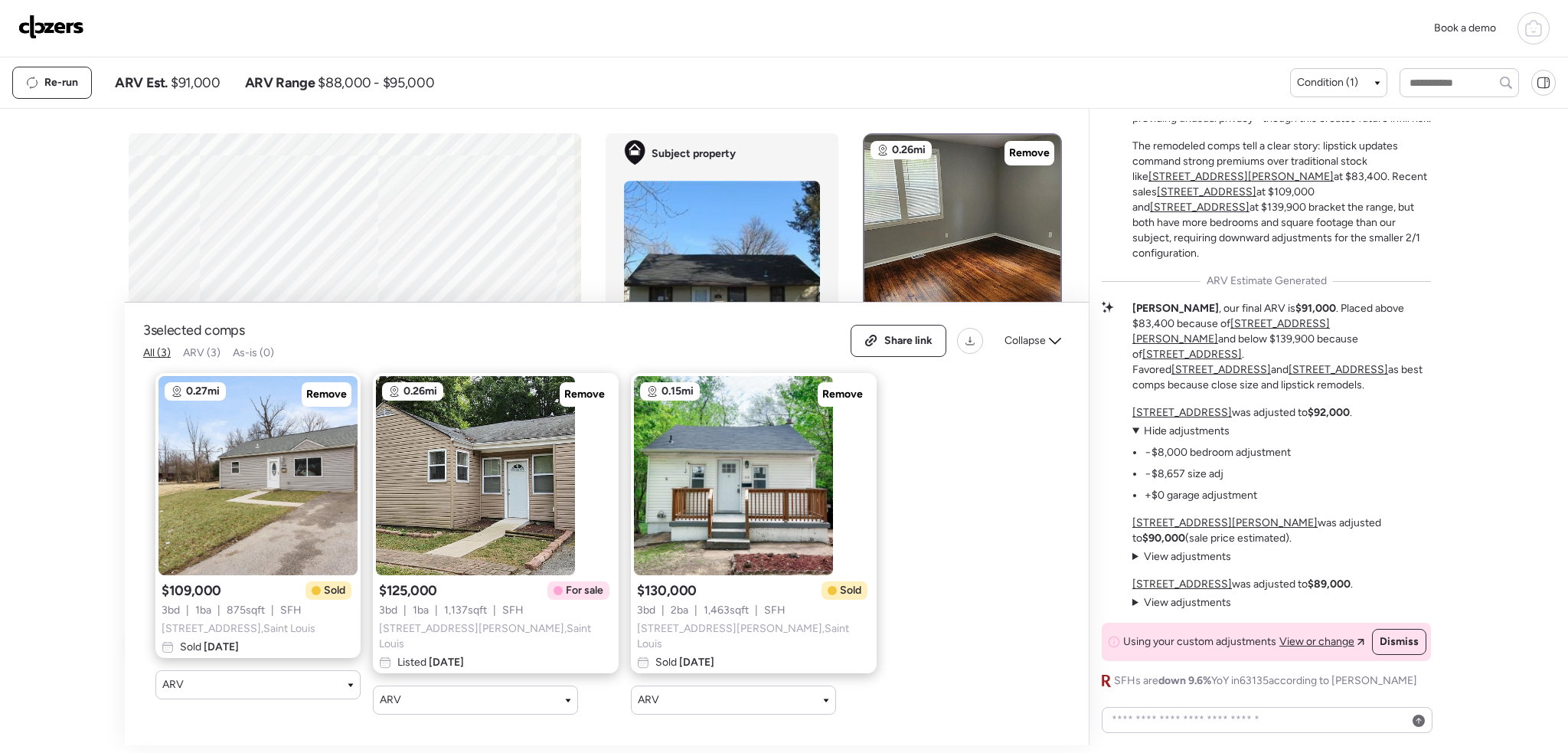
click at [1140, 555] on summary "View adjustments Hide adjustments" at bounding box center [1182, 556] width 99 height 15
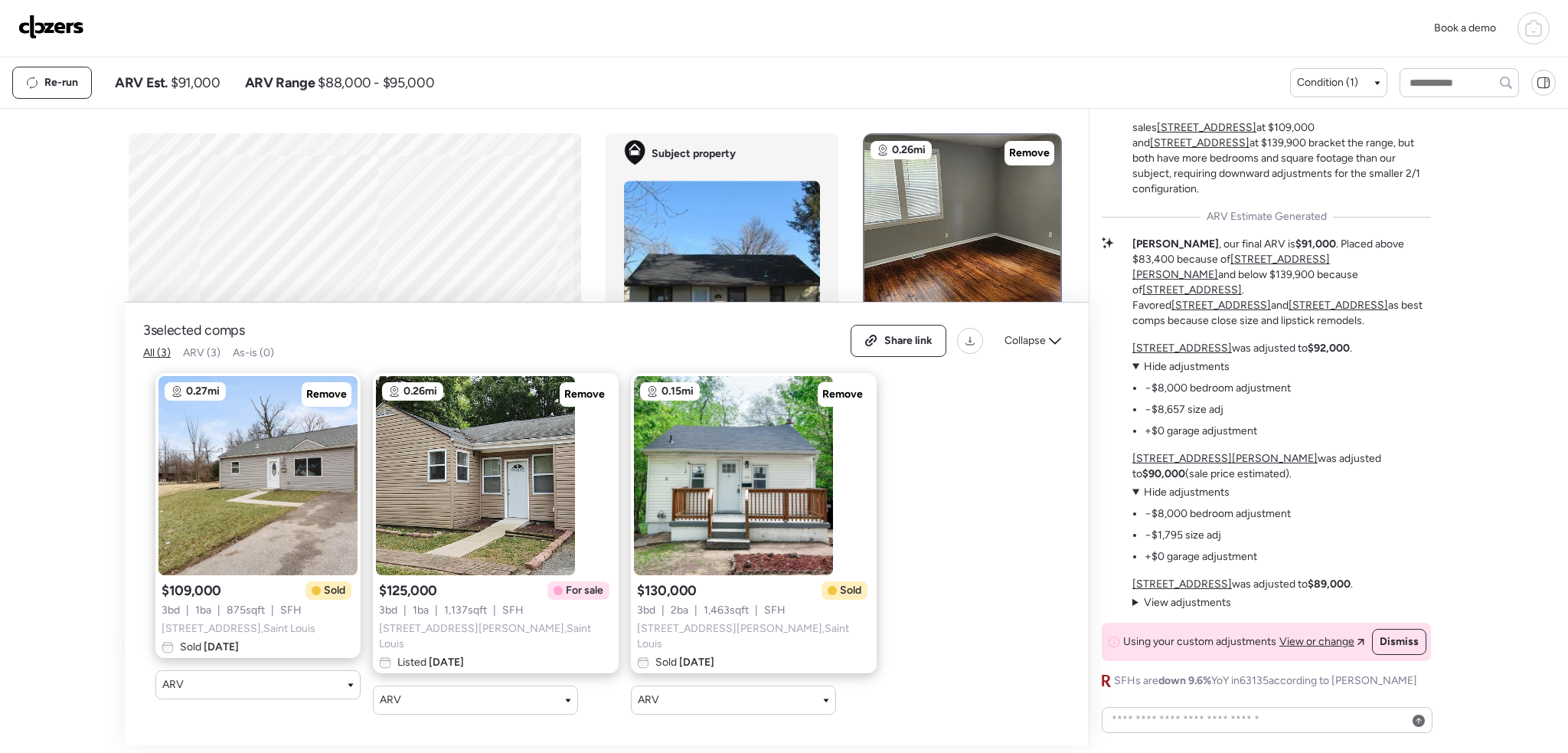
click at [1142, 600] on summary "View adjustments Hide adjustments" at bounding box center [1182, 602] width 99 height 15
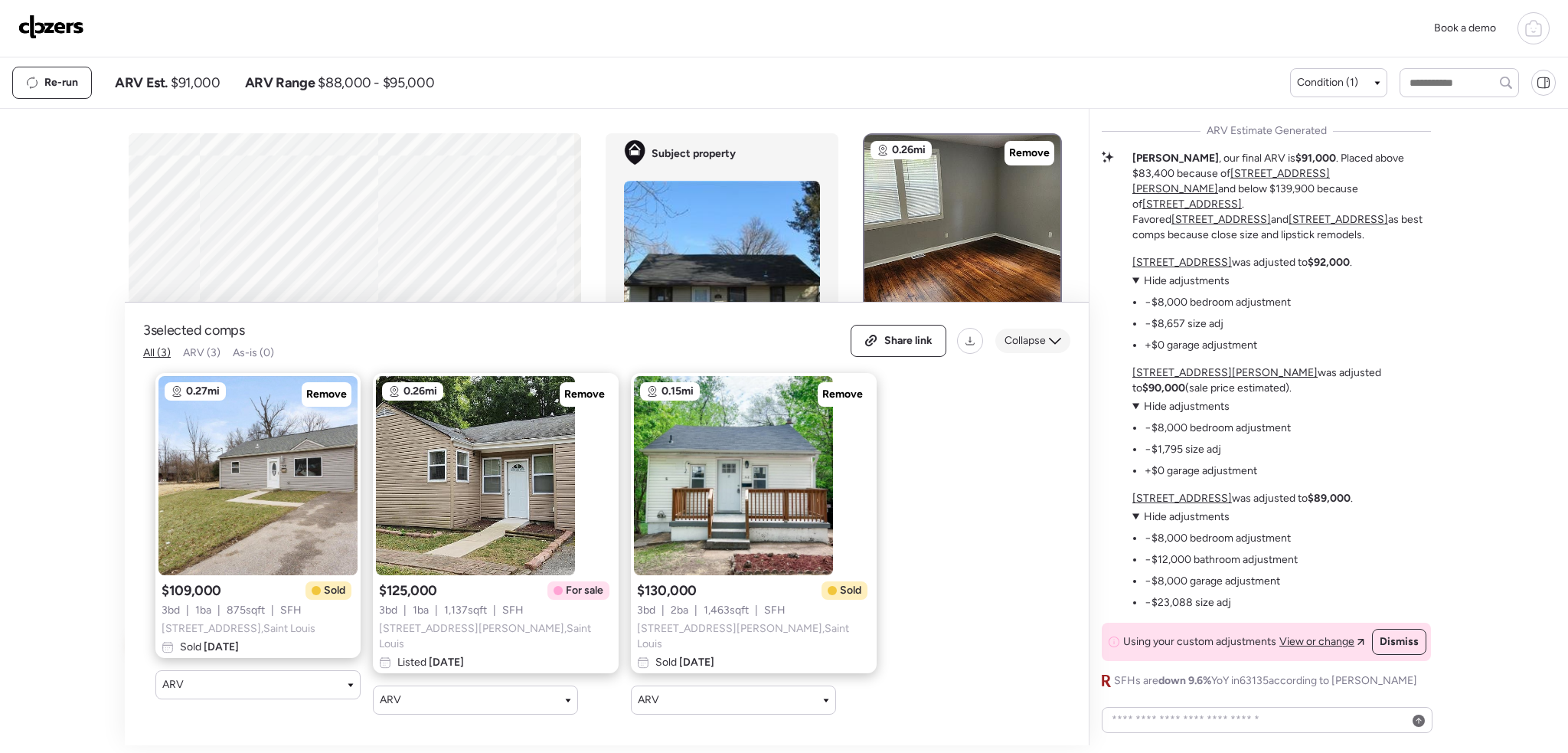
click at [1031, 345] on span "Collapse" at bounding box center [1025, 341] width 42 height 15
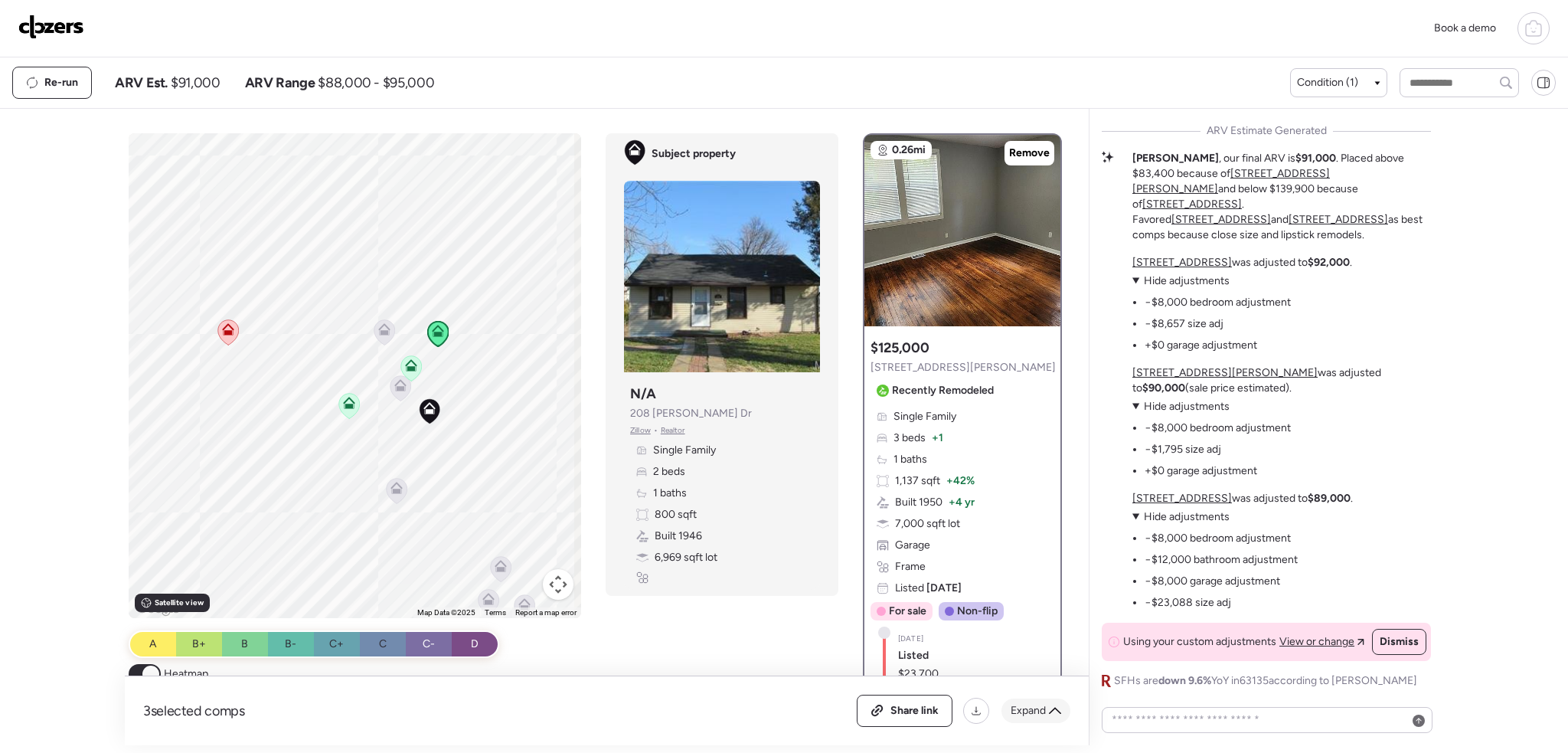
click at [1033, 718] on span "Expand" at bounding box center [1029, 711] width 35 height 15
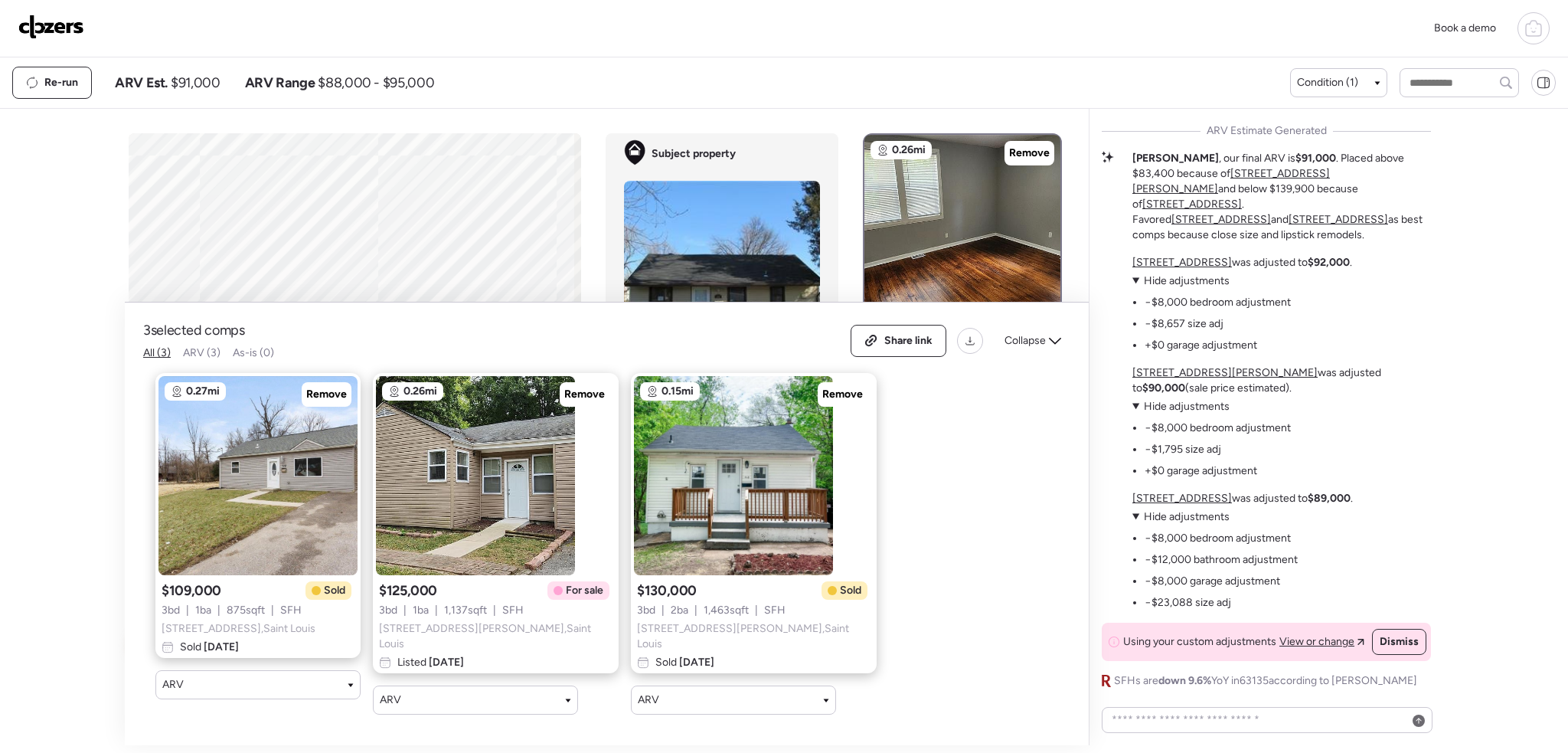
click at [274, 636] on span "528 Royal Ave , Saint Louis" at bounding box center [238, 628] width 154 height 15
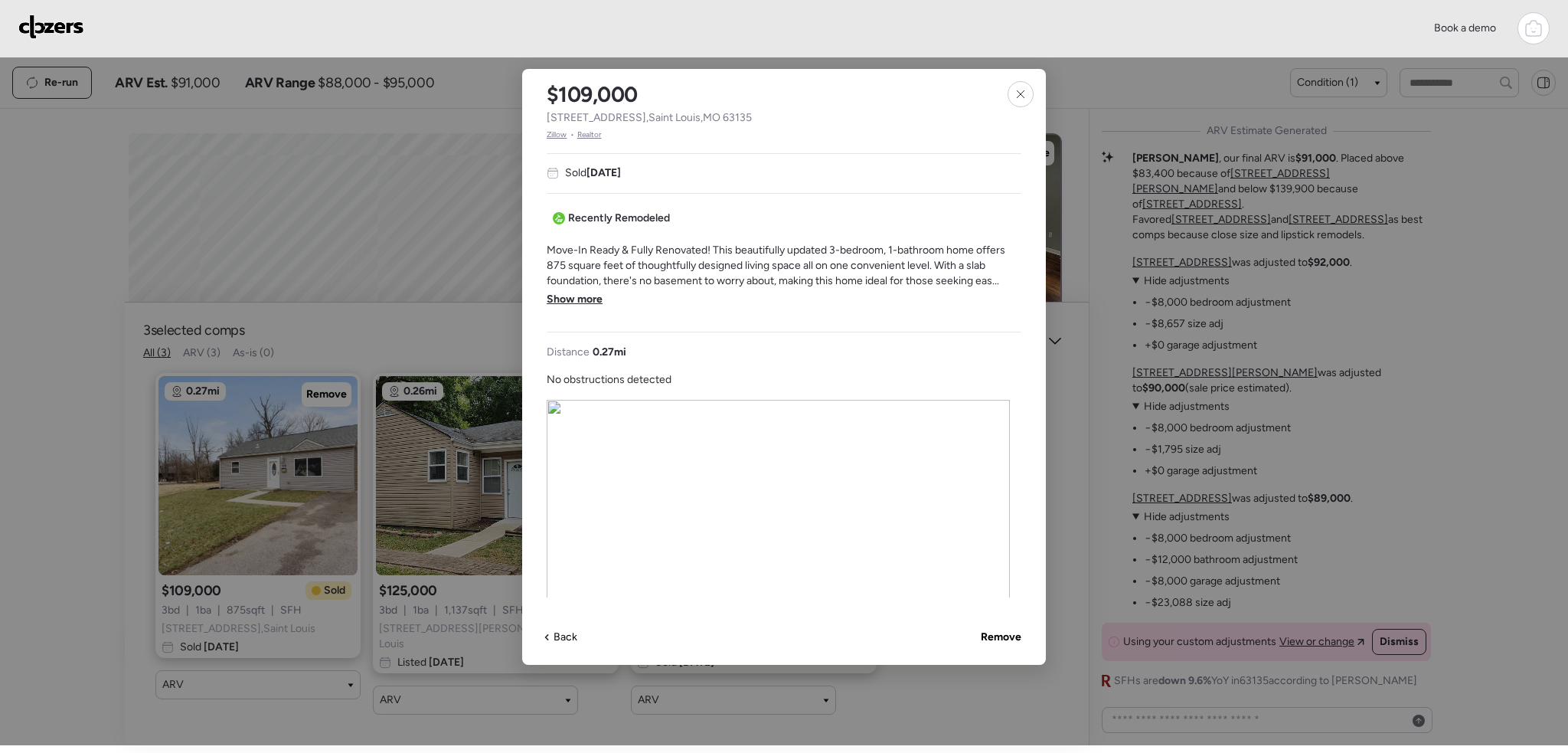
scroll to position [460, 0]
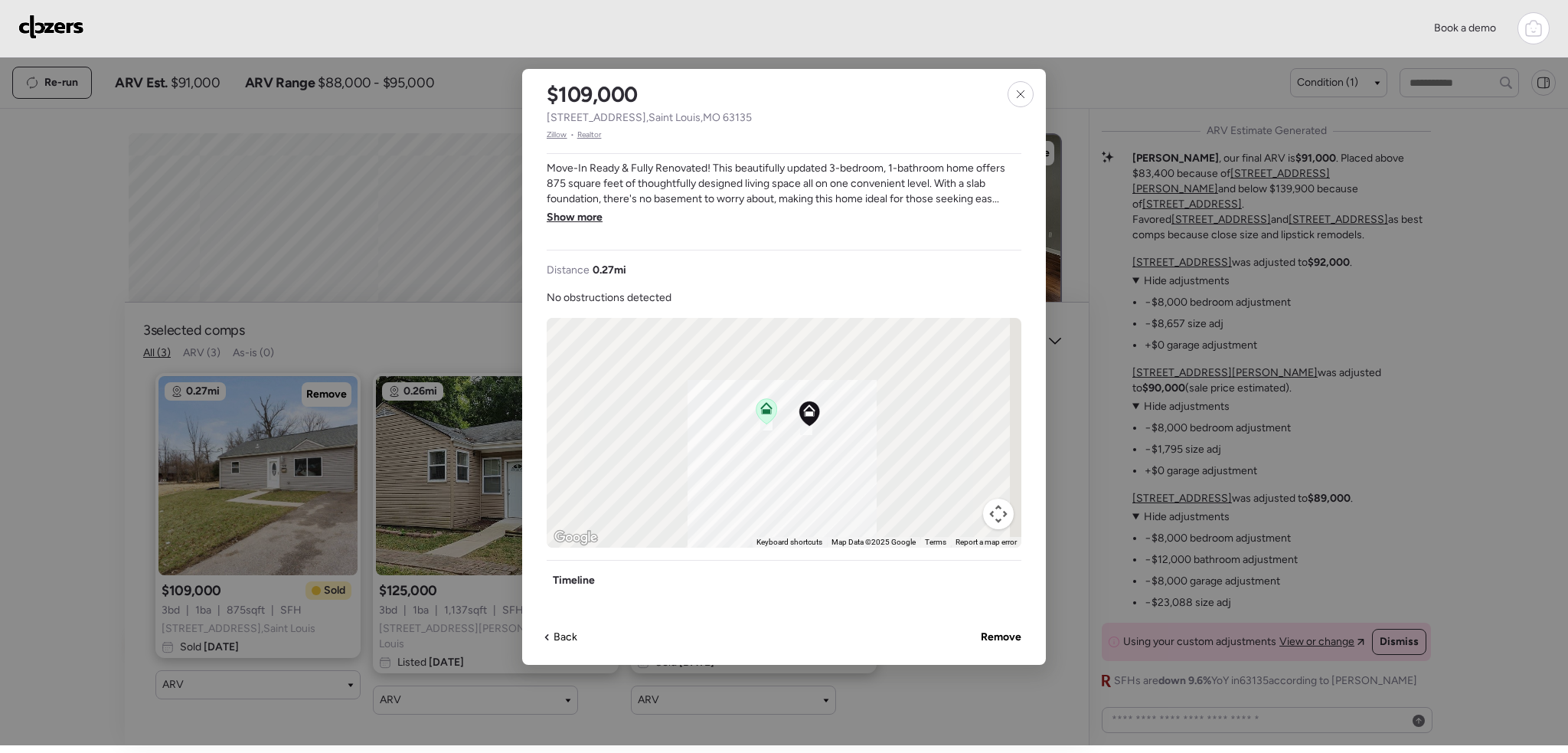
click at [1084, 354] on div at bounding box center [784, 373] width 1568 height 745
click at [1022, 89] on icon at bounding box center [1020, 94] width 12 height 12
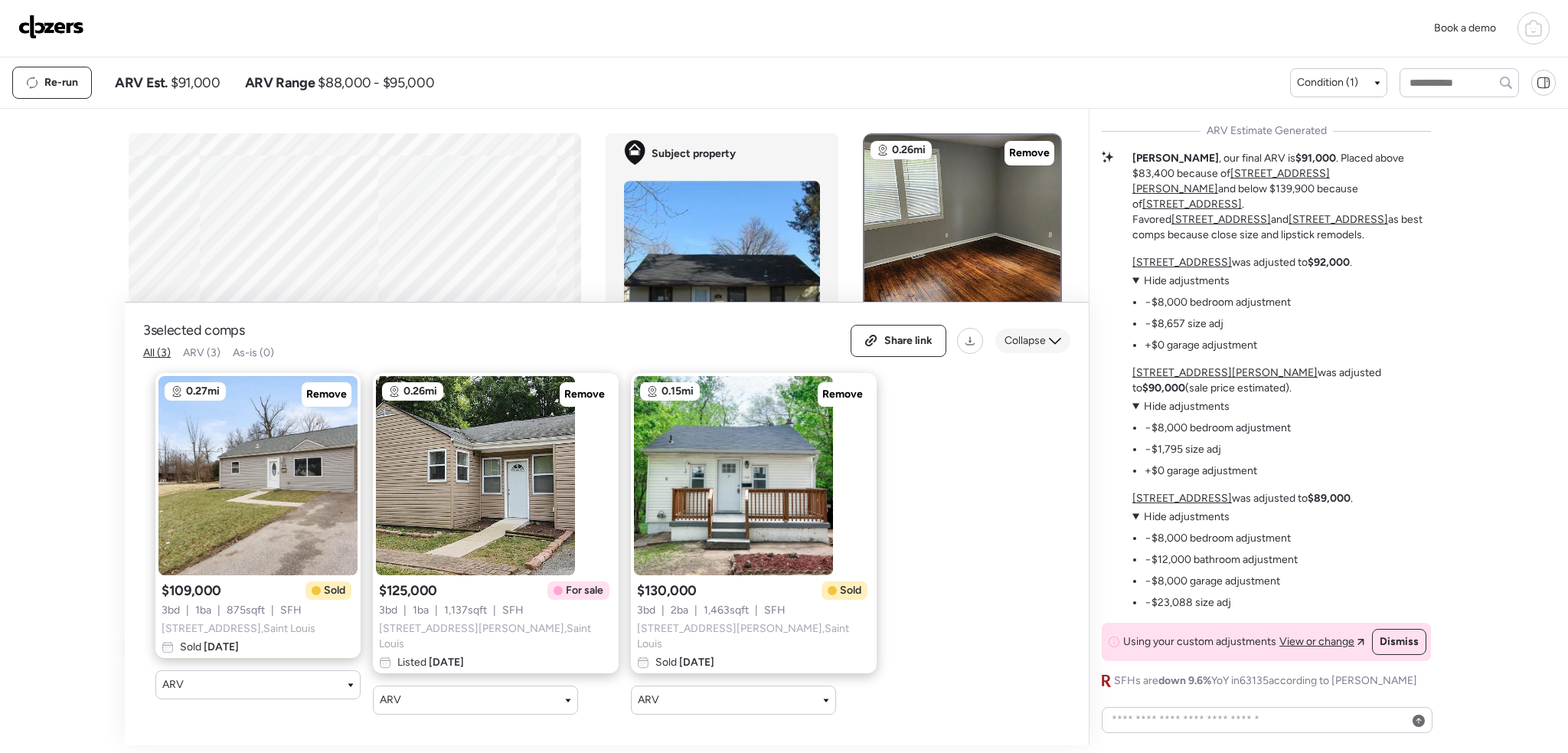
click at [1022, 342] on span "Collapse" at bounding box center [1025, 341] width 42 height 15
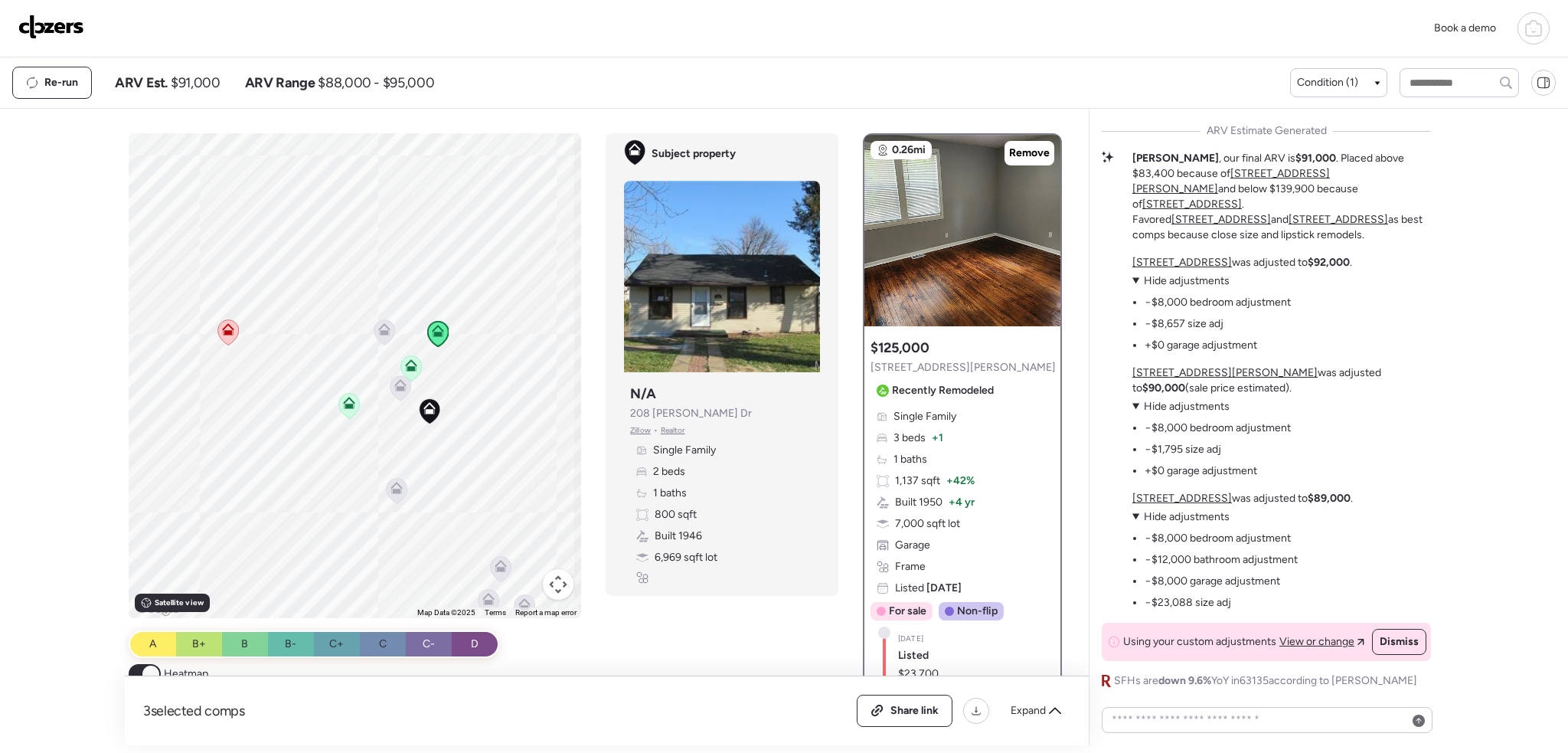
click at [410, 367] on icon at bounding box center [412, 369] width 10 height 5
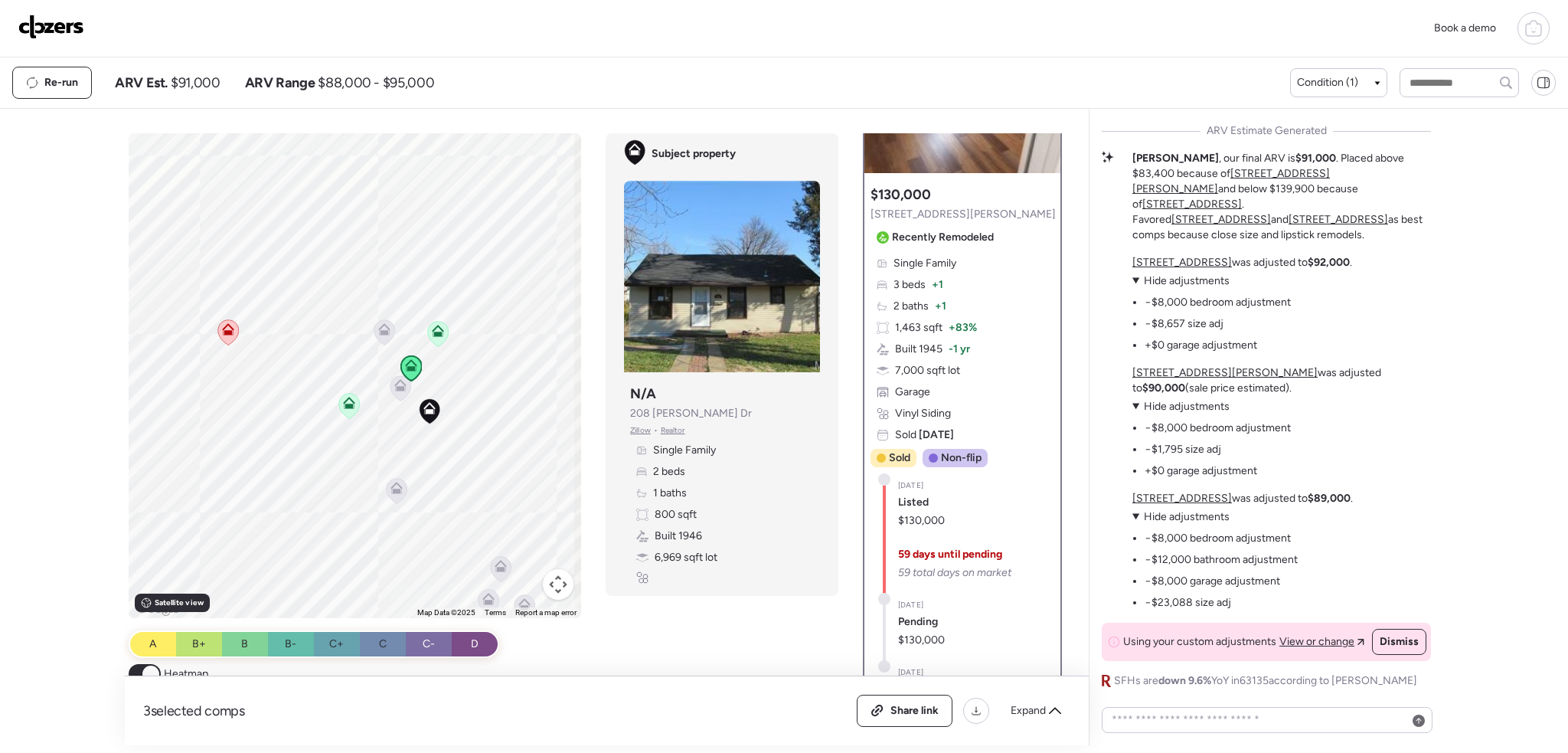
scroll to position [0, 0]
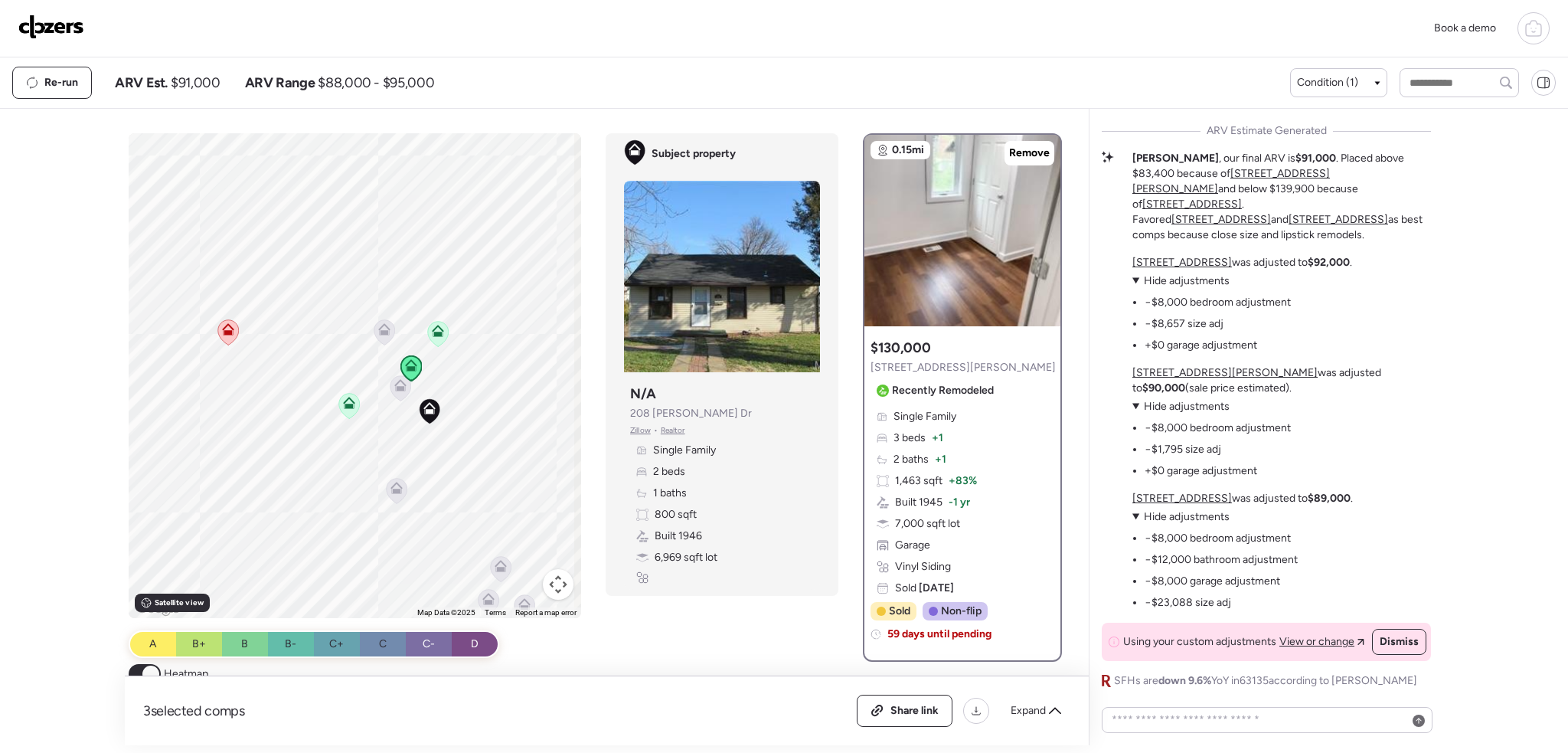
drag, startPoint x: 344, startPoint y: 406, endPoint x: 353, endPoint y: 406, distance: 9.0
click at [345, 406] on icon at bounding box center [349, 406] width 10 height 5
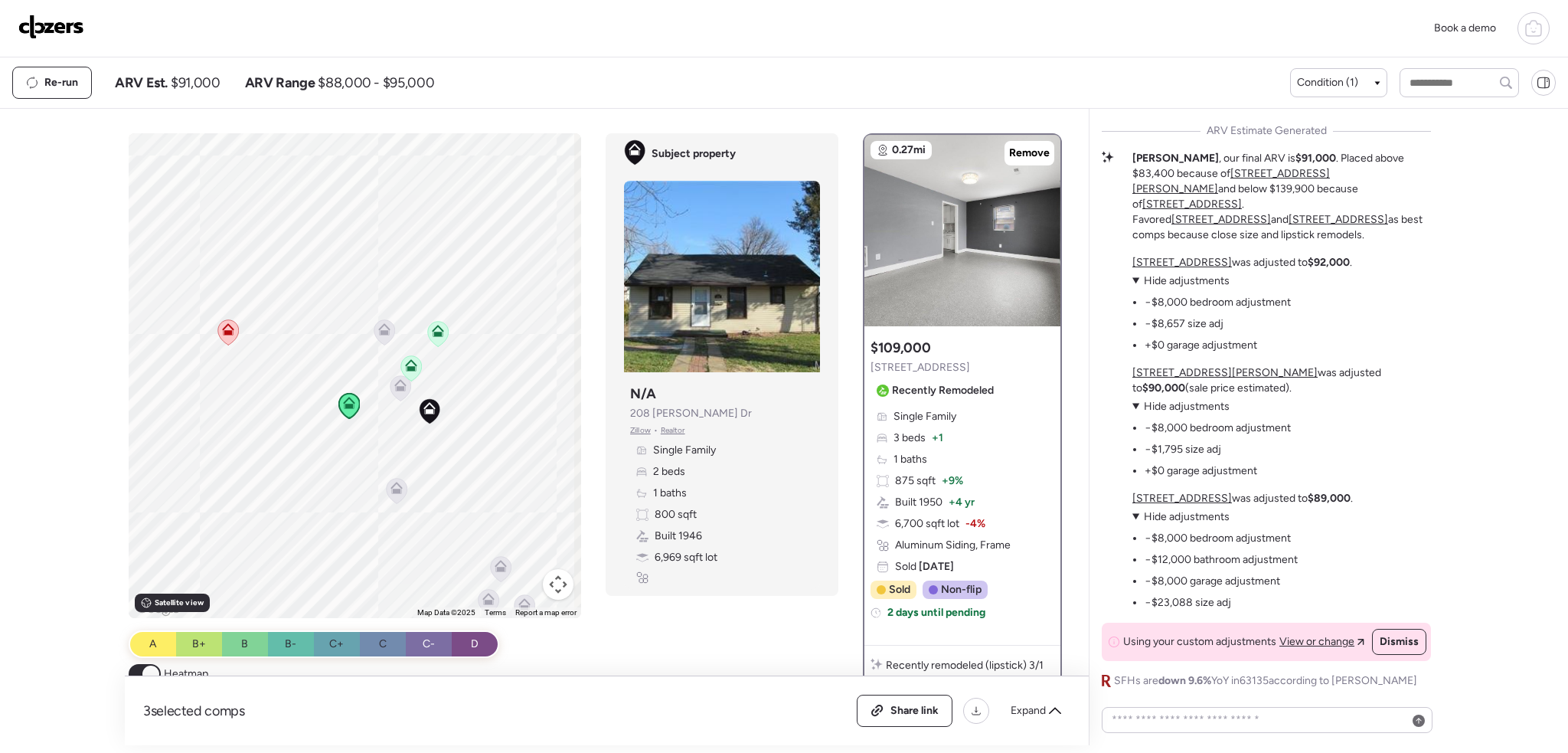
click at [412, 364] on icon at bounding box center [411, 365] width 12 height 12
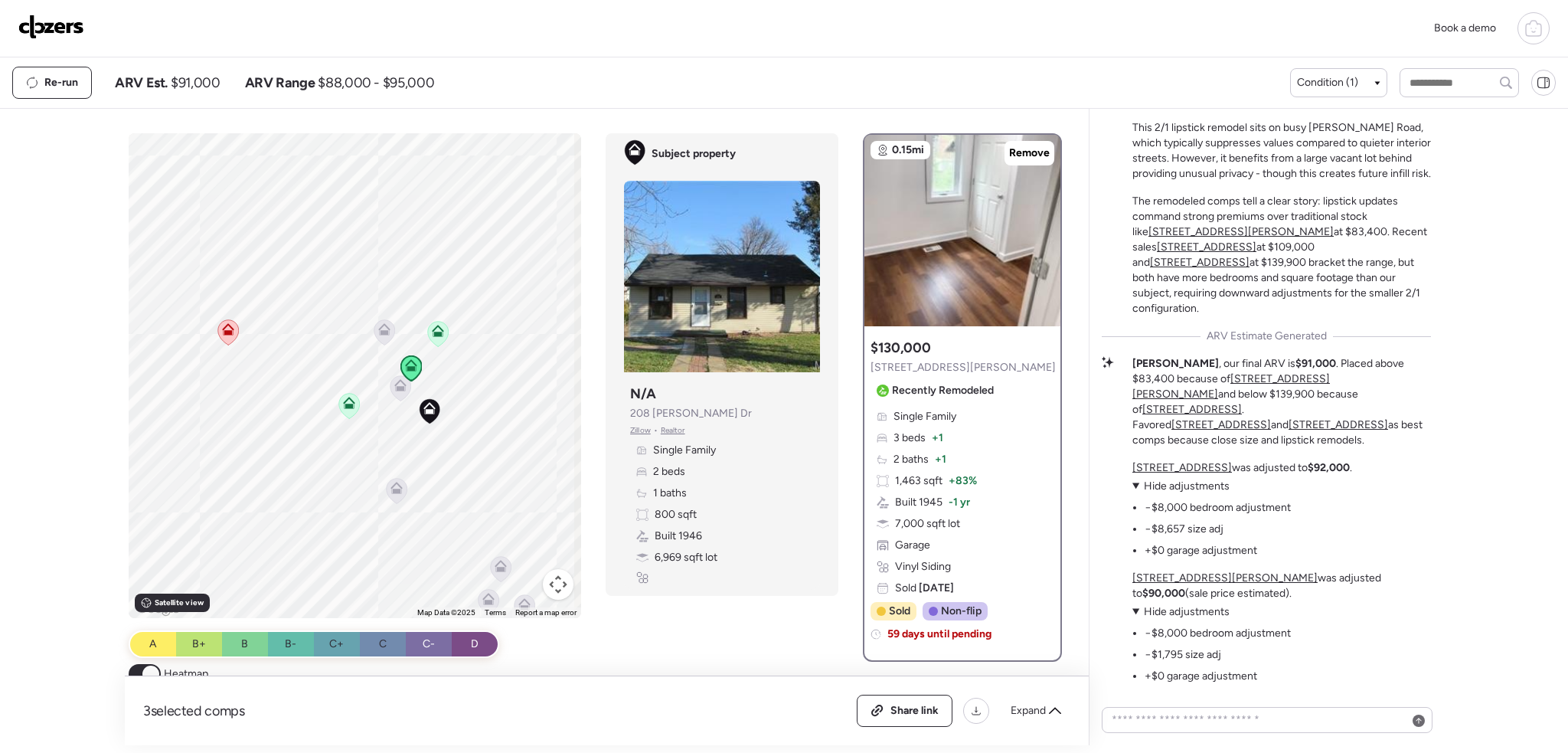
scroll to position [-208, 0]
click at [350, 398] on icon at bounding box center [348, 402] width 12 height 12
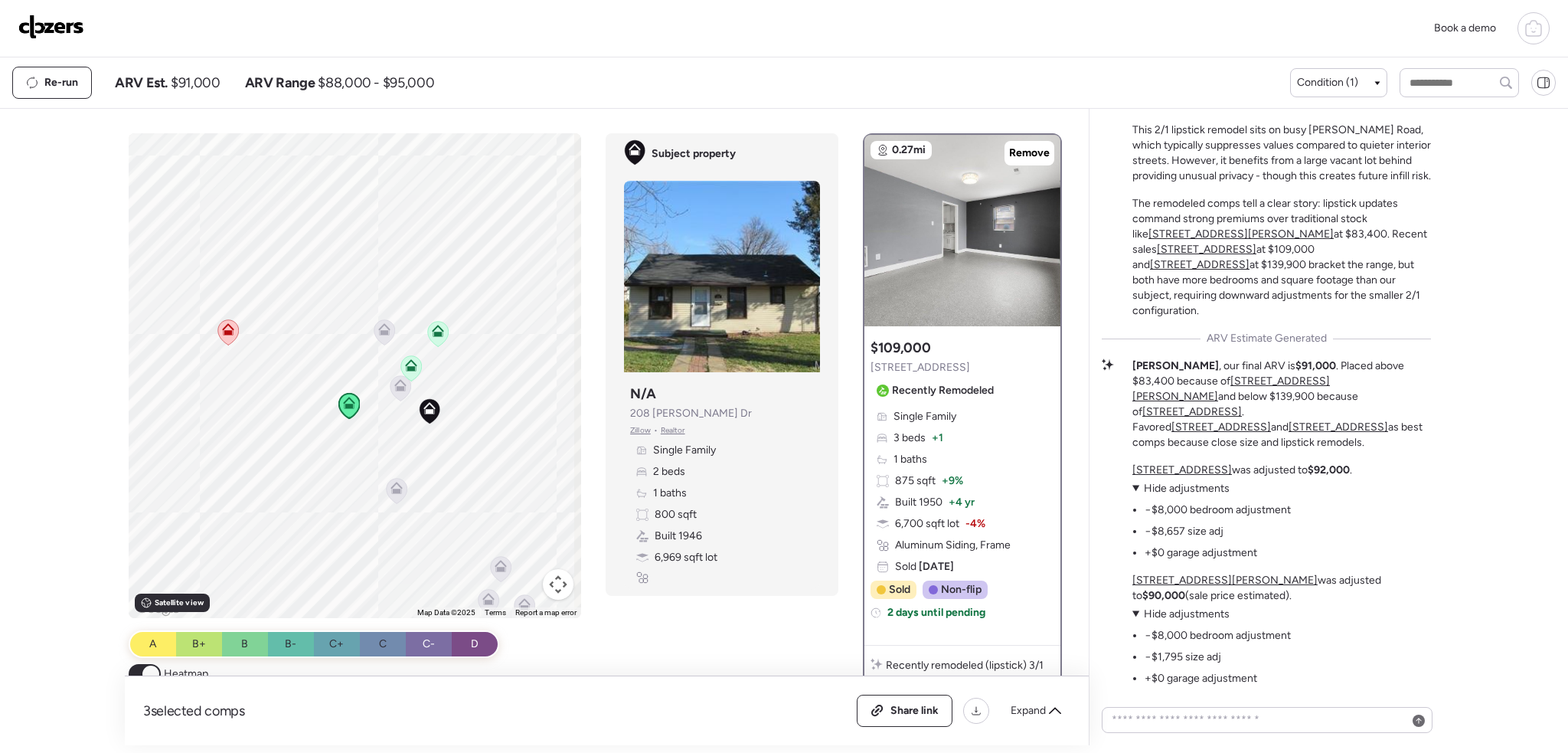
click at [394, 388] on icon at bounding box center [400, 384] width 12 height 12
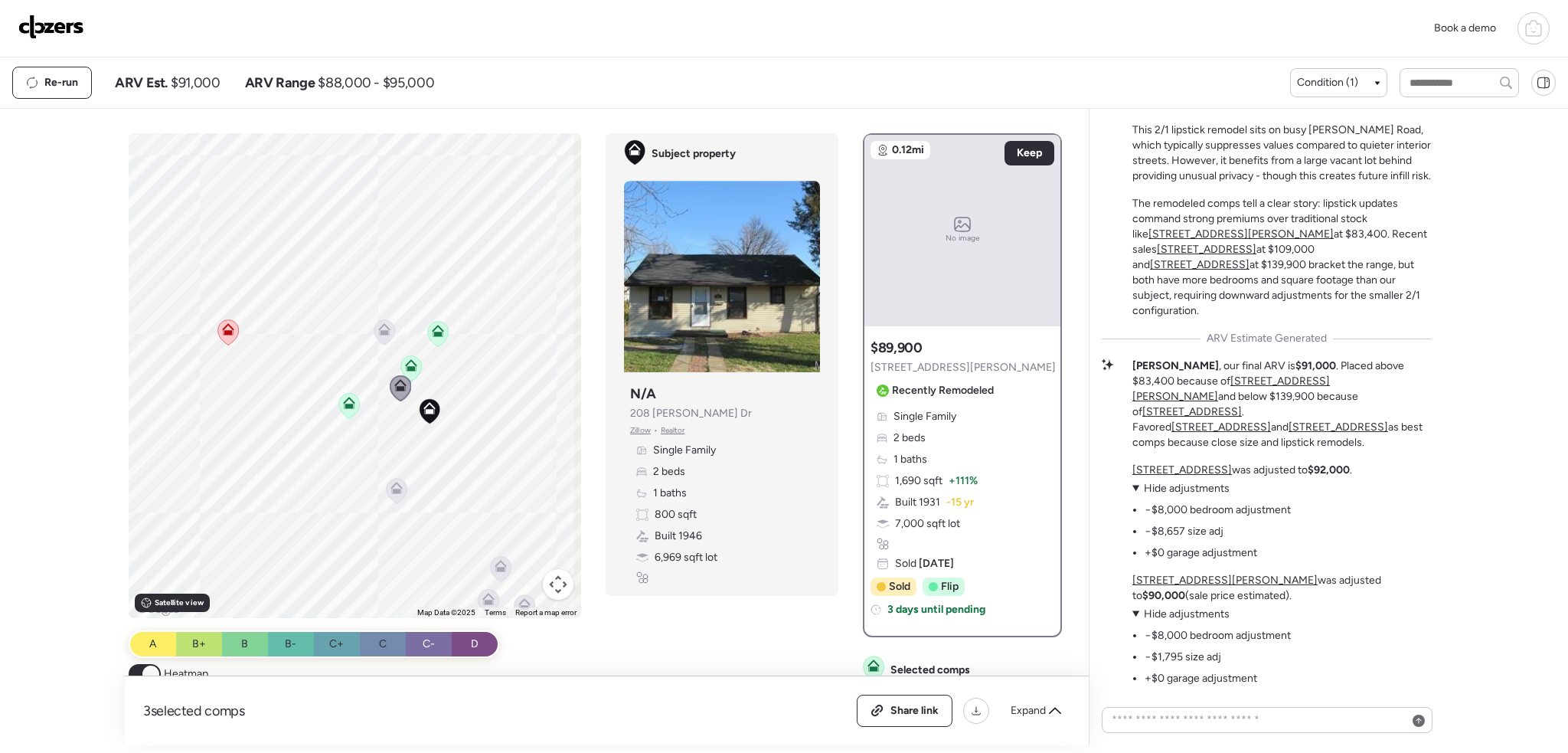
click at [407, 368] on icon at bounding box center [412, 369] width 10 height 5
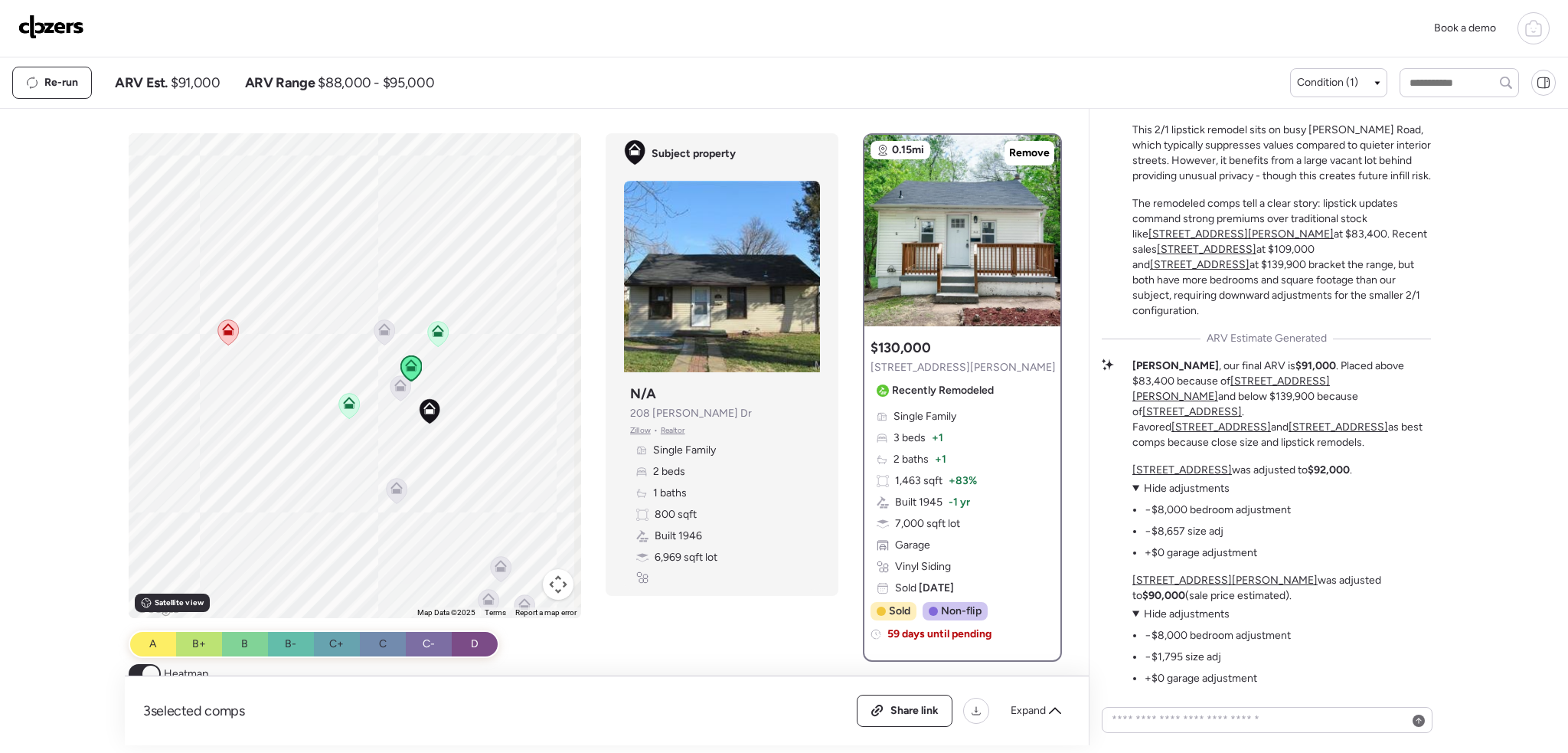
click at [52, 24] on img at bounding box center [51, 26] width 66 height 25
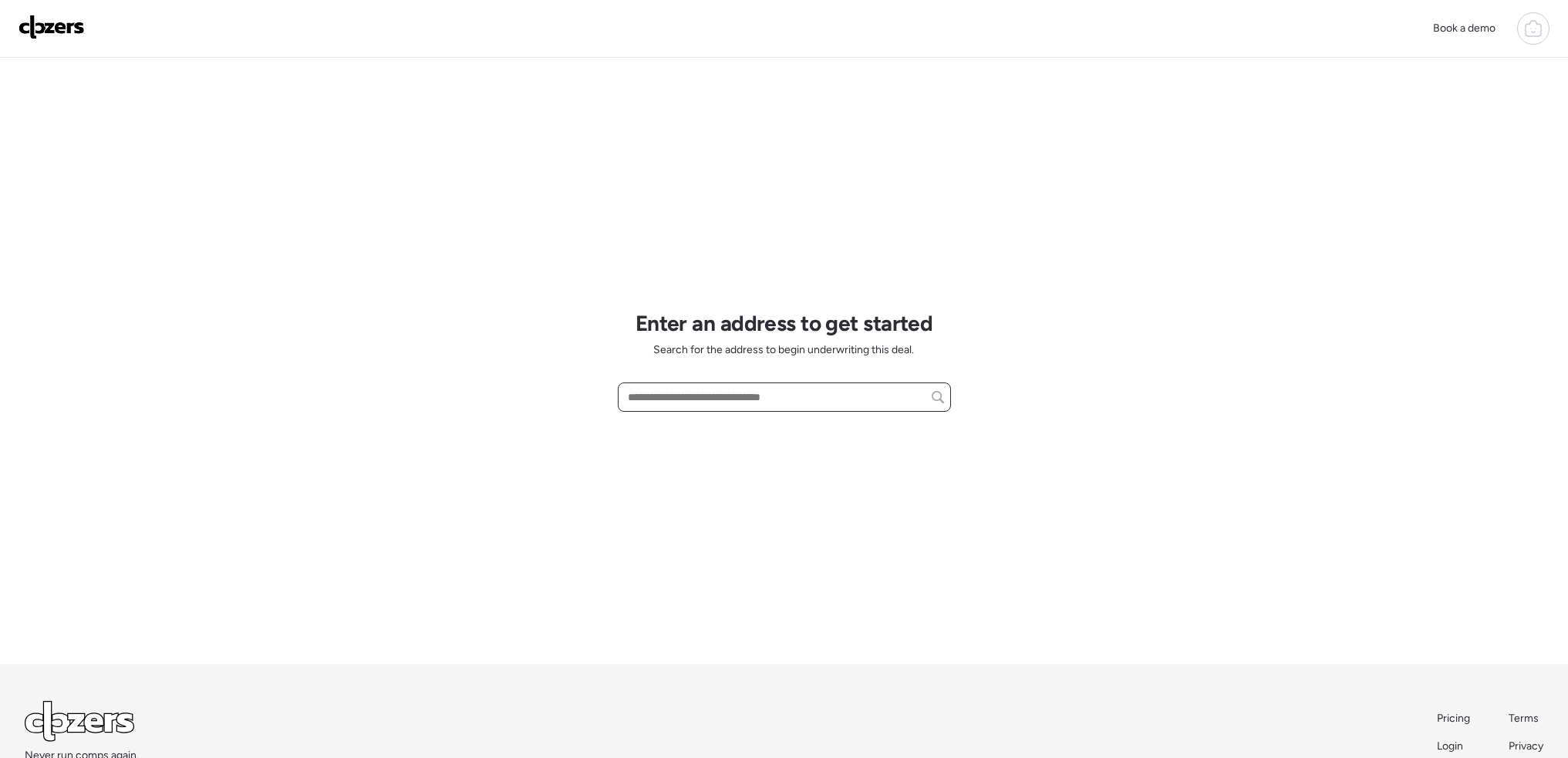
click at [697, 396] on input "text" at bounding box center [784, 397] width 320 height 22
paste input "**********"
click at [764, 446] on div "**********" at bounding box center [784, 360] width 333 height 606
click at [784, 404] on input "**********" at bounding box center [784, 397] width 320 height 22
drag, startPoint x: 704, startPoint y: 402, endPoint x: 716, endPoint y: 405, distance: 12.4
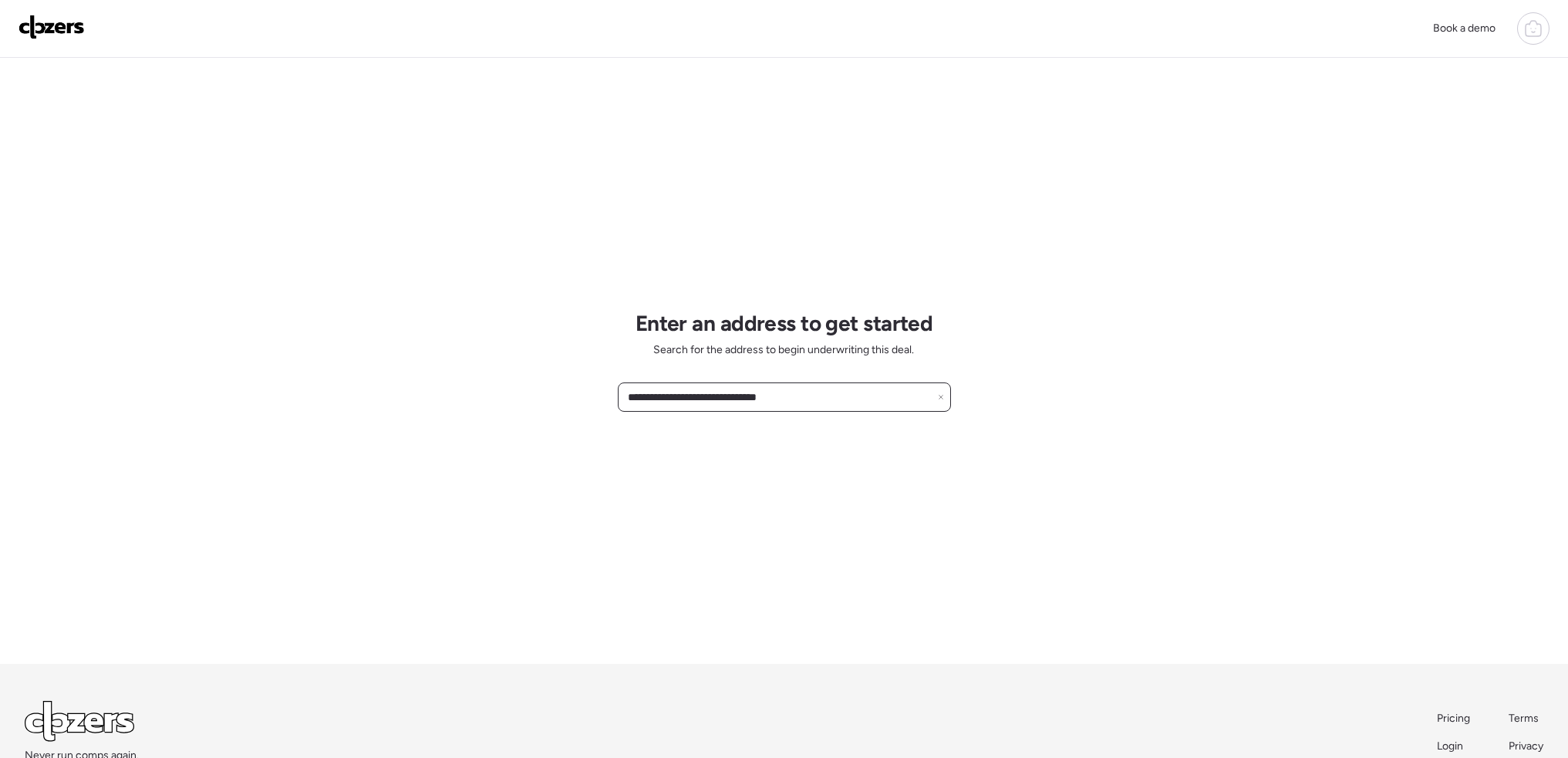
click at [704, 402] on input "**********" at bounding box center [784, 397] width 320 height 22
click at [746, 402] on input "**********" at bounding box center [784, 397] width 320 height 22
click at [814, 398] on input "**********" at bounding box center [784, 397] width 320 height 22
click at [635, 389] on input "**********" at bounding box center [784, 397] width 320 height 22
drag, startPoint x: 667, startPoint y: 394, endPoint x: 618, endPoint y: 396, distance: 49.0
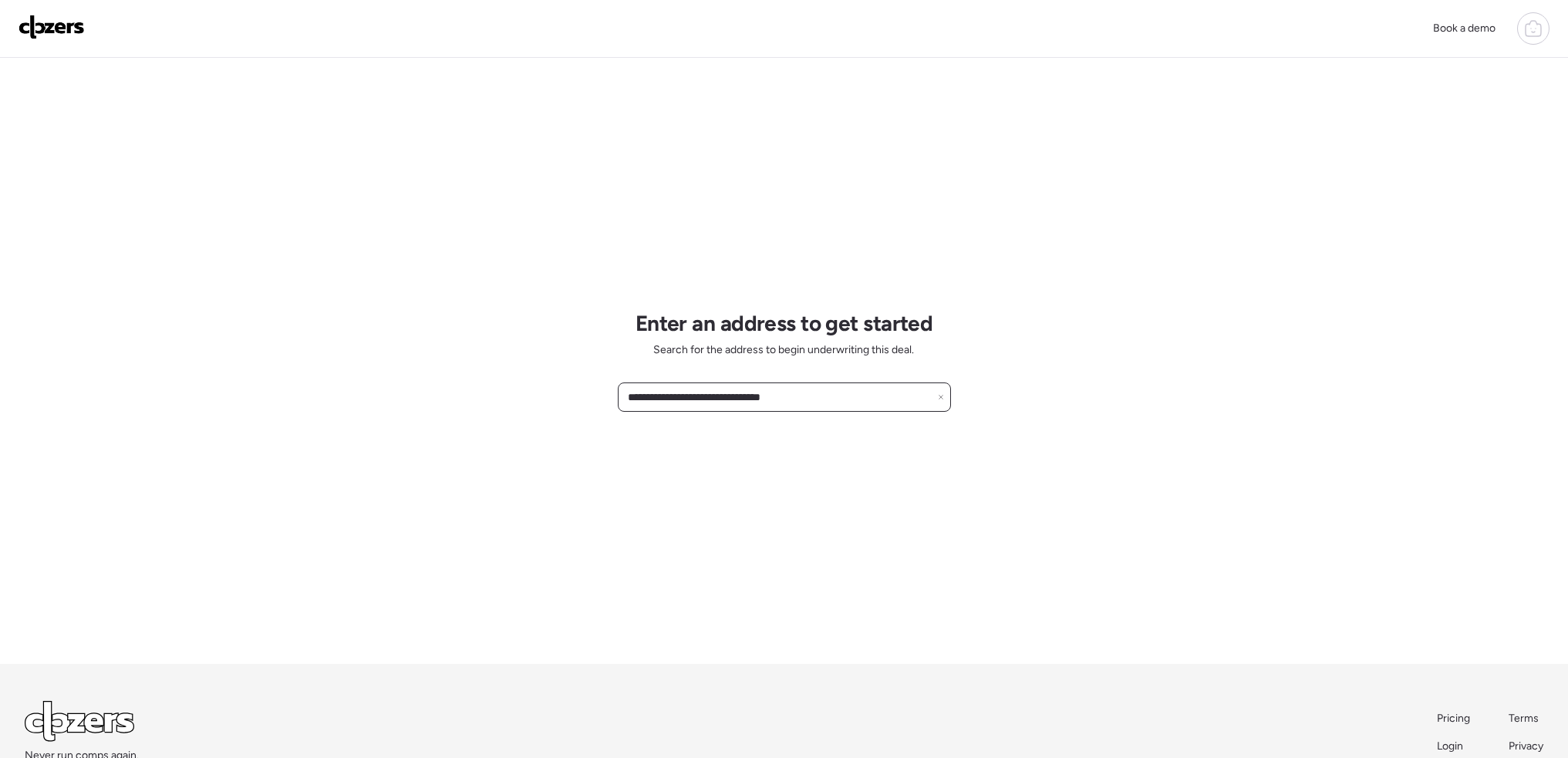
click at [618, 396] on div "**********" at bounding box center [784, 397] width 333 height 29
click at [654, 406] on input "**********" at bounding box center [784, 397] width 320 height 22
drag, startPoint x: 815, startPoint y: 393, endPoint x: 612, endPoint y: 393, distance: 203.0
click at [609, 393] on div "**********" at bounding box center [784, 426] width 1568 height 854
click at [719, 427] on span "514 Danny Ln, O Fallon, MO, 63366" at bounding box center [760, 425] width 273 height 15
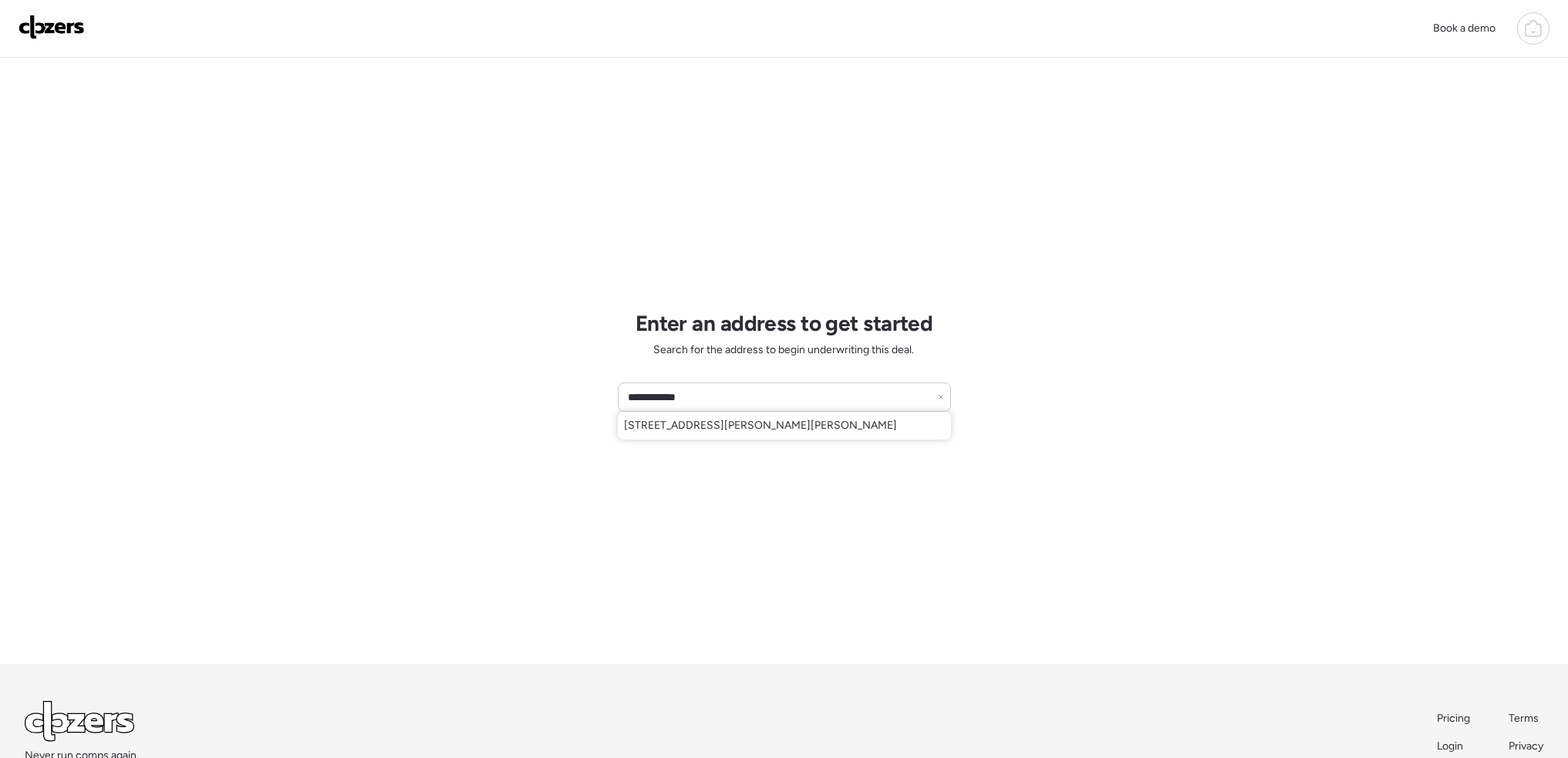
type input "**********"
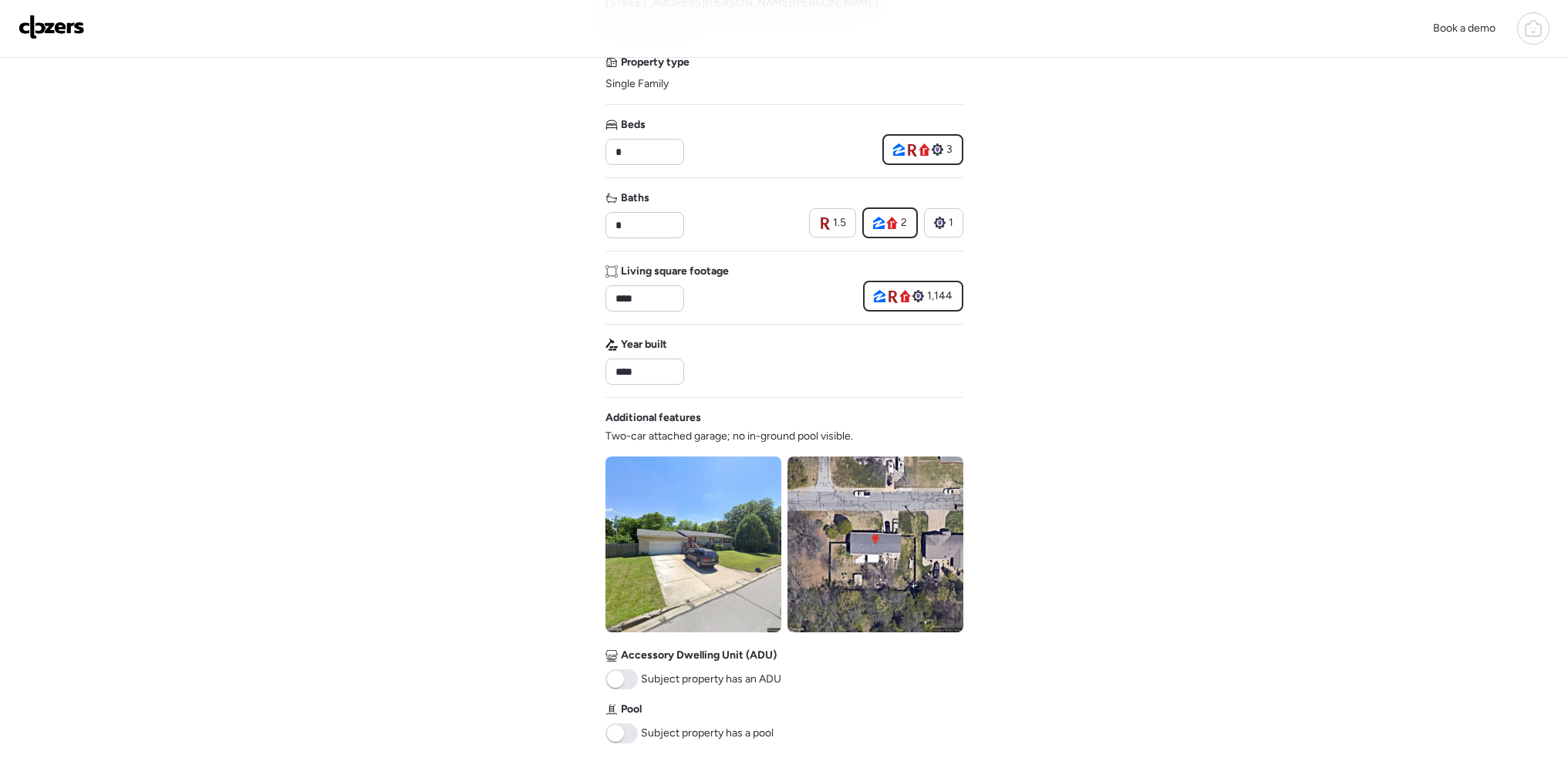
scroll to position [308, 0]
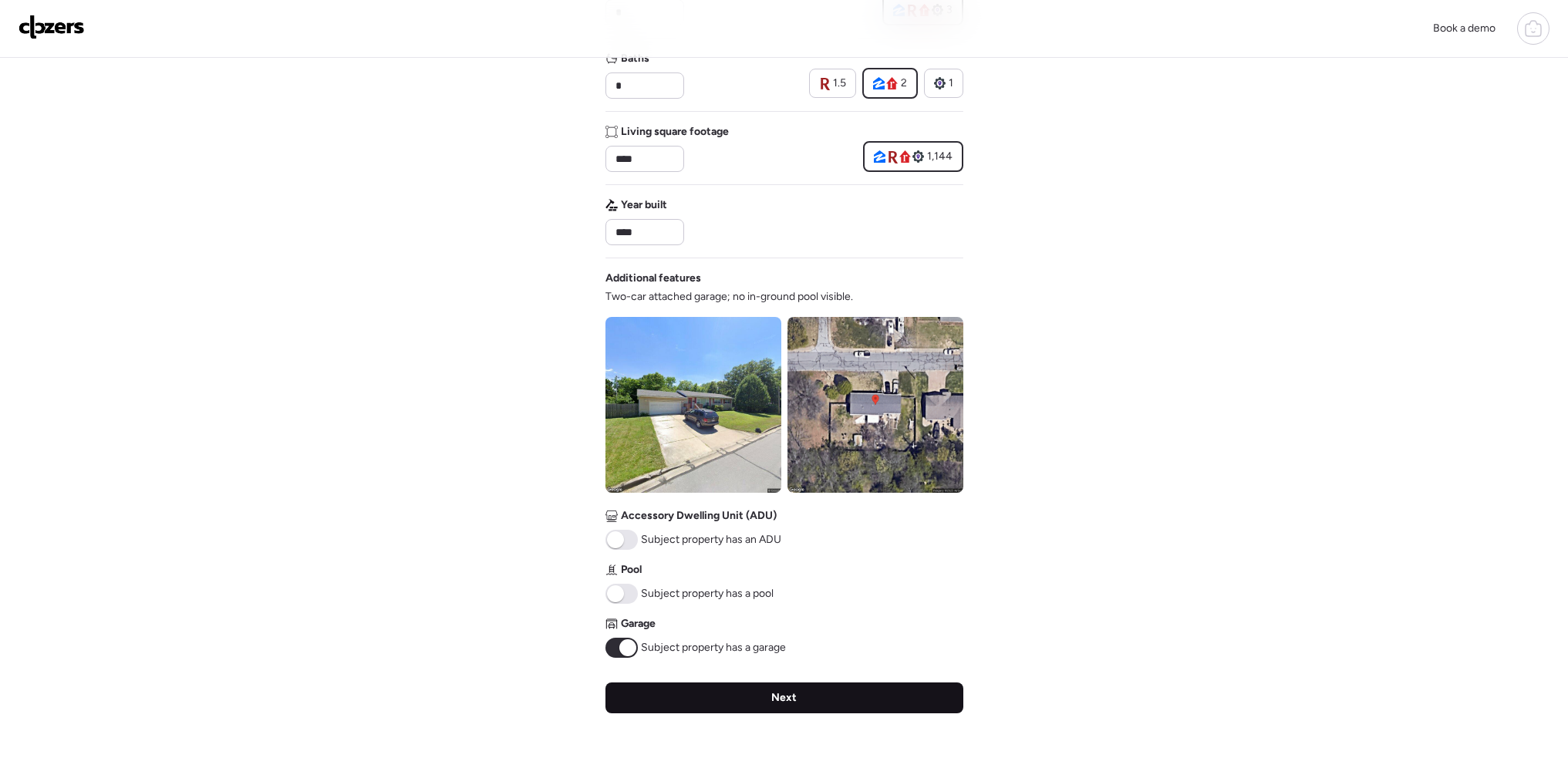
click at [759, 702] on div "Next" at bounding box center [784, 698] width 358 height 31
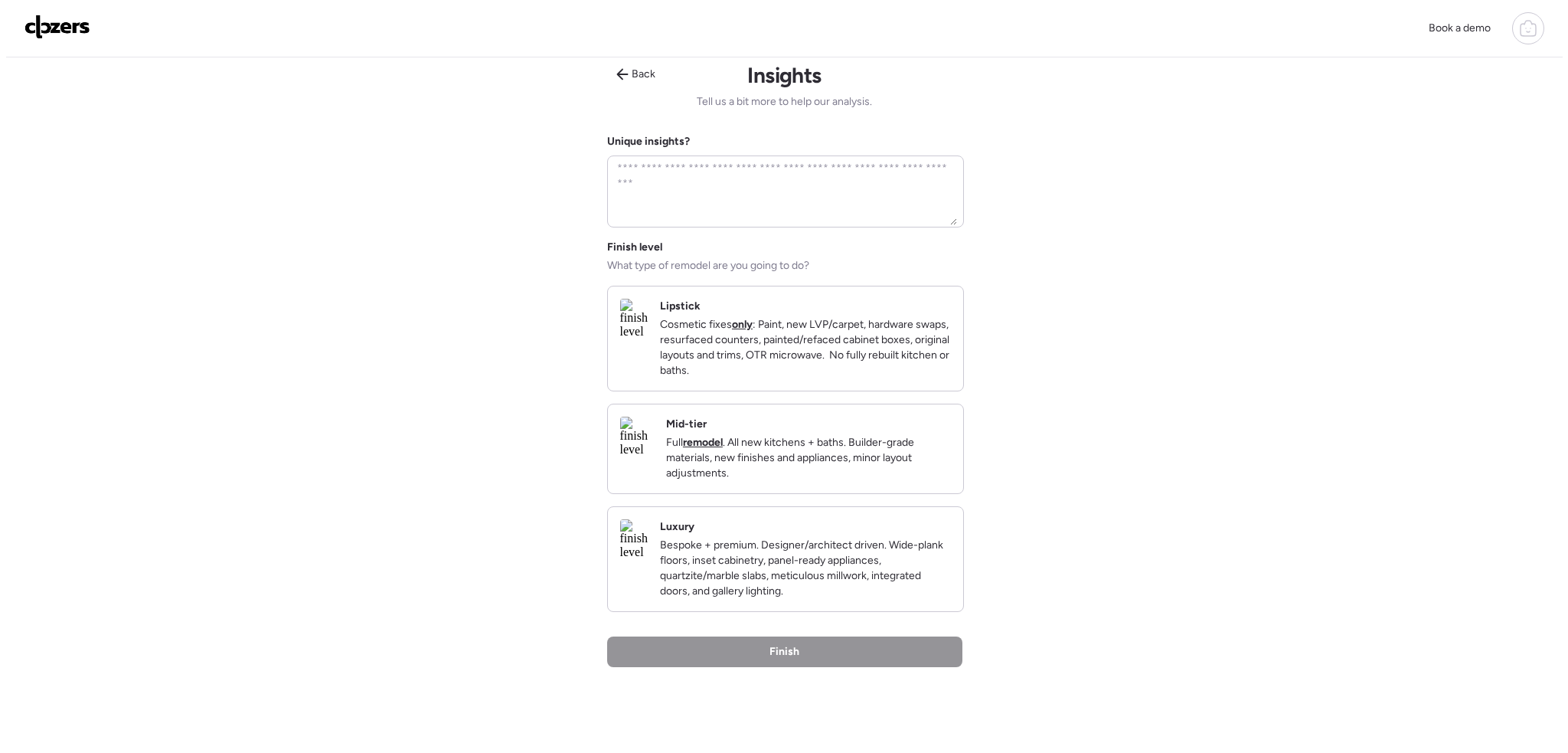
scroll to position [0, 0]
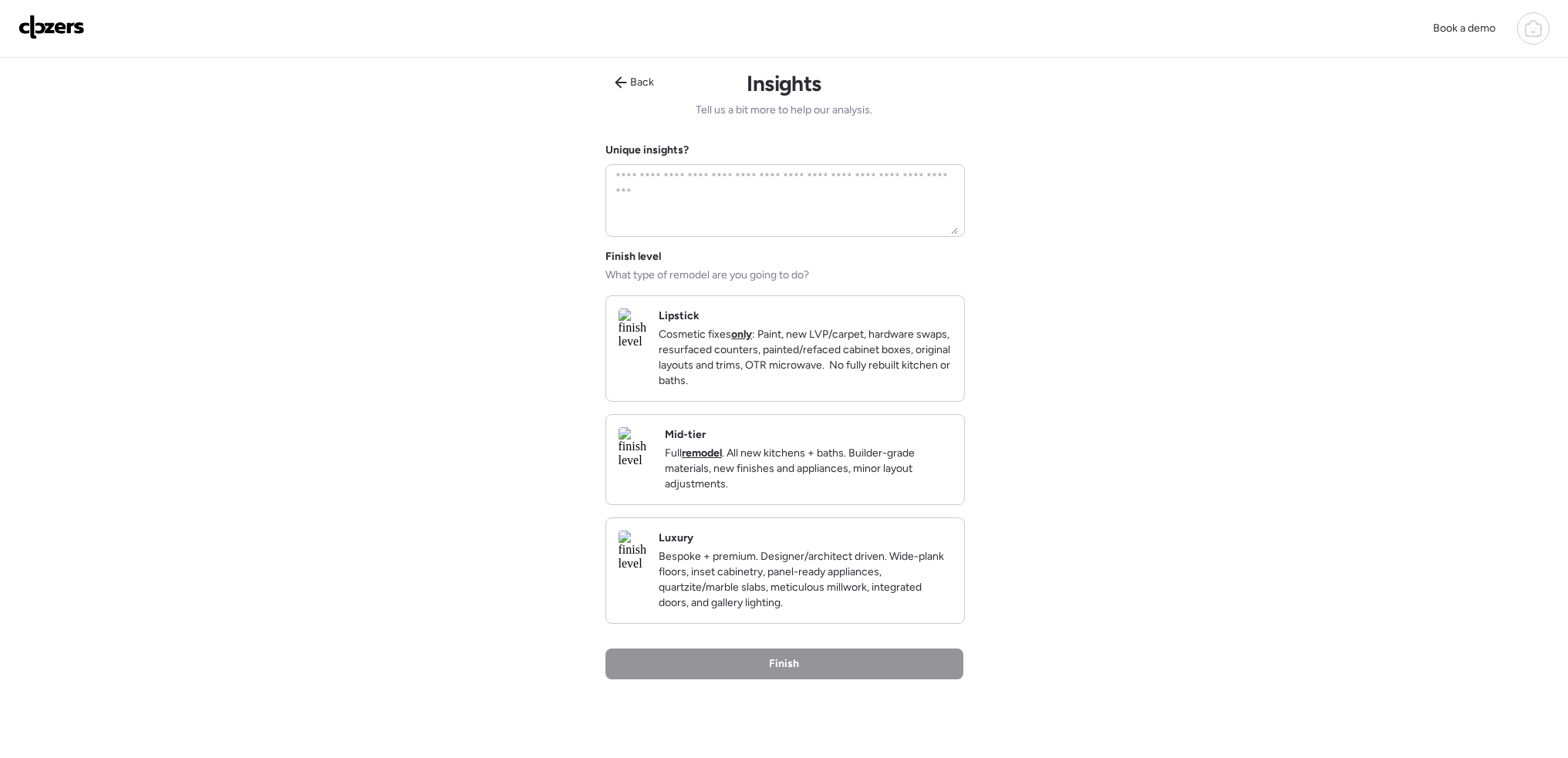
click at [755, 359] on p "Cosmetic fixes only : Paint, new LVP/carpet, hardware swaps, resurfaced counter…" at bounding box center [805, 357] width 293 height 62
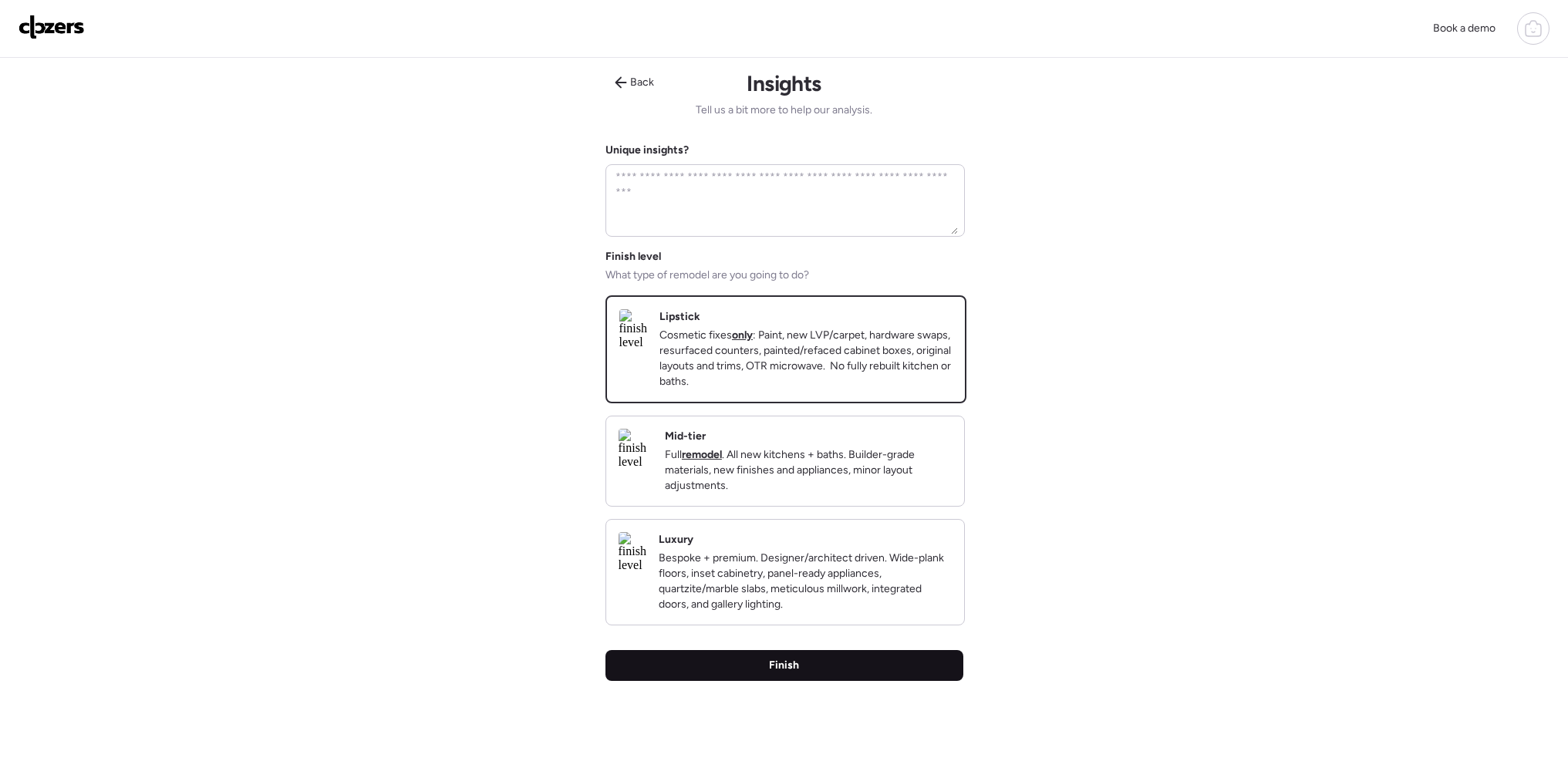
click at [823, 681] on div "Finish" at bounding box center [784, 665] width 358 height 31
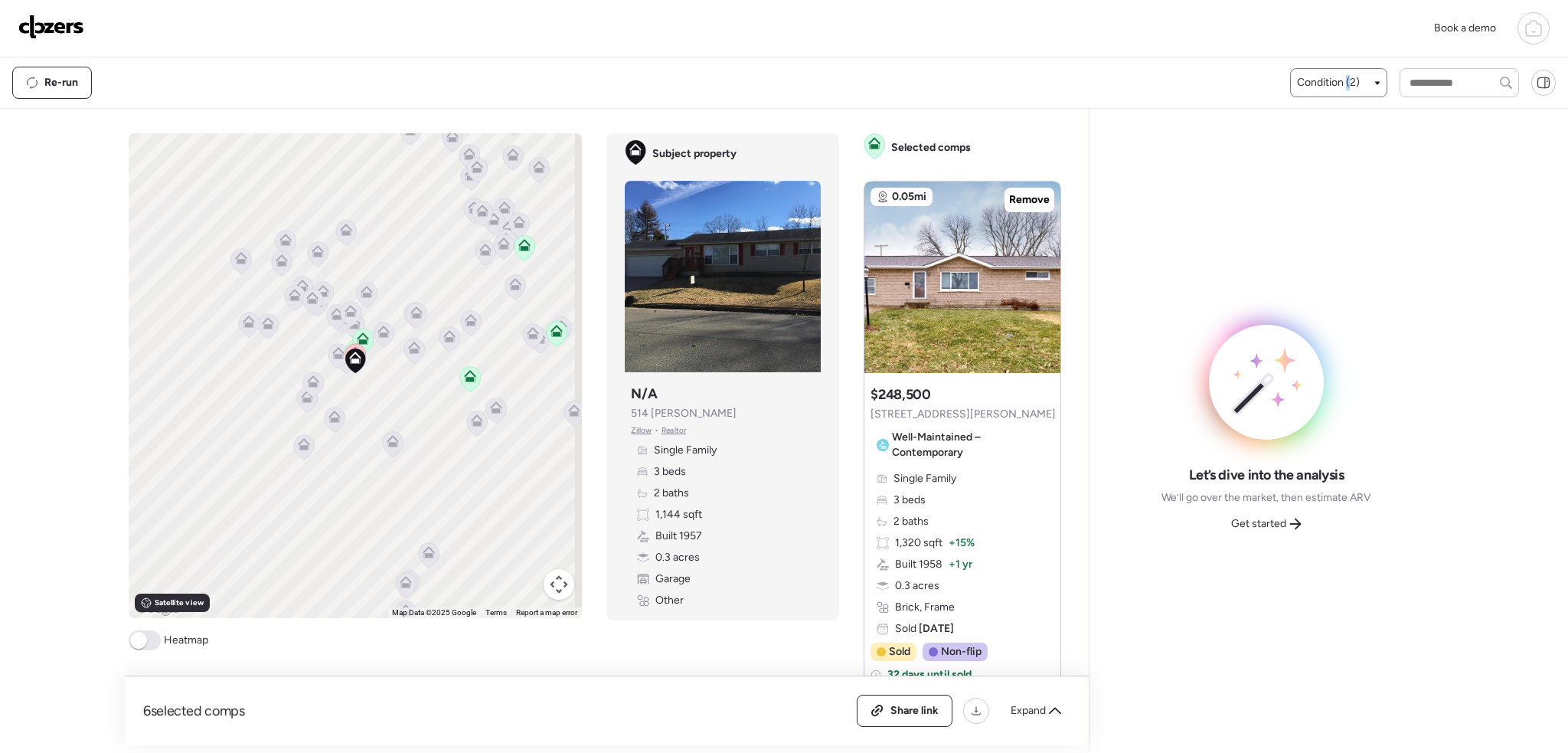
click at [1343, 86] on span "Condition (2)" at bounding box center [1328, 82] width 63 height 15
click at [1299, 171] on div at bounding box center [1304, 176] width 10 height 10
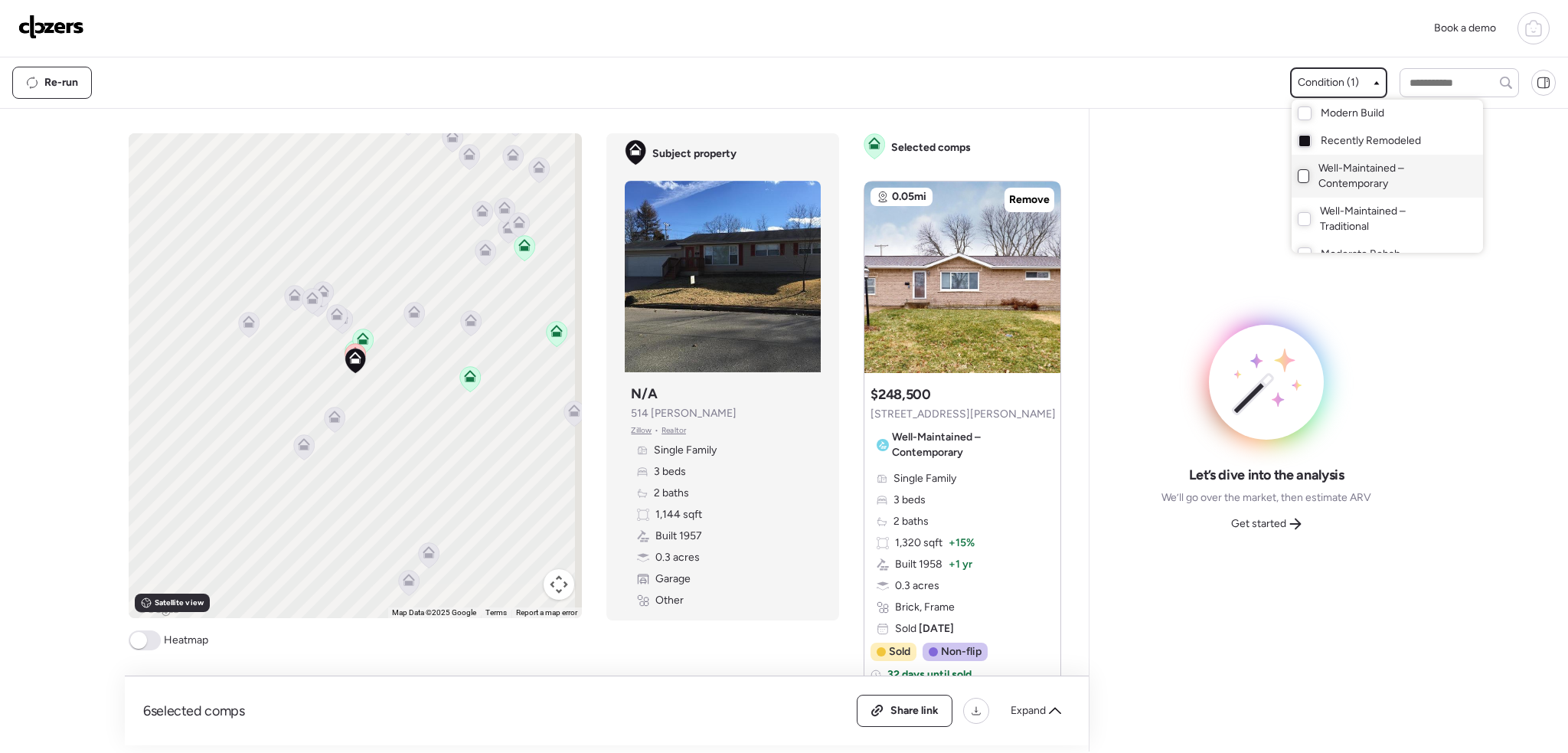
click at [152, 641] on div at bounding box center [784, 333] width 1568 height 753
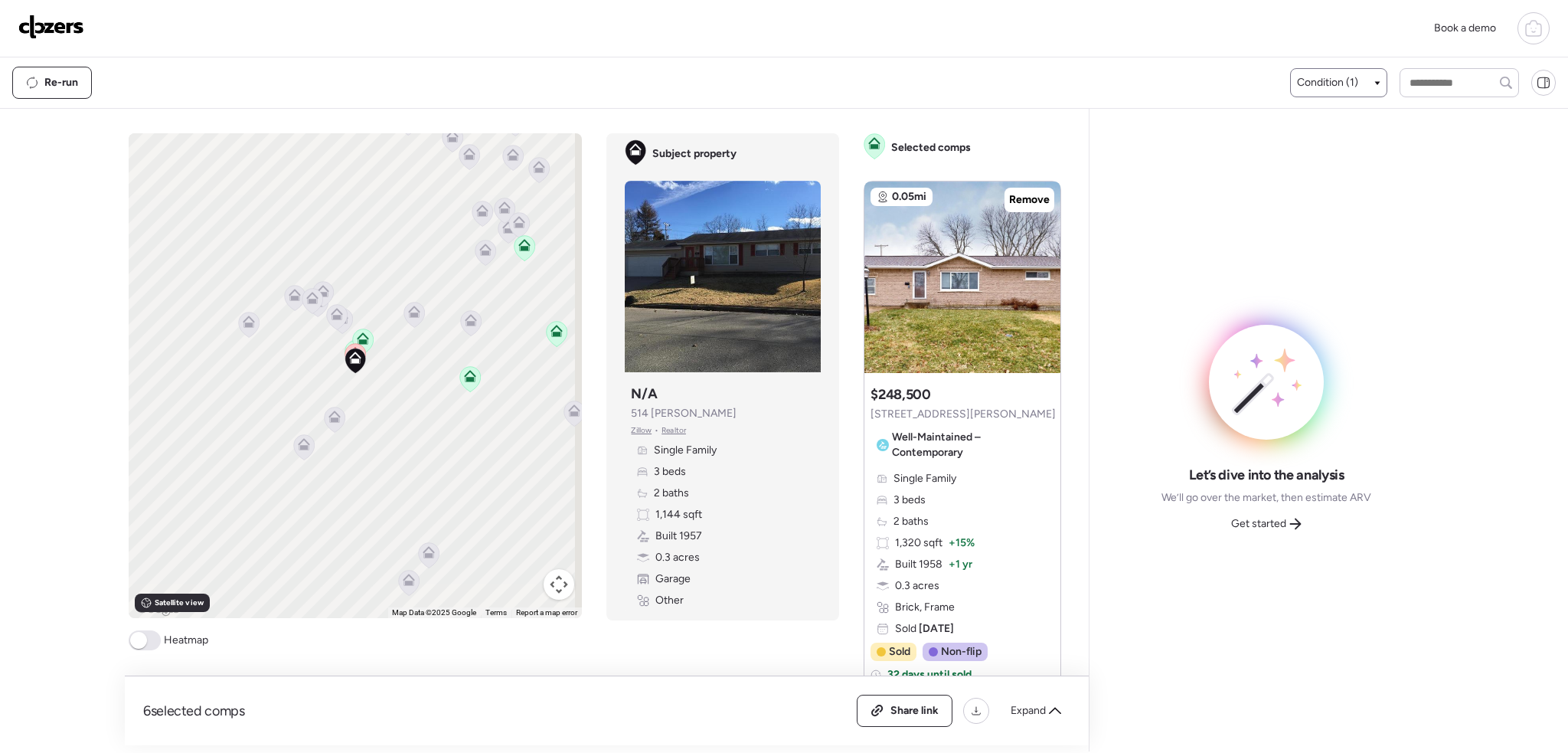
click at [143, 638] on span at bounding box center [138, 639] width 17 height 17
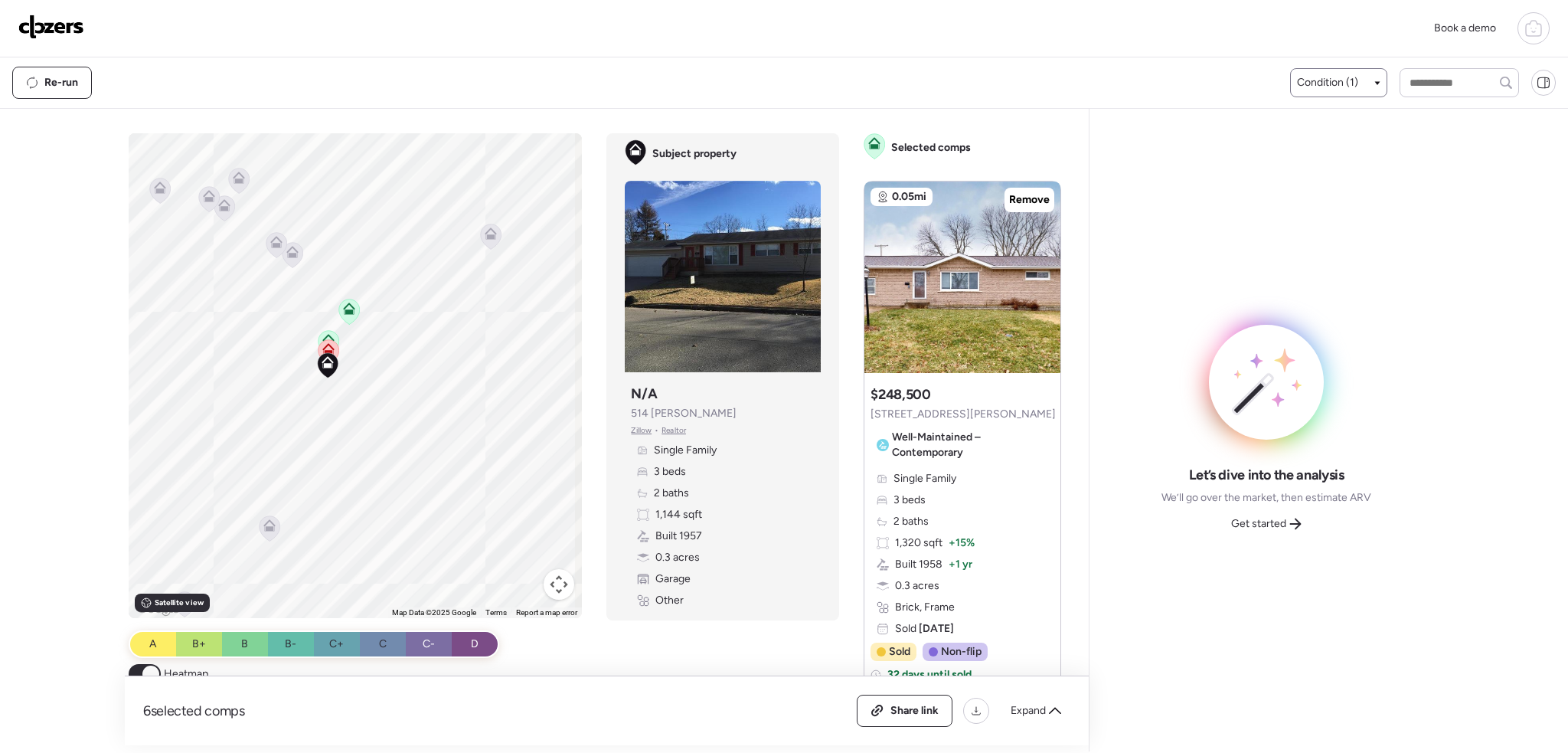
drag, startPoint x: 388, startPoint y: 327, endPoint x: 408, endPoint y: 427, distance: 102.0
click at [408, 427] on div "To activate drag with keyboard, press Alt + Enter. Once in keyboard drag state,…" at bounding box center [356, 376] width 454 height 484
drag, startPoint x: 388, startPoint y: 396, endPoint x: 414, endPoint y: 432, distance: 44.4
click at [414, 432] on div "To activate drag with keyboard, press Alt + Enter. Once in keyboard drag state,…" at bounding box center [356, 376] width 454 height 484
click at [352, 446] on icon at bounding box center [358, 446] width 12 height 12
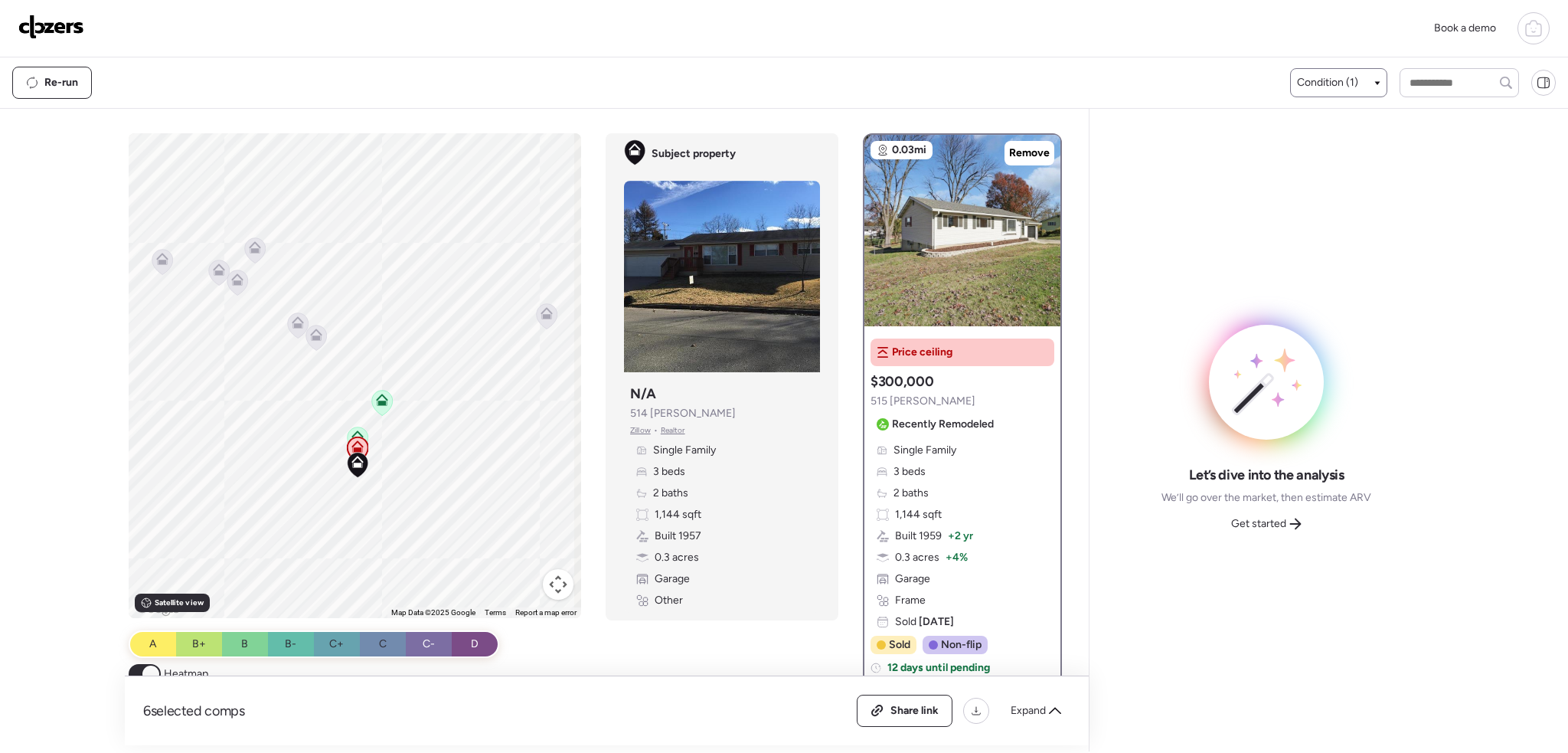
click at [352, 432] on icon at bounding box center [357, 436] width 12 height 12
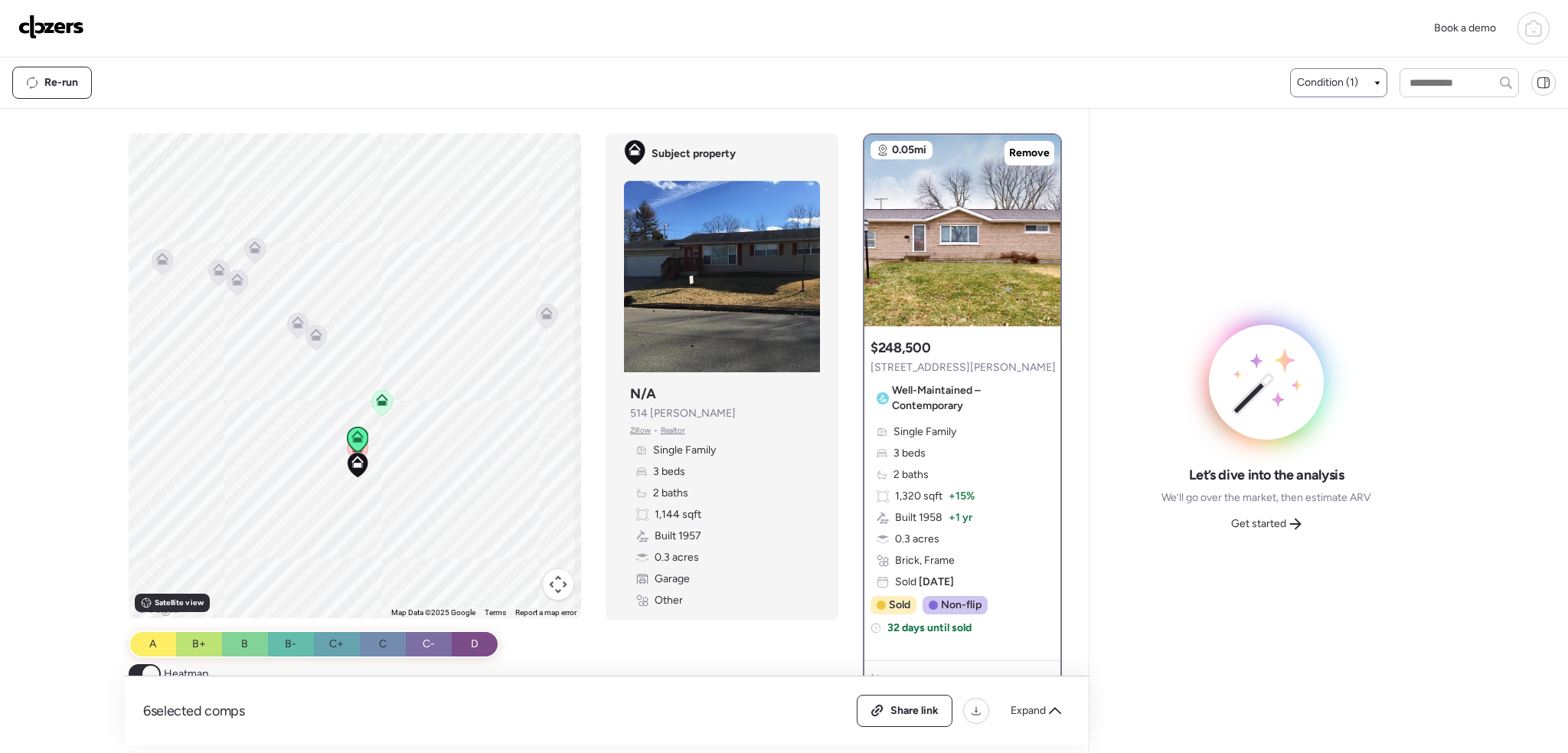
click at [382, 400] on icon at bounding box center [382, 396] width 11 height 7
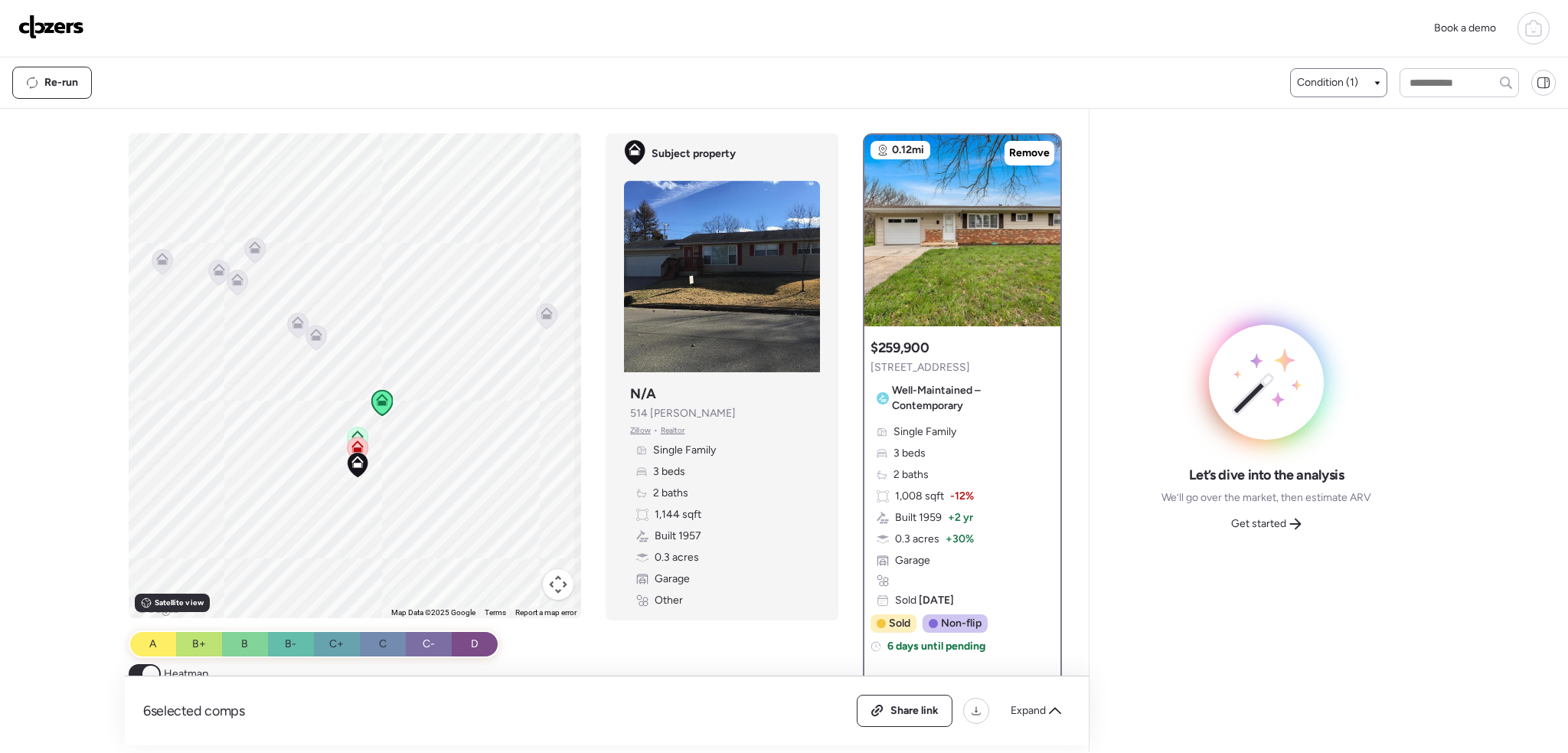
click at [315, 340] on icon at bounding box center [316, 338] width 10 height 5
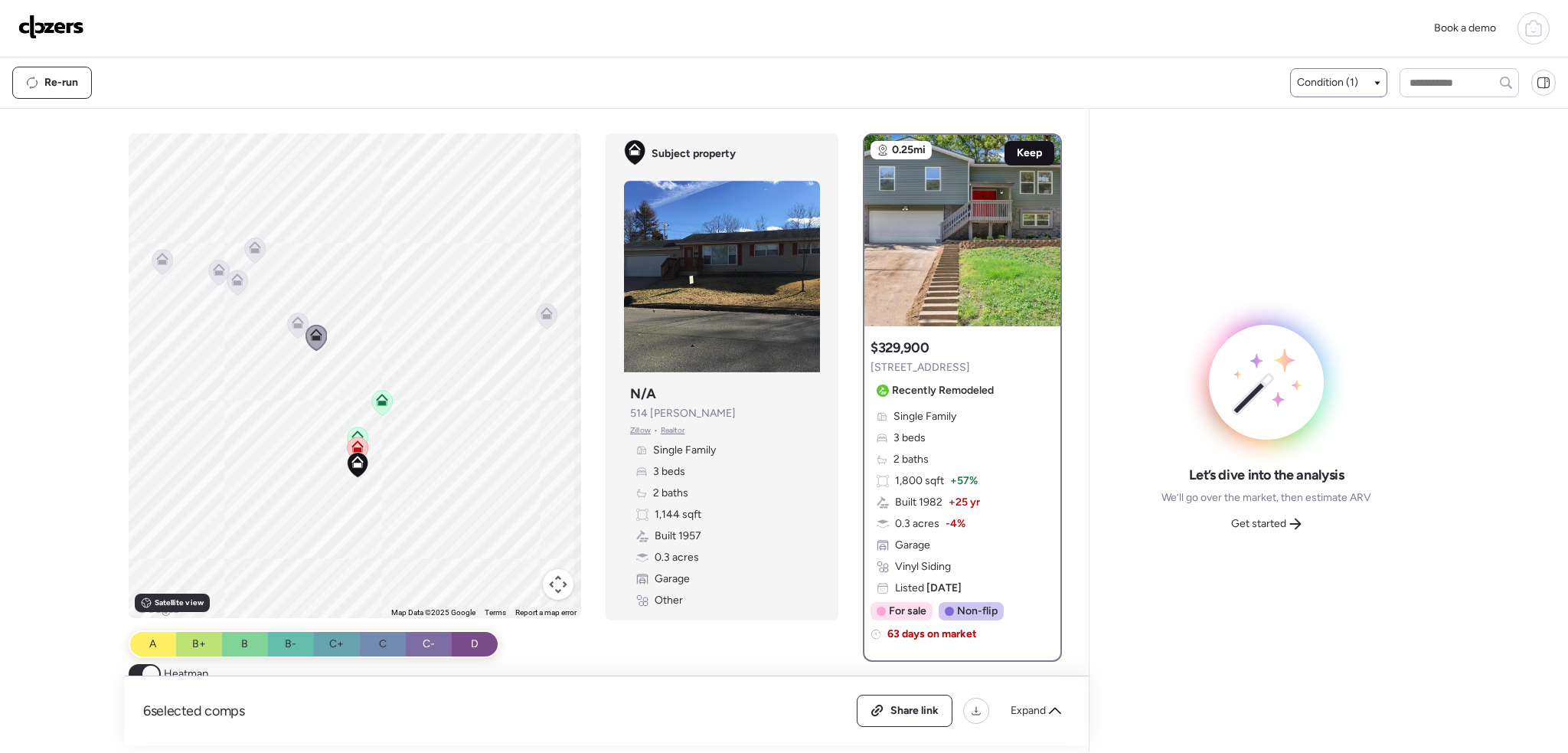
click at [1005, 155] on div "Keep" at bounding box center [1029, 153] width 50 height 25
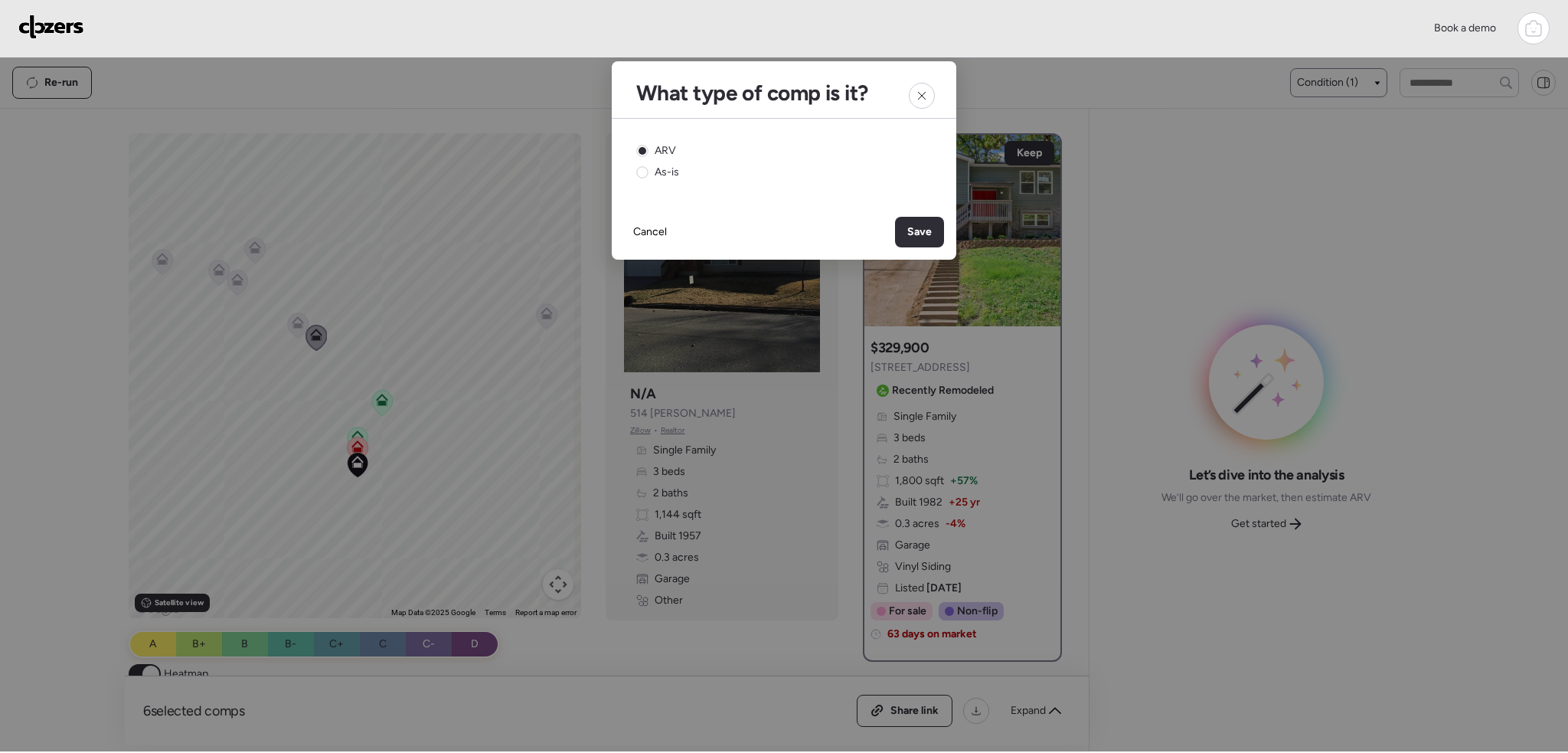
click at [935, 229] on div "Save" at bounding box center [919, 232] width 49 height 30
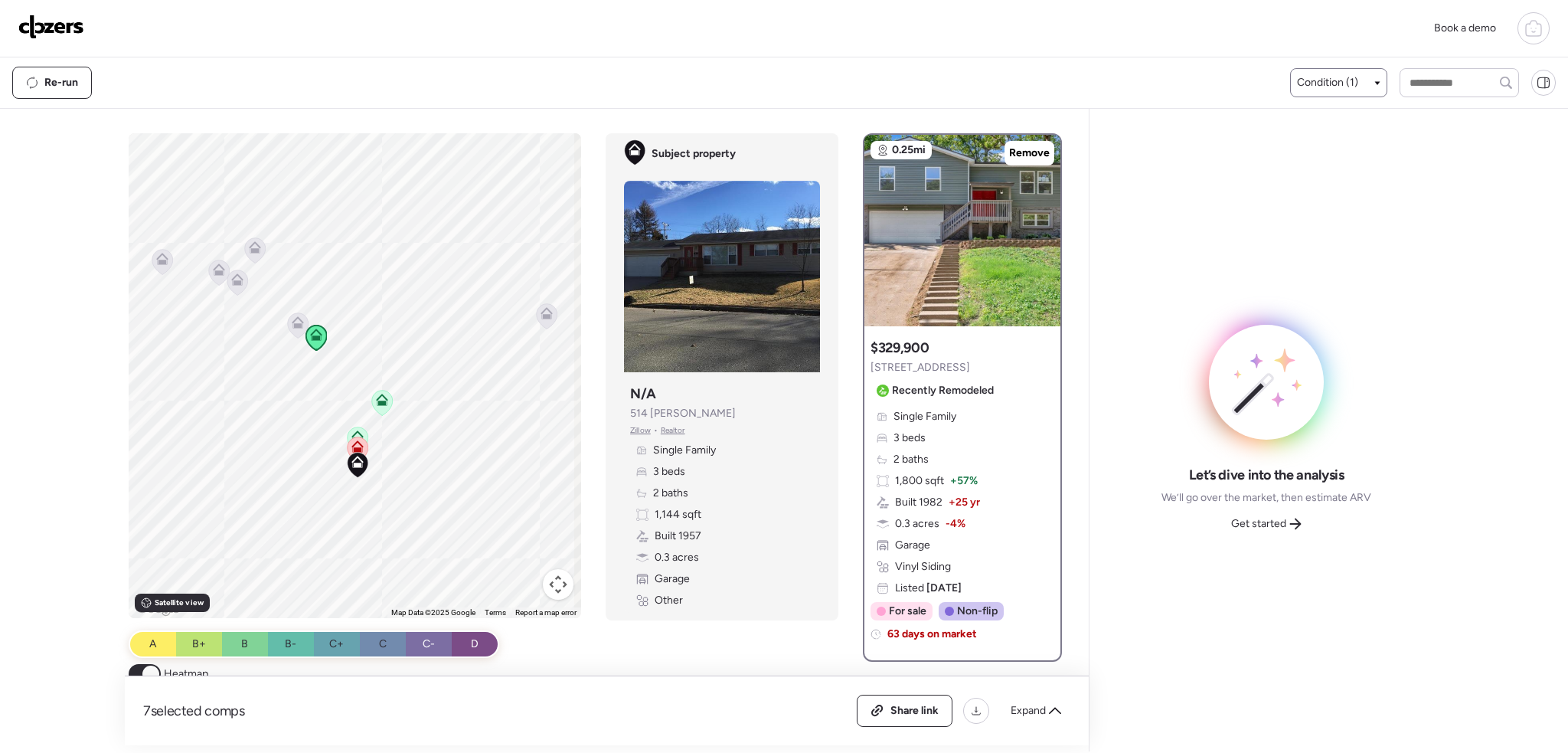
click at [352, 448] on icon at bounding box center [357, 446] width 12 height 12
click at [356, 431] on icon at bounding box center [357, 436] width 12 height 12
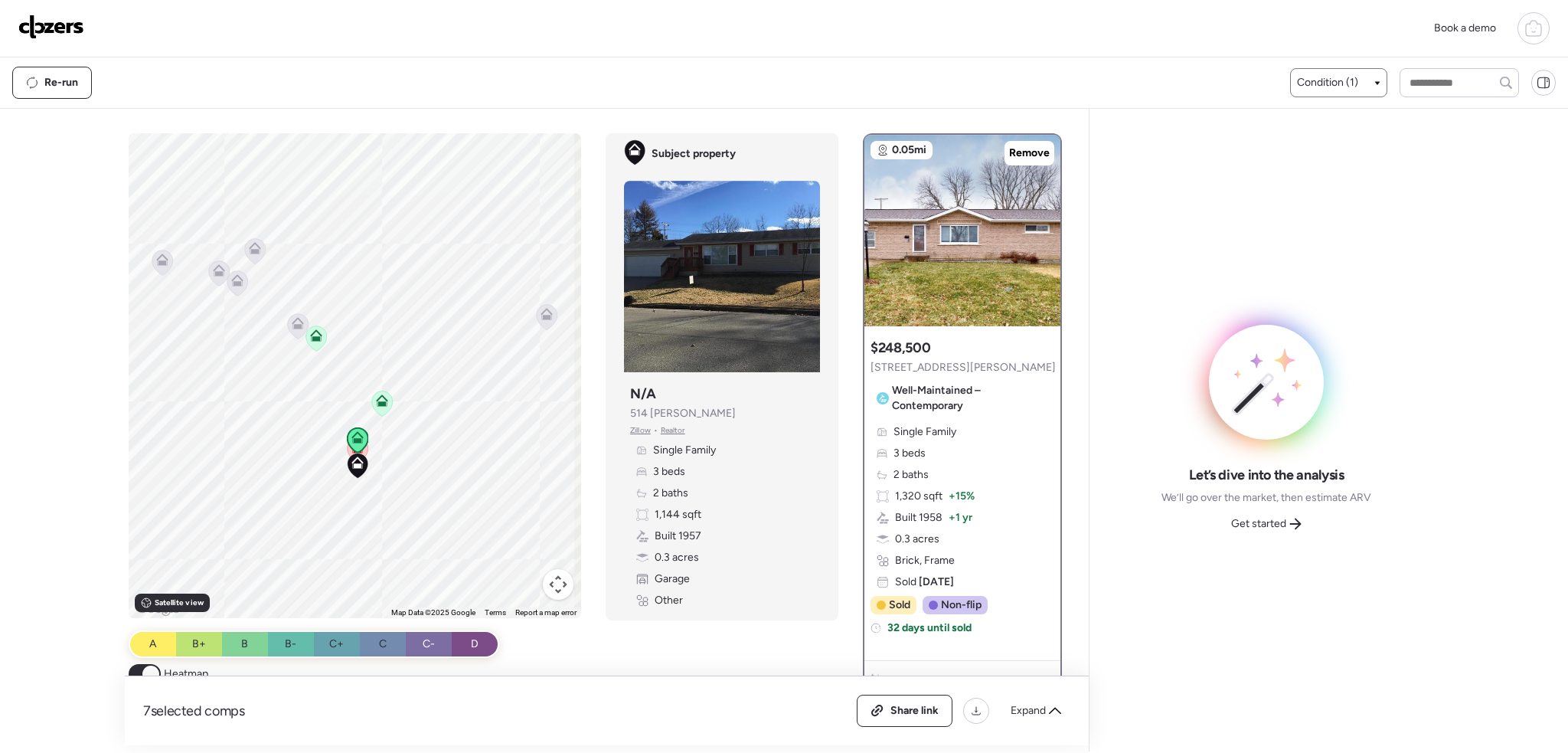
click at [377, 408] on icon at bounding box center [383, 404] width 21 height 26
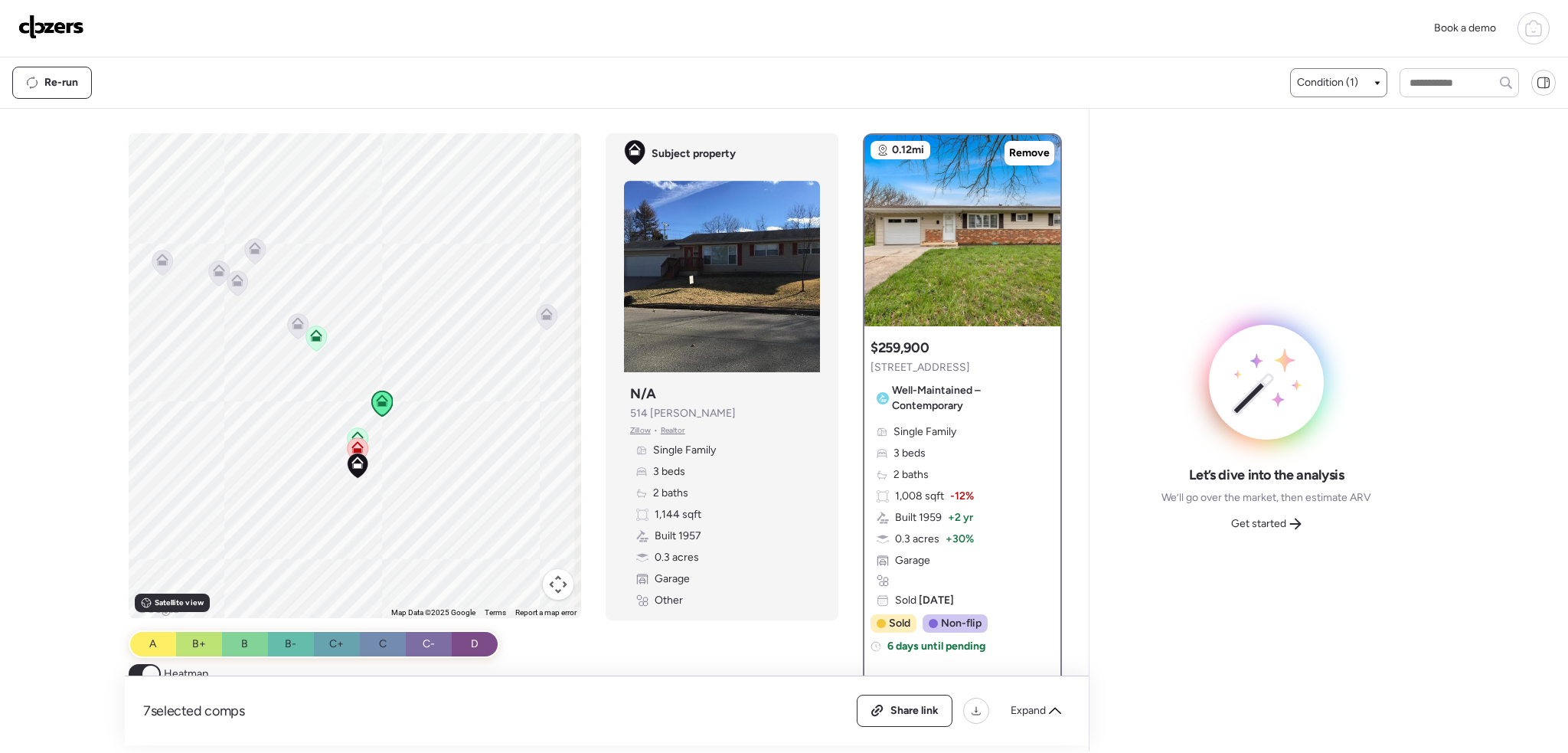
click at [354, 432] on icon at bounding box center [358, 434] width 11 height 7
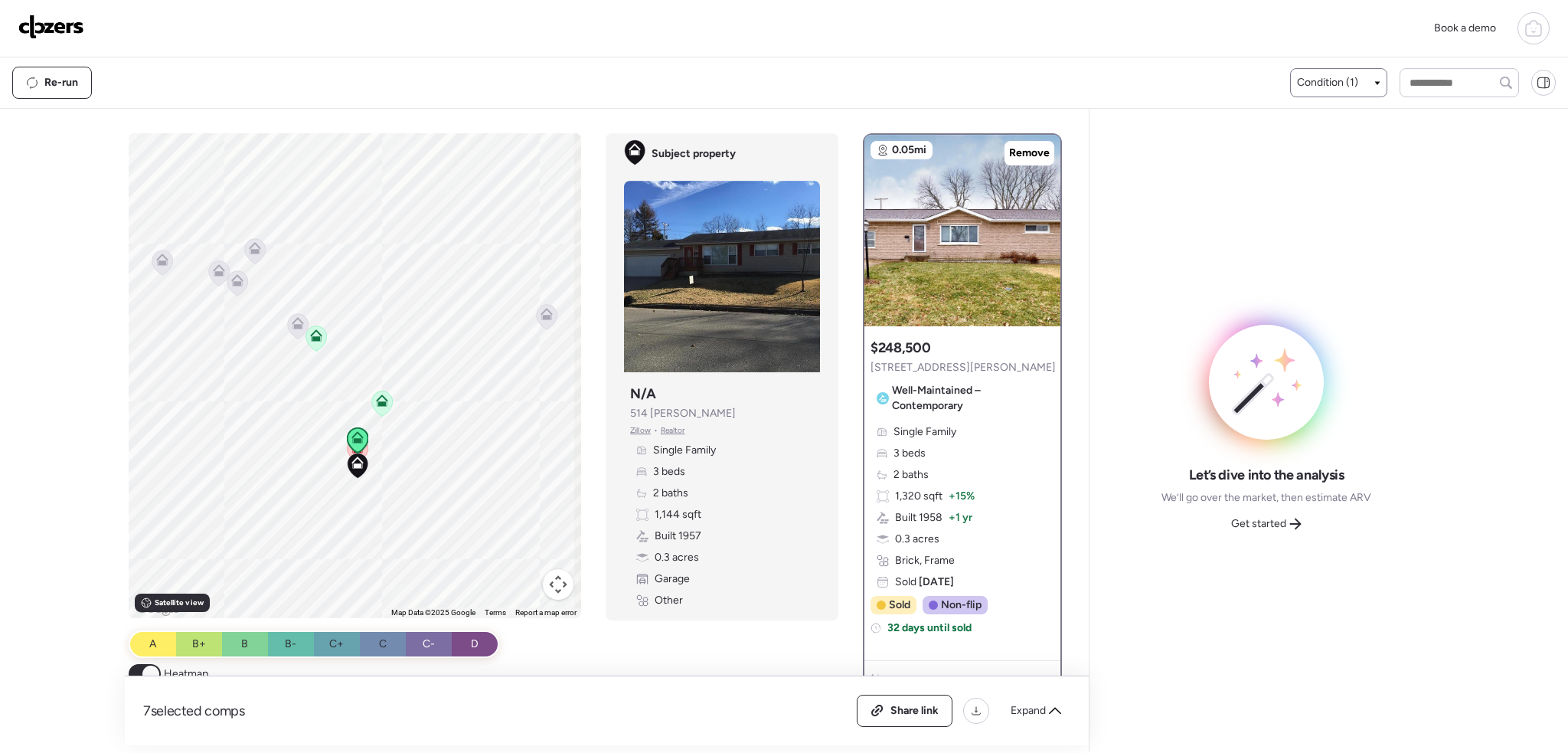
click at [384, 401] on icon at bounding box center [383, 404] width 21 height 26
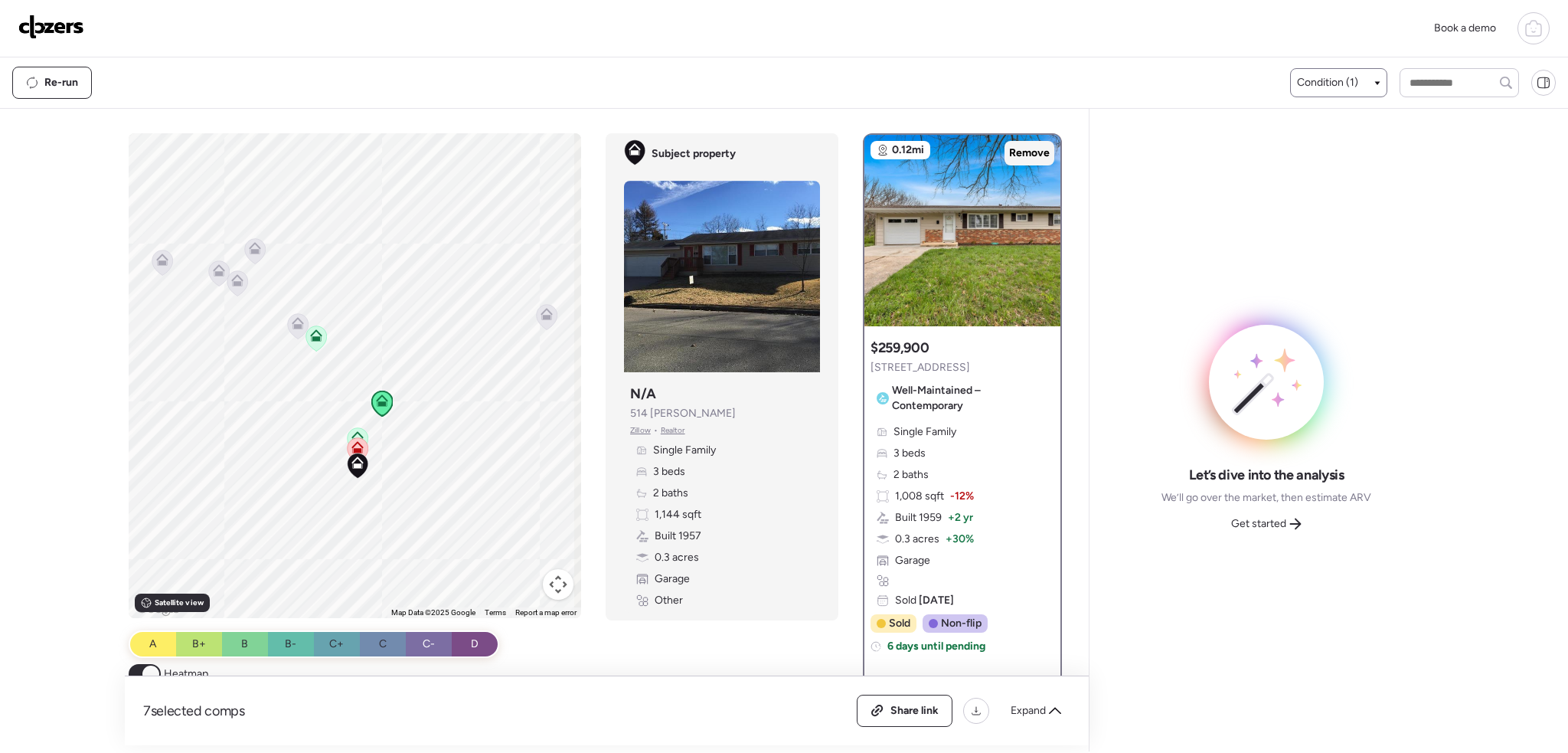
click at [1025, 151] on span "Remove" at bounding box center [1029, 153] width 41 height 15
click at [356, 436] on icon at bounding box center [357, 436] width 12 height 12
click at [355, 448] on icon at bounding box center [357, 448] width 12 height 12
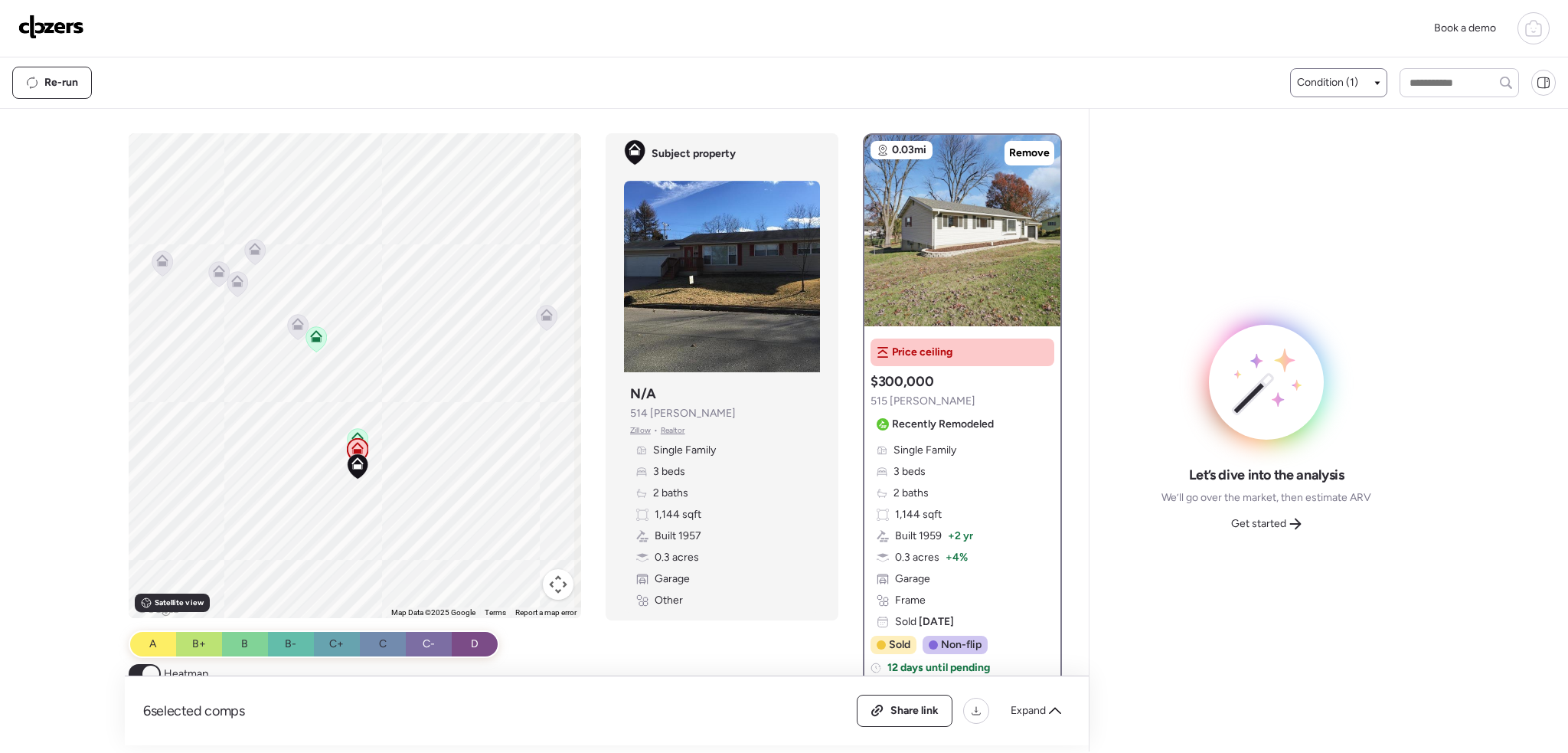
click at [352, 432] on icon at bounding box center [357, 437] width 12 height 12
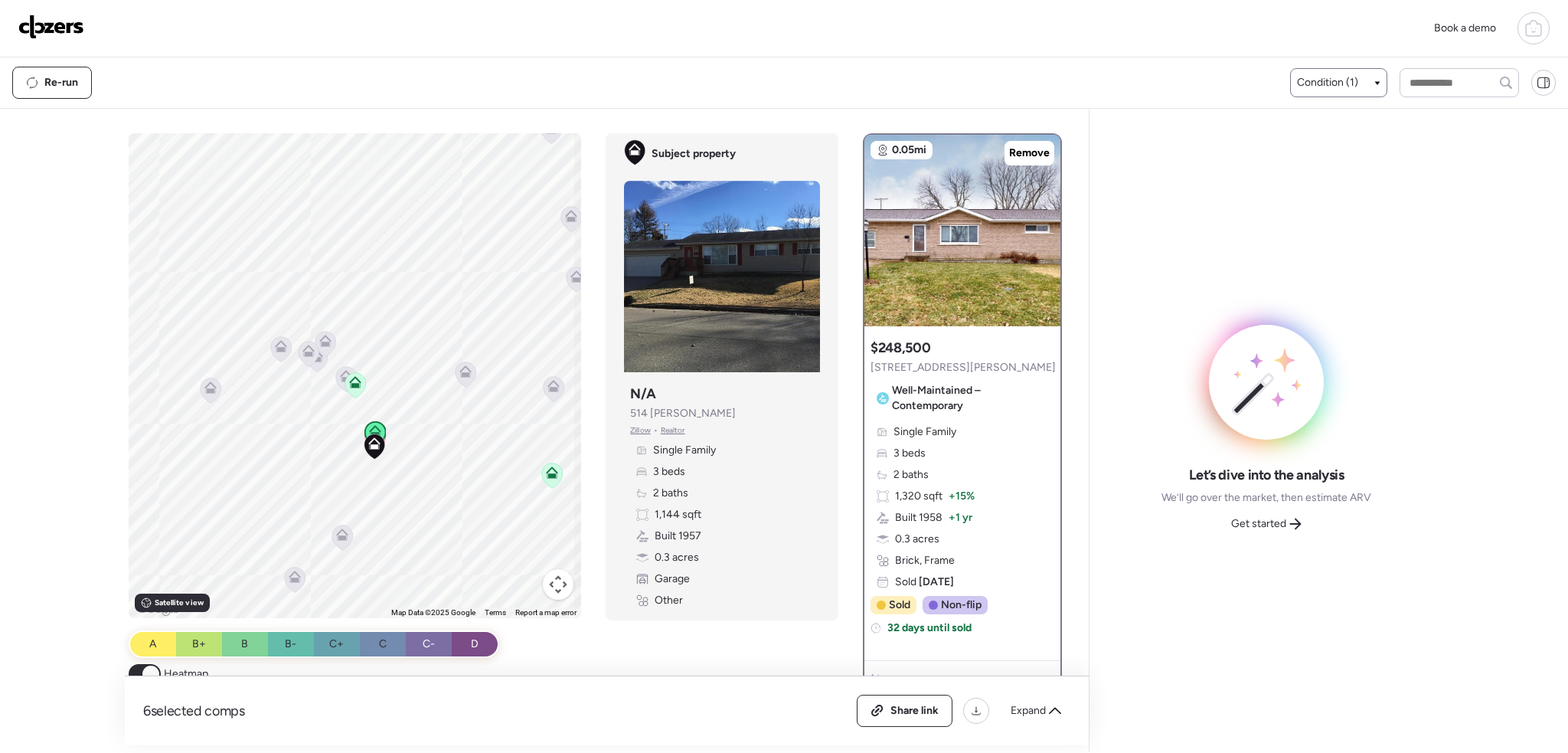
click at [546, 471] on icon at bounding box center [551, 472] width 12 height 12
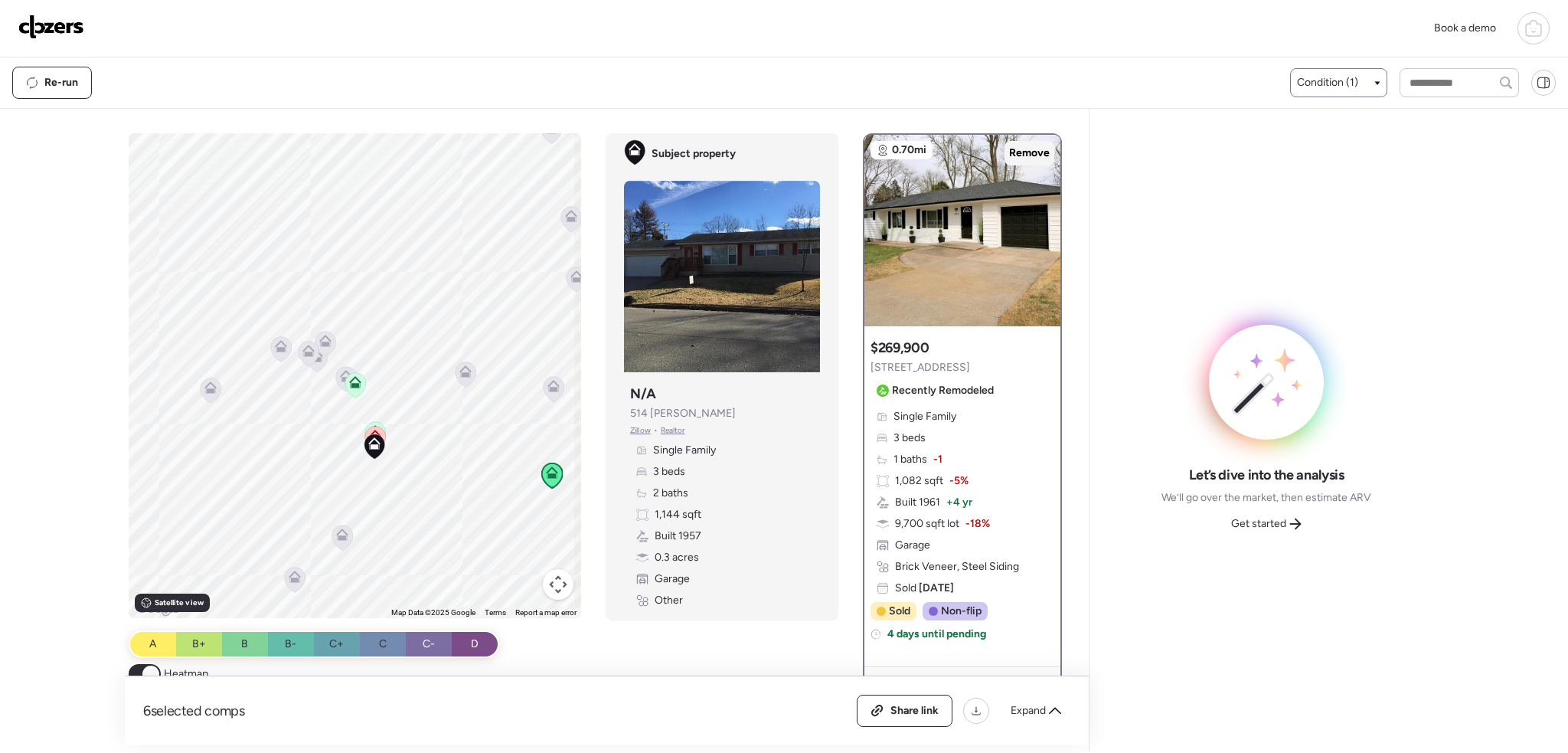
click at [1021, 158] on span "Remove" at bounding box center [1029, 153] width 41 height 15
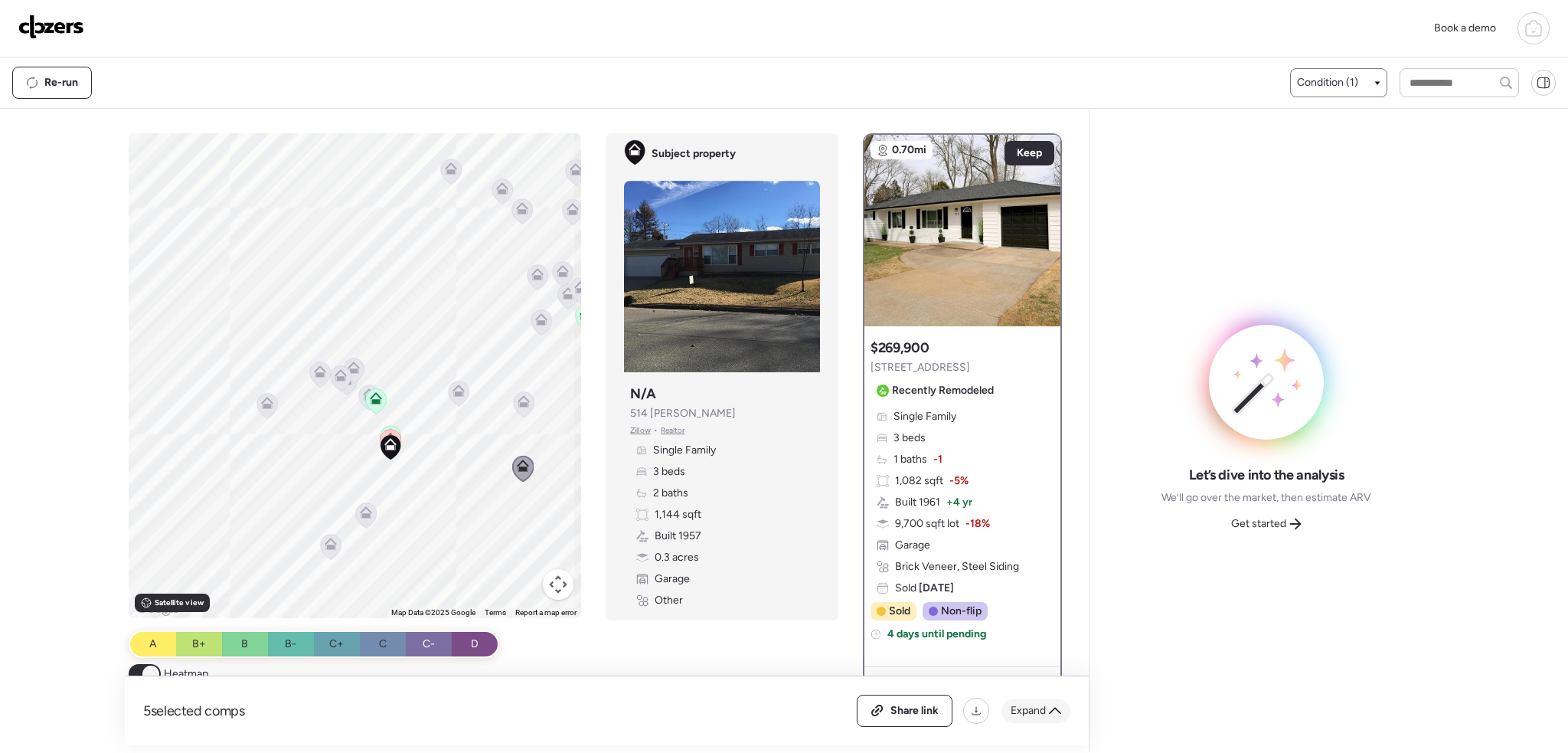
click at [1036, 715] on span "Expand" at bounding box center [1029, 711] width 35 height 15
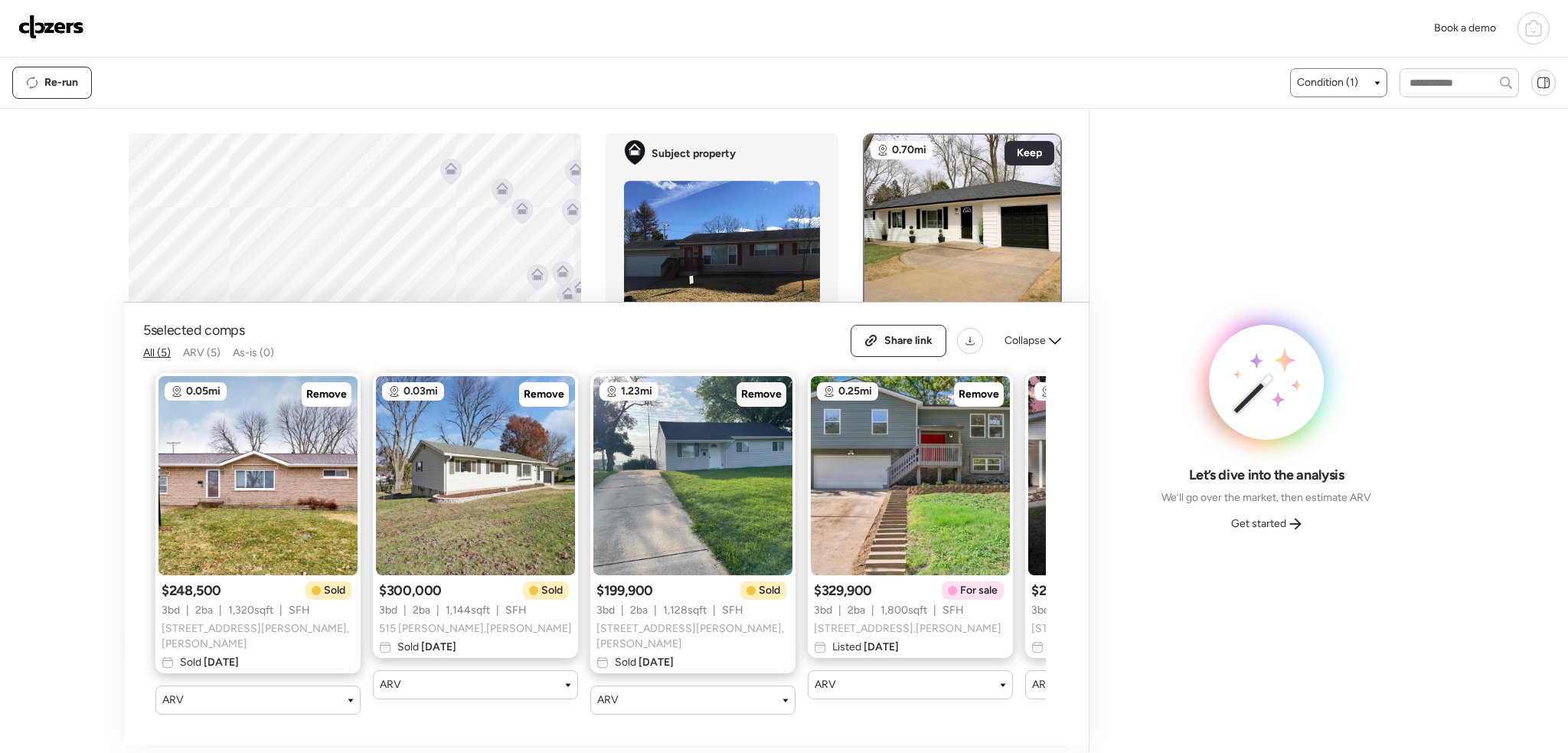
click at [760, 394] on span "Remove" at bounding box center [761, 394] width 41 height 15
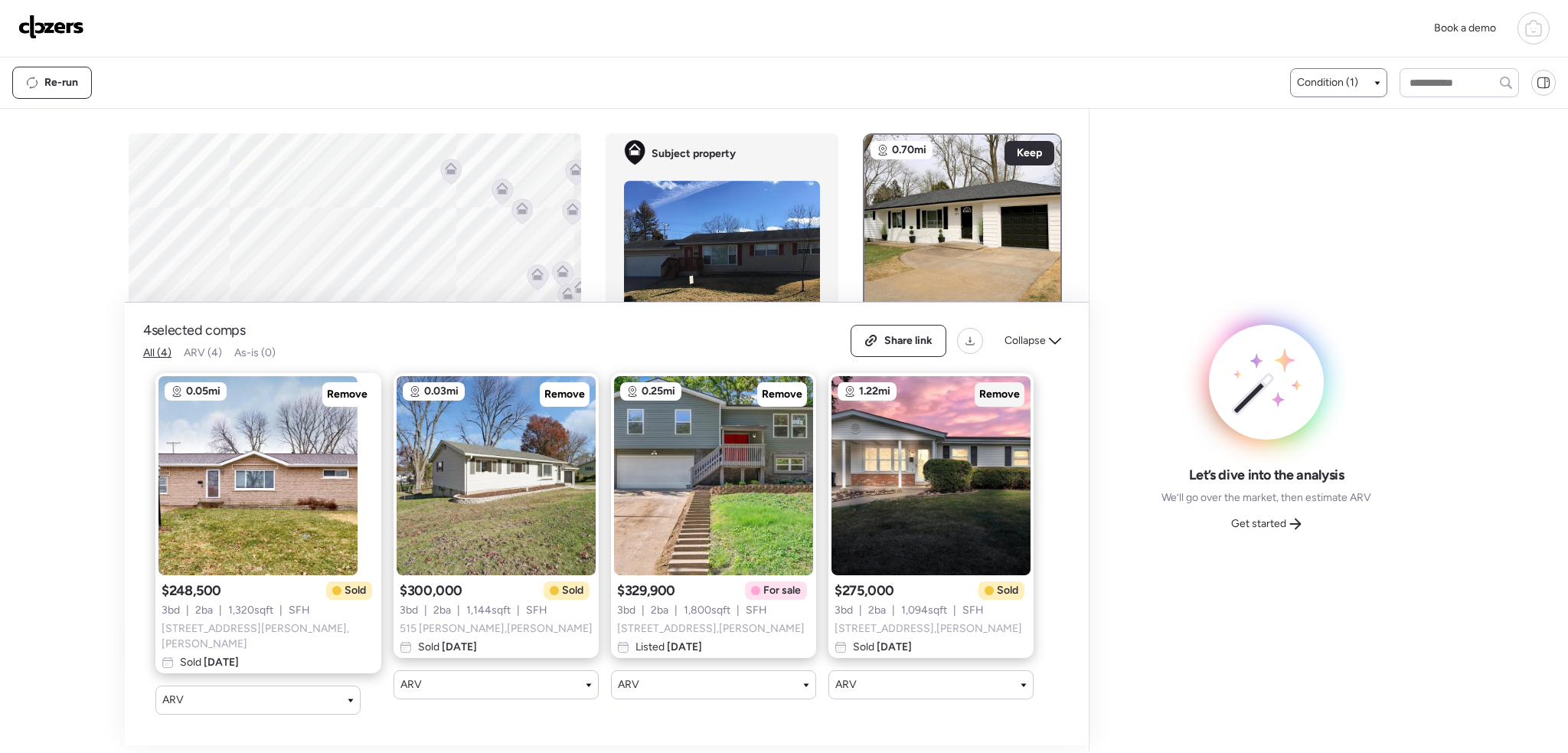
click at [985, 396] on span "Remove" at bounding box center [999, 394] width 41 height 15
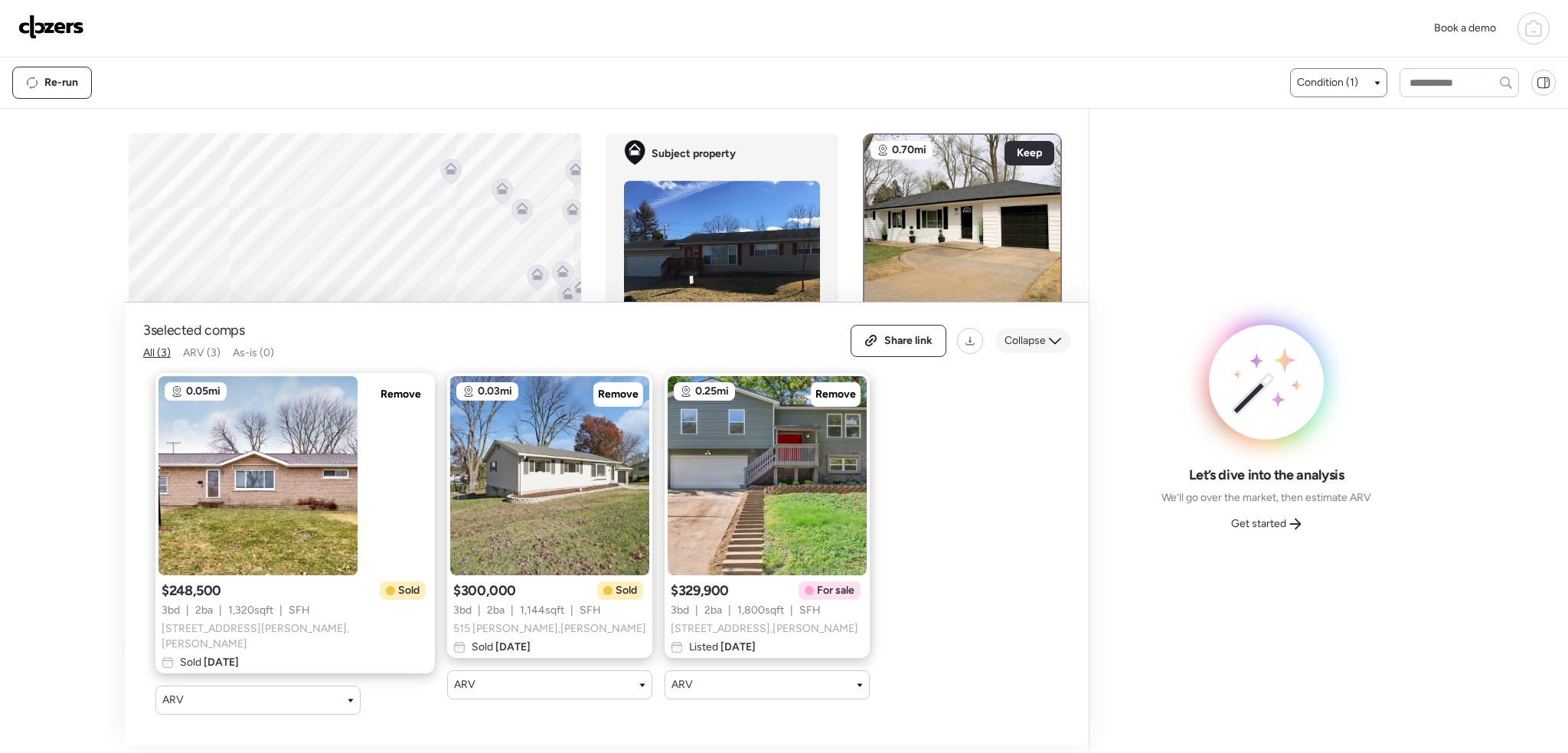
click at [1040, 346] on span "Collapse" at bounding box center [1025, 341] width 42 height 15
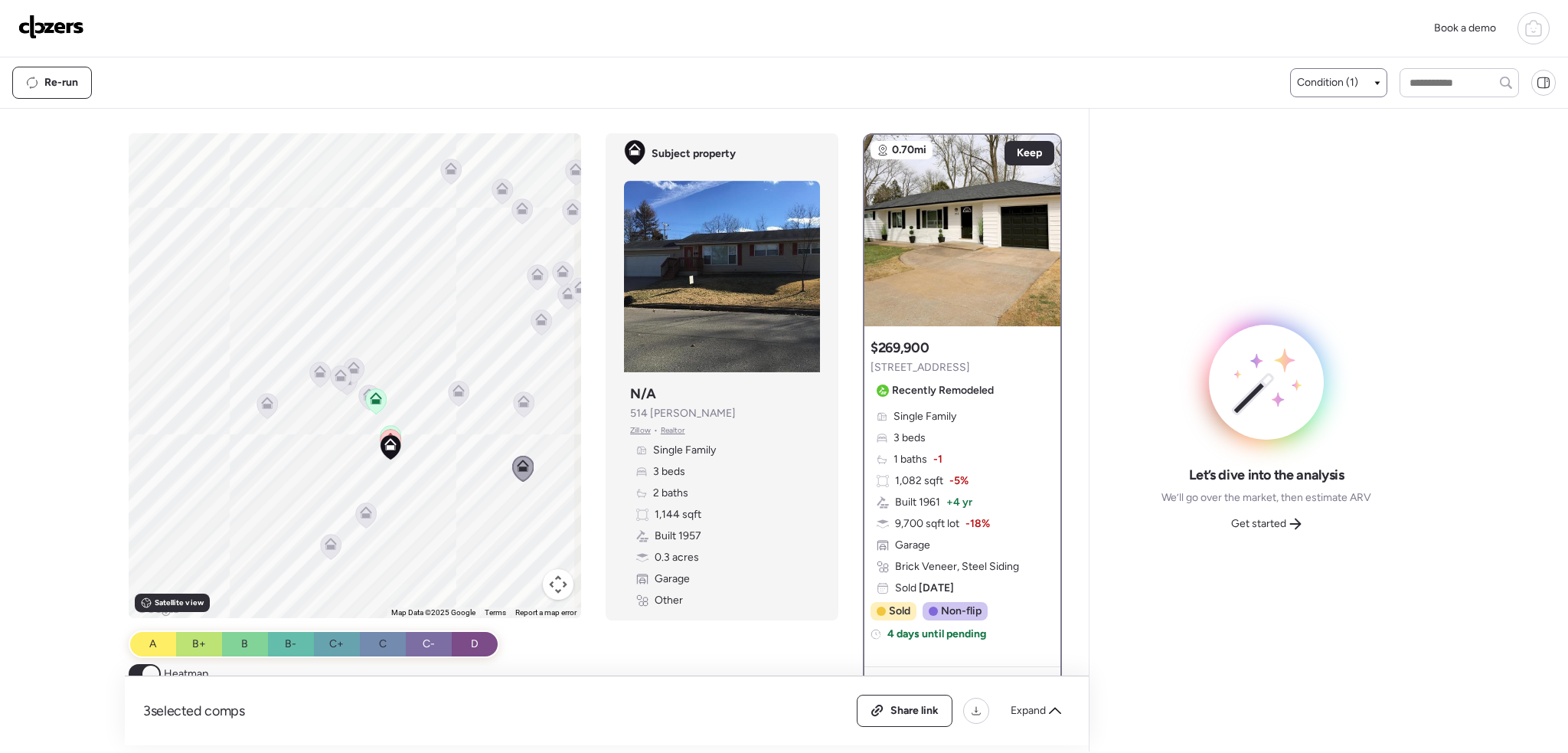
drag, startPoint x: 1257, startPoint y: 532, endPoint x: 1263, endPoint y: 540, distance: 10.0
click at [1260, 532] on div "Get started" at bounding box center [1266, 524] width 89 height 25
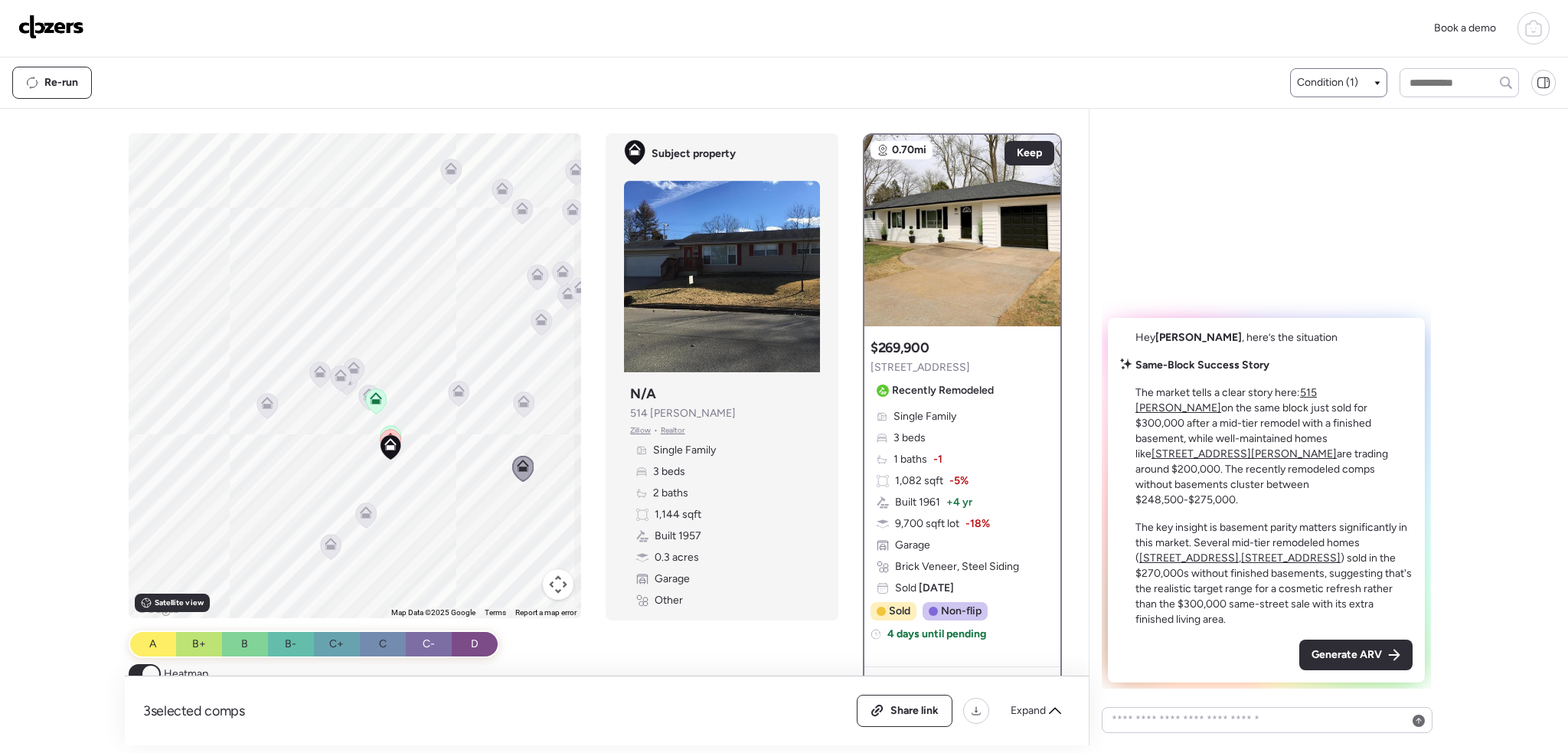
click at [1331, 653] on span "Generate ARV" at bounding box center [1347, 655] width 70 height 15
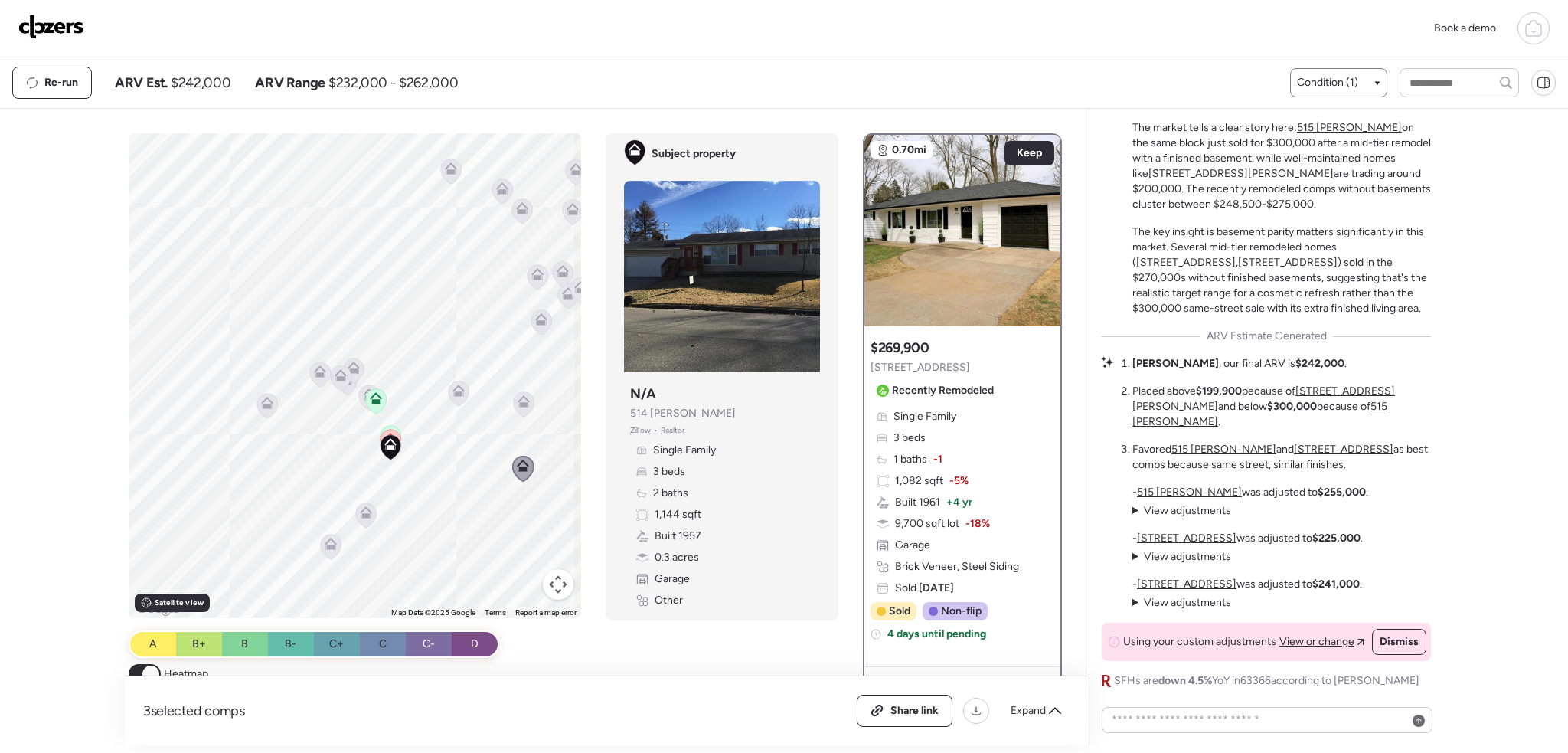
scroll to position [-33, 0]
